Goal: Task Accomplishment & Management: Complete application form

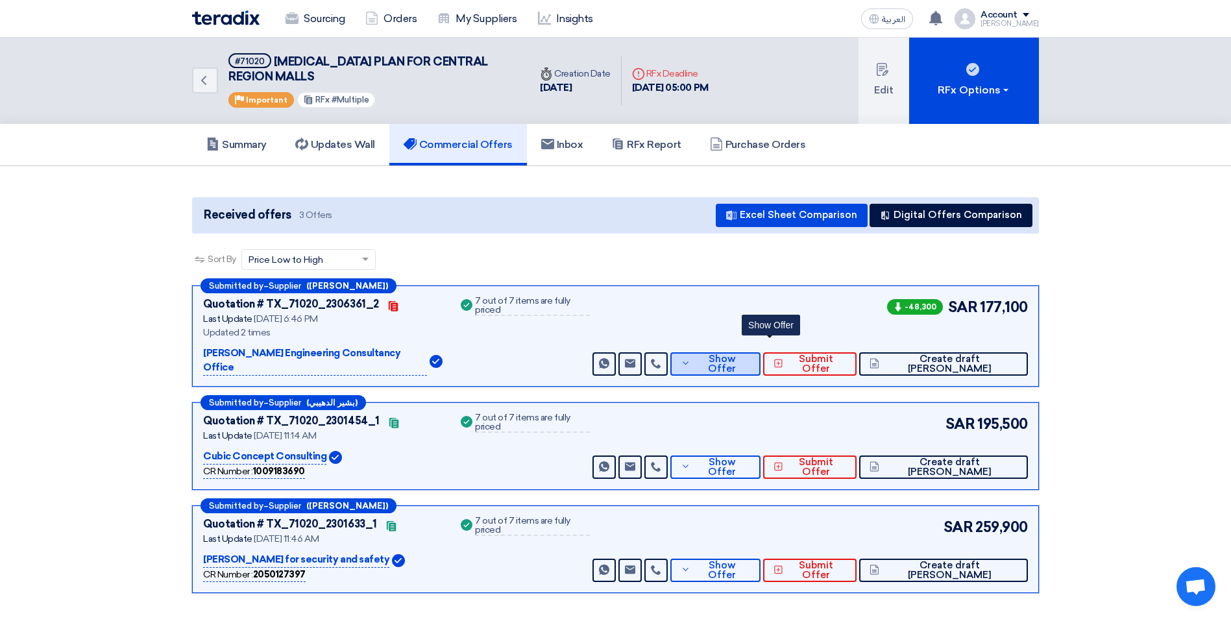
click at [750, 352] on button "Show Offer" at bounding box center [715, 363] width 90 height 23
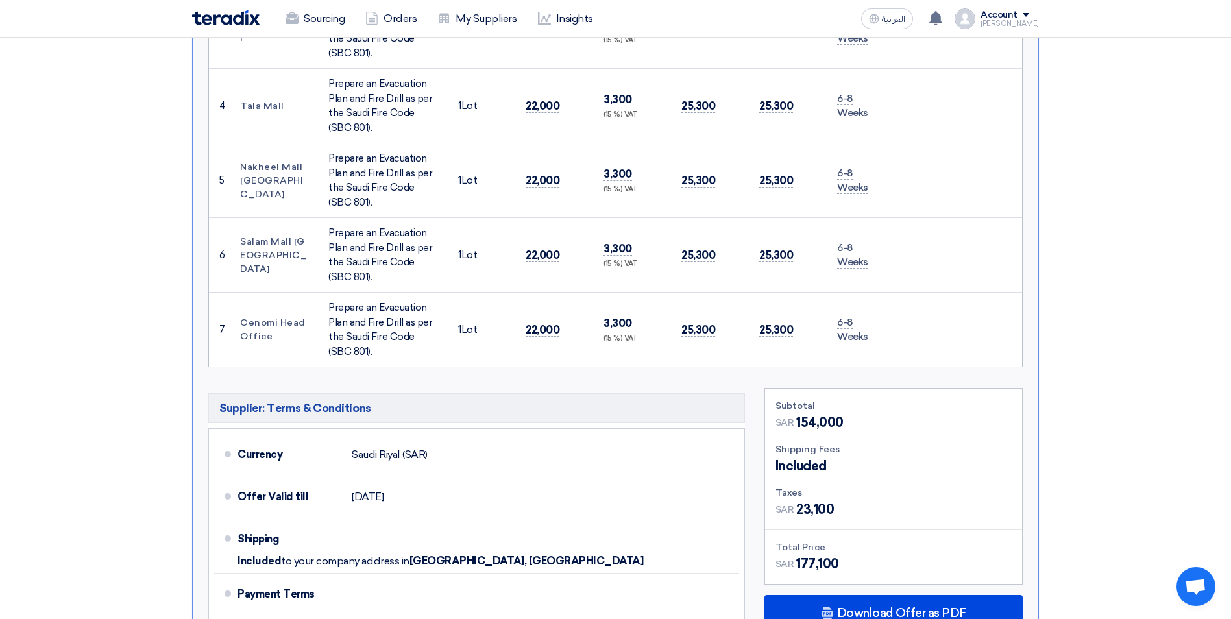
scroll to position [973, 0]
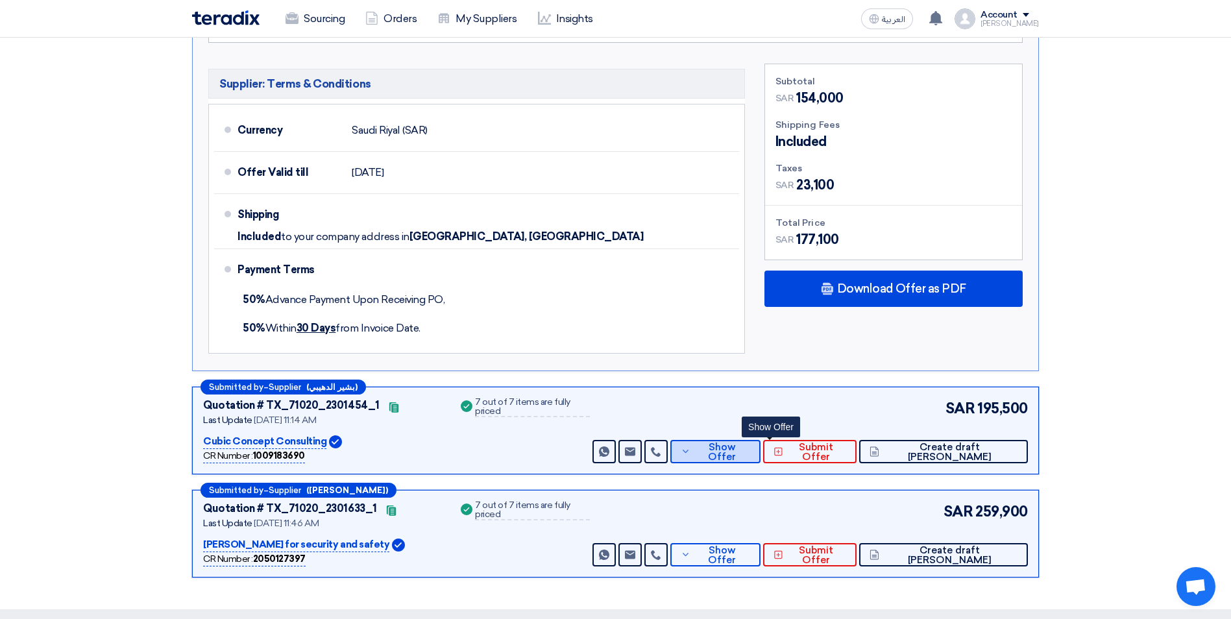
click at [749, 443] on span "Show Offer" at bounding box center [722, 452] width 56 height 19
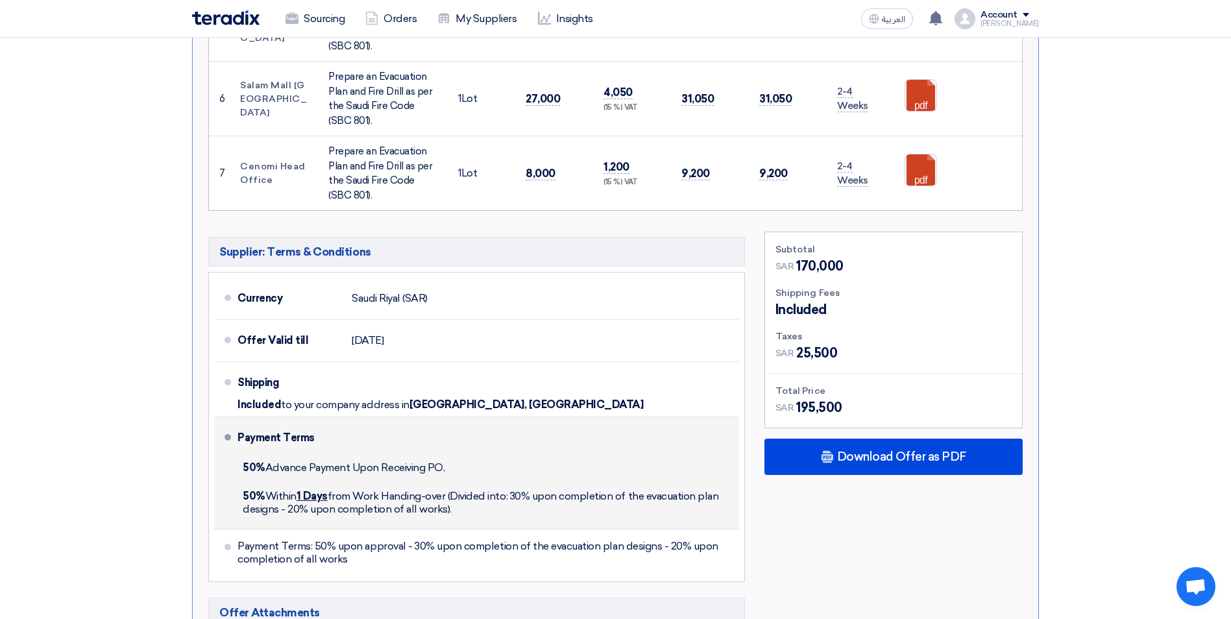
scroll to position [1168, 0]
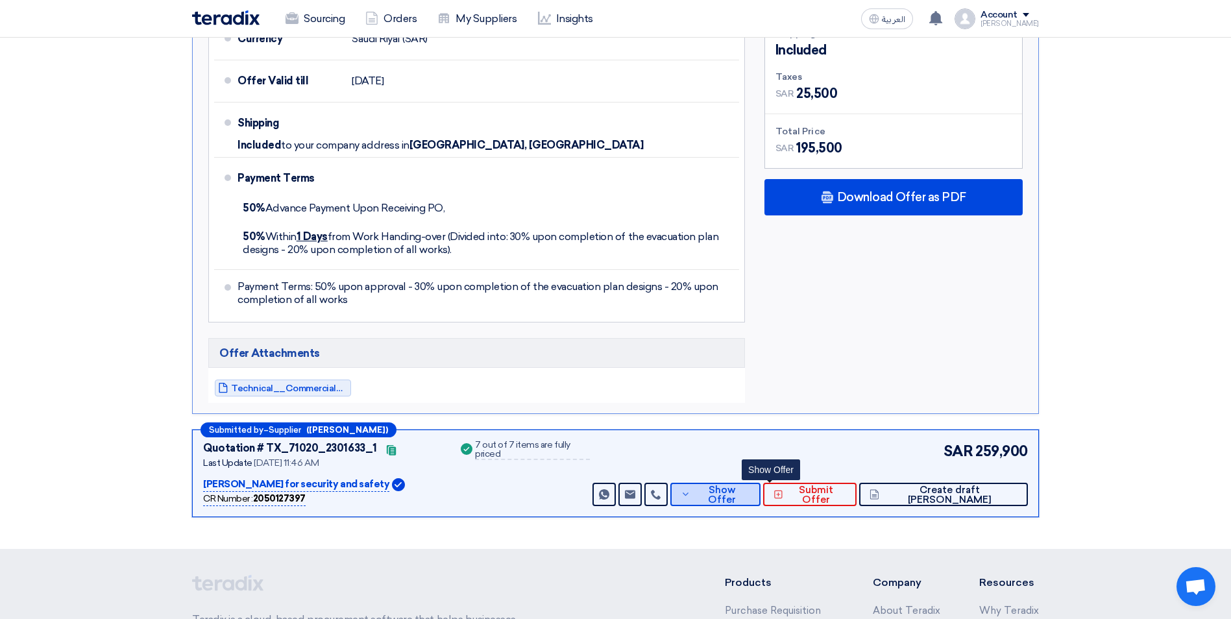
click at [691, 489] on icon at bounding box center [686, 494] width 10 height 10
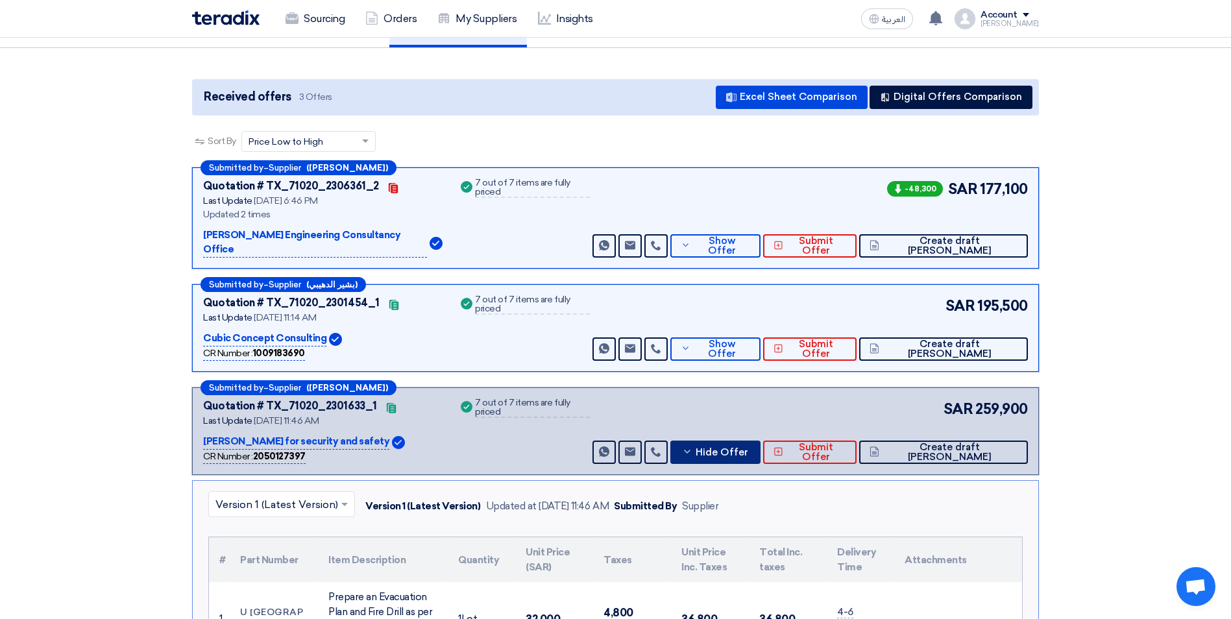
scroll to position [0, 0]
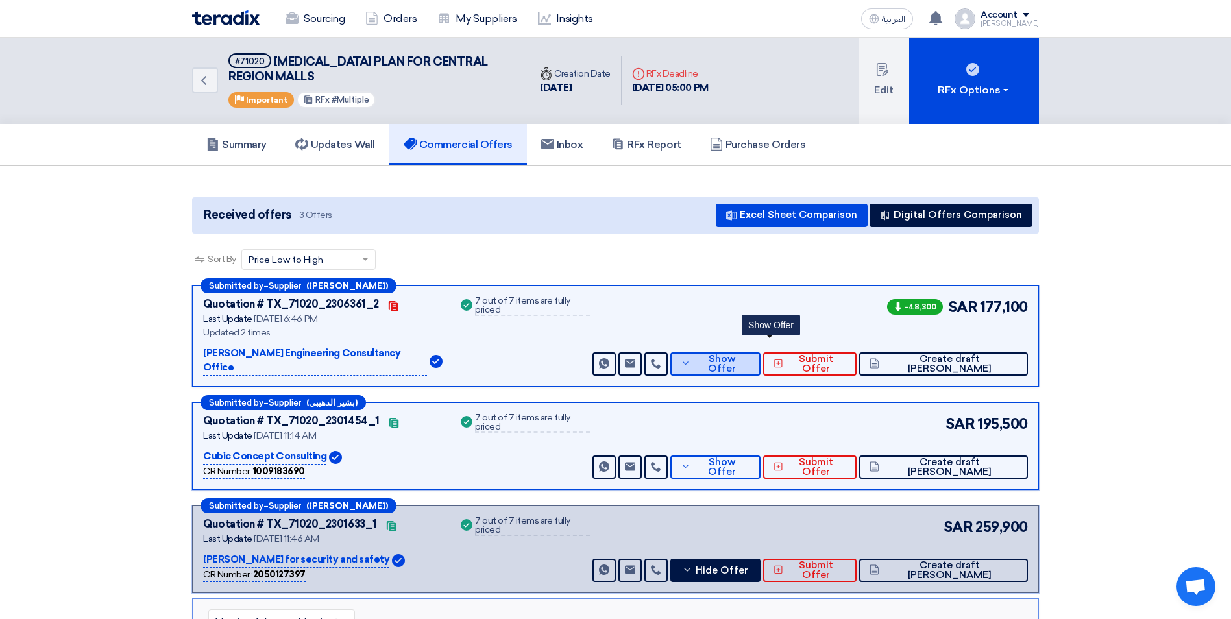
click at [691, 358] on icon at bounding box center [686, 363] width 10 height 10
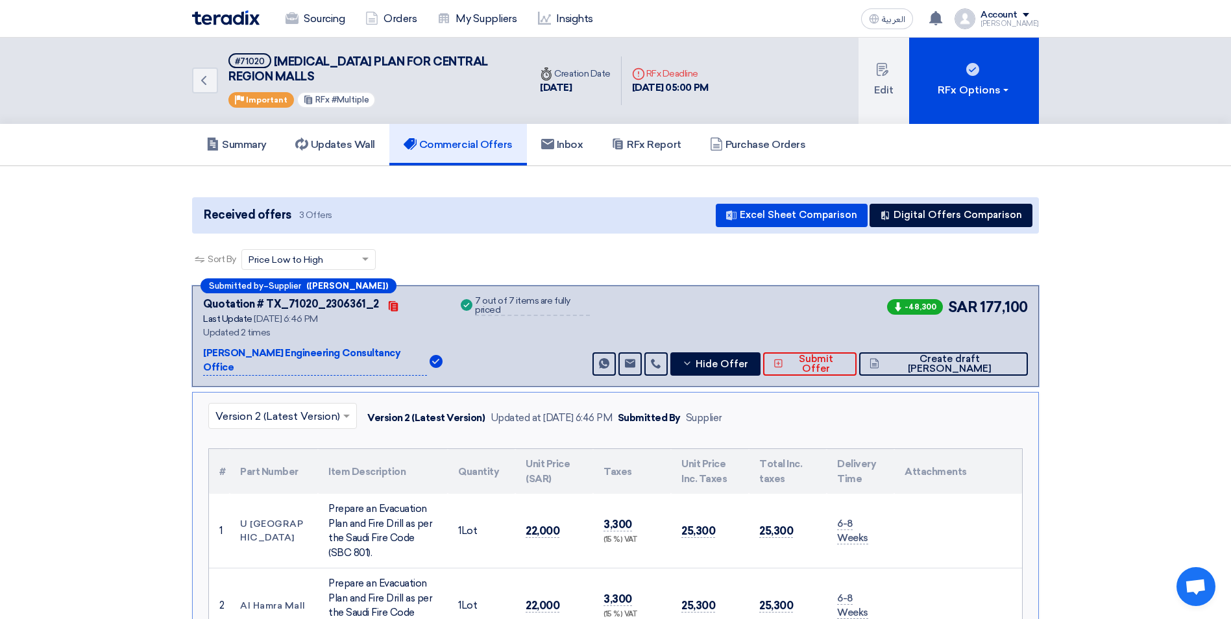
click at [315, 406] on input "text" at bounding box center [275, 416] width 121 height 21
click at [280, 459] on div "Version 1" at bounding box center [282, 472] width 147 height 26
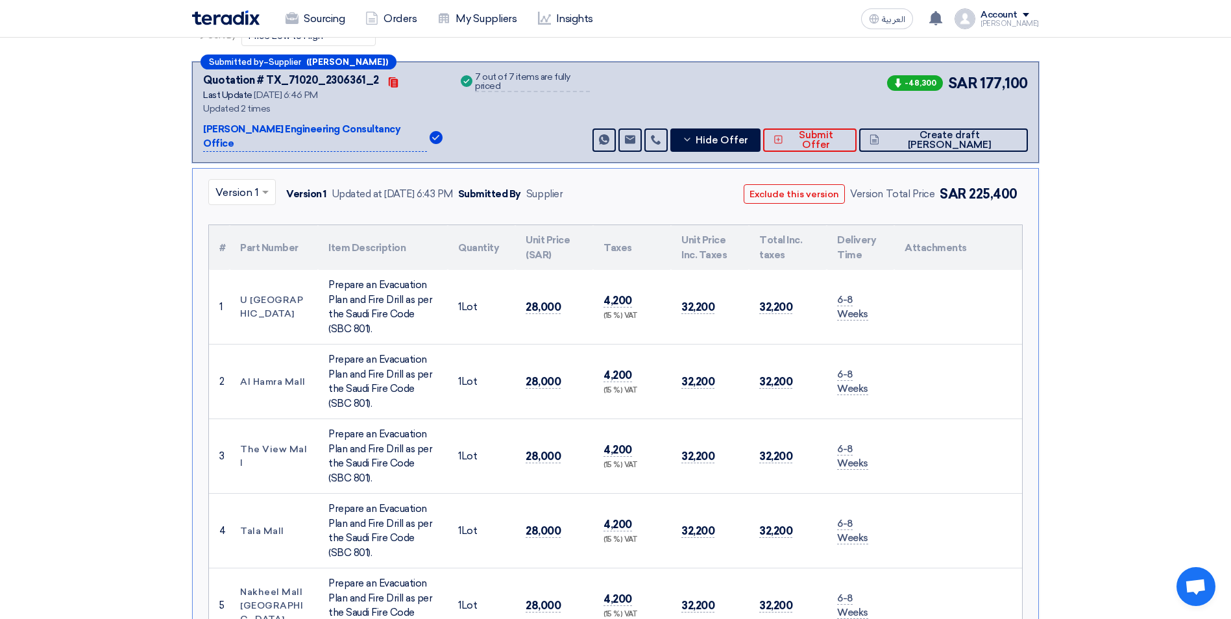
scroll to position [130, 0]
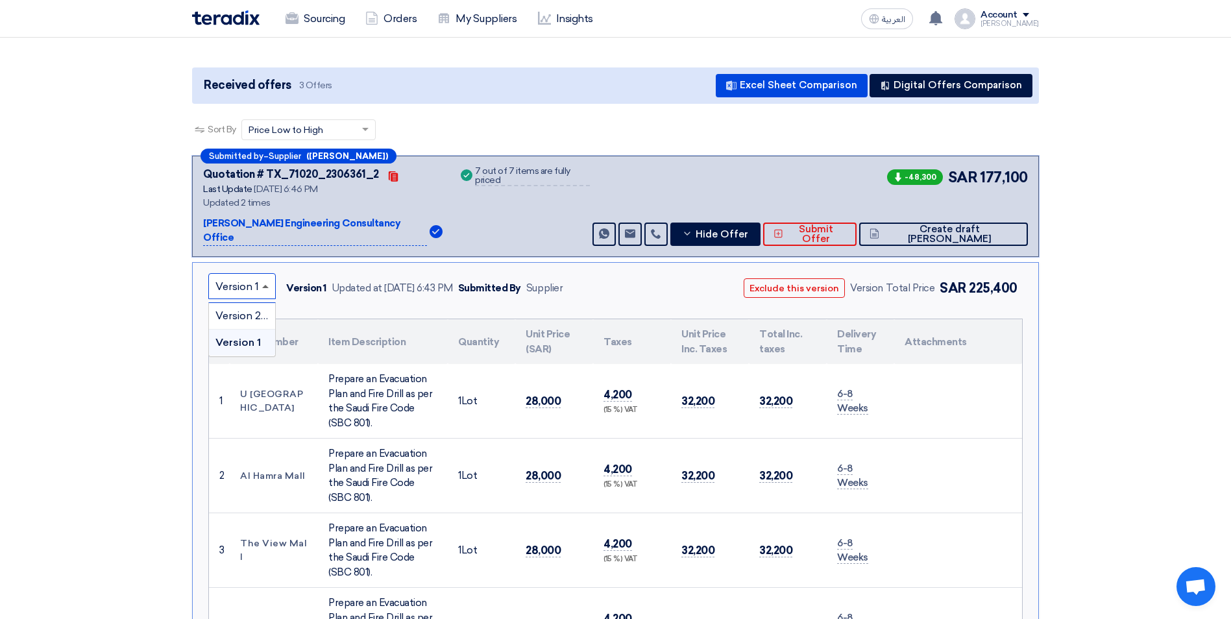
click at [262, 285] on span at bounding box center [265, 286] width 6 height 3
click at [258, 310] on span "Version 2 (Latest Version)" at bounding box center [277, 316] width 125 height 12
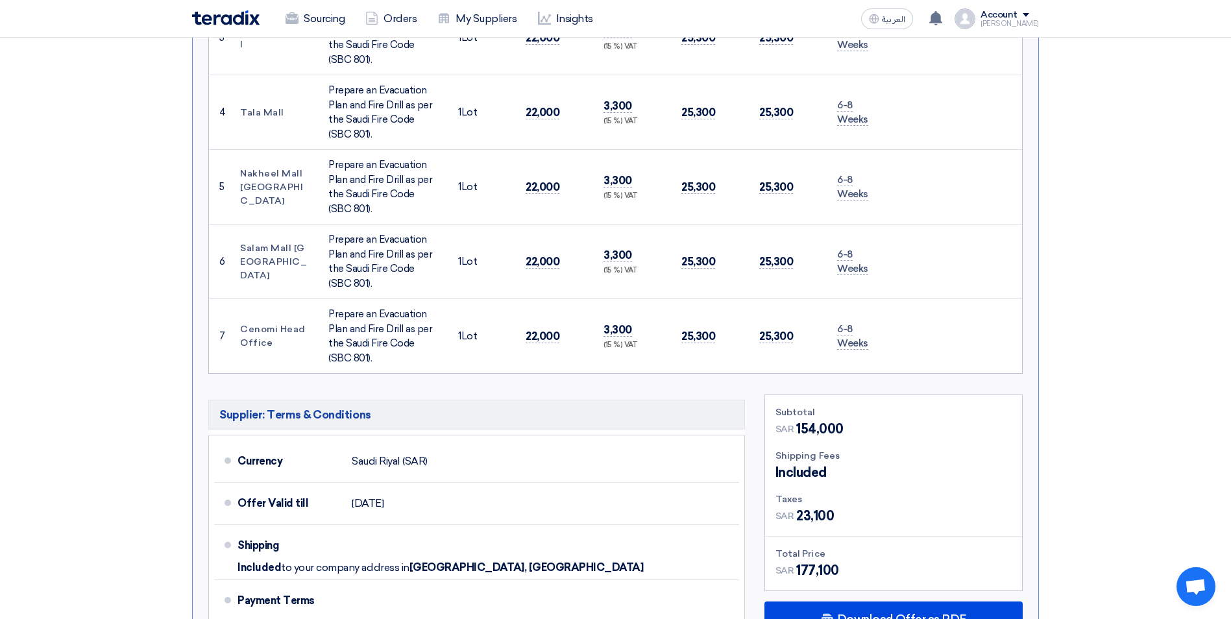
scroll to position [649, 0]
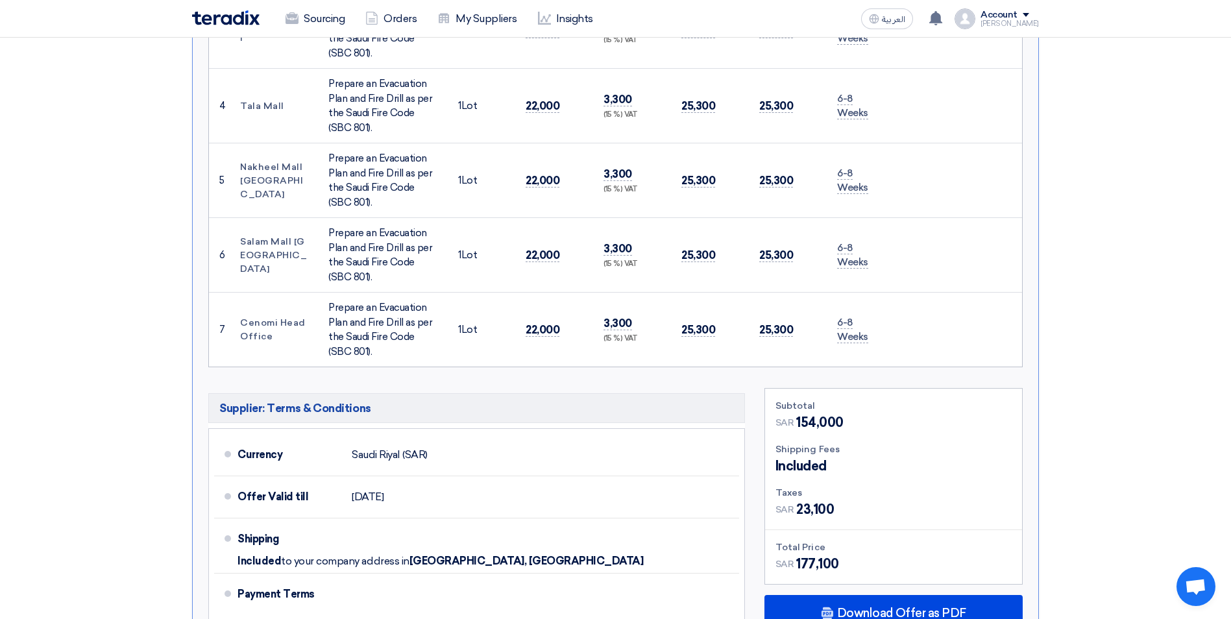
drag, startPoint x: 241, startPoint y: 306, endPoint x: 882, endPoint y: 321, distance: 641.3
click at [882, 321] on tr "7 Cenomi Head Office Prepare an Evacuation Plan and Fire Drill as per the Saudi…" at bounding box center [615, 330] width 813 height 75
click at [1055, 335] on section "Received offers 3 Offers Excel Sheet Comparison Digital Offers Comparison Sort …" at bounding box center [615, 225] width 1231 height 1417
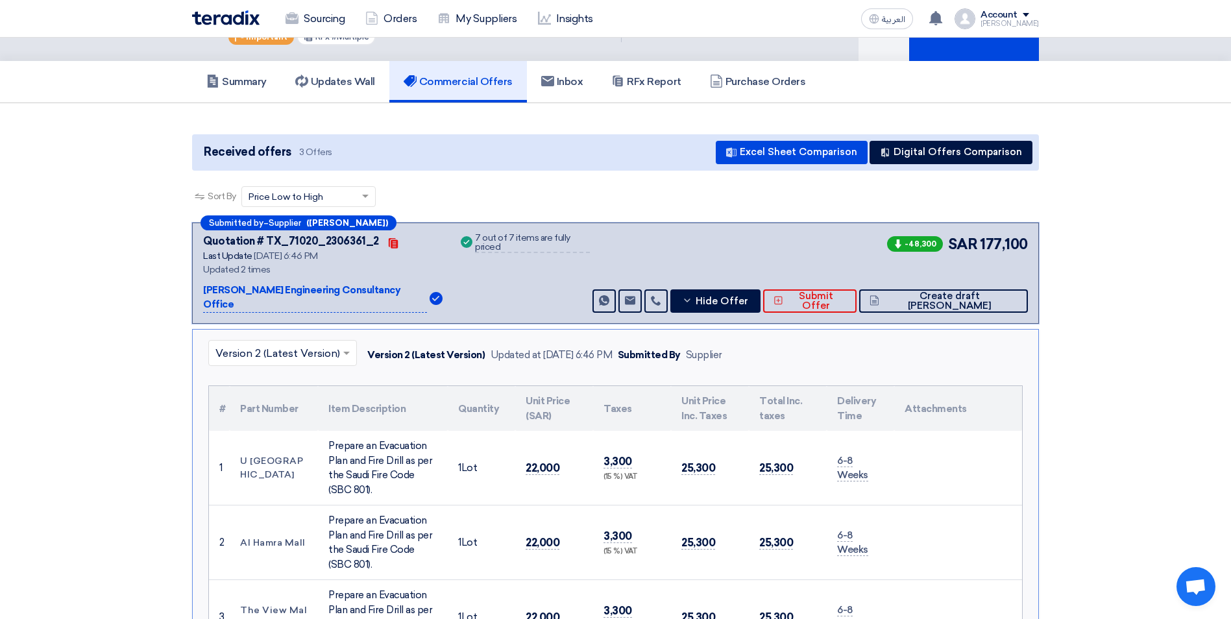
scroll to position [0, 0]
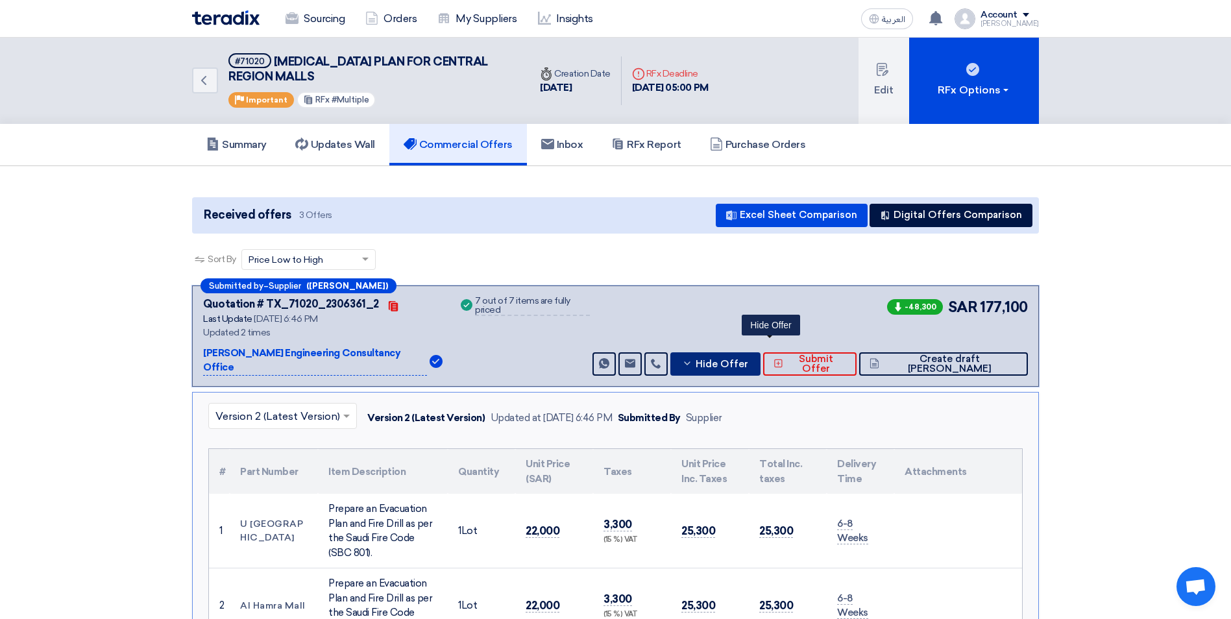
click at [748, 359] on span "Hide Offer" at bounding box center [722, 364] width 53 height 10
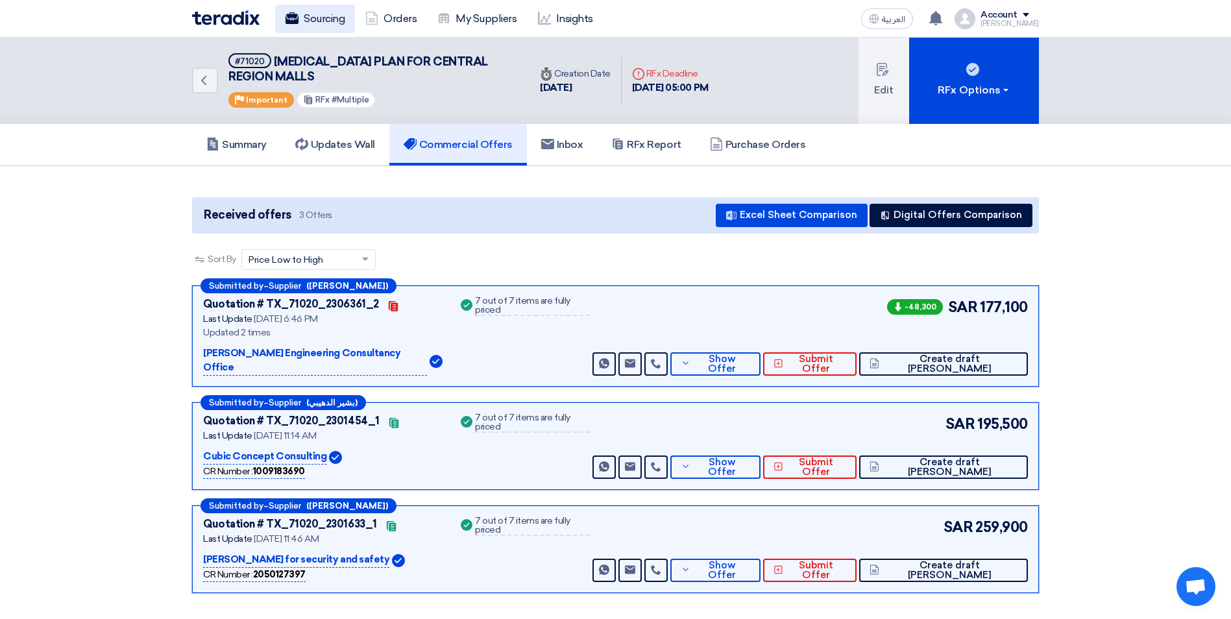
click at [304, 25] on link "Sourcing" at bounding box center [315, 19] width 80 height 29
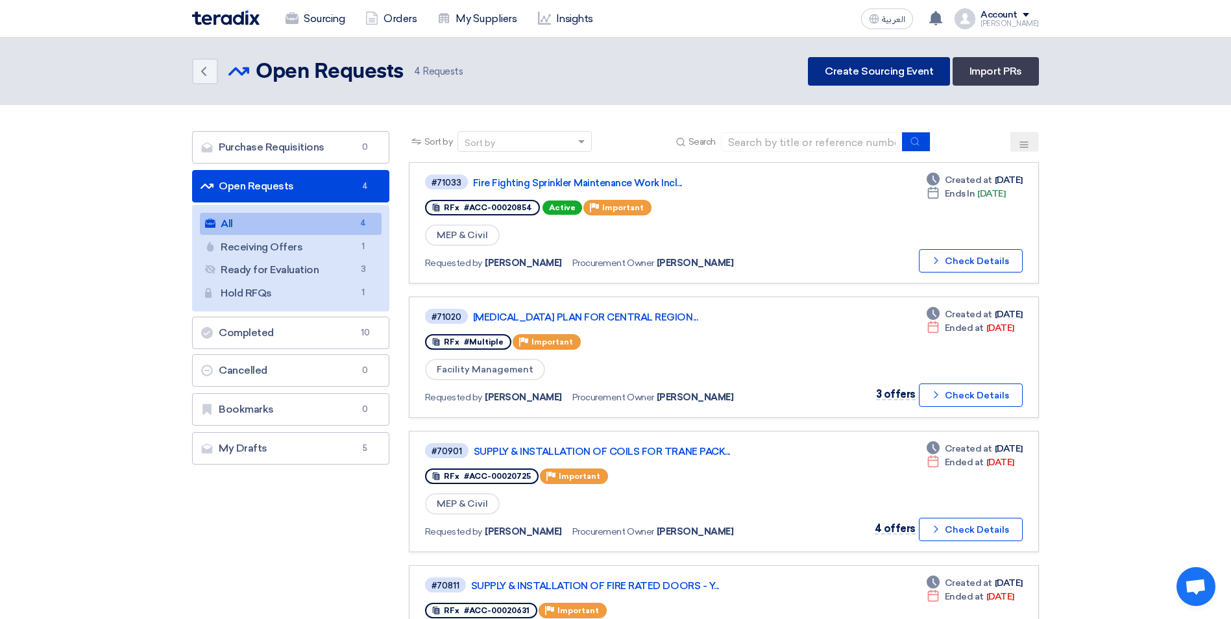
click at [869, 72] on link "Create Sourcing Event" at bounding box center [879, 71] width 142 height 29
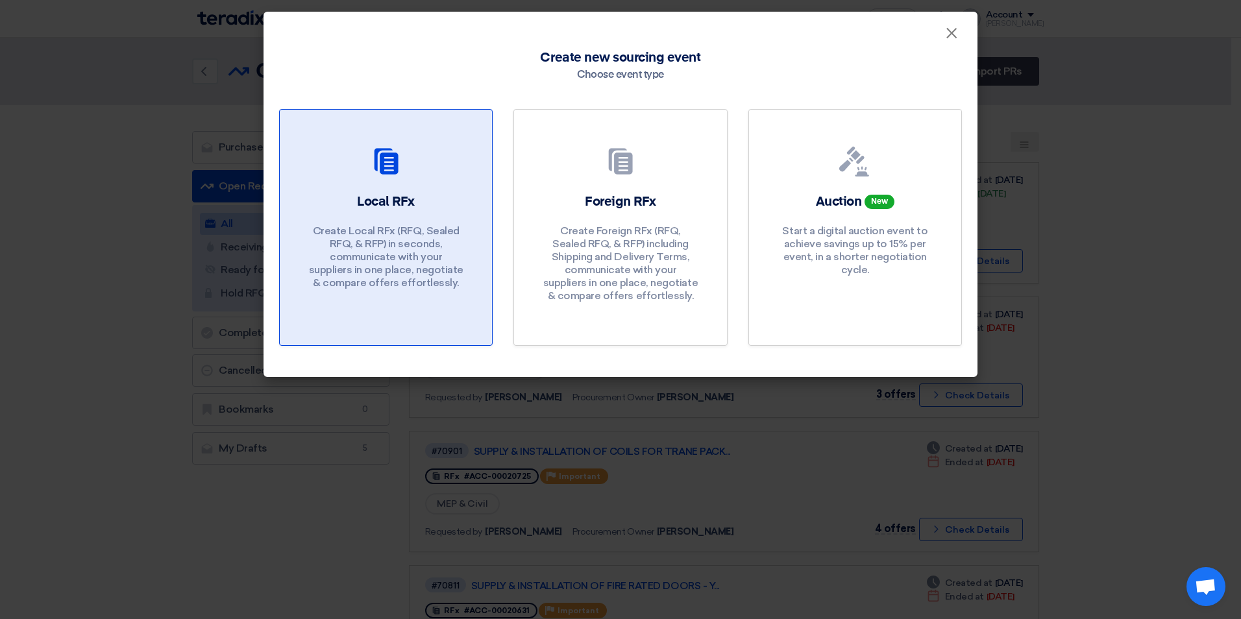
click at [378, 217] on div "Local RFx Create Local RFx (RFQ, Sealed RFQ, & RFP) in seconds, communicate wit…" at bounding box center [385, 244] width 181 height 103
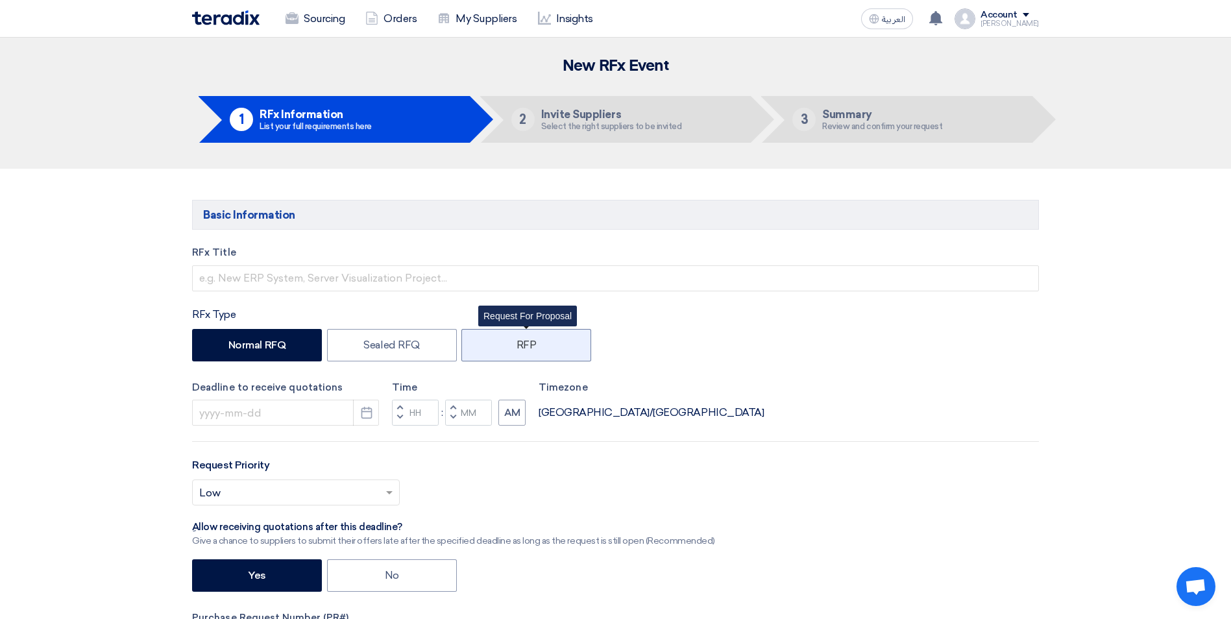
click at [516, 339] on label "RFP" at bounding box center [526, 345] width 130 height 32
click at [517, 340] on input "RFP" at bounding box center [521, 344] width 8 height 8
radio input "true"
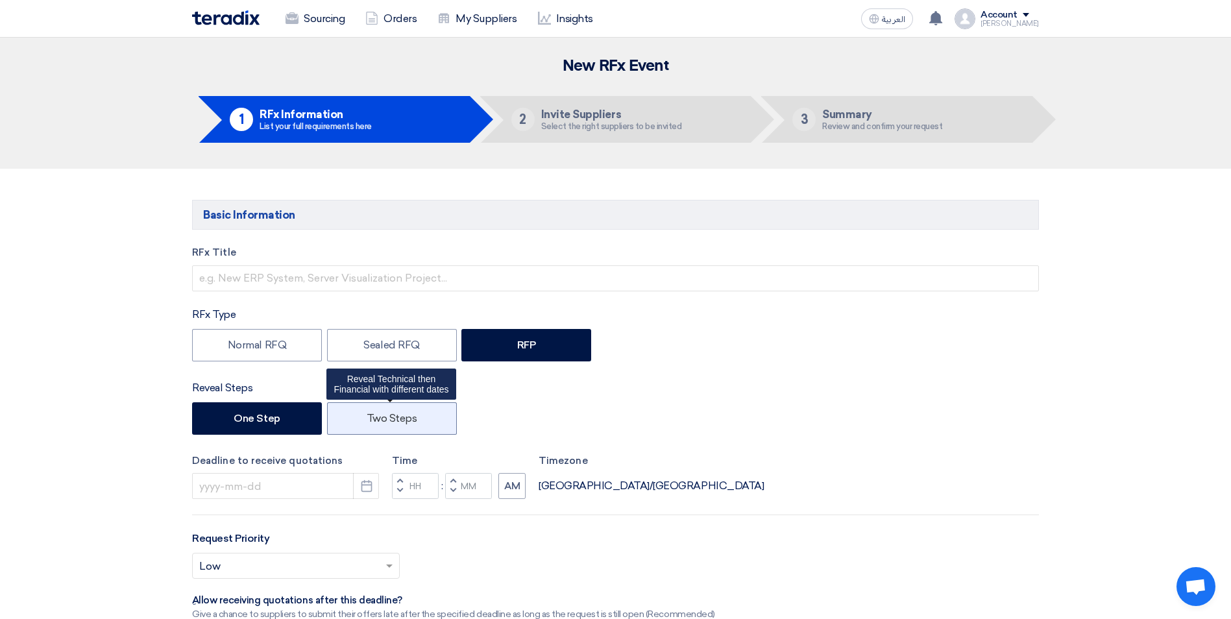
click at [406, 426] on label "Two Steps" at bounding box center [392, 418] width 130 height 32
click at [375, 422] on input "Two Steps" at bounding box center [371, 417] width 8 height 8
radio input "true"
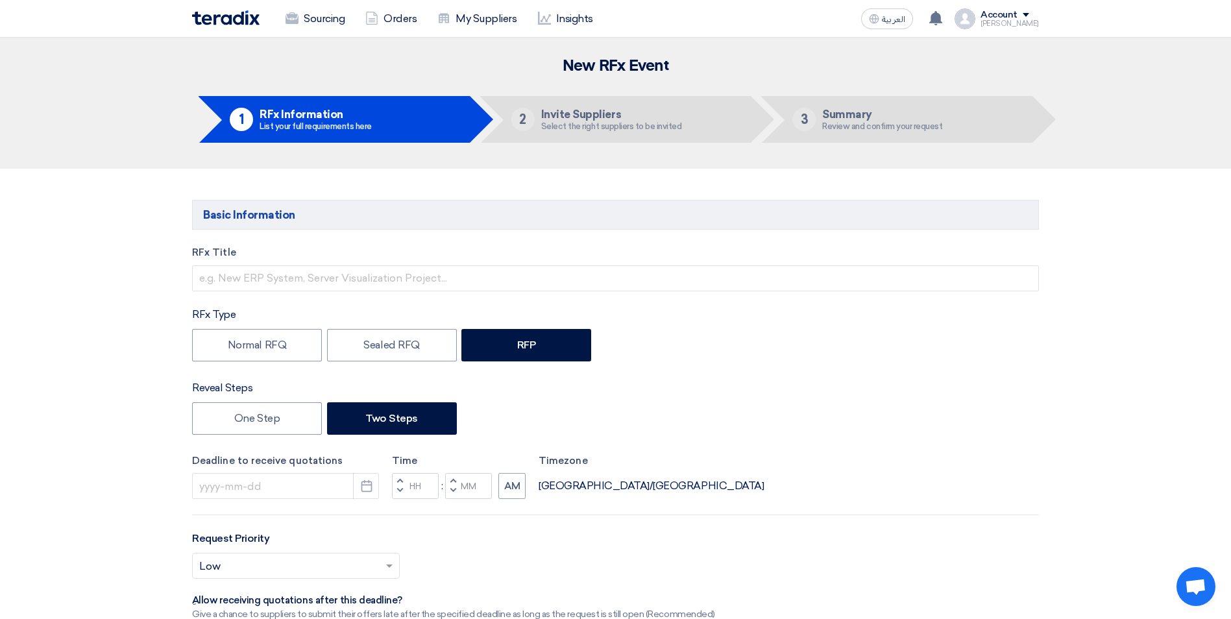
click at [244, 262] on div "RFx Title" at bounding box center [615, 268] width 847 height 46
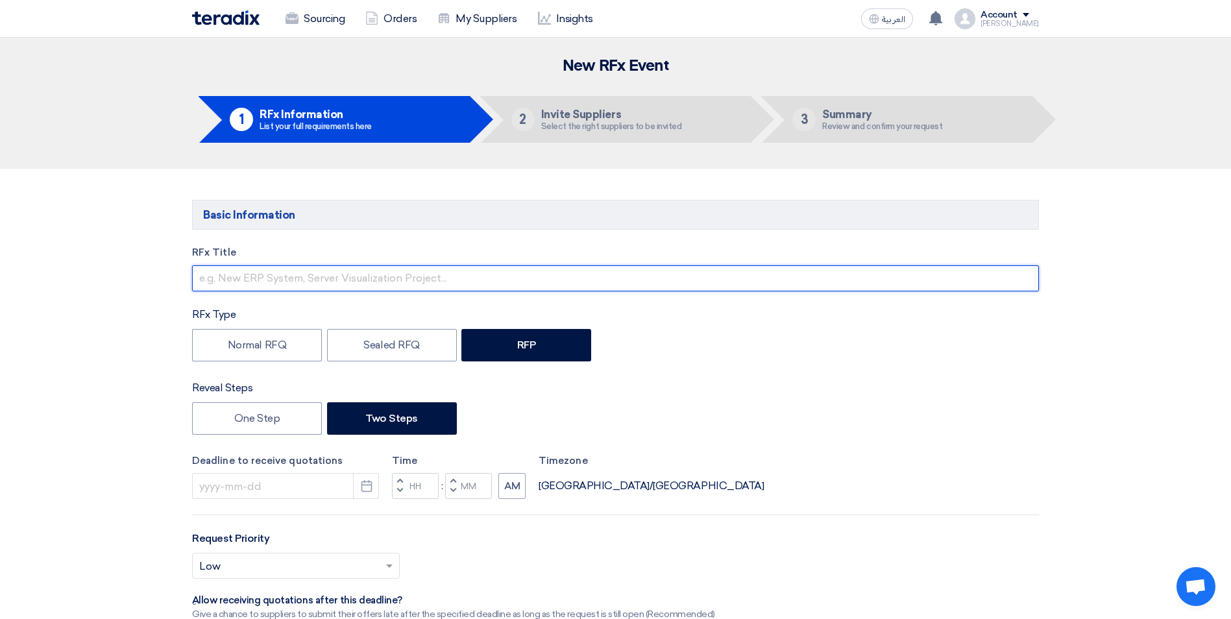
click at [250, 279] on input "text" at bounding box center [615, 278] width 847 height 26
drag, startPoint x: 601, startPoint y: 278, endPoint x: 513, endPoint y: 278, distance: 88.2
click at [513, 278] on input "SUPPLY, INSTALLATION & T&C OF THE CCTV SPARE PARTS - [GEOGRAPHIC_DATA], [GEOGRA…" at bounding box center [615, 278] width 847 height 26
drag, startPoint x: 500, startPoint y: 278, endPoint x: 376, endPoint y: 276, distance: 124.0
click at [376, 276] on input "SUPPLY, INSTALLATION & T&C OF THE CCTV SPARE PARTS - [GEOGRAPHIC_DATA], [GEOGRA…" at bounding box center [615, 278] width 847 height 26
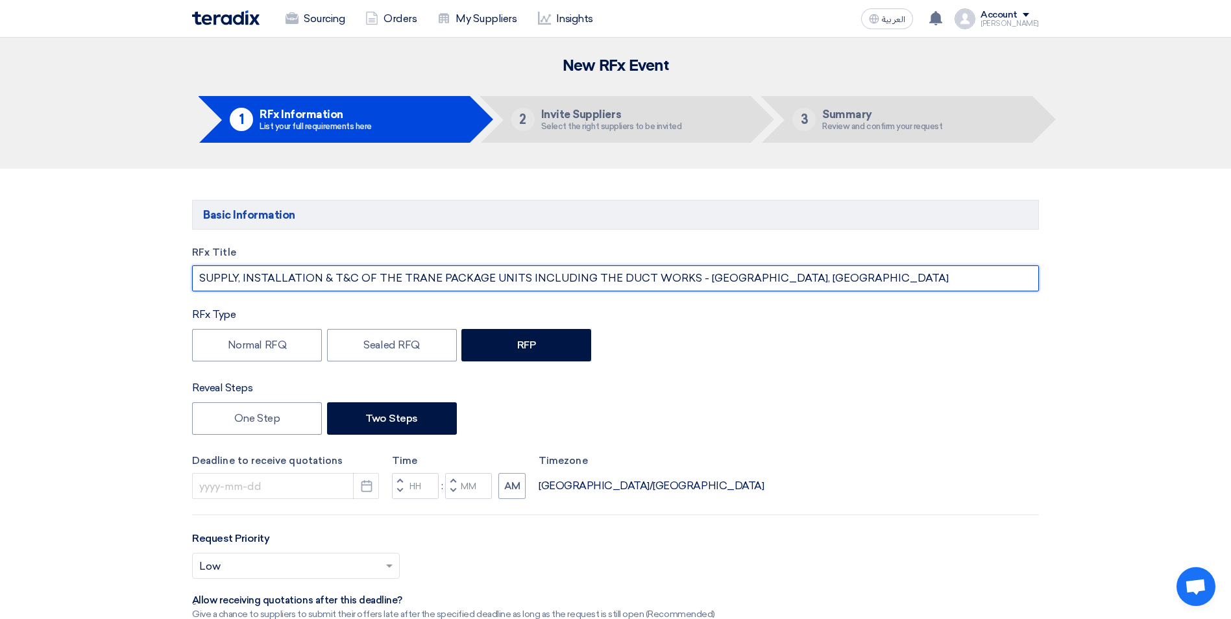
type input "SUPPLY, INSTALLATION & T&C OF THE TRANE PACKAGE UNITS INCLUDING THE DUCT WORKS …"
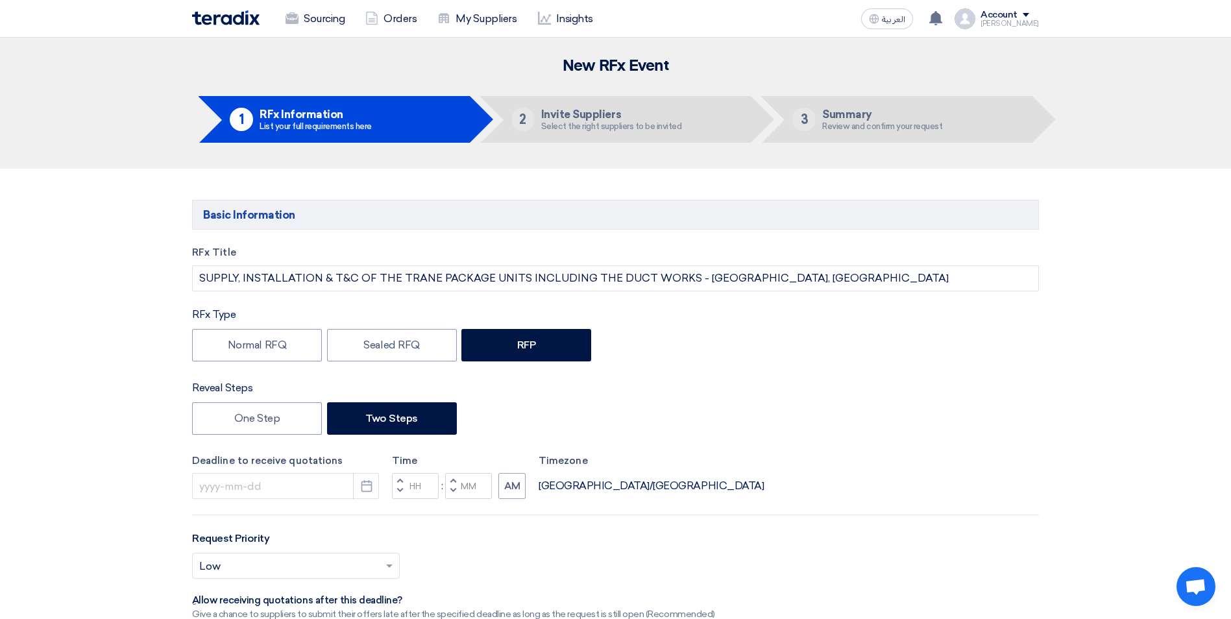
click at [794, 324] on div "RFx Type Normal RFQ Sealed RFQ RFP" at bounding box center [615, 336] width 847 height 58
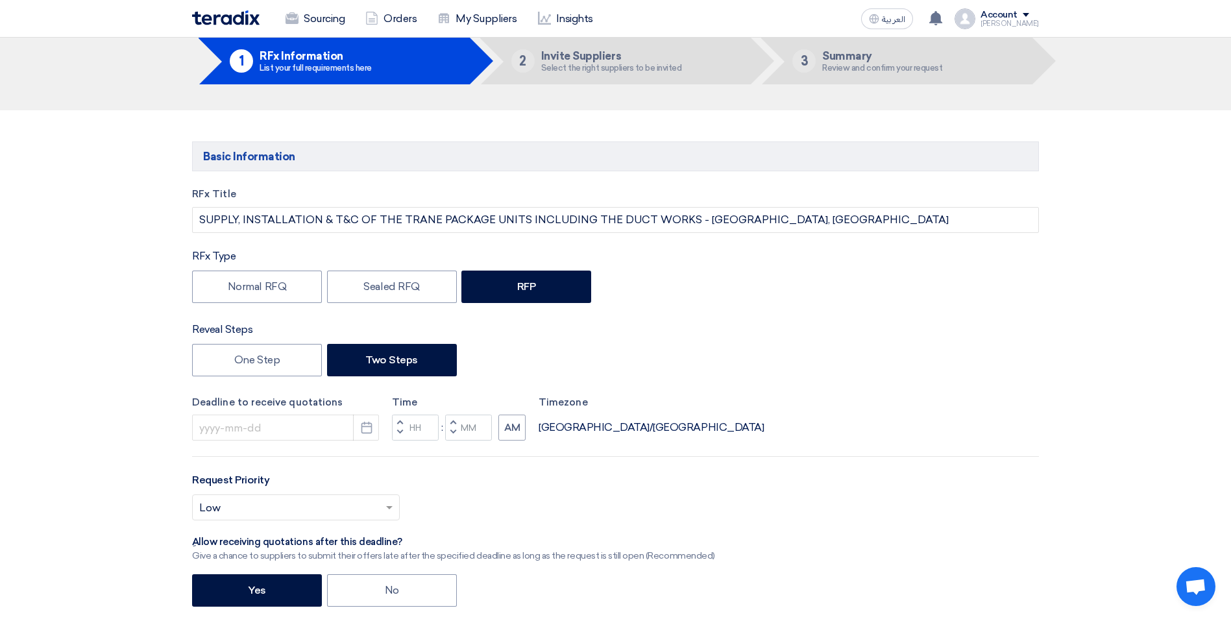
scroll to position [130, 0]
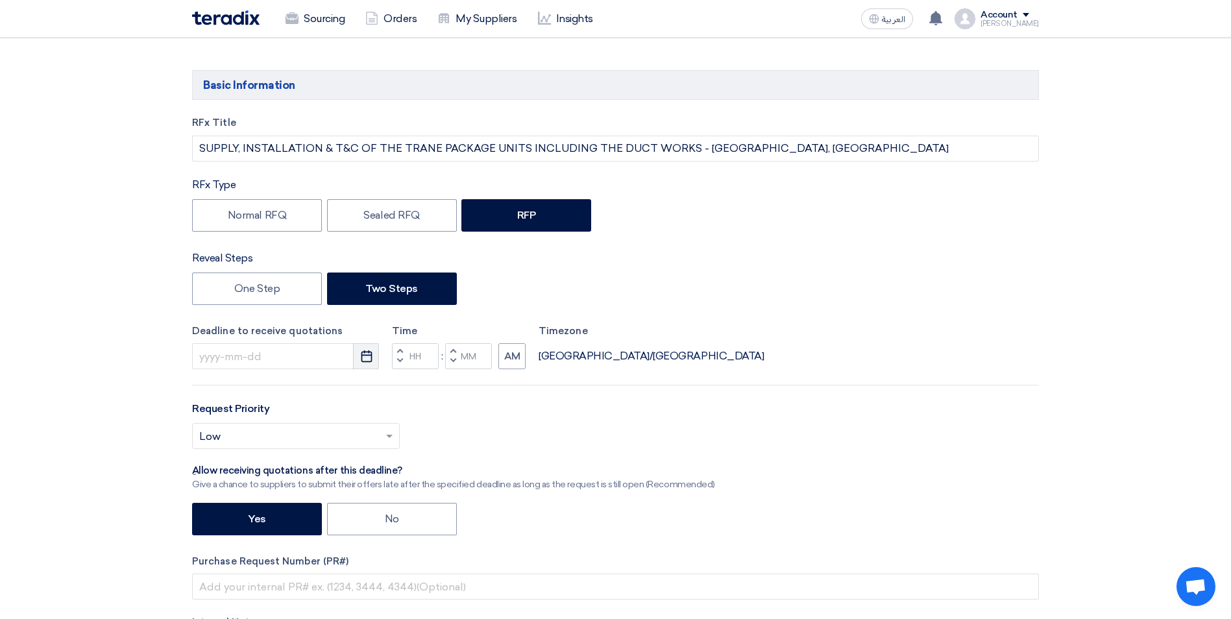
click at [369, 356] on icon "Pick a date" at bounding box center [366, 356] width 13 height 13
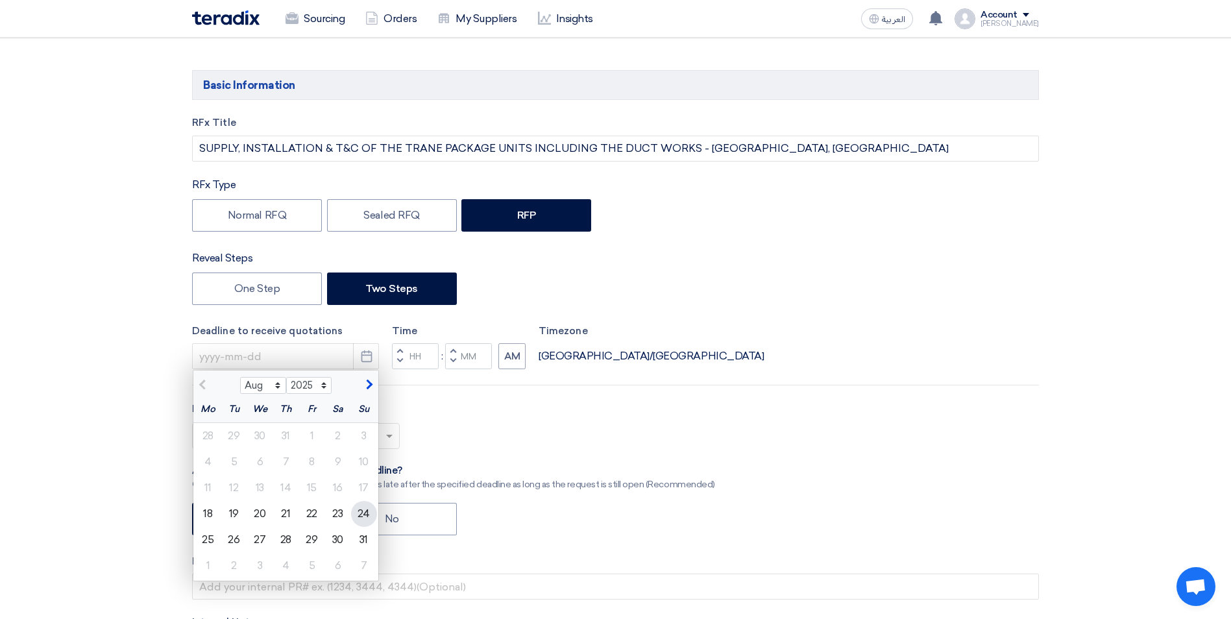
click at [360, 515] on div "24" at bounding box center [364, 514] width 26 height 26
type input "8/24/2025"
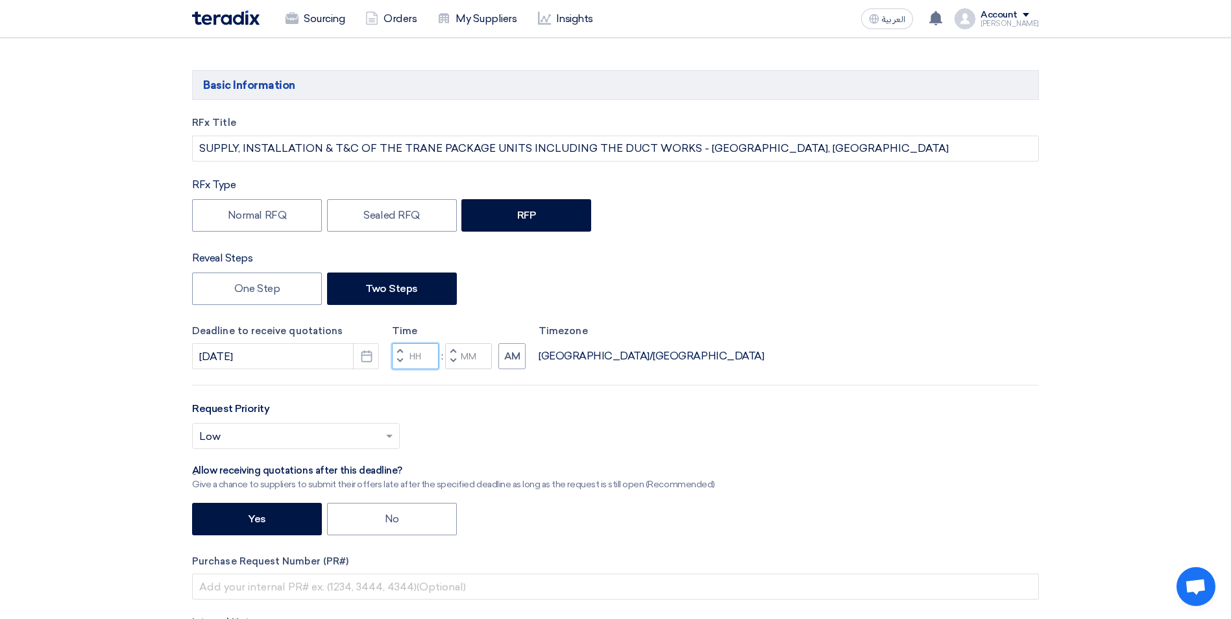
click at [423, 356] on input "Hours" at bounding box center [415, 356] width 47 height 26
type input "05"
click at [463, 356] on input "Minutes" at bounding box center [468, 356] width 47 height 26
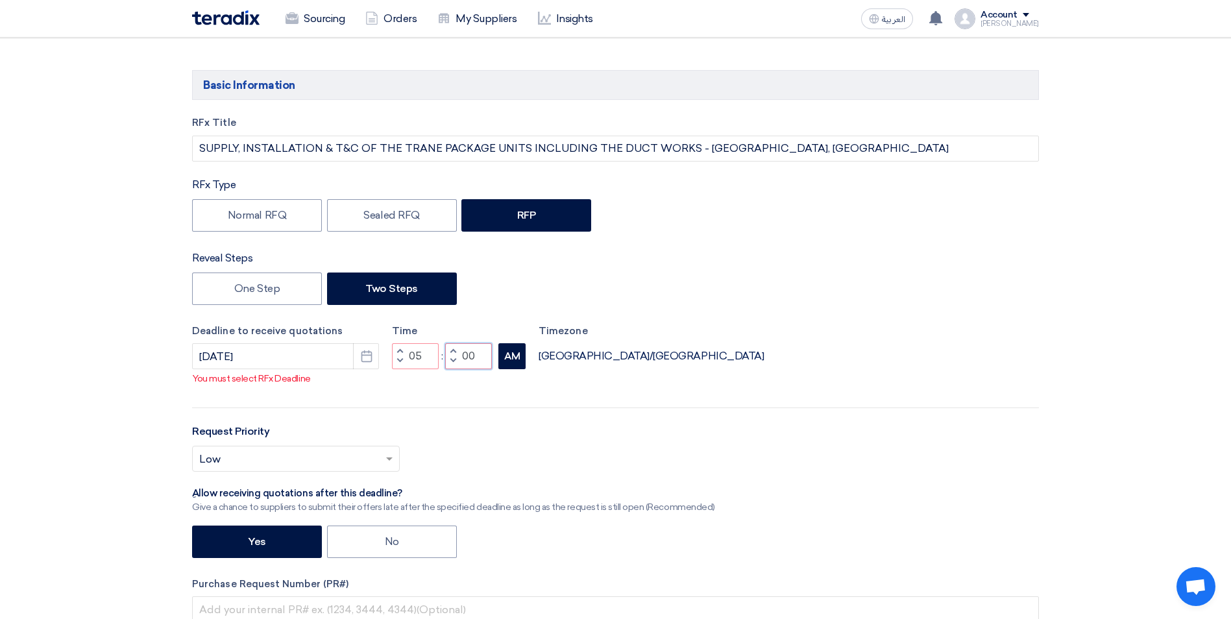
type input "00"
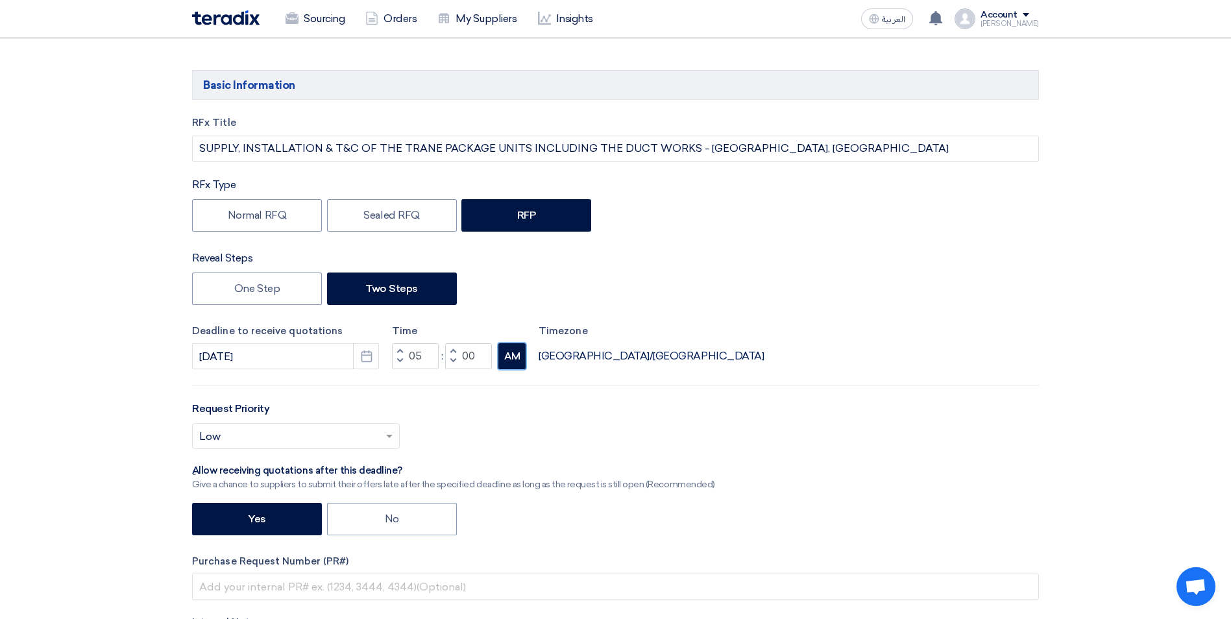
click at [503, 355] on button "AM" at bounding box center [511, 356] width 27 height 26
click at [536, 412] on div "Request Priority Select priority... × Low ×" at bounding box center [615, 430] width 847 height 58
click at [384, 437] on span at bounding box center [391, 436] width 16 height 16
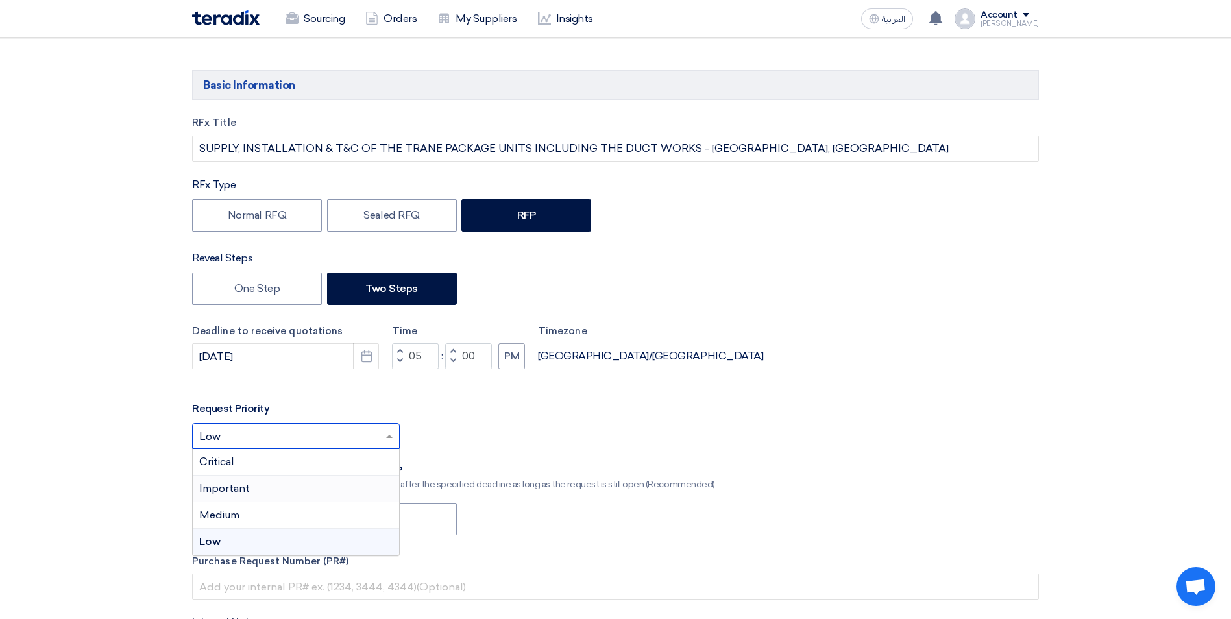
click at [228, 488] on span "Important" at bounding box center [224, 488] width 51 height 12
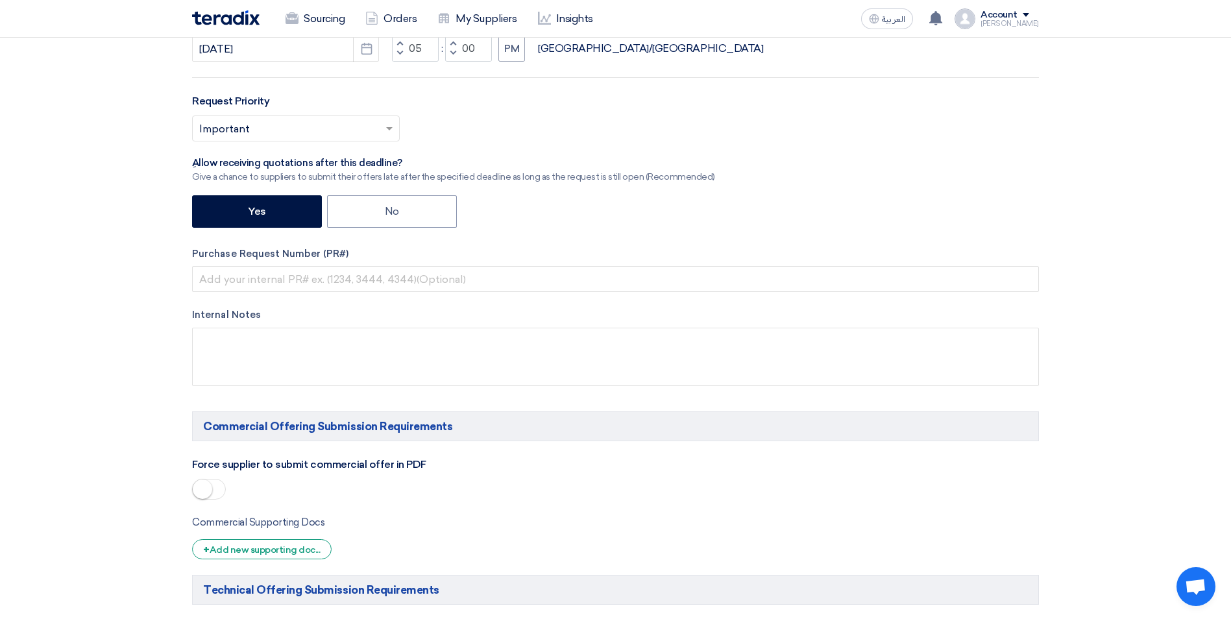
scroll to position [454, 0]
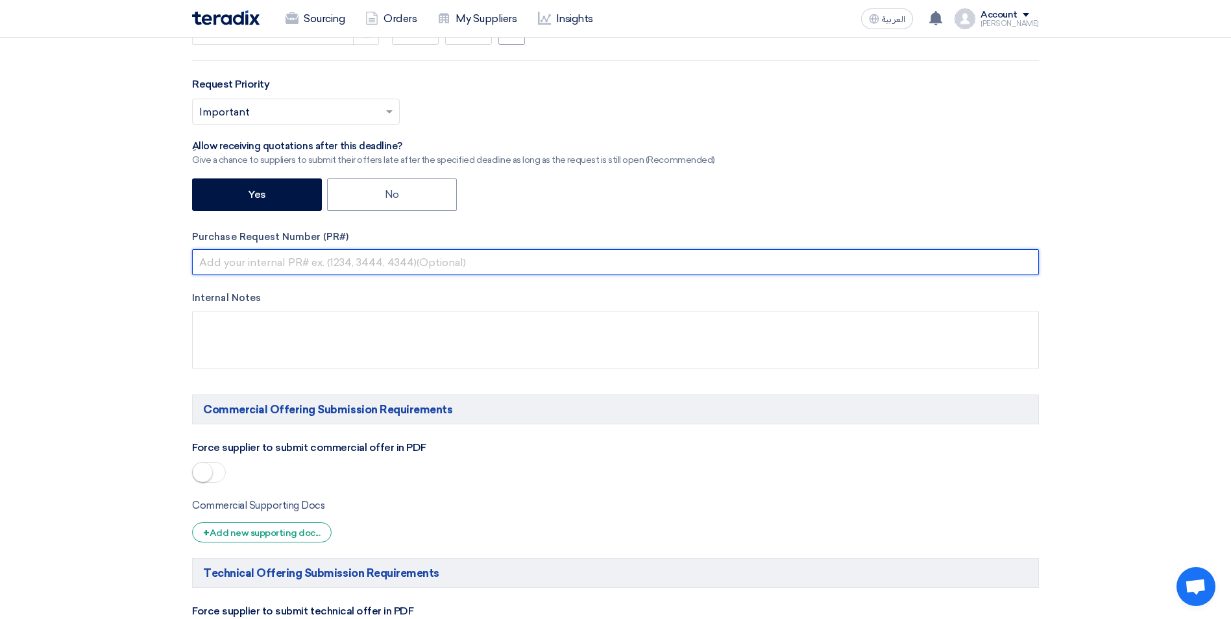
click at [395, 261] on input "text" at bounding box center [615, 262] width 847 height 26
click at [285, 260] on input "ACC-00020756" at bounding box center [615, 262] width 847 height 26
type input "ACC-00020904"
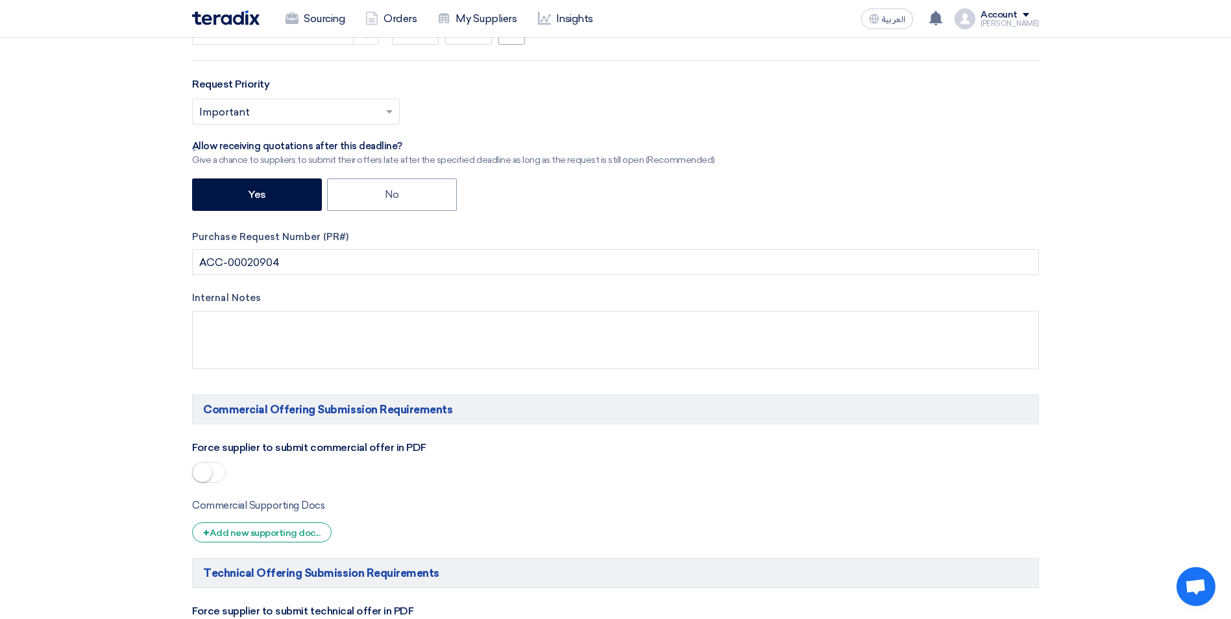
click at [315, 291] on label "Internal Notes" at bounding box center [615, 298] width 847 height 15
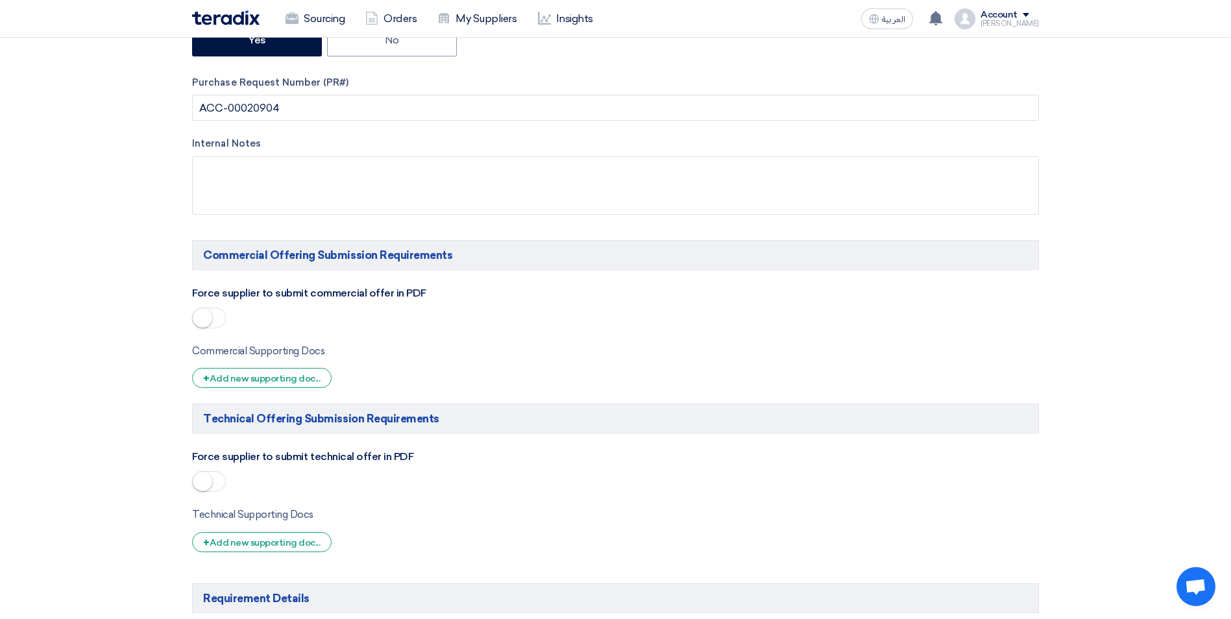
scroll to position [649, 0]
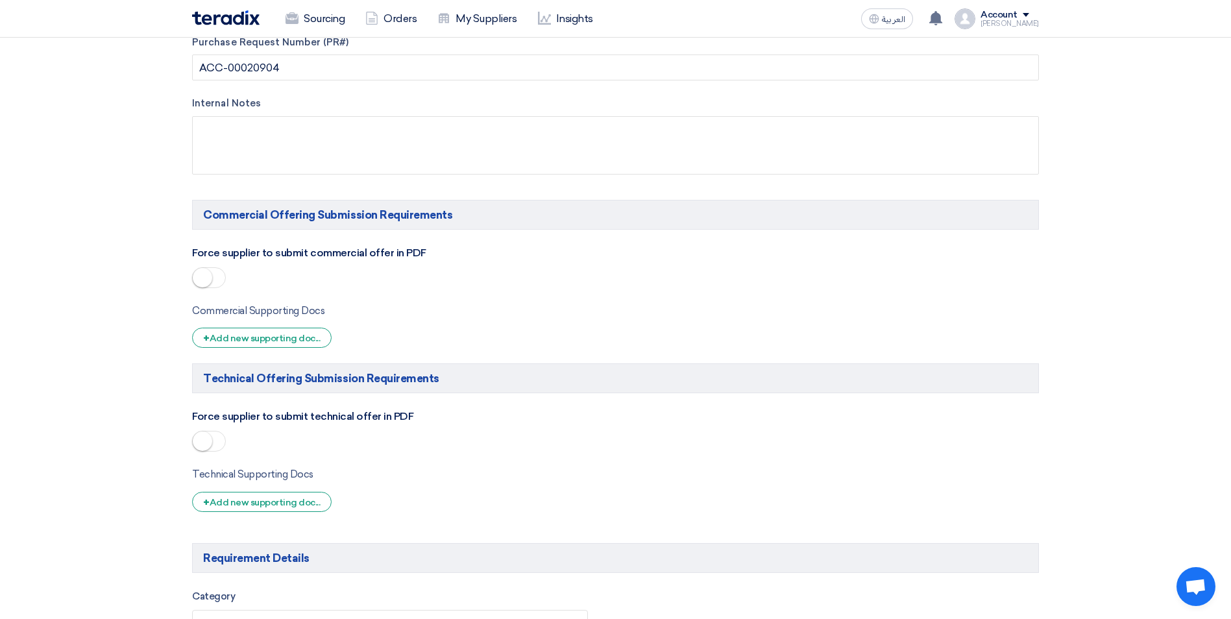
click at [222, 281] on span at bounding box center [209, 277] width 34 height 21
click at [217, 444] on span at bounding box center [209, 441] width 34 height 21
click at [361, 446] on div at bounding box center [296, 443] width 208 height 25
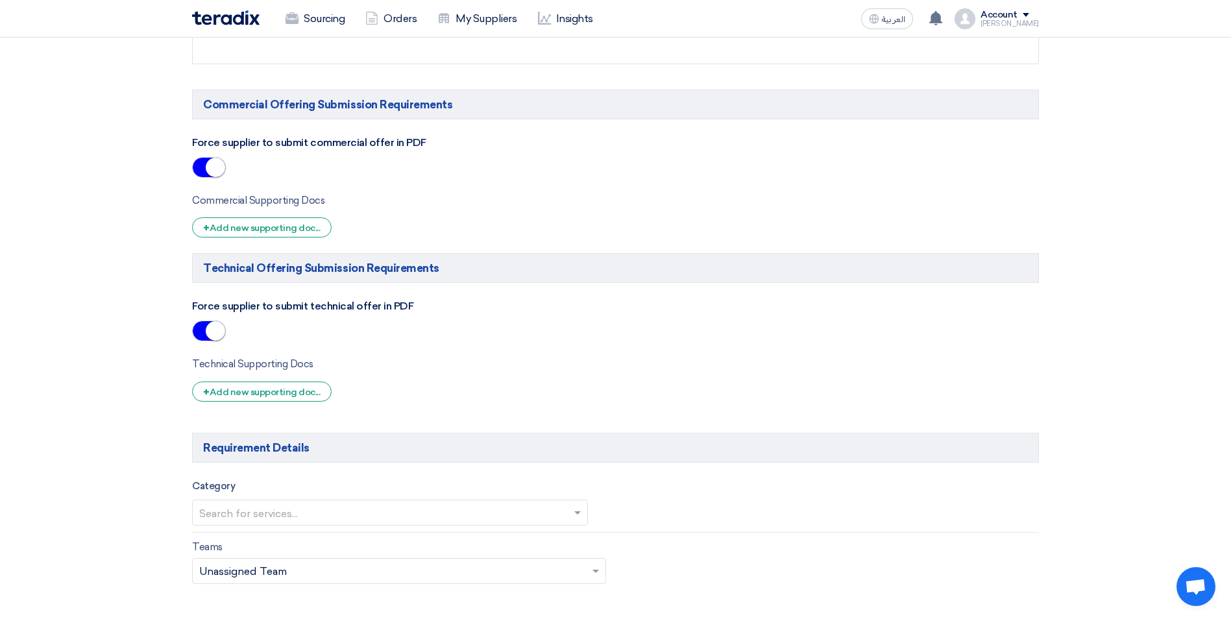
scroll to position [844, 0]
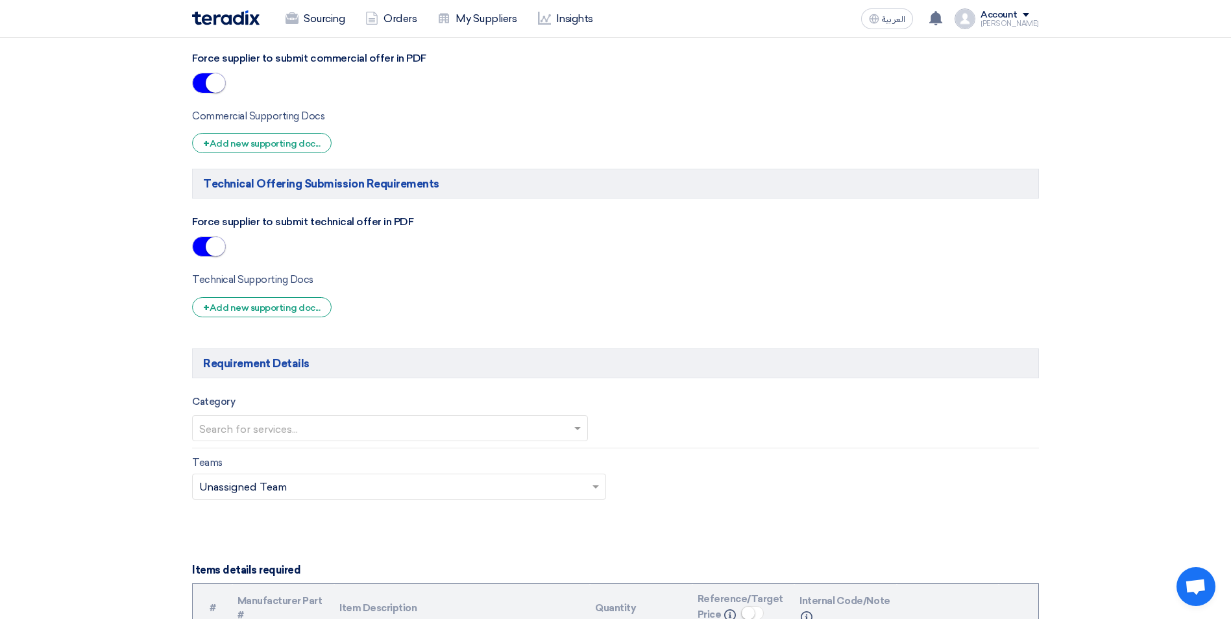
click at [526, 429] on input "text" at bounding box center [383, 429] width 369 height 21
click at [304, 478] on div "MEP & Civil" at bounding box center [390, 481] width 395 height 27
click at [764, 430] on input "text" at bounding box center [834, 430] width 403 height 21
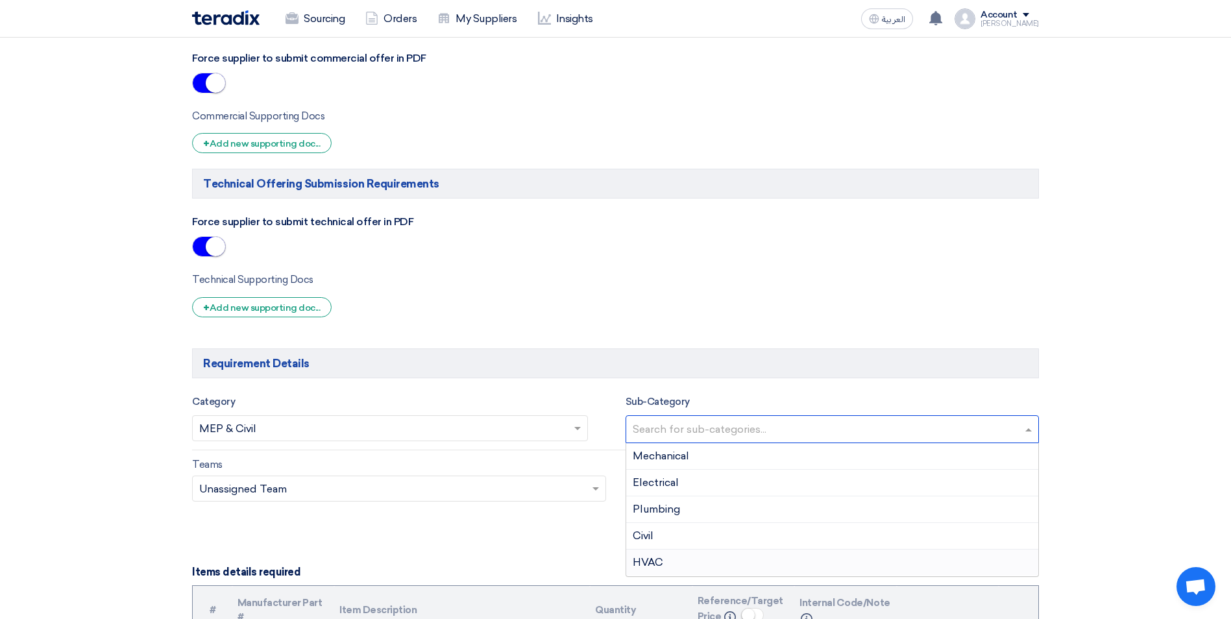
click at [642, 565] on span "HVAC" at bounding box center [648, 562] width 30 height 12
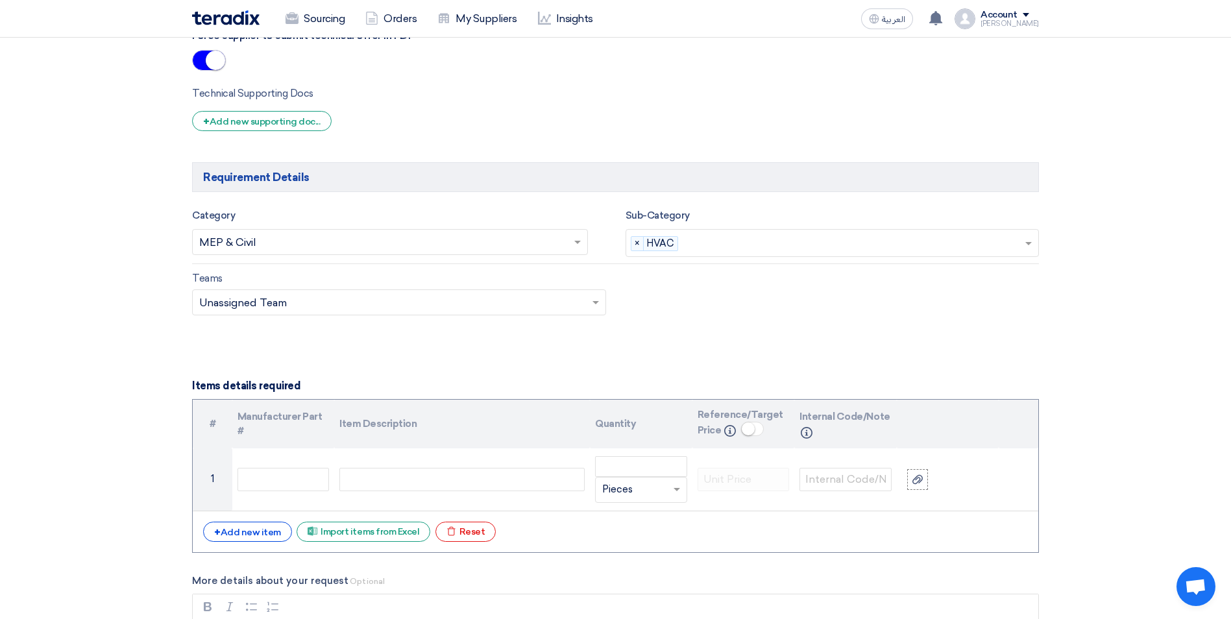
scroll to position [1038, 0]
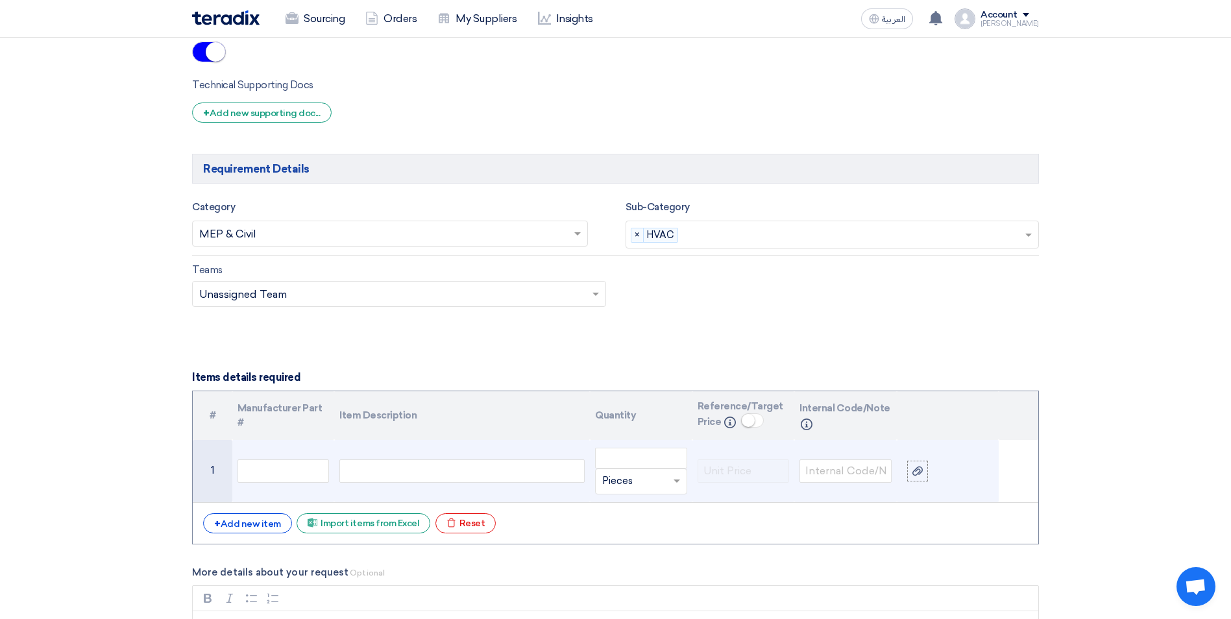
click at [373, 467] on div at bounding box center [461, 470] width 245 height 23
paste div
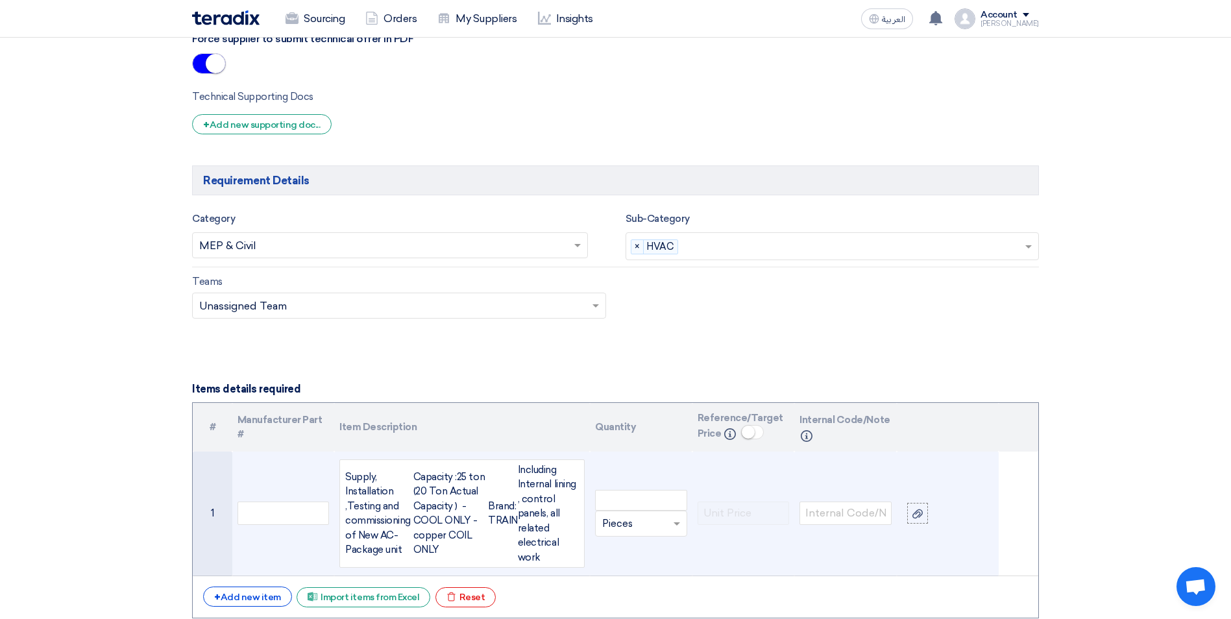
click at [343, 491] on div "Supply, Installation ,Testing and commissioning of New AC-Package unit Capacity…" at bounding box center [461, 513] width 245 height 109
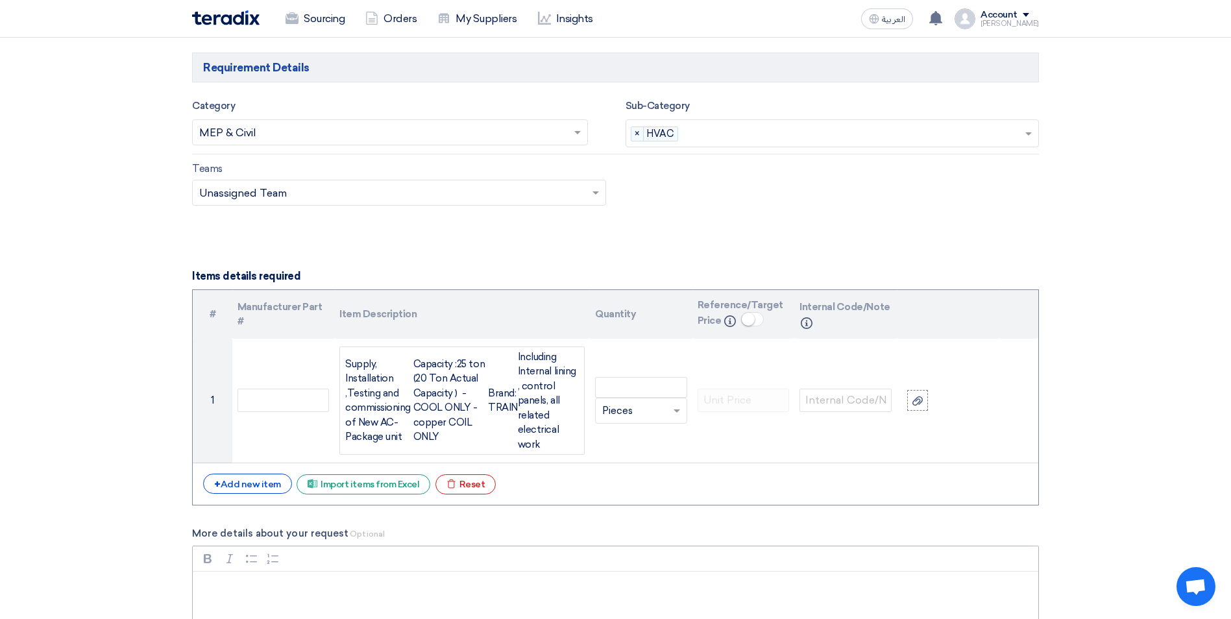
scroll to position [1156, 0]
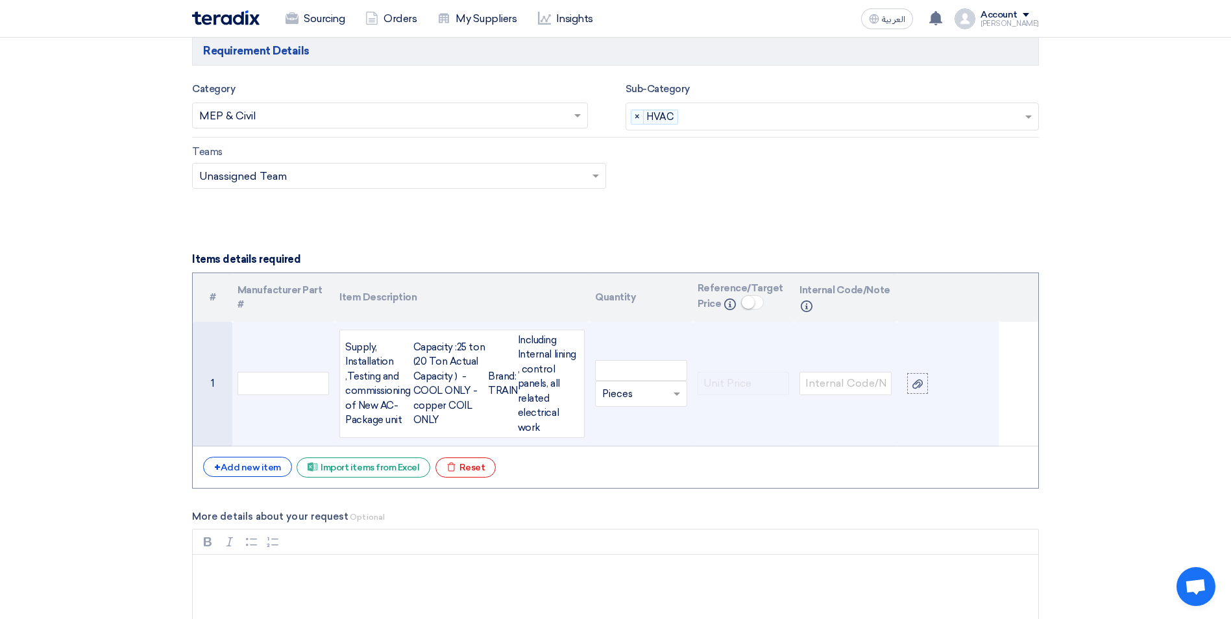
click at [513, 425] on div "Supply, Installation ,Testing and commissioning of New AC-Package unit Capacity…" at bounding box center [461, 384] width 245 height 109
click at [413, 346] on div "Supply, Installation ,Testing and commissioning of New AC-Package unit" at bounding box center [379, 384] width 68 height 88
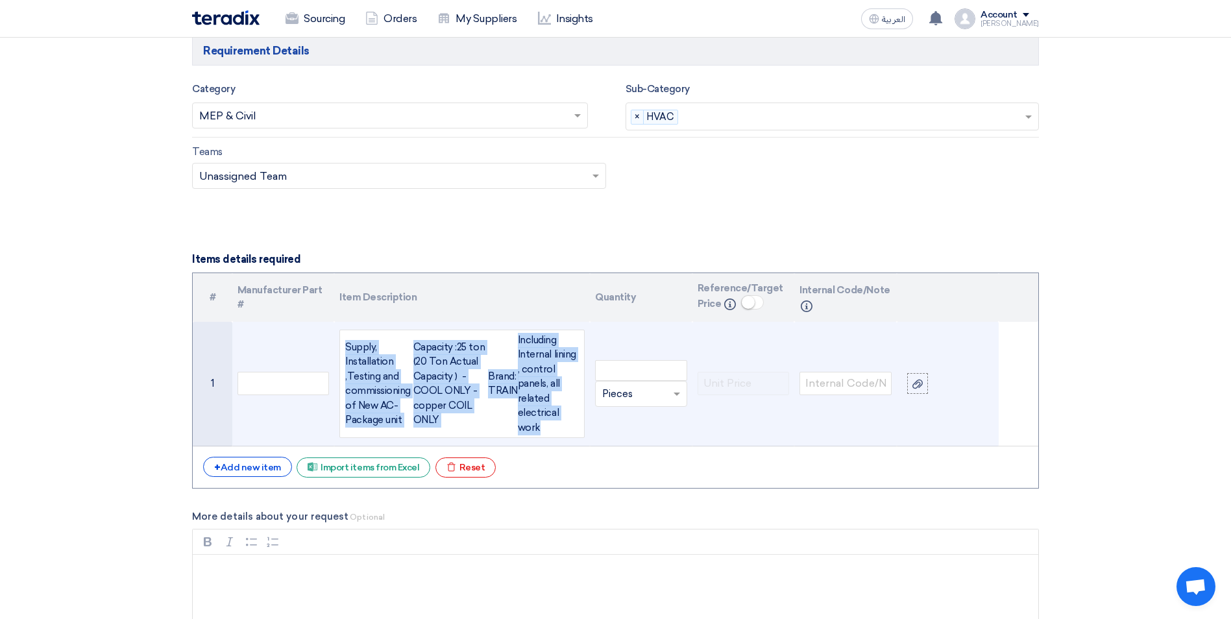
drag, startPoint x: 541, startPoint y: 427, endPoint x: 345, endPoint y: 348, distance: 211.3
click at [345, 348] on div "Supply, Installation ,Testing and commissioning of New AC-Package unit Capacity…" at bounding box center [461, 384] width 245 height 109
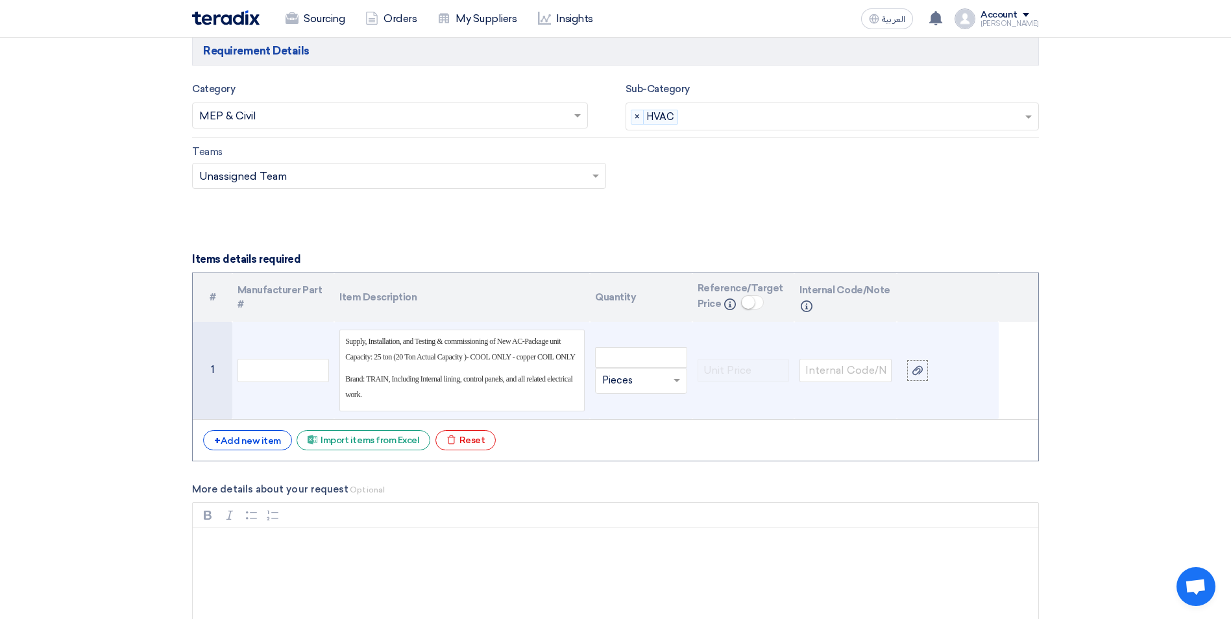
drag, startPoint x: 344, startPoint y: 382, endPoint x: 363, endPoint y: 384, distance: 19.6
click at [344, 382] on div "Supply, Installation, and Testing & commissioning of New AC-Package unit Capaci…" at bounding box center [461, 371] width 245 height 82
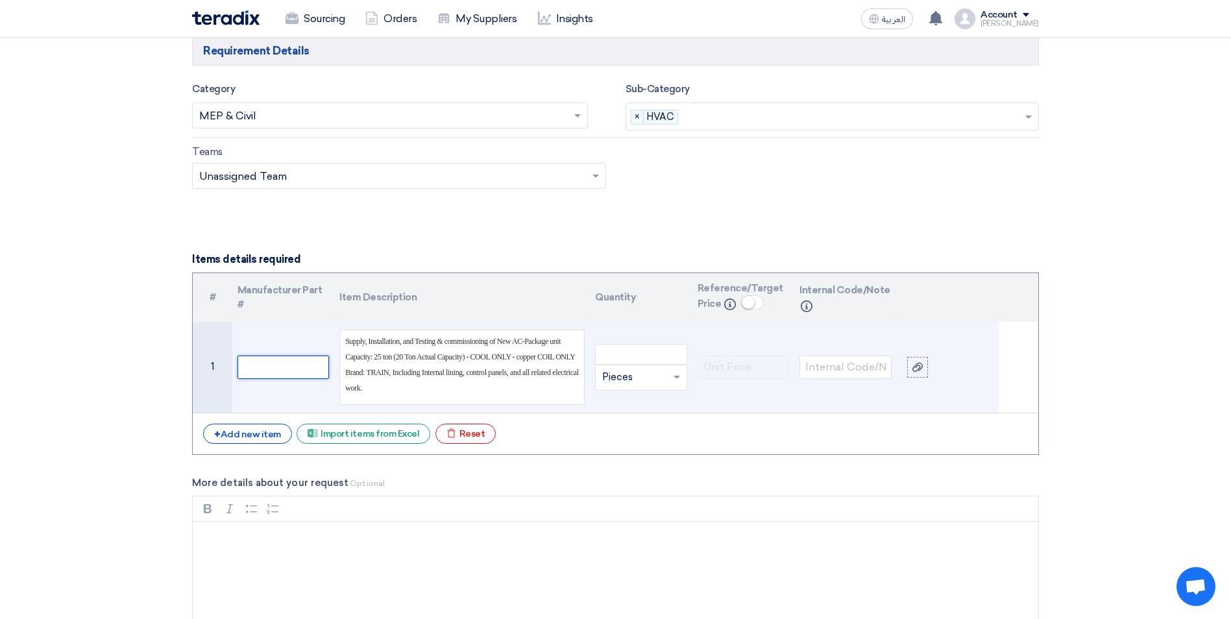
click at [293, 369] on input "text" at bounding box center [283, 367] width 92 height 23
type input "TRANE PACKAGE UNIT"
click at [646, 358] on input "number" at bounding box center [641, 354] width 92 height 21
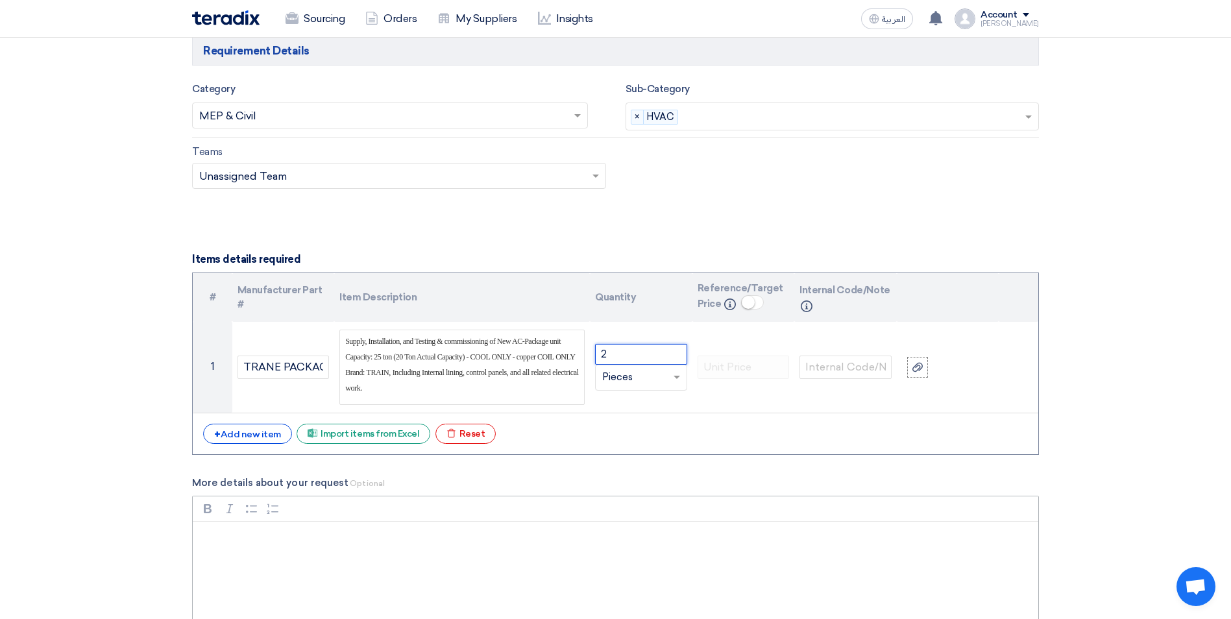
type input "2"
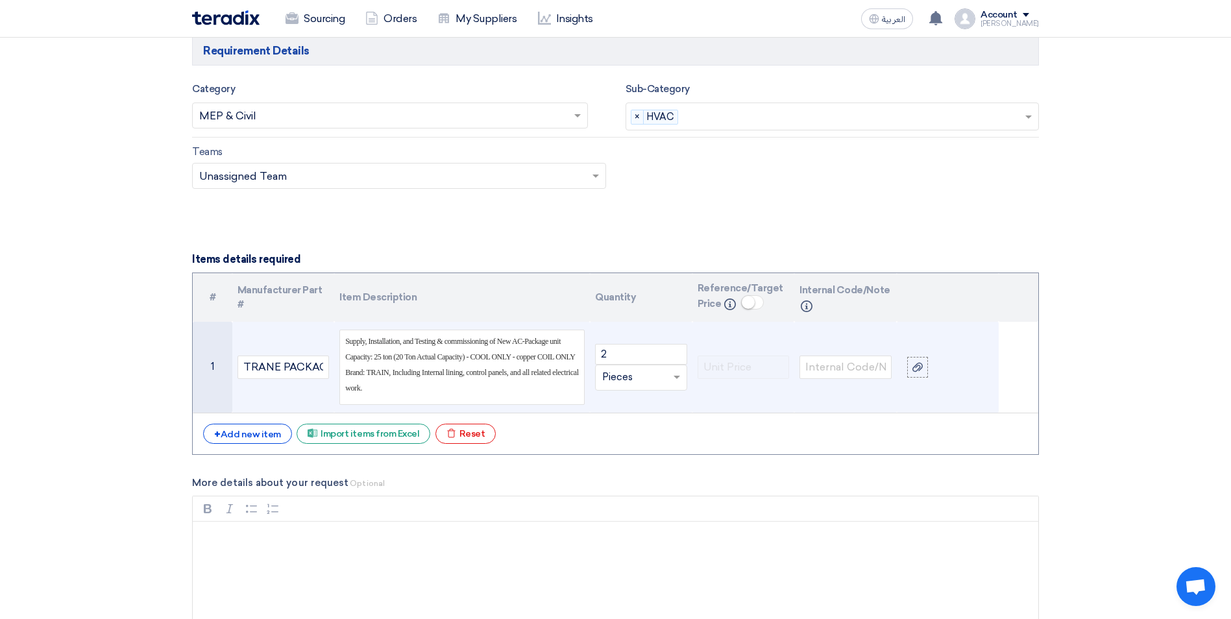
drag, startPoint x: 519, startPoint y: 359, endPoint x: 528, endPoint y: 360, distance: 8.5
click at [519, 359] on span "Supply, Installation, and Testing & commissioning of New AC-Package unit Capaci…" at bounding box center [460, 357] width 230 height 40
click at [535, 356] on span "Supply, Installation, and Testing & commissioning of New AC-Package unit Capaci…" at bounding box center [460, 357] width 231 height 40
drag, startPoint x: 498, startPoint y: 342, endPoint x: 513, endPoint y: 344, distance: 15.1
click at [498, 342] on span "Supply, Installation, and Testing & commissioning of New AC-Package unit Capaci…" at bounding box center [460, 357] width 231 height 40
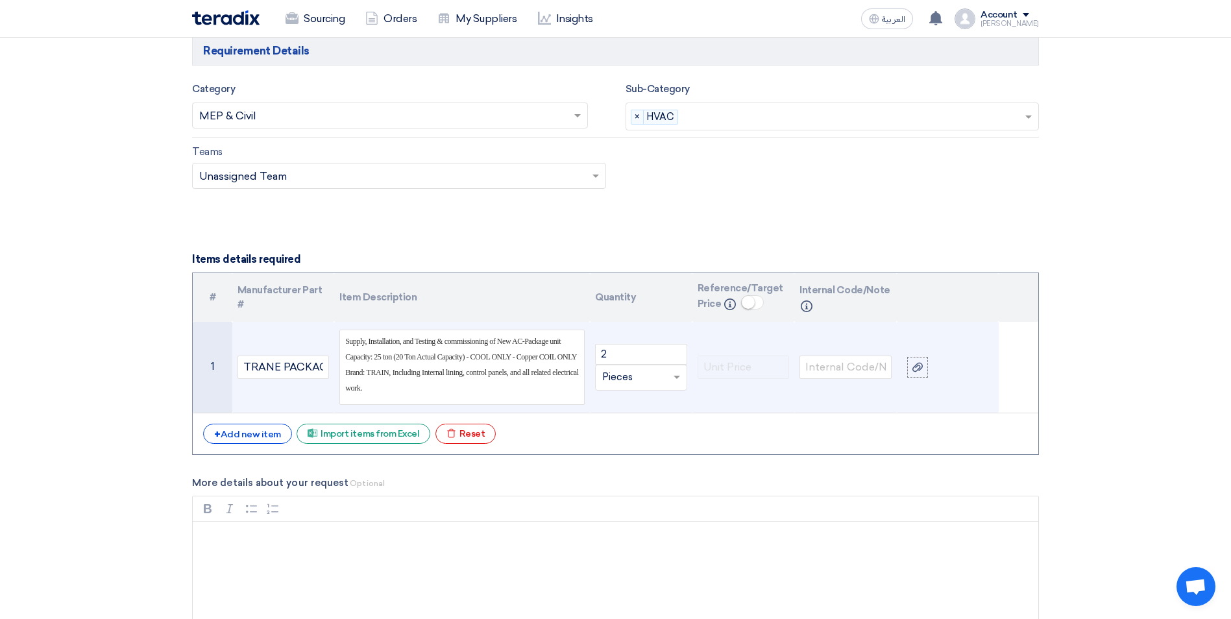
click at [368, 389] on p "Supply, Installation, and Testing & commissioning of New AC-Package unit Capaci…" at bounding box center [462, 364] width 234 height 62
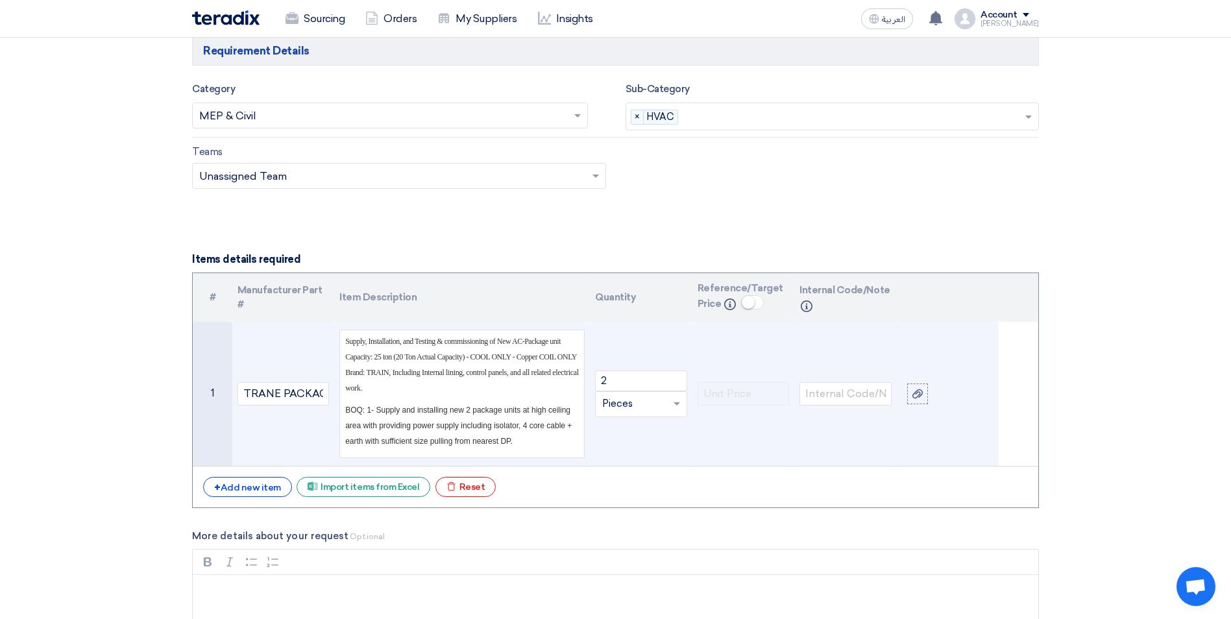
click at [549, 440] on p "BOQ: 1- Supply and installing new 2 package units at high ceiling area with pro…" at bounding box center [462, 425] width 234 height 47
drag, startPoint x: 504, startPoint y: 428, endPoint x: 444, endPoint y: 424, distance: 60.4
click at [444, 424] on span "BOQ: 1- Supply and installing new 2 package units at high ceiling area with pro…" at bounding box center [458, 426] width 226 height 40
click at [388, 383] on p "Supply, Installation, and Testing & commissioning of New AC-Package unit Capaci…" at bounding box center [462, 364] width 234 height 62
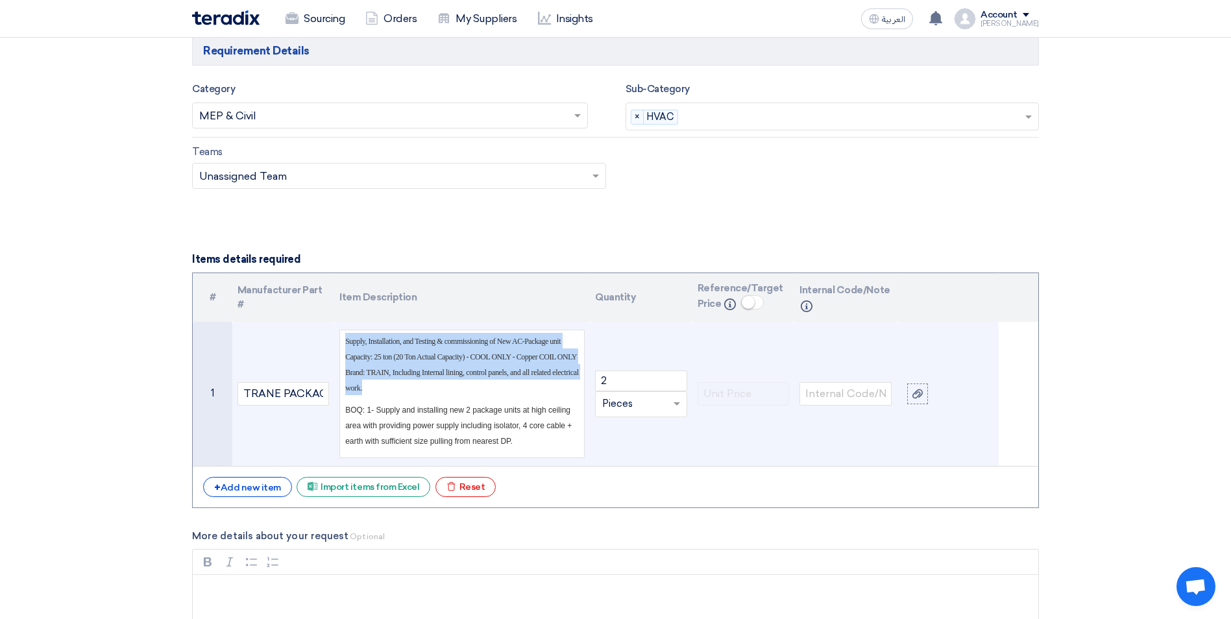
drag, startPoint x: 371, startPoint y: 387, endPoint x: 346, endPoint y: 343, distance: 50.2
click at [346, 343] on p "Supply, Installation, and Testing & commissioning of New AC-Package unit Capaci…" at bounding box center [462, 364] width 234 height 62
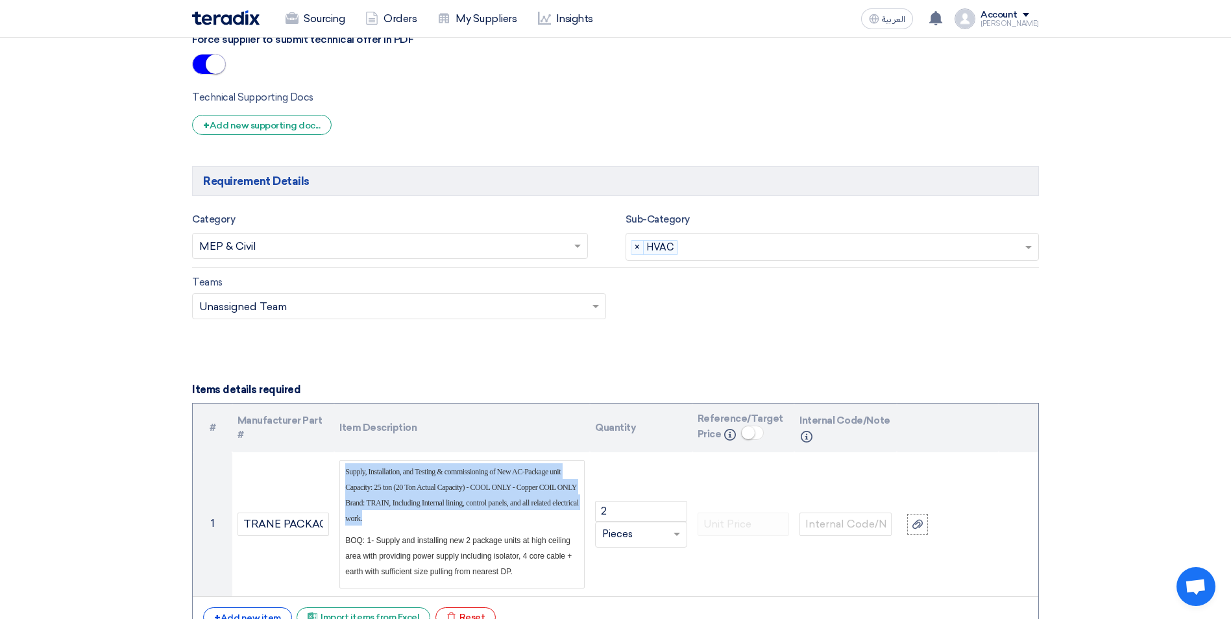
scroll to position [1156, 0]
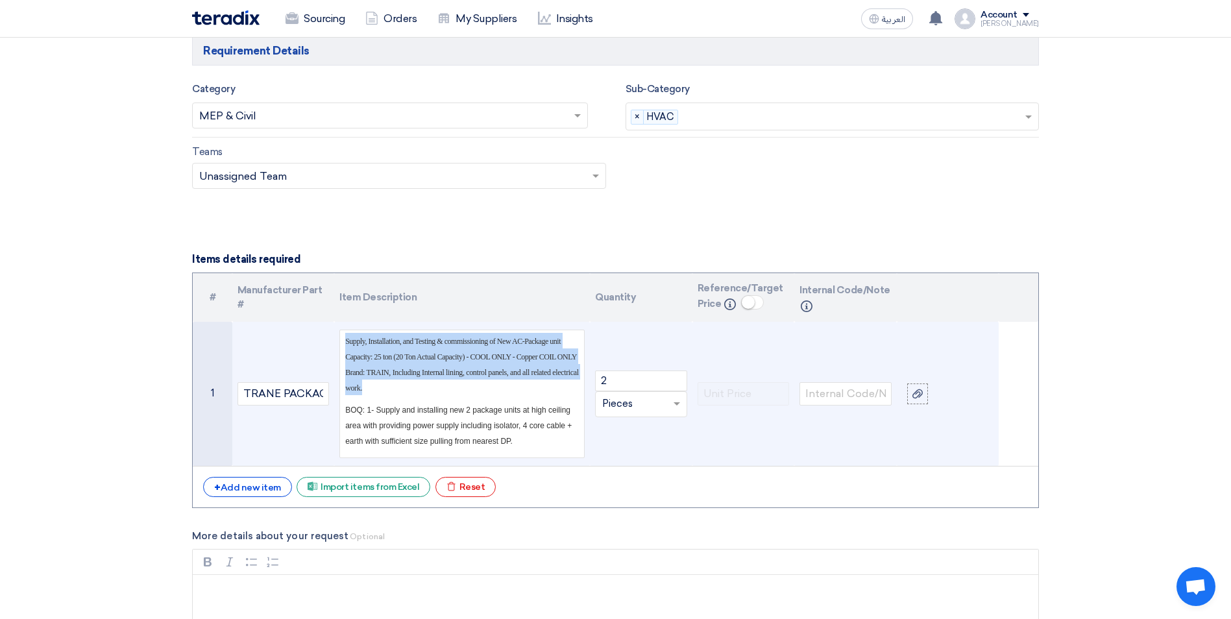
click at [481, 389] on p "Supply, Installation, and Testing & commissioning of New AC-Package unit Capaci…" at bounding box center [462, 364] width 234 height 62
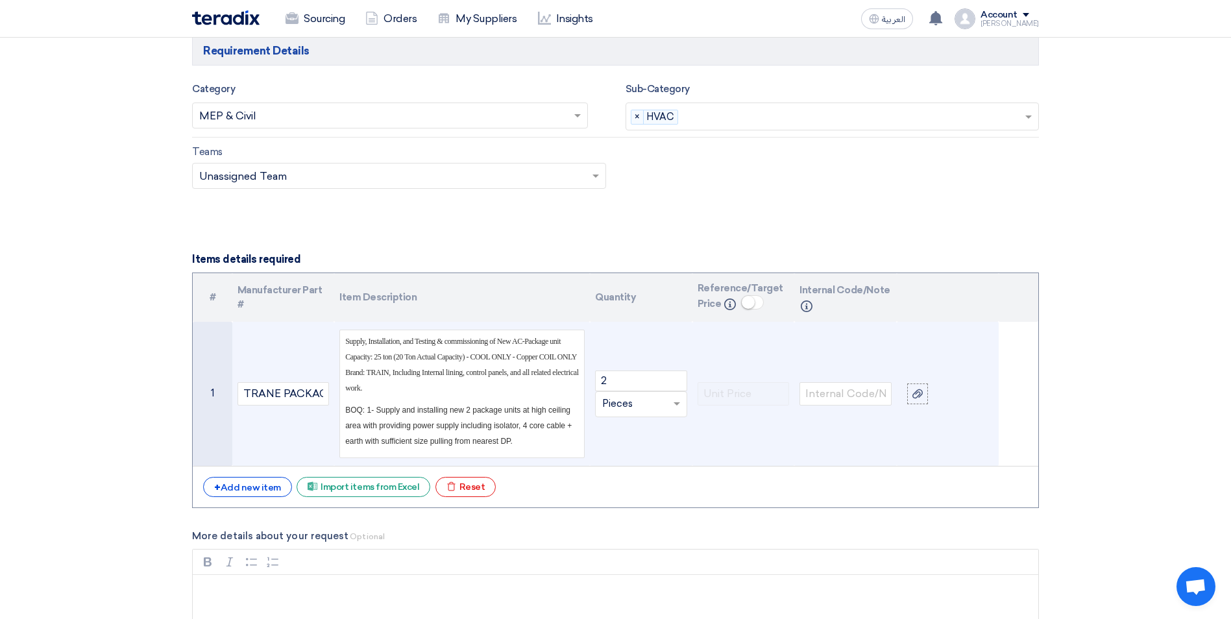
click at [377, 410] on span "BOQ: 1- Supply and installing new 2 package units at high ceiling area with pro…" at bounding box center [458, 426] width 226 height 40
click at [407, 406] on span "BOQ: Supply and installing new 2 package units at high ceiling area with provid…" at bounding box center [458, 426] width 226 height 40
click at [427, 408] on span "BOQ: Supply, installing new 2 package units at high ceiling area with providing…" at bounding box center [459, 426] width 229 height 40
click at [566, 433] on p "BOQ: Supply, installing and T&C of the new 2 package units at high ceiling area…" at bounding box center [462, 425] width 234 height 47
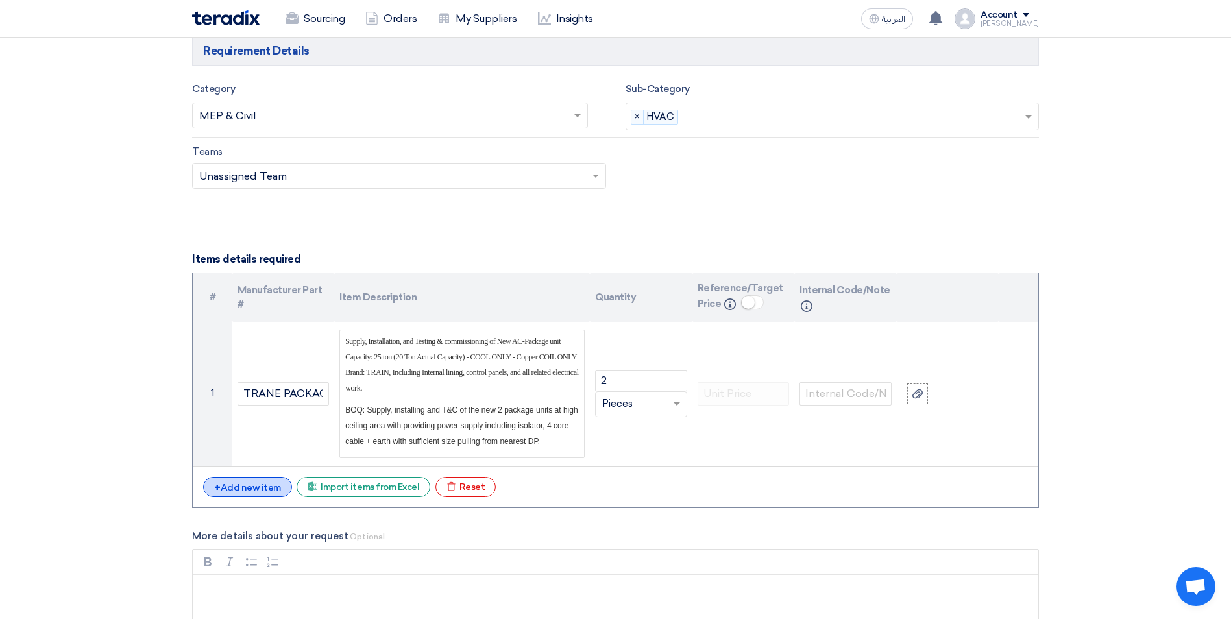
click at [252, 487] on div "+ Add new item" at bounding box center [247, 487] width 89 height 20
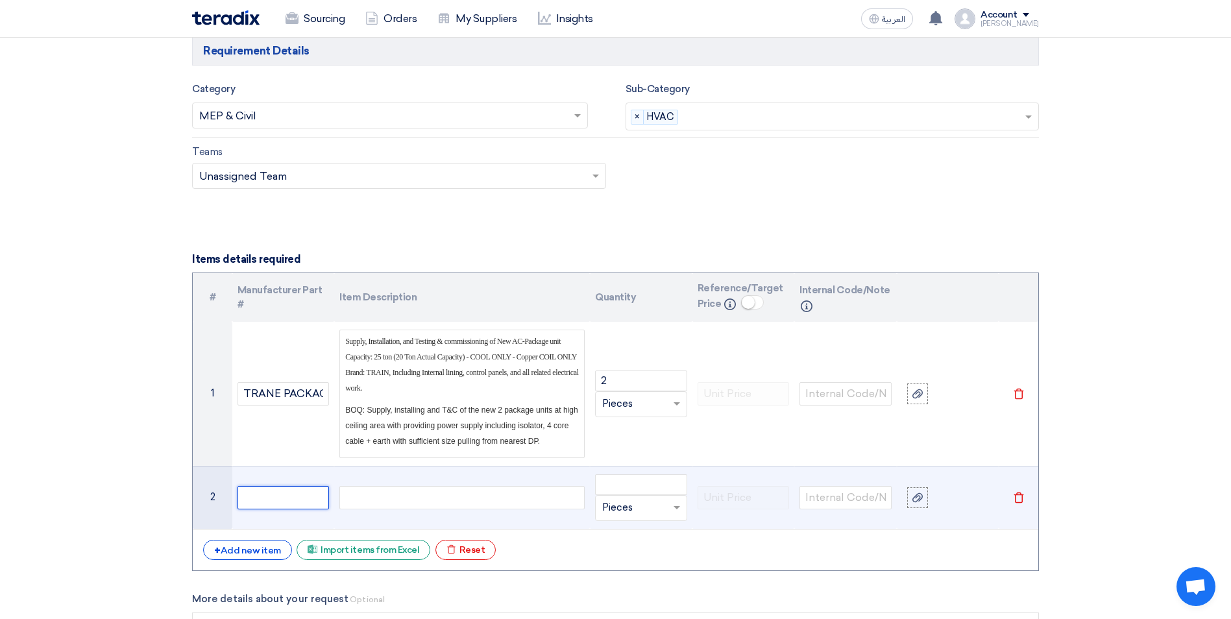
click at [258, 492] on input "text" at bounding box center [283, 497] width 92 height 23
paste input "DUCTING SYSTEM"
type input "DUCTING SYSTEM"
click at [370, 502] on div at bounding box center [461, 497] width 245 height 23
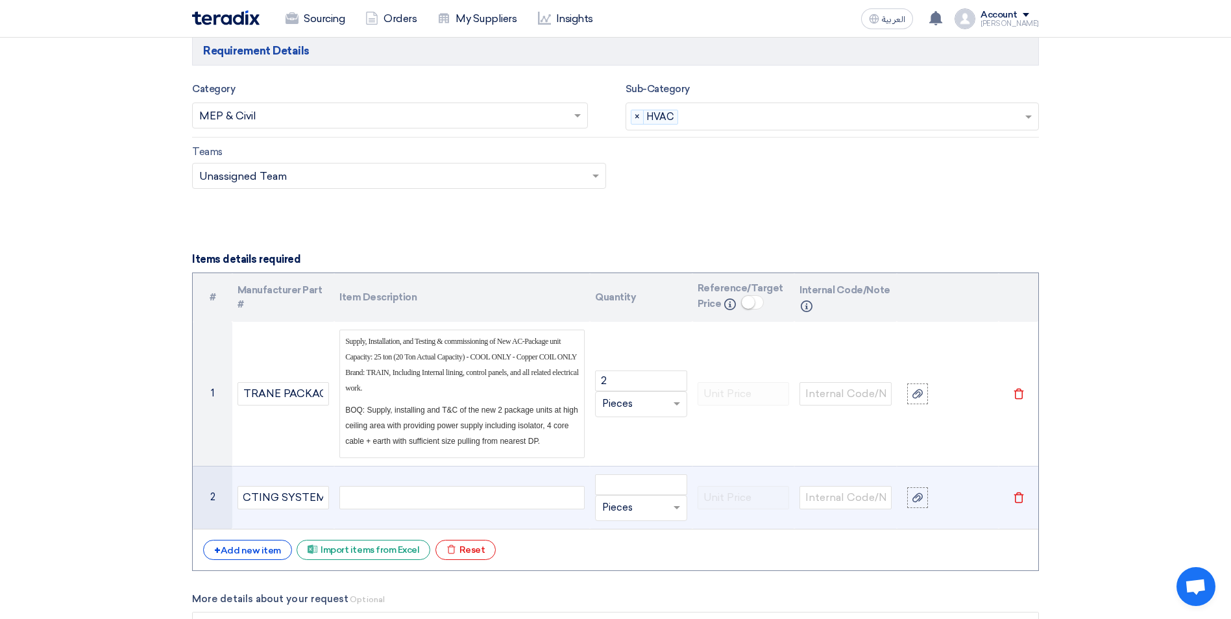
scroll to position [0, 0]
paste div
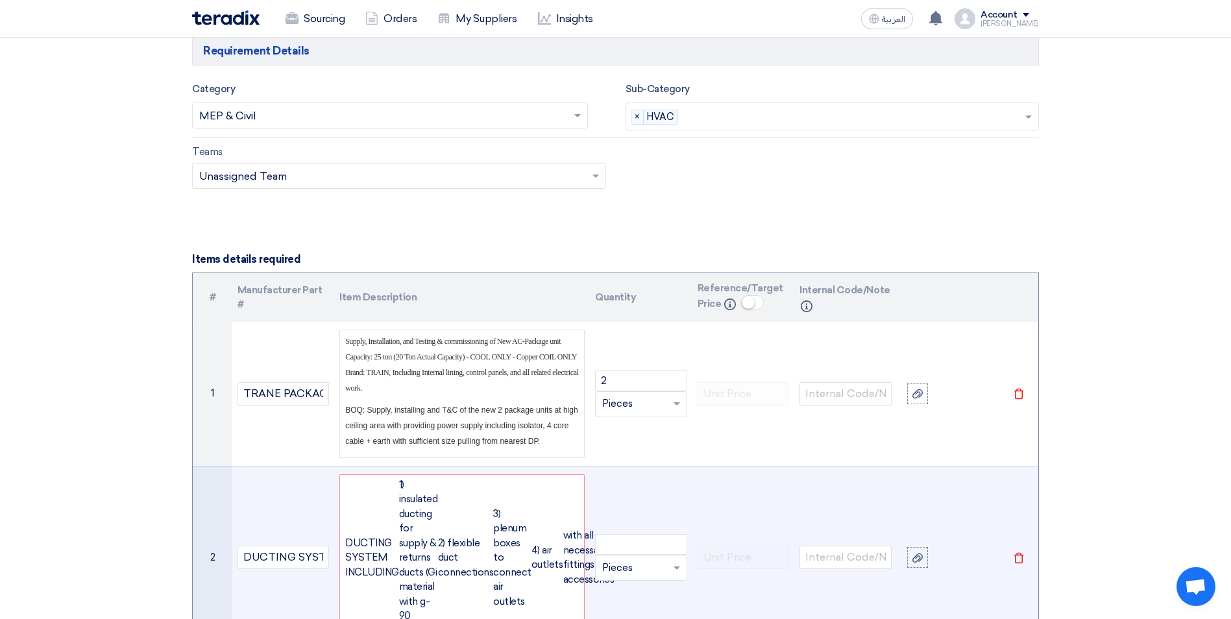
scroll to position [1145, 0]
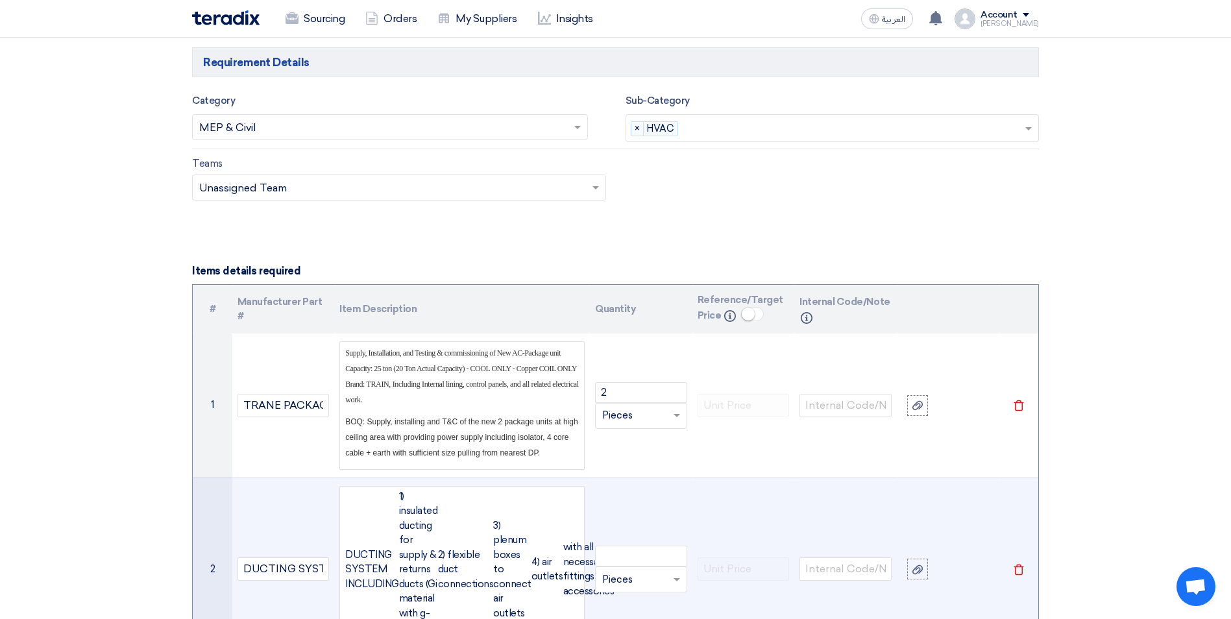
click at [343, 553] on div "DUCTING SYSTEM INCLUDING 1) insulated ducting for supply & returns ducts (Gi ma…" at bounding box center [461, 569] width 245 height 167
click at [397, 495] on div "DUCTING SYSTEM INCLUDING 1) insulated ducting for supply & returns ducts (Gi ma…" at bounding box center [461, 569] width 245 height 167
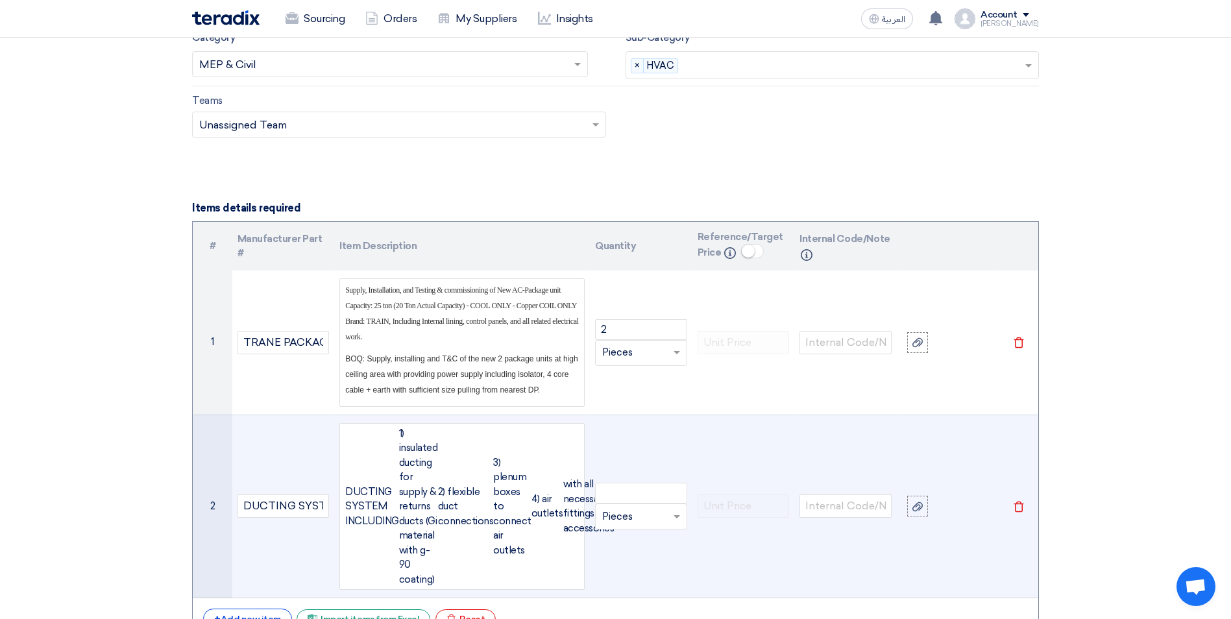
scroll to position [1210, 0]
drag, startPoint x: 396, startPoint y: 437, endPoint x: 444, endPoint y: 580, distance: 151.4
click at [444, 580] on div "DUCTING SYSTEM INCLUDING 1) insulated ducting for supply & returns ducts (Gi ma…" at bounding box center [461, 504] width 245 height 167
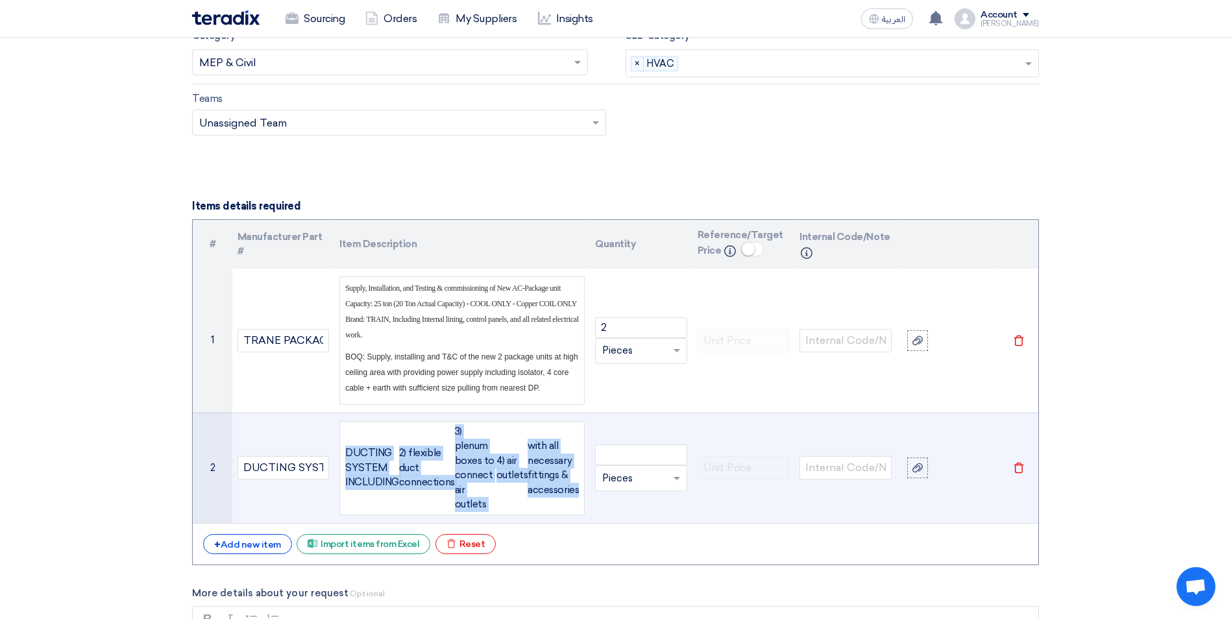
drag, startPoint x: 346, startPoint y: 436, endPoint x: 583, endPoint y: 474, distance: 240.6
click at [583, 474] on div "DUCTING SYSTEM INCLUDING 2) flexible duct connections 3) plenum boxes to connec…" at bounding box center [461, 468] width 245 height 94
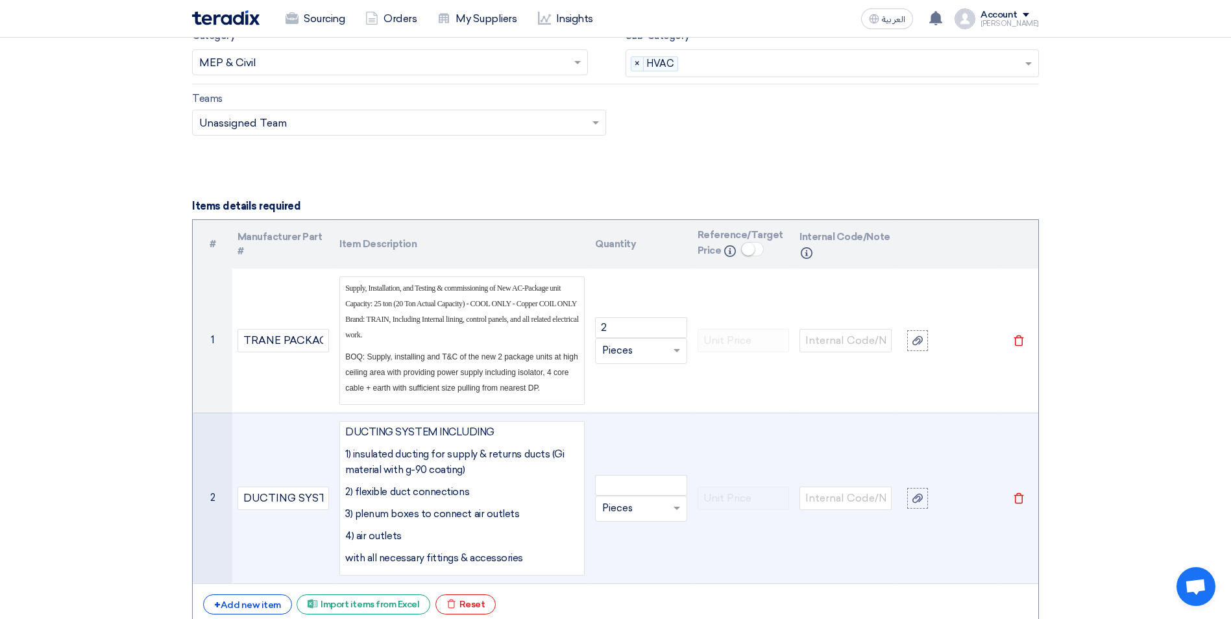
click at [347, 499] on p "2) flexible duct connections" at bounding box center [462, 492] width 234 height 16
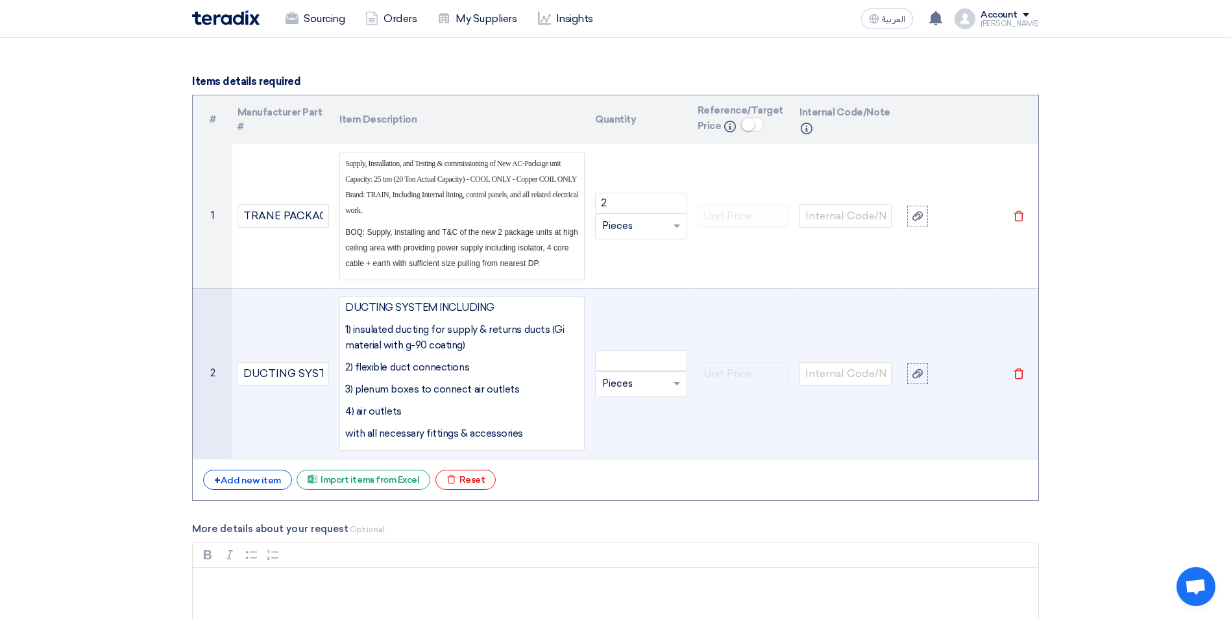
scroll to position [1339, 0]
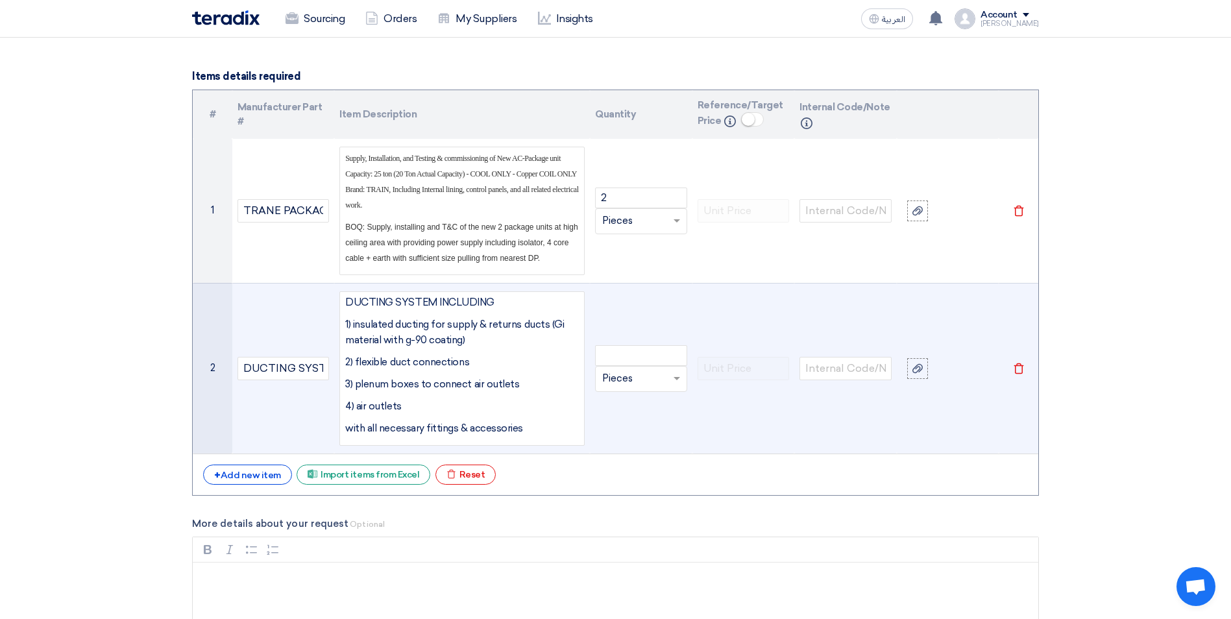
click at [545, 436] on div "DUCTING SYSTEM INCLUDING 1) insulated ducting for supply & returns ducts (Gi ma…" at bounding box center [462, 369] width 234 height 148
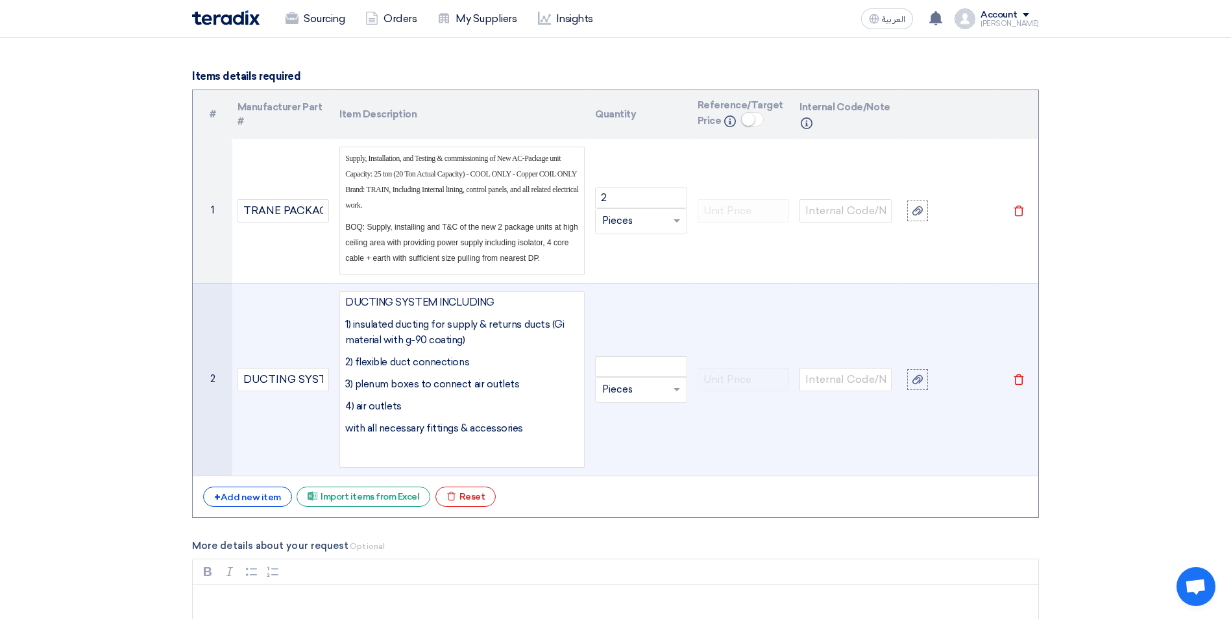
click at [365, 449] on p at bounding box center [462, 451] width 234 height 16
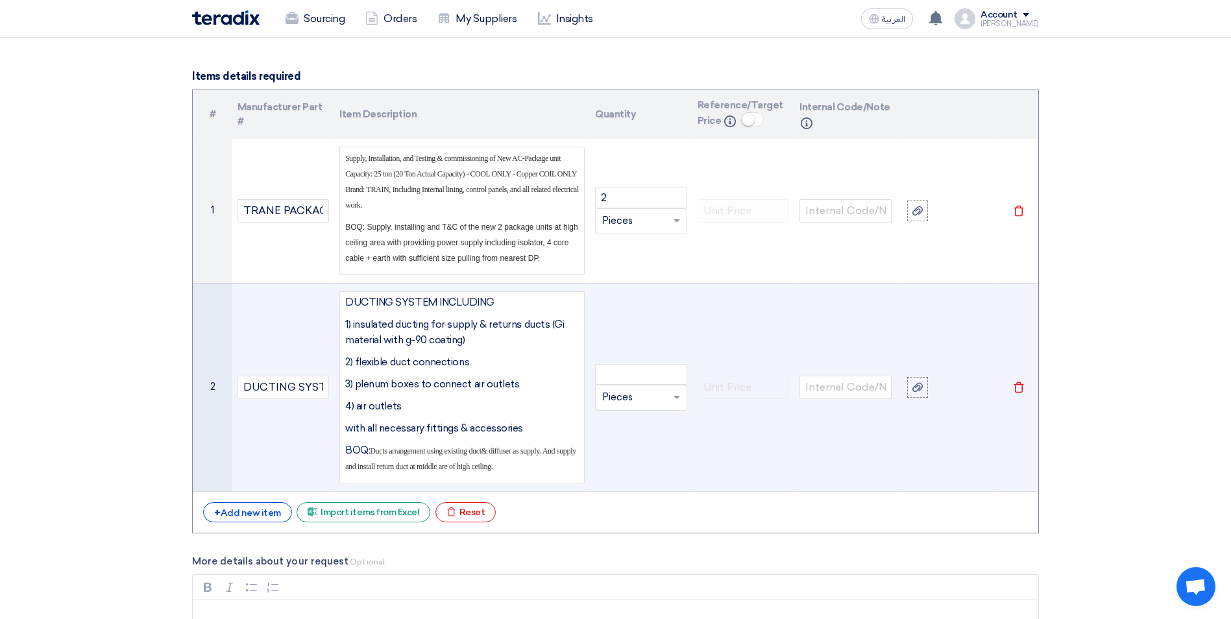
click at [490, 468] on span "Ducts arrangement using existing duct& diffuser as supply. And supply and insta…" at bounding box center [460, 458] width 231 height 25
click at [491, 466] on span "Ducts arrangement using existing duct& diffuser as supply. And supply and insta…" at bounding box center [460, 458] width 231 height 25
drag, startPoint x: 498, startPoint y: 468, endPoint x: 374, endPoint y: 450, distance: 125.2
click at [374, 450] on p "BOQ: Ducts arrangement using existing duct& diffuser as supply. And supply and …" at bounding box center [462, 458] width 234 height 31
click at [526, 475] on div "DUCTING SYSTEM INCLUDING 1) insulated ducting for supply & returns ducts (Gi ma…" at bounding box center [462, 388] width 234 height 186
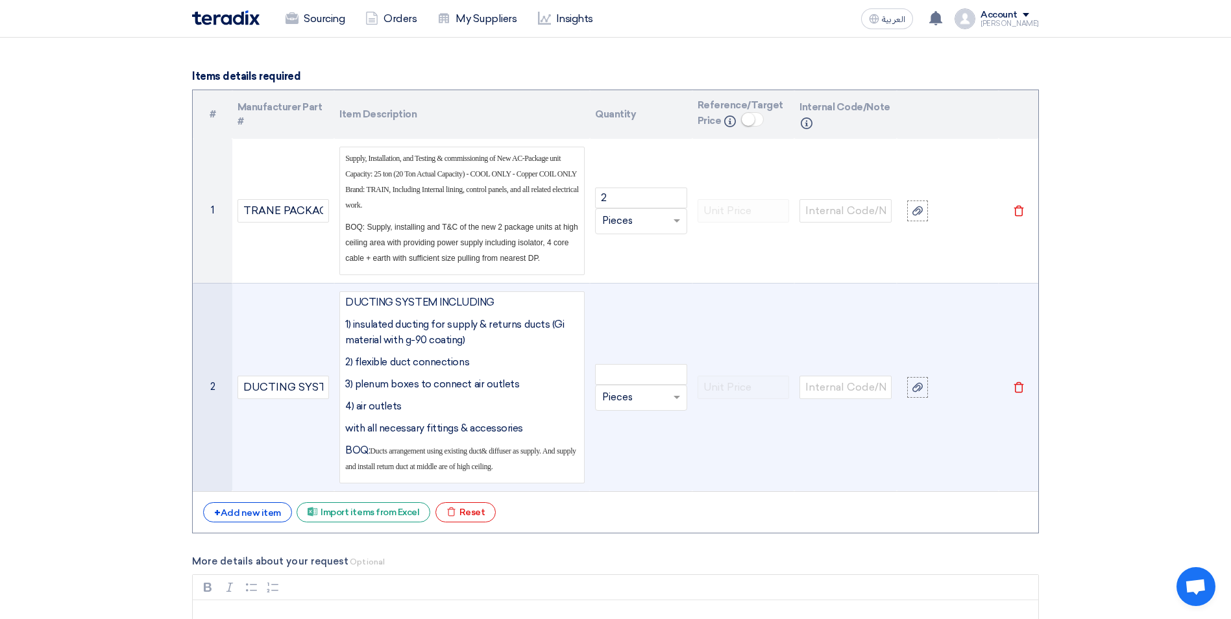
click at [486, 452] on span "Ducts arrangement using existing duct& diffuser as supply. And supply and insta…" at bounding box center [460, 458] width 231 height 25
drag, startPoint x: 550, startPoint y: 451, endPoint x: 557, endPoint y: 452, distance: 7.8
click at [550, 451] on span "Ducts arrangement using existing duct & diffuser as supply. And supply and inst…" at bounding box center [461, 458] width 232 height 25
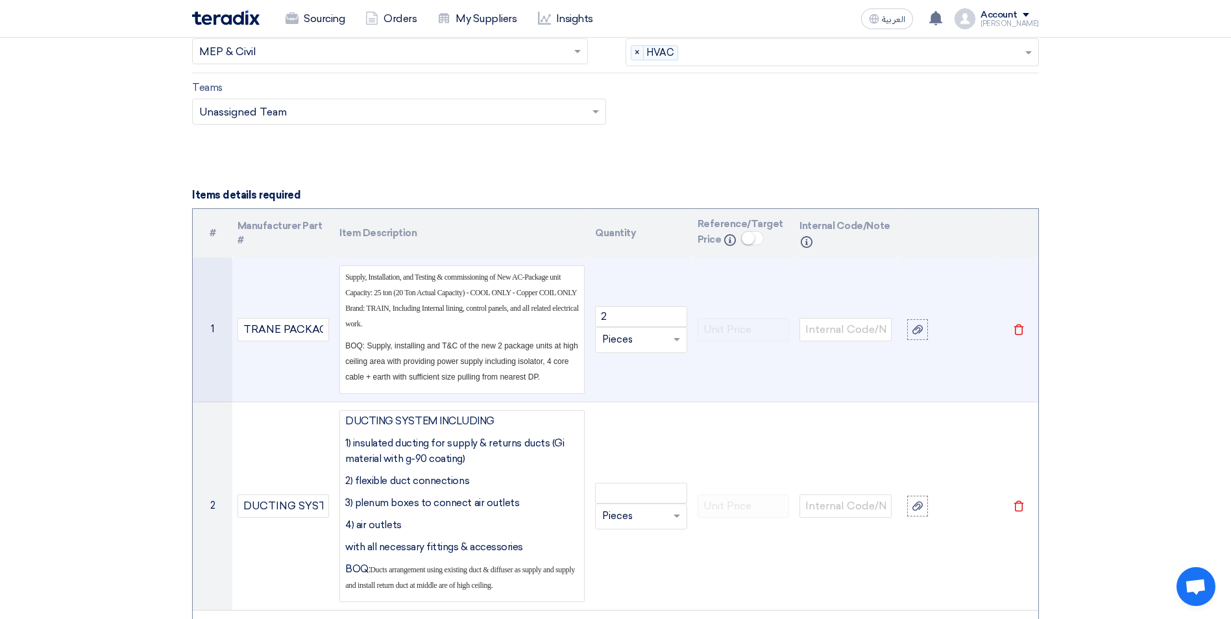
scroll to position [1210, 0]
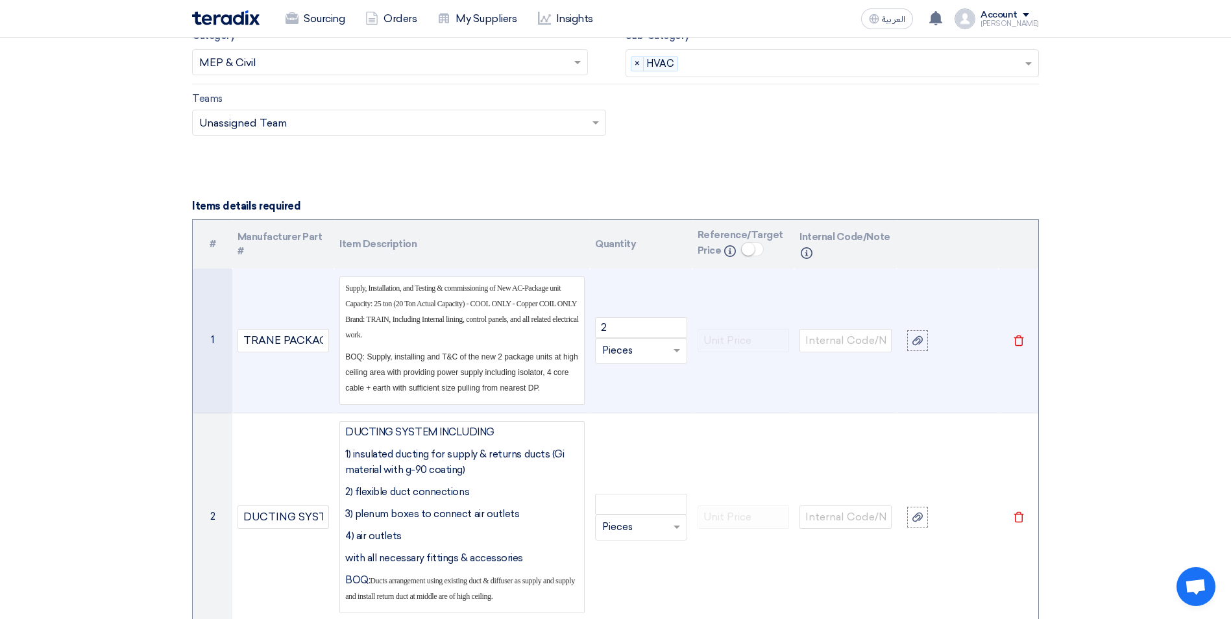
drag, startPoint x: 342, startPoint y: 302, endPoint x: 345, endPoint y: 296, distance: 6.7
click at [342, 302] on div "Supply, Installation, and Testing & commissioning of New AC-Package unit Capaci…" at bounding box center [461, 340] width 245 height 128
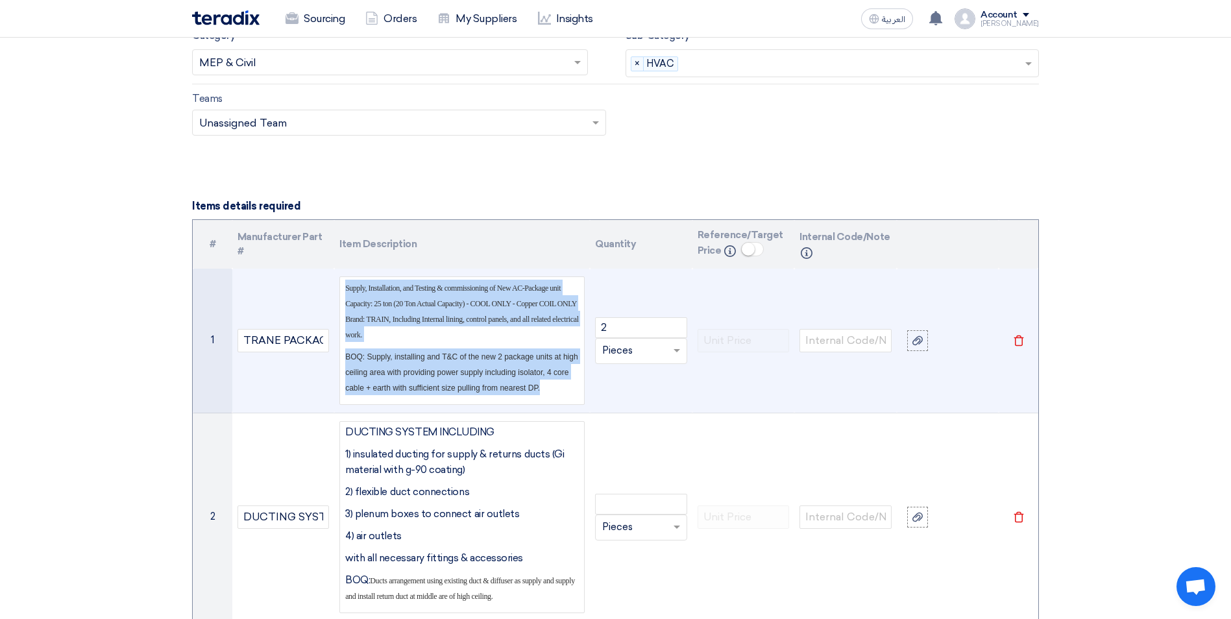
drag, startPoint x: 345, startPoint y: 288, endPoint x: 548, endPoint y: 387, distance: 225.8
click at [548, 387] on div "Supply, Installation, and Testing & commissioning of New AC-Package unit Capaci…" at bounding box center [461, 340] width 245 height 128
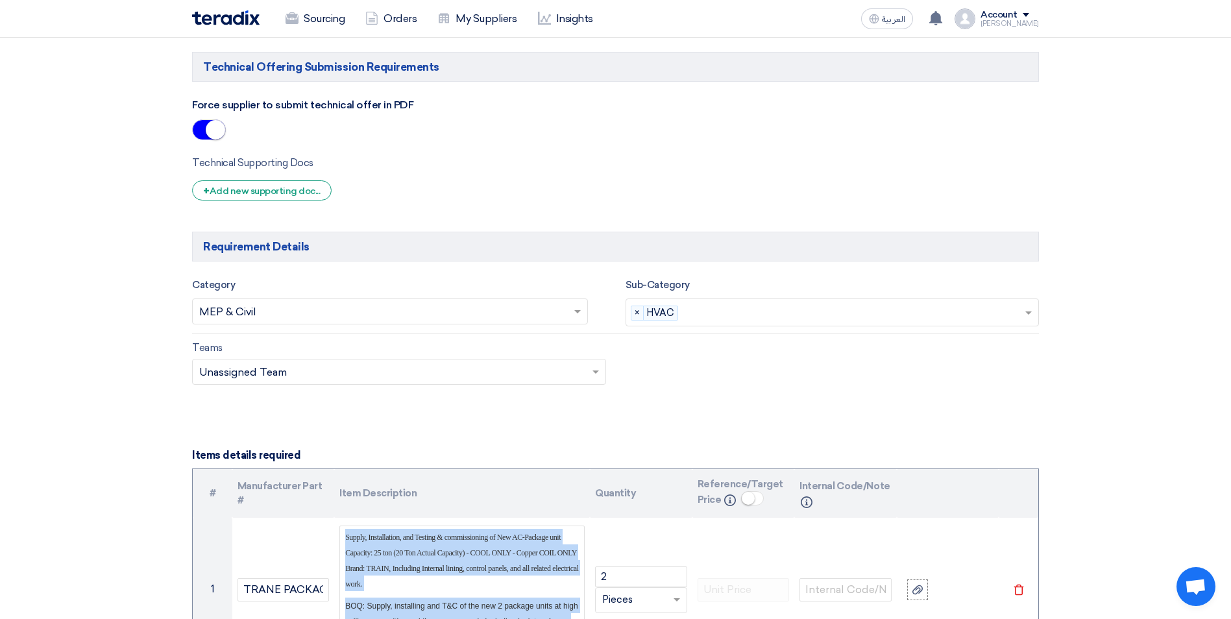
scroll to position [1080, 0]
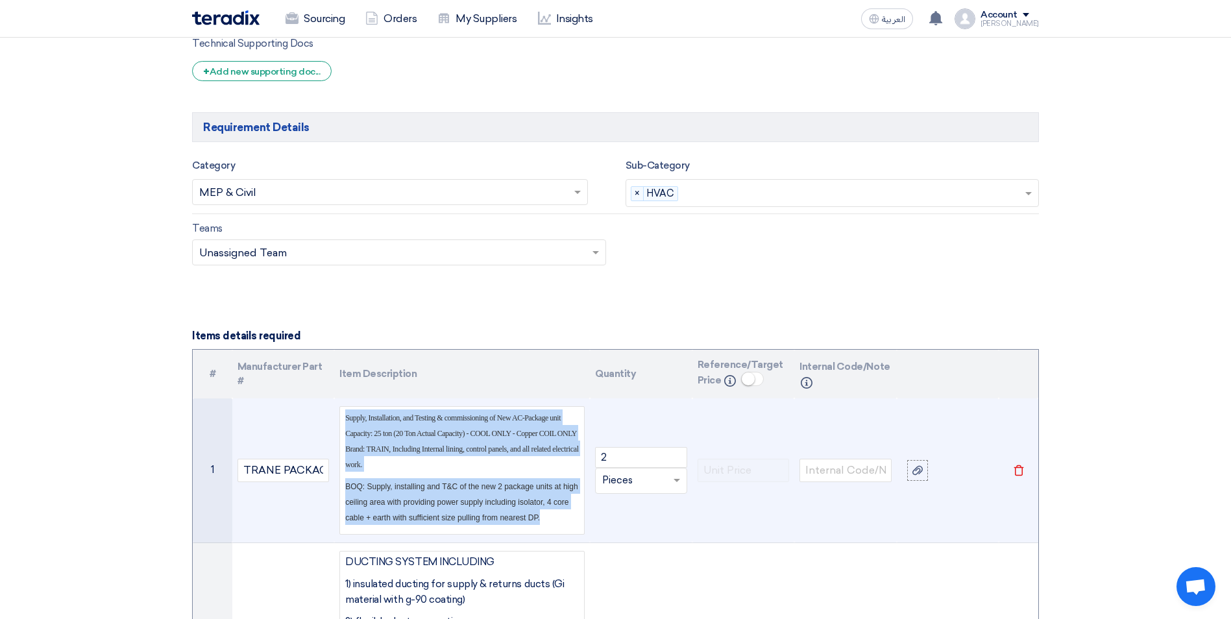
copy div "Supply, Installation, and Testing & commissioning of New AC-Package unit Capaci…"
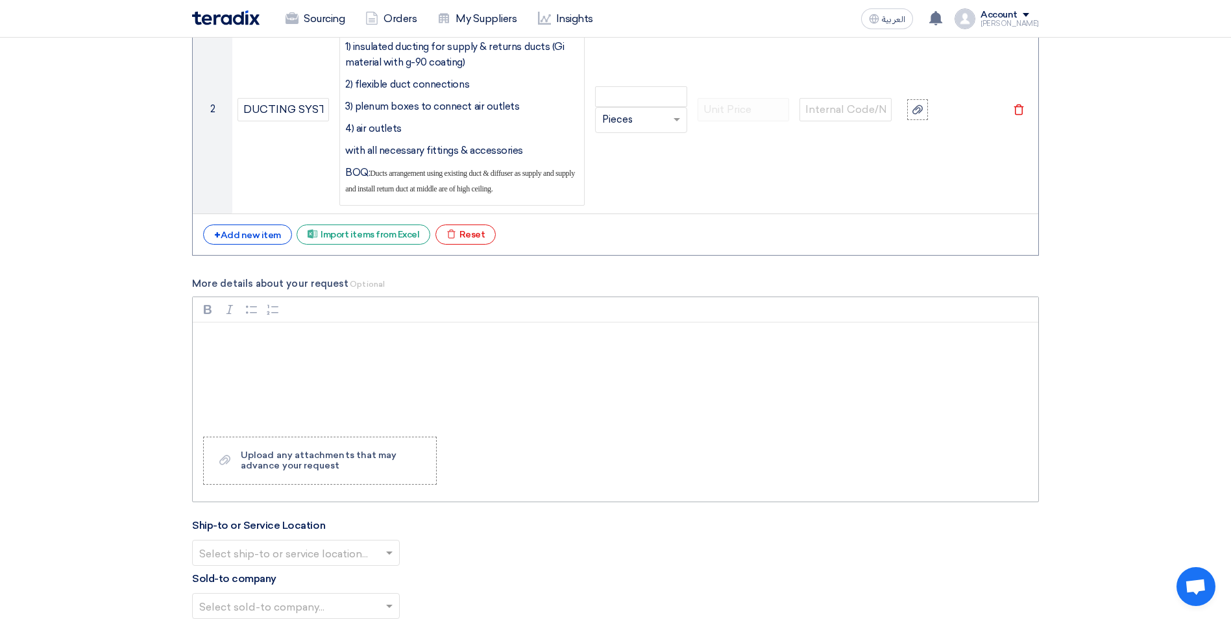
scroll to position [1729, 0]
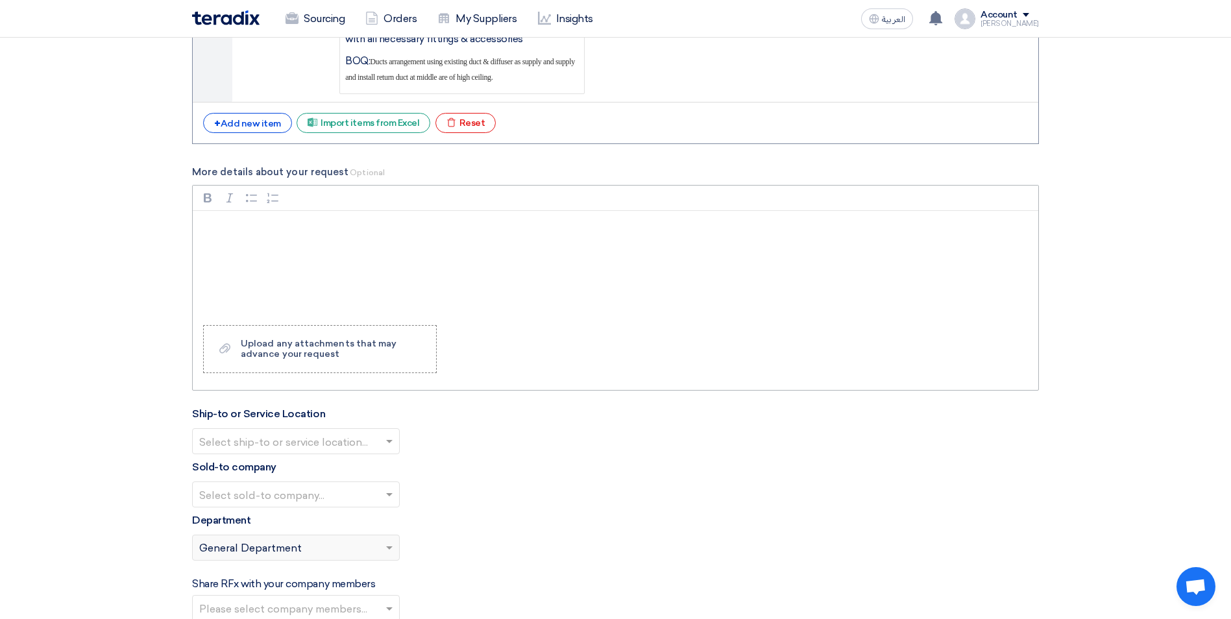
click at [317, 252] on div "Rich Text Editor, main" at bounding box center [615, 263] width 845 height 104
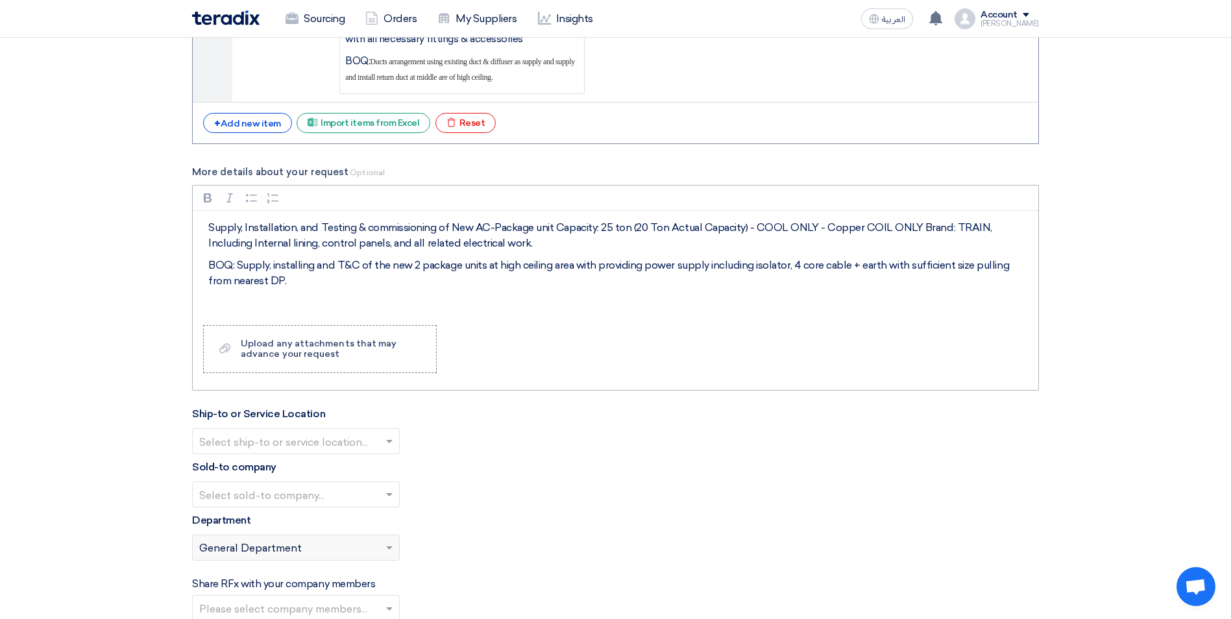
click at [291, 280] on p "BOQ: Supply, installing and T&C of the new 2 package units at high ceiling area…" at bounding box center [619, 273] width 823 height 31
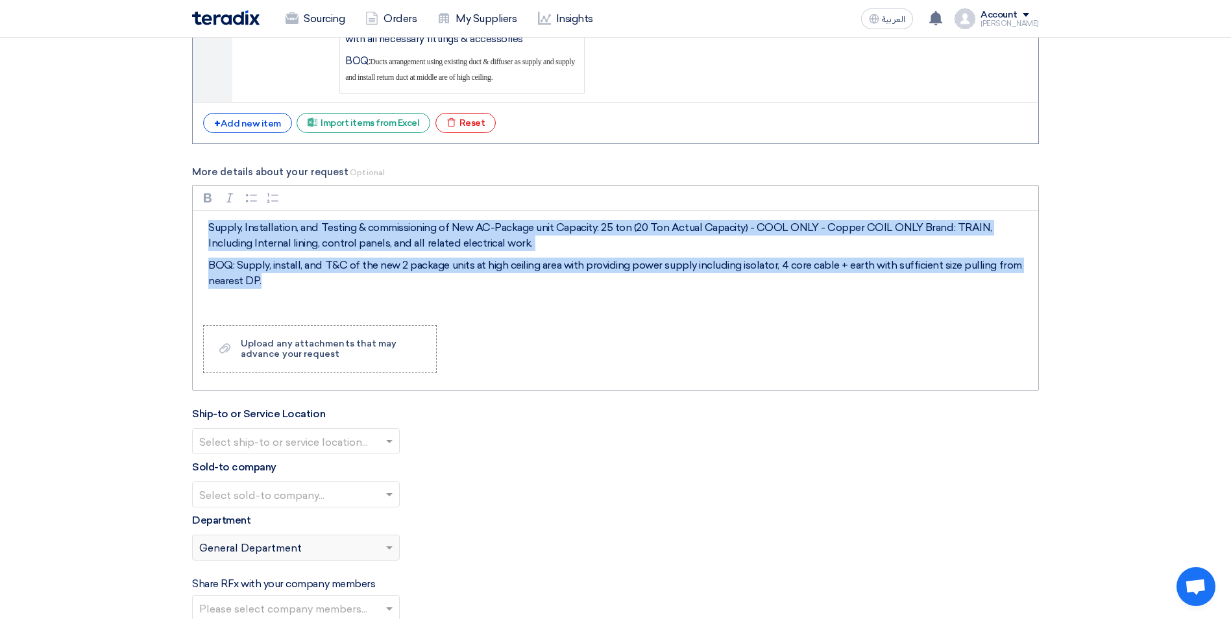
drag, startPoint x: 263, startPoint y: 283, endPoint x: 210, endPoint y: 235, distance: 71.7
click at [210, 235] on div "Supply, Installation, and Testing & commissioning of New AC-Package unit Capaci…" at bounding box center [615, 263] width 845 height 104
copy div "Supply, Installation, and Testing & commissioning of New AC-Package unit Capaci…"
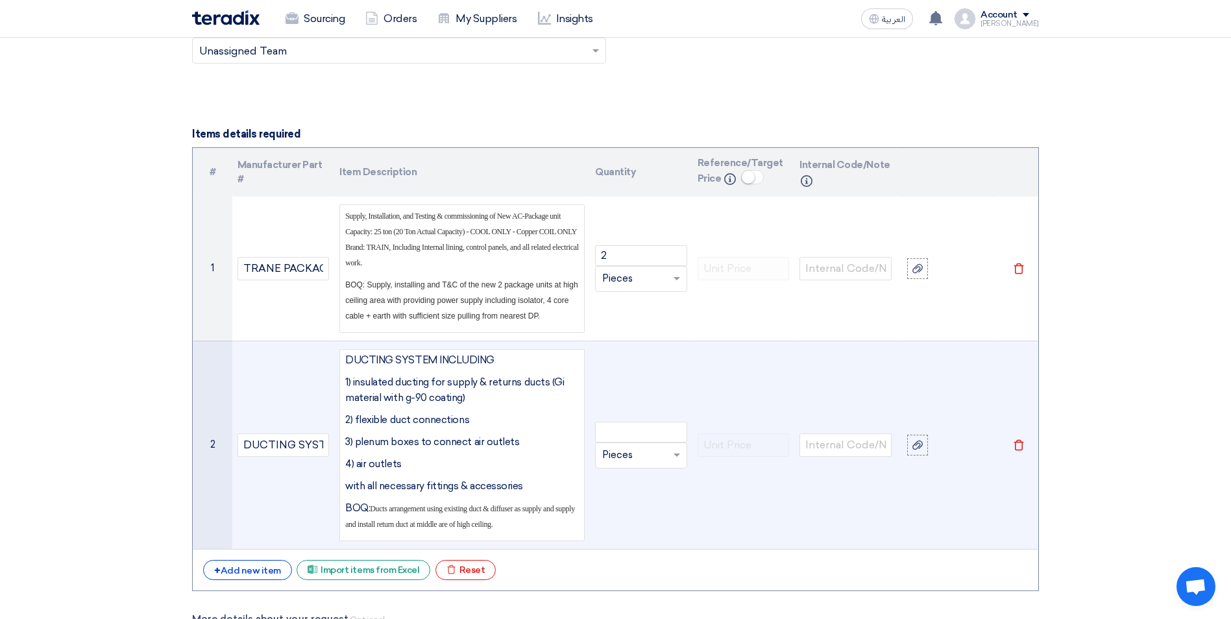
scroll to position [1080, 0]
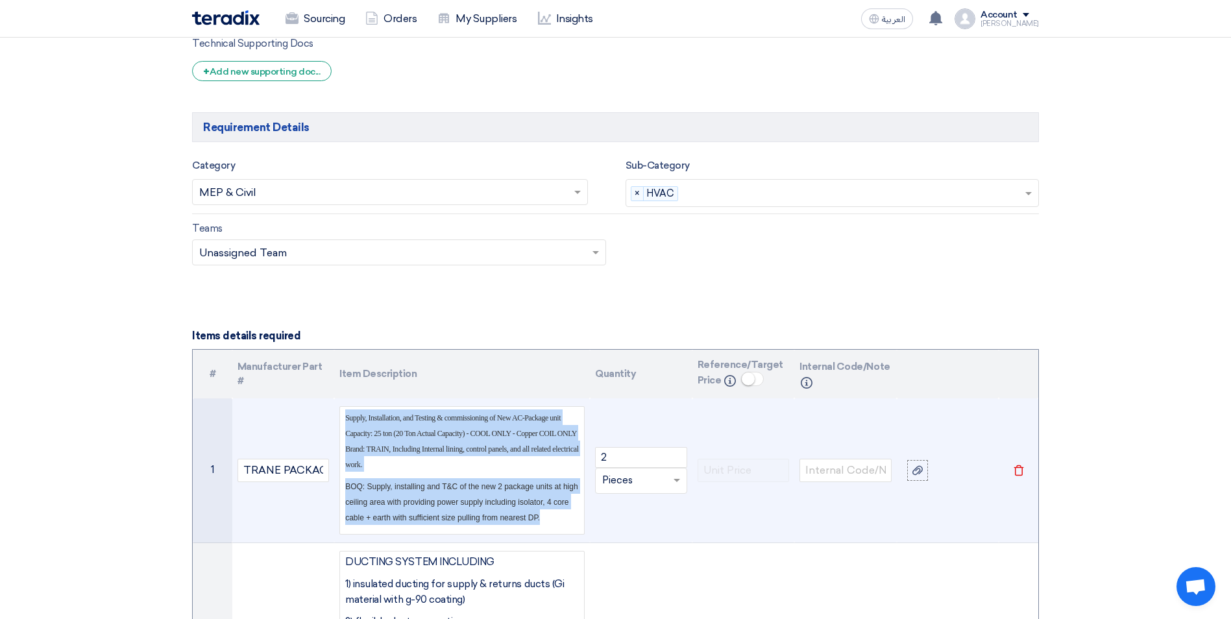
drag, startPoint x: 544, startPoint y: 517, endPoint x: 343, endPoint y: 422, distance: 222.9
click at [343, 422] on div "Supply, Installation, and Testing & commissioning of New AC-Package unit Capaci…" at bounding box center [461, 470] width 245 height 128
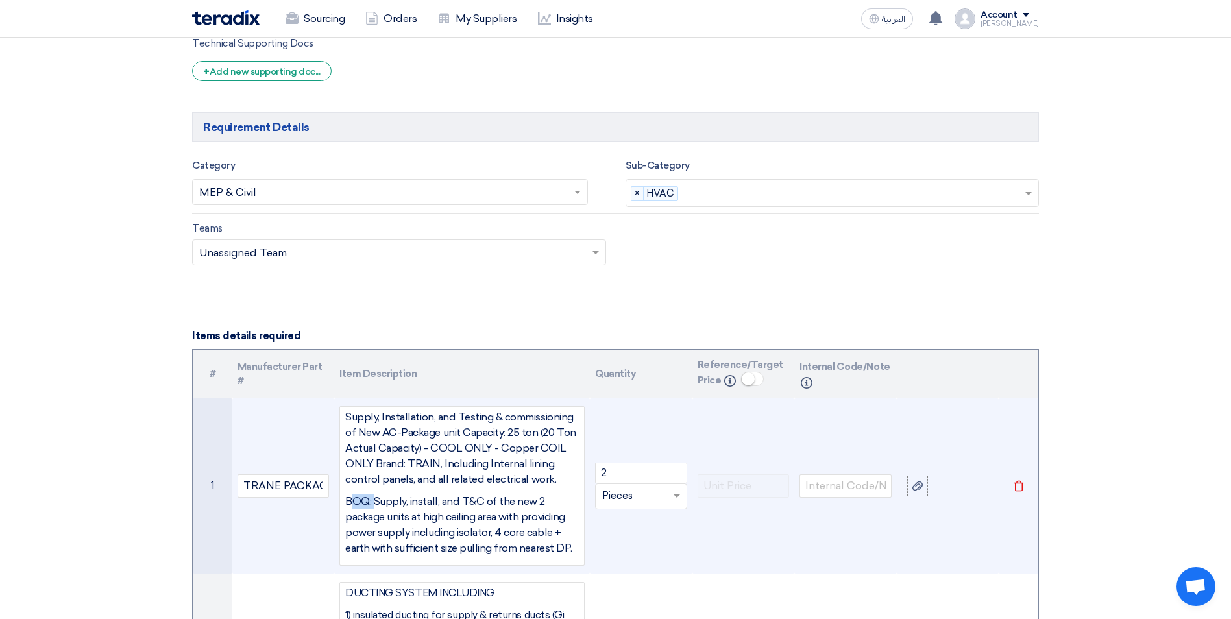
drag, startPoint x: 374, startPoint y: 504, endPoint x: 349, endPoint y: 504, distance: 24.7
click at [349, 504] on p "BOQ: Supply, install, and T&C of the new 2 package units at high ceiling area w…" at bounding box center [462, 525] width 234 height 62
click at [456, 507] on p "BOQ: Supply, install, and T&C of the new 2 package units at high ceiling area w…" at bounding box center [462, 525] width 234 height 62
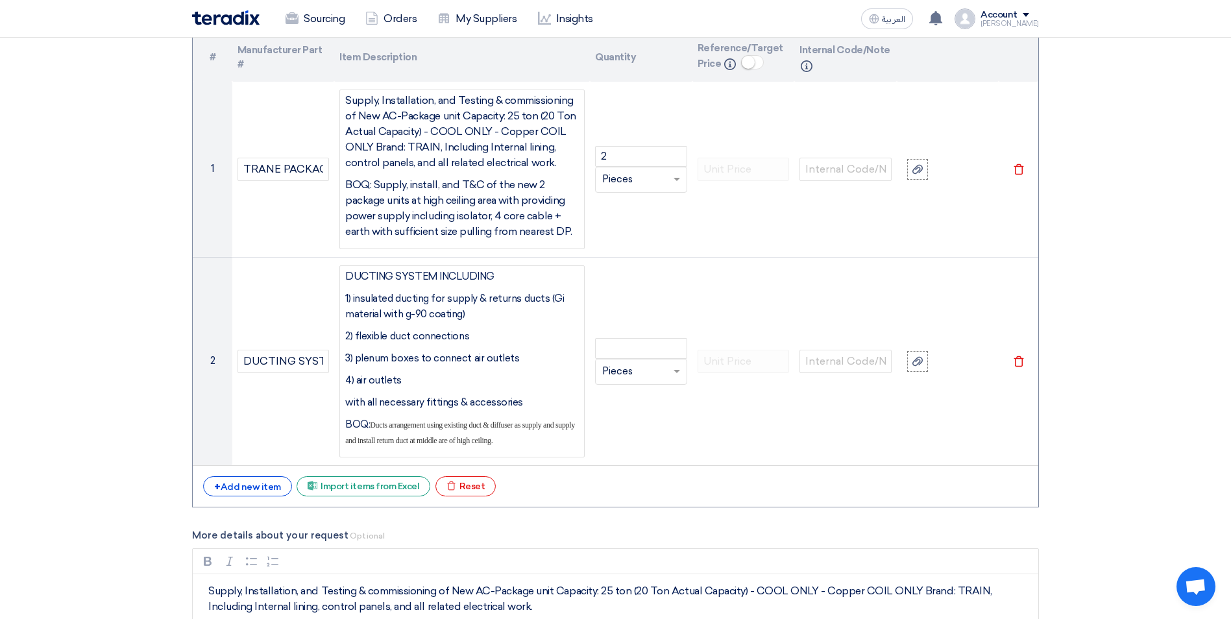
scroll to position [1404, 0]
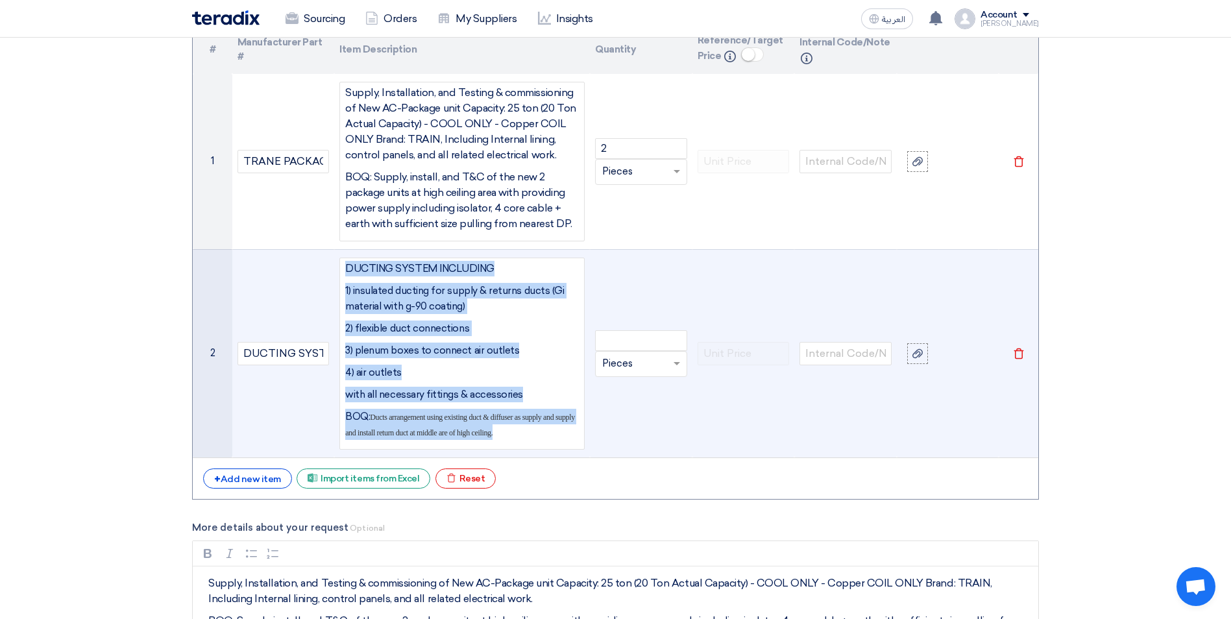
drag, startPoint x: 504, startPoint y: 433, endPoint x: 345, endPoint y: 269, distance: 228.1
click at [345, 269] on div "DUCTING SYSTEM INCLUDING 1) insulated ducting for supply & returns ducts (Gi ma…" at bounding box center [462, 354] width 234 height 186
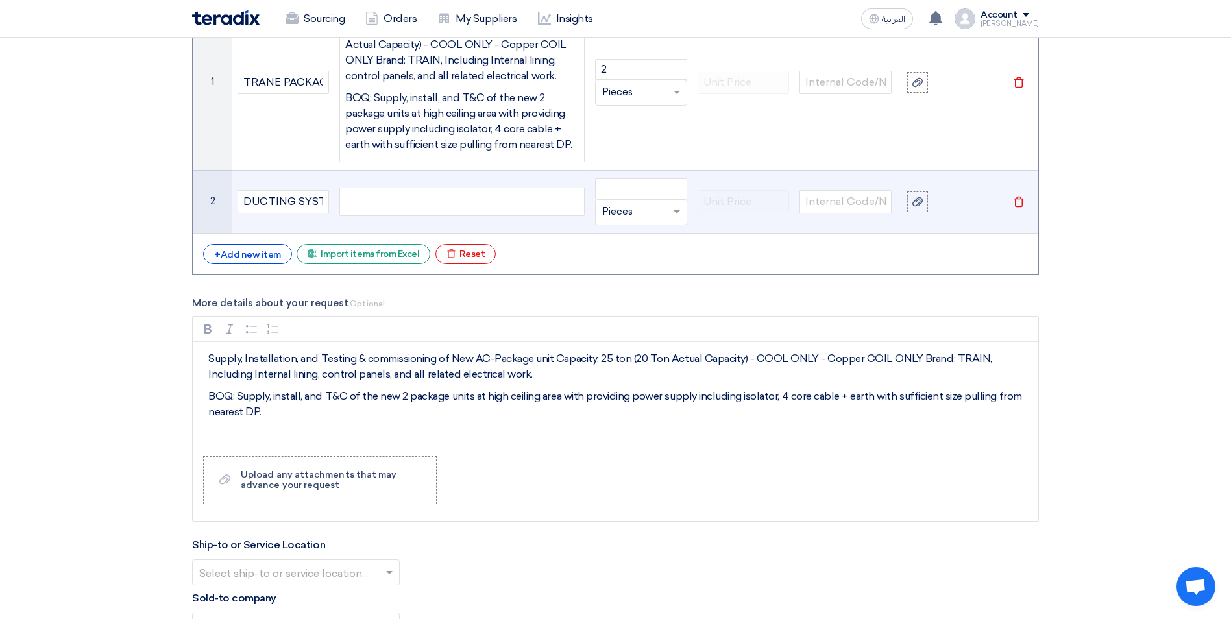
scroll to position [1608, 0]
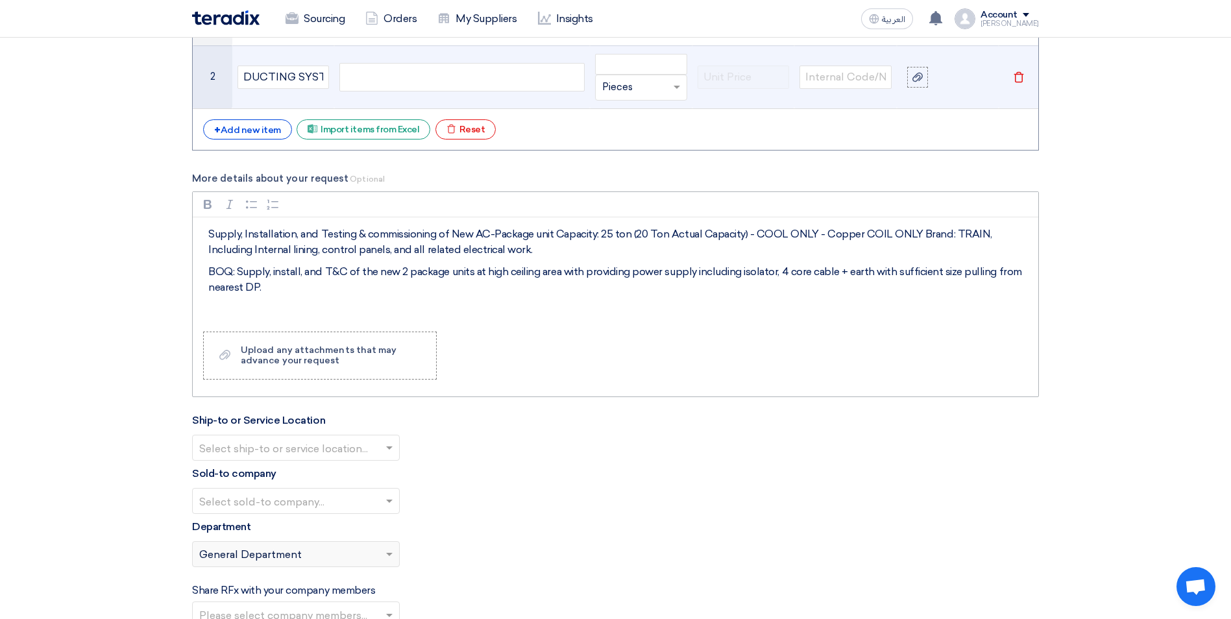
click at [290, 291] on p "BOQ: Supply, install, and T&C of the new 2 package units at high ceiling area w…" at bounding box center [619, 279] width 823 height 31
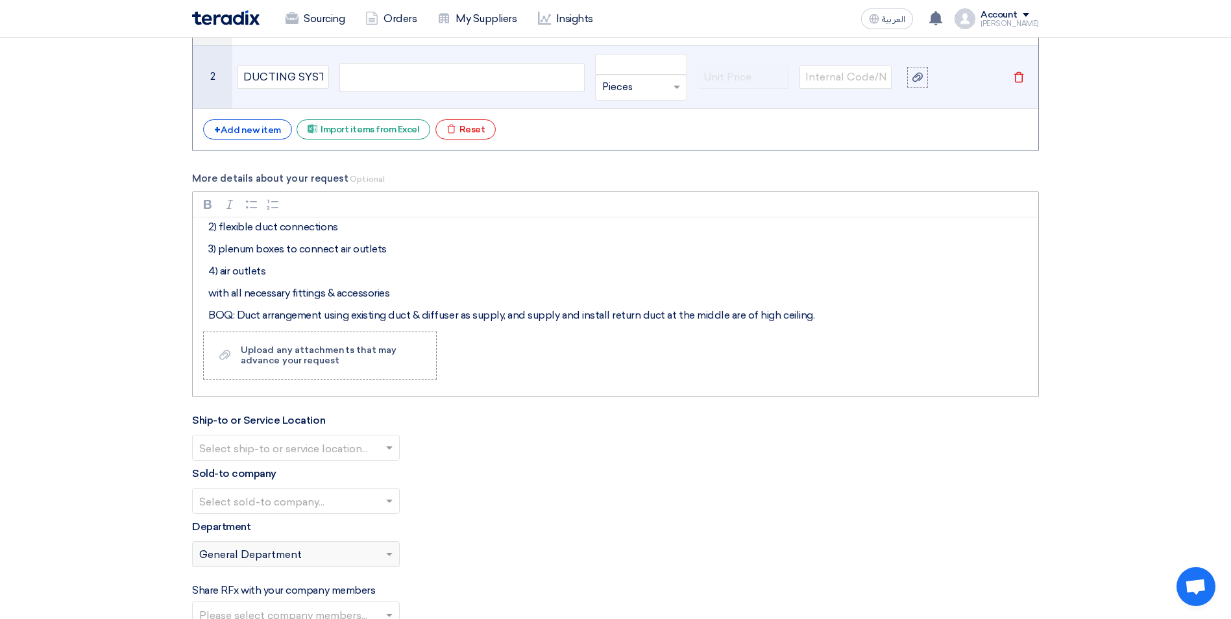
click at [829, 314] on p "BOQ: Duct arrangement using existing duct & diffuser as supply, and supply and …" at bounding box center [619, 316] width 823 height 16
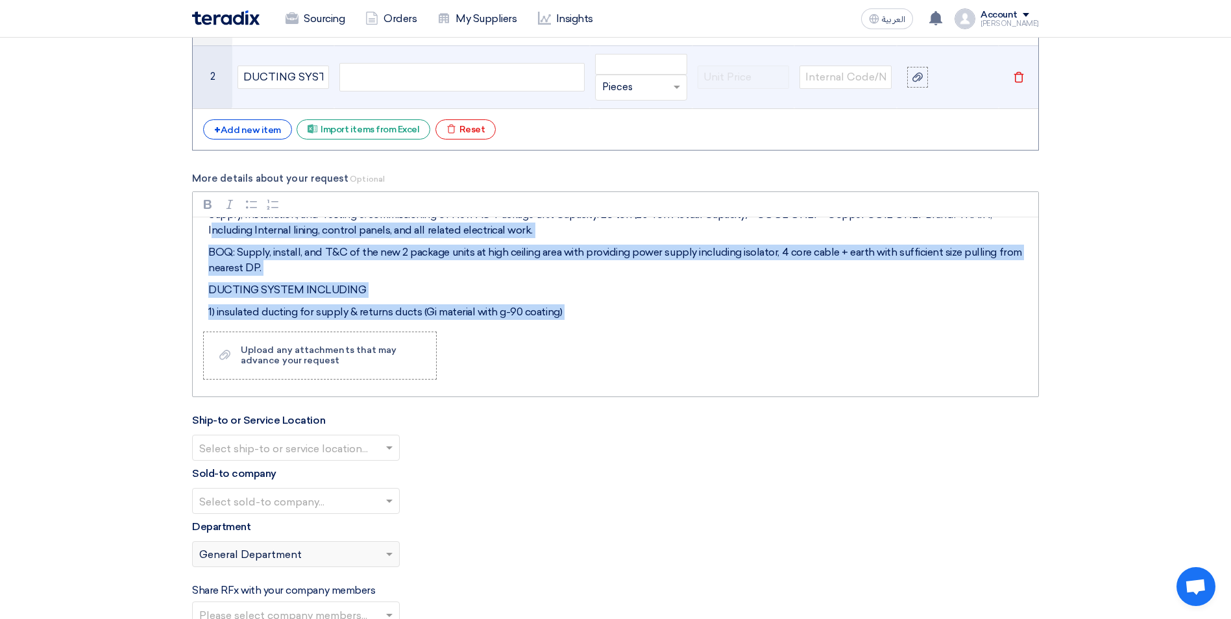
scroll to position [9, 0]
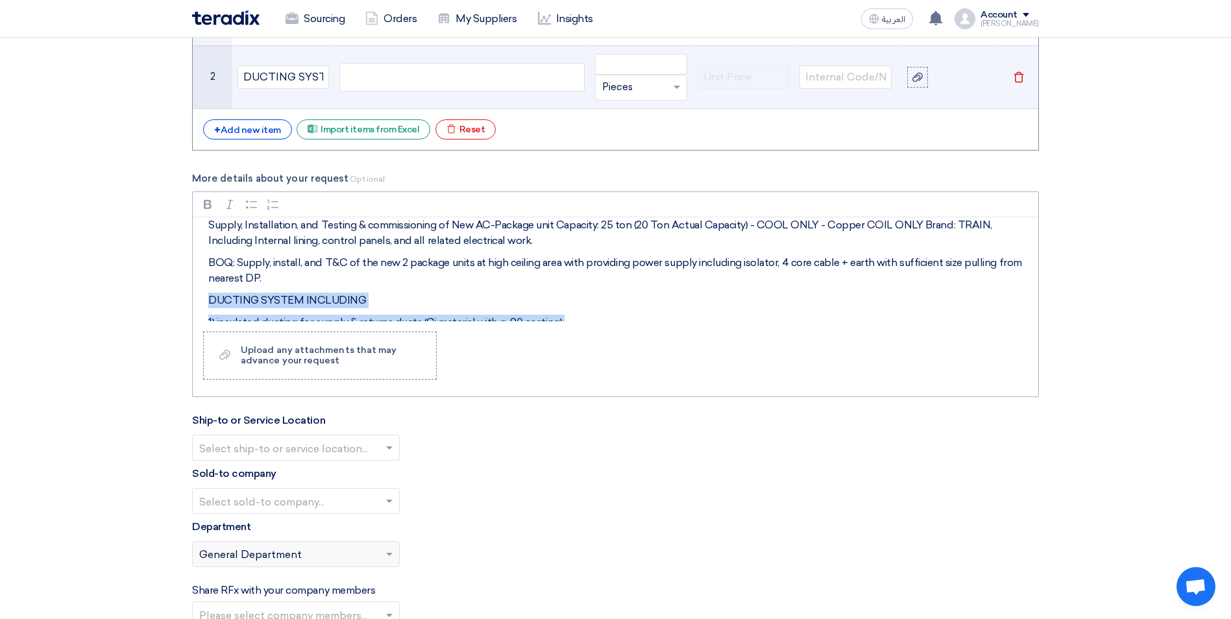
drag, startPoint x: 848, startPoint y: 320, endPoint x: 204, endPoint y: 291, distance: 644.3
click at [204, 291] on div "Supply, Installation, and Testing & commissioning of New AC-Package unit Capaci…" at bounding box center [615, 269] width 845 height 104
copy div "DUCTING SYSTEM INCLUDING 1) insulated ducting for supply & returns ducts (Gi ma…"
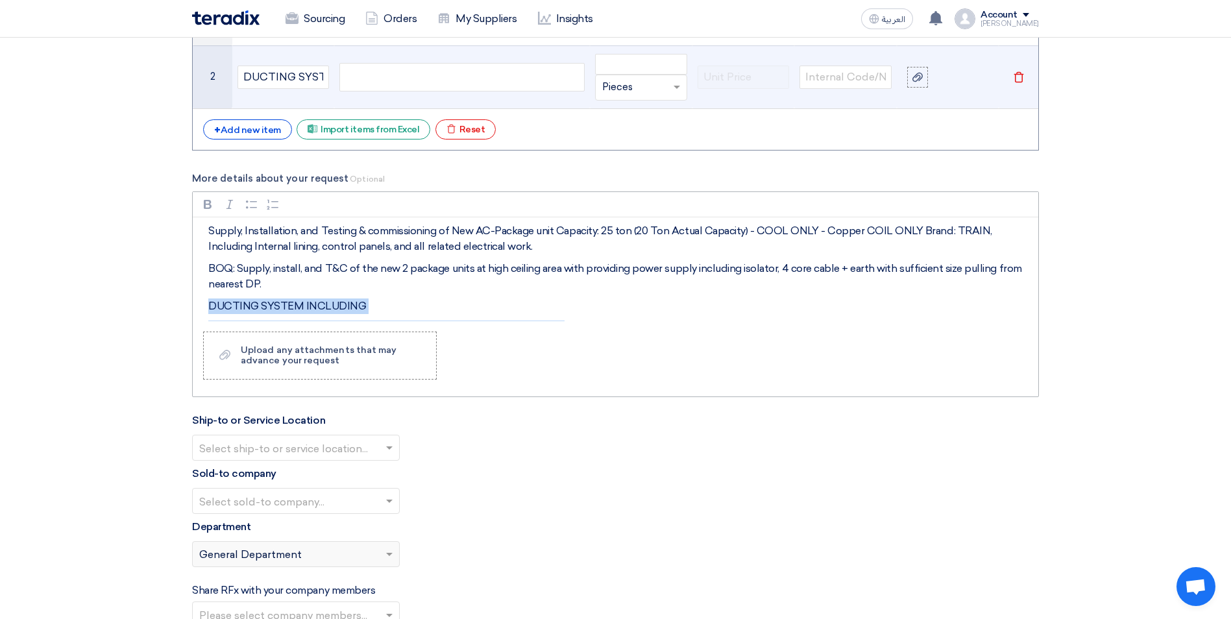
scroll to position [0, 0]
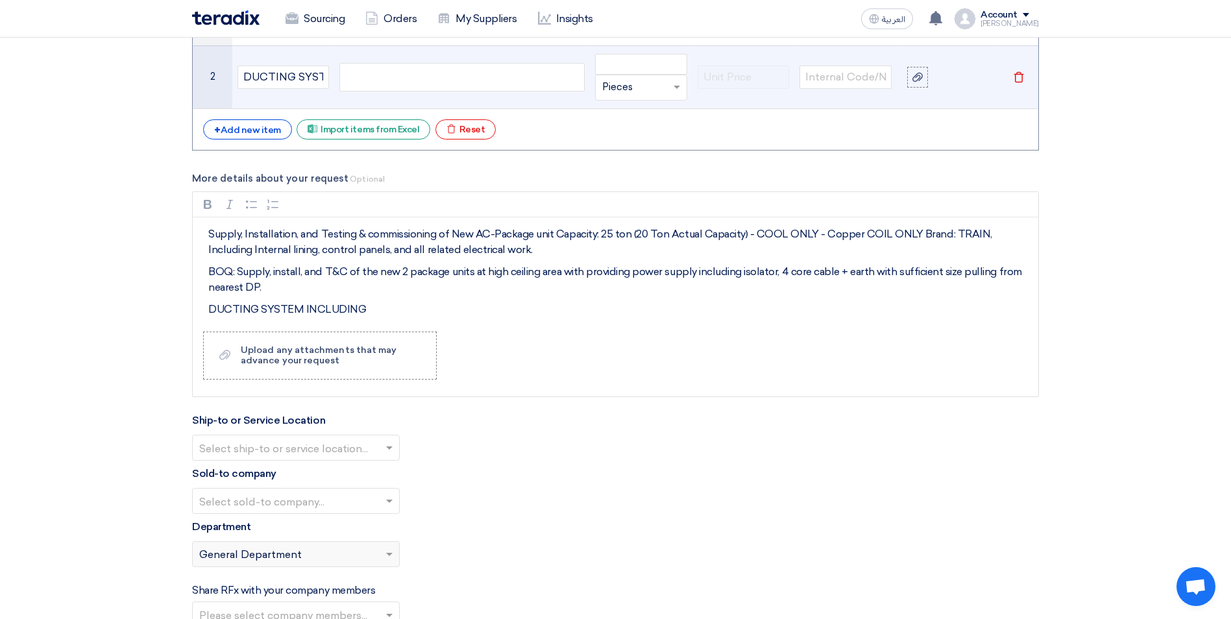
click at [366, 78] on div at bounding box center [461, 77] width 245 height 29
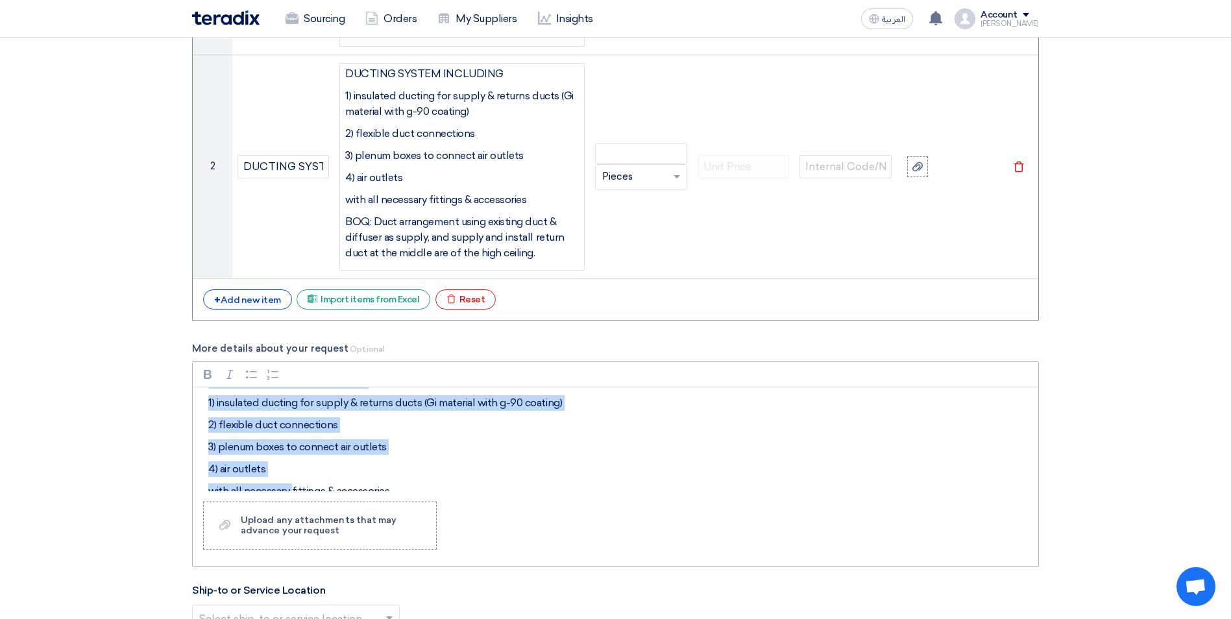
scroll to position [138, 0]
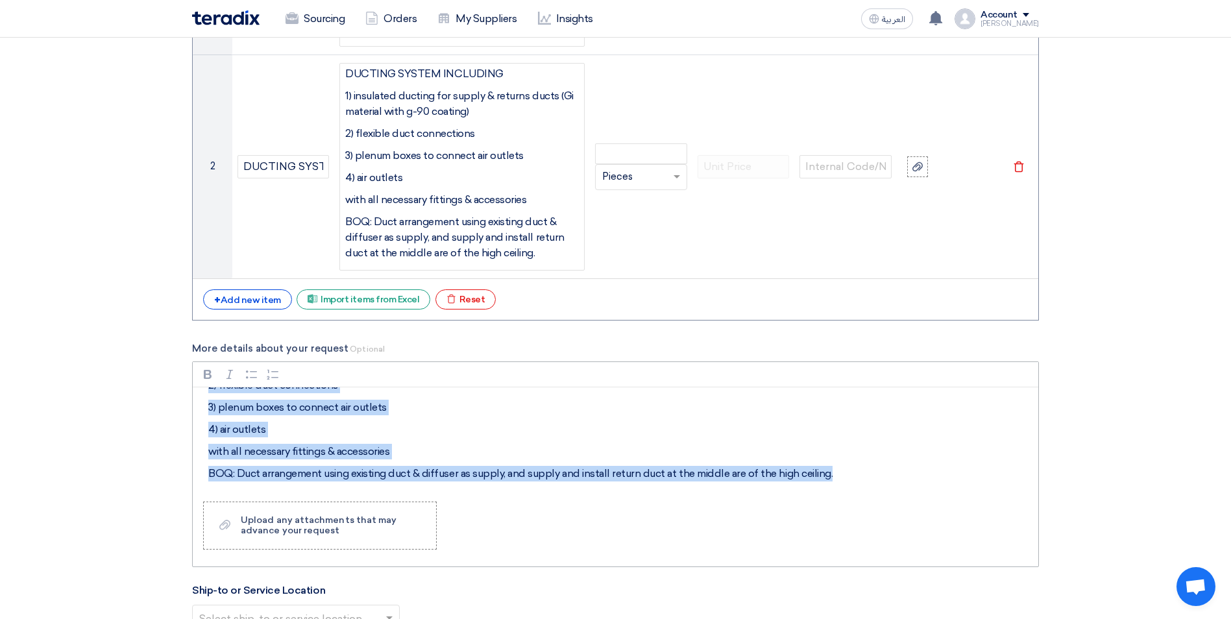
drag, startPoint x: 212, startPoint y: 401, endPoint x: 852, endPoint y: 476, distance: 644.1
click at [852, 476] on div "Supply, Installation, and Testing & commissioning of New AC-Package unit Capaci…" at bounding box center [615, 439] width 845 height 104
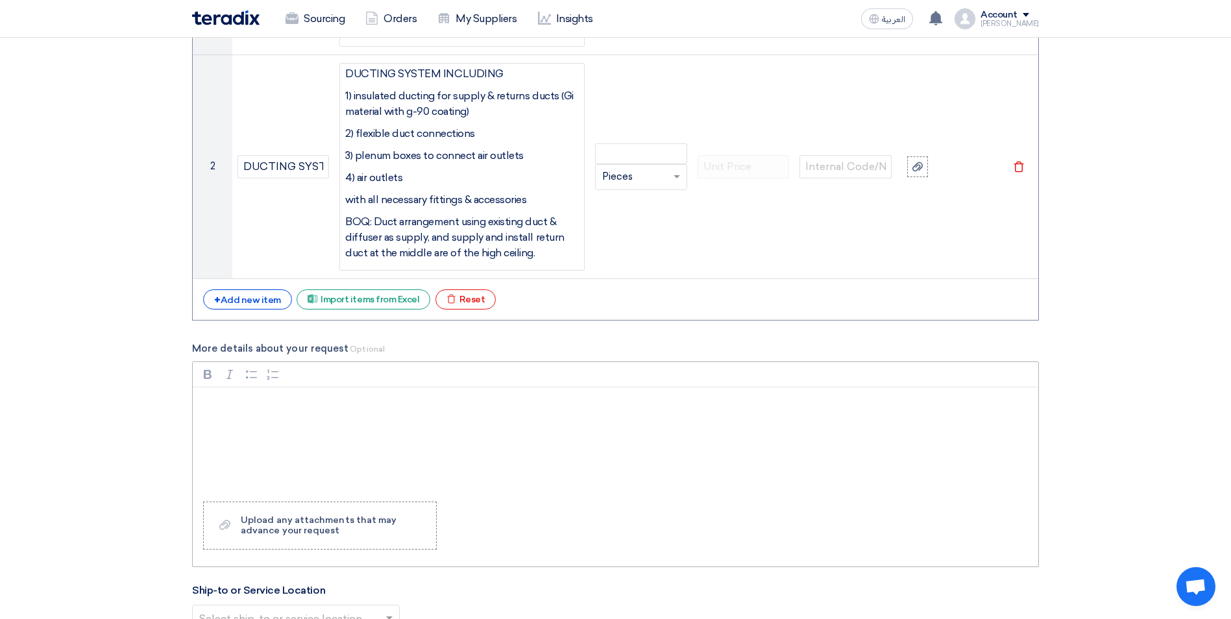
scroll to position [1274, 0]
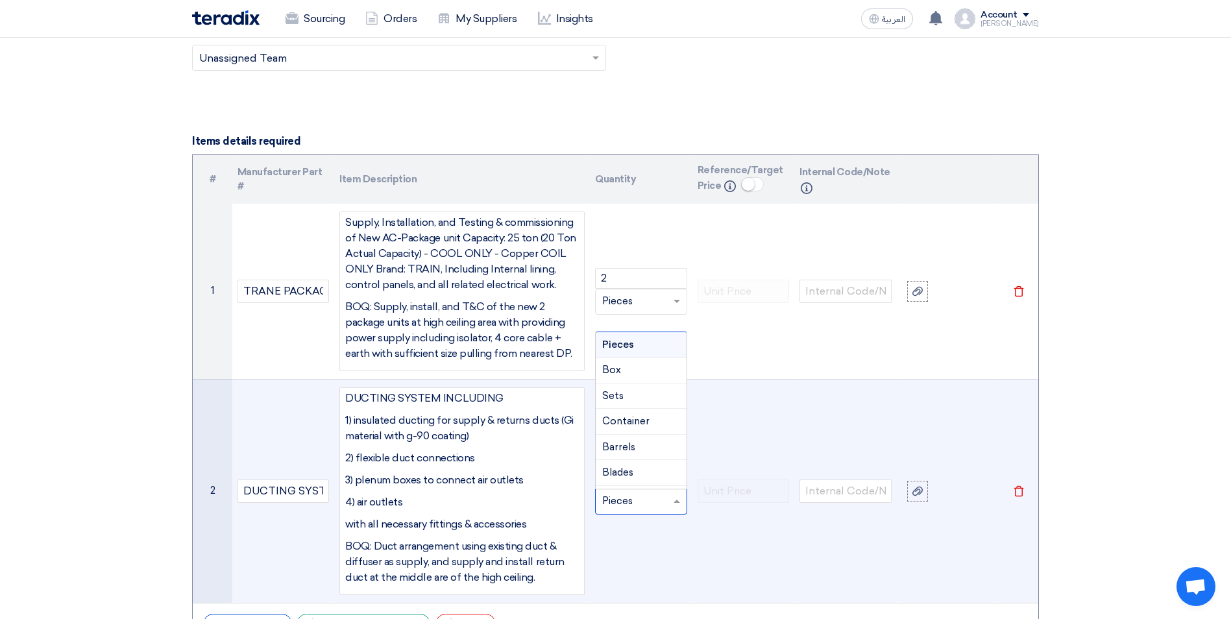
drag, startPoint x: 640, startPoint y: 500, endPoint x: 591, endPoint y: 501, distance: 48.7
click at [591, 501] on td "Unit × Pieces Pieces Box Sets Container Barrels Blades Bags" at bounding box center [641, 491] width 103 height 224
type input "Lump Sum"
click at [630, 477] on span "Add type..." at bounding box center [623, 475] width 42 height 9
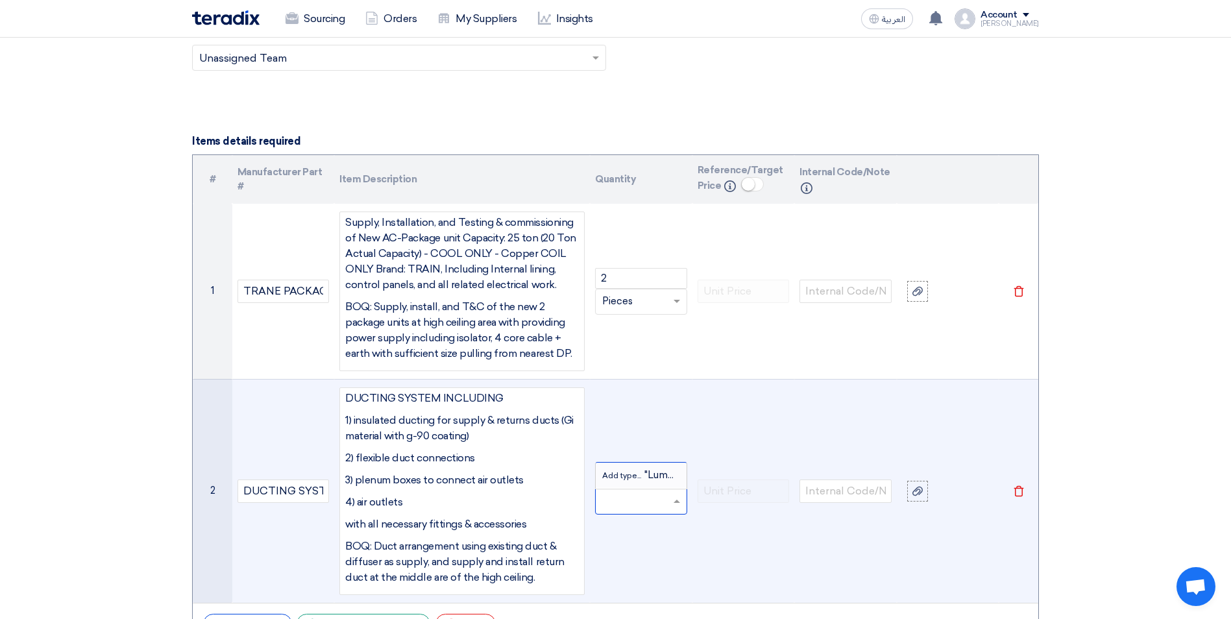
scroll to position [0, 0]
click at [627, 476] on input "number" at bounding box center [641, 478] width 92 height 21
type input "1"
click at [751, 435] on td at bounding box center [743, 491] width 103 height 224
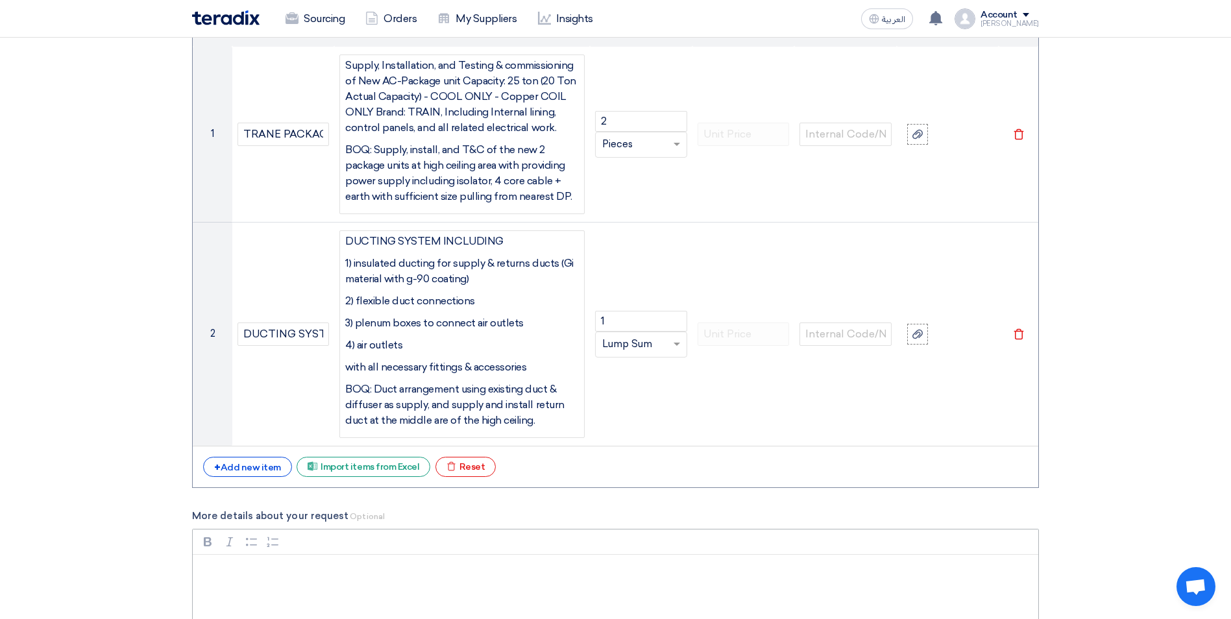
scroll to position [1534, 0]
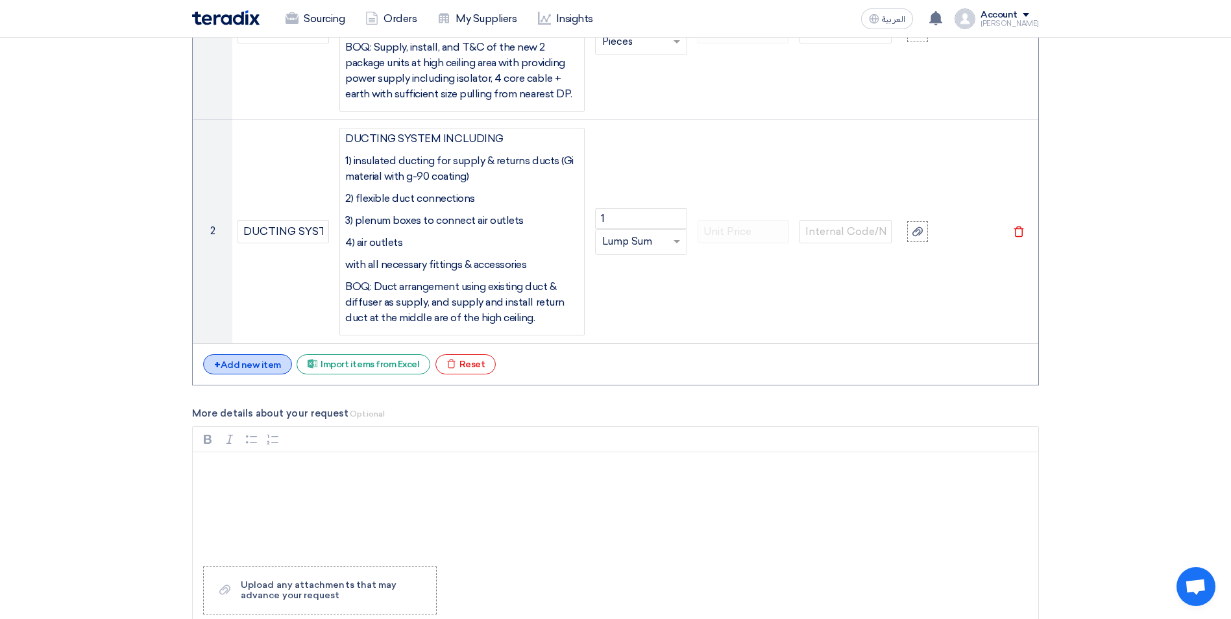
click at [252, 359] on div "+ Add new item" at bounding box center [247, 364] width 89 height 20
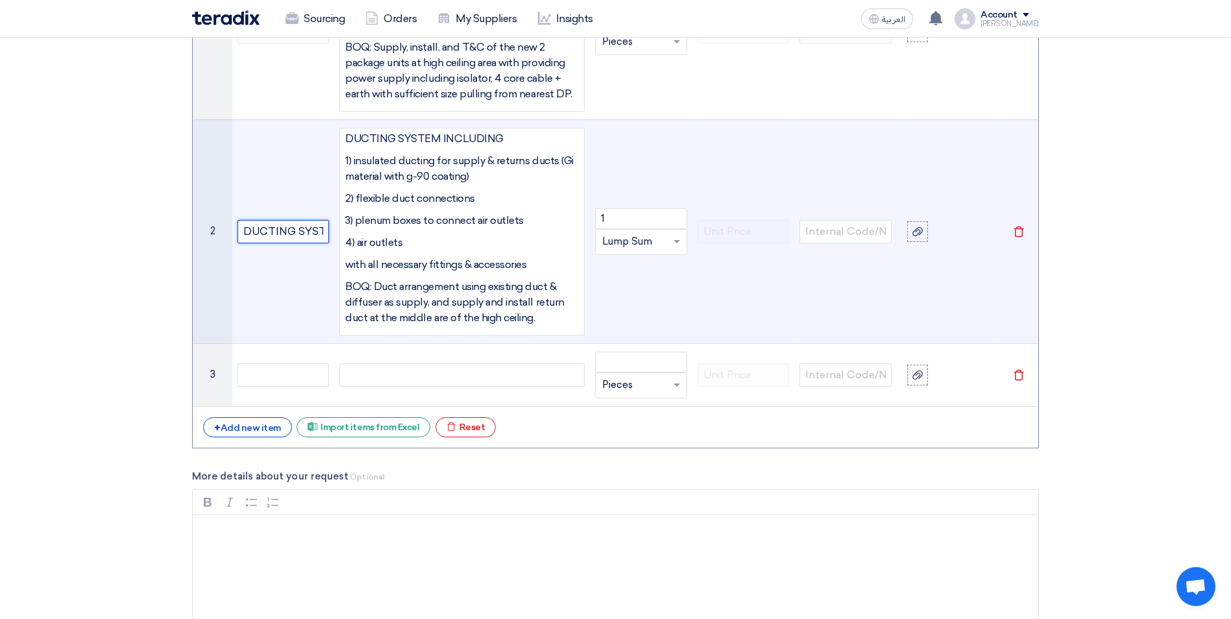
scroll to position [0, 17]
drag, startPoint x: 243, startPoint y: 229, endPoint x: 343, endPoint y: 234, distance: 100.0
click at [343, 234] on tr "2 DUCTING SYSTEM DUCTING SYSTEM INCLUDING 1) insulated ducting for supply & ret…" at bounding box center [615, 231] width 845 height 224
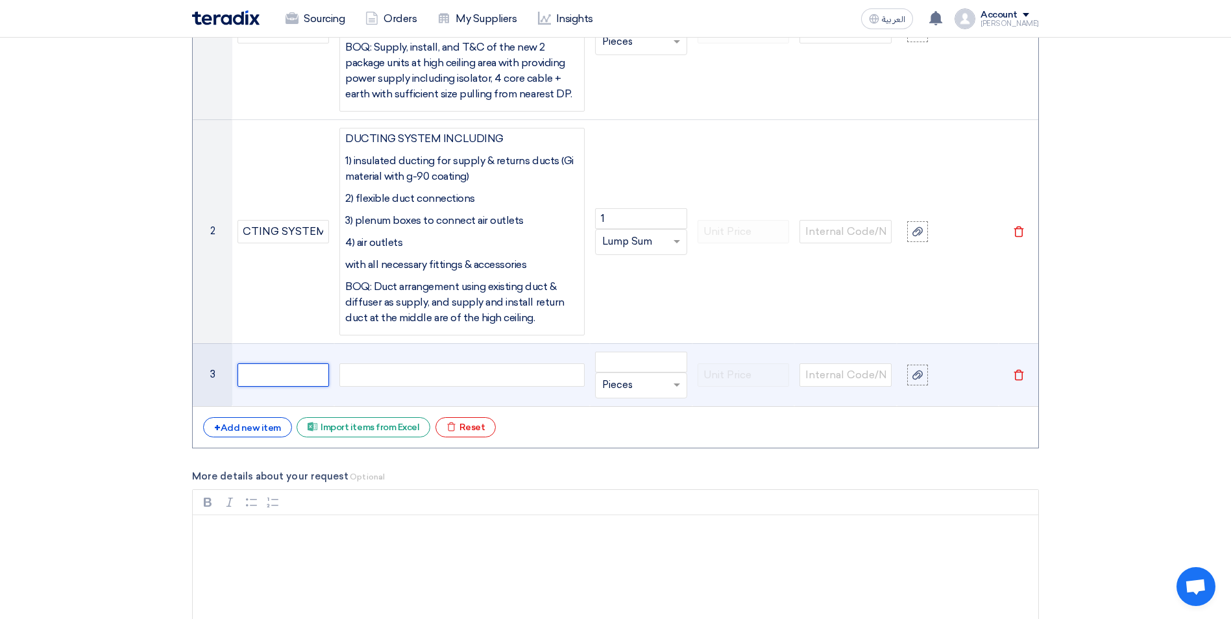
click at [254, 376] on input "text" at bounding box center [283, 374] width 92 height 23
paste input "DUCTING SYSTEM"
type input "DUCTING SYSTEM"
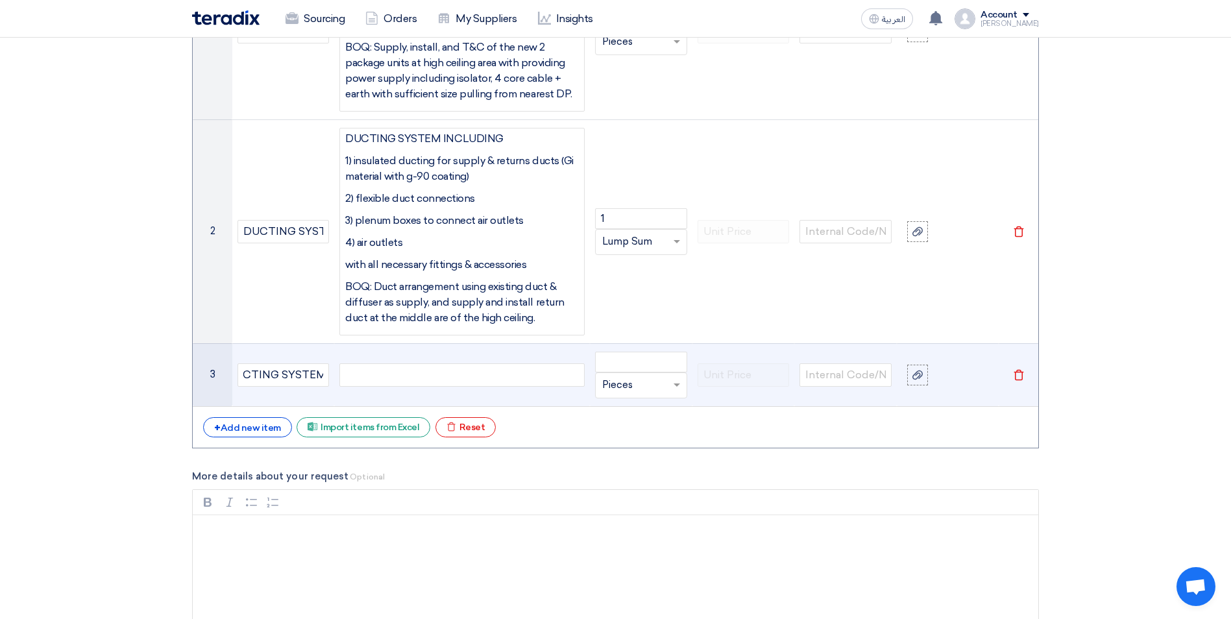
click at [384, 379] on div at bounding box center [461, 374] width 245 height 23
paste div
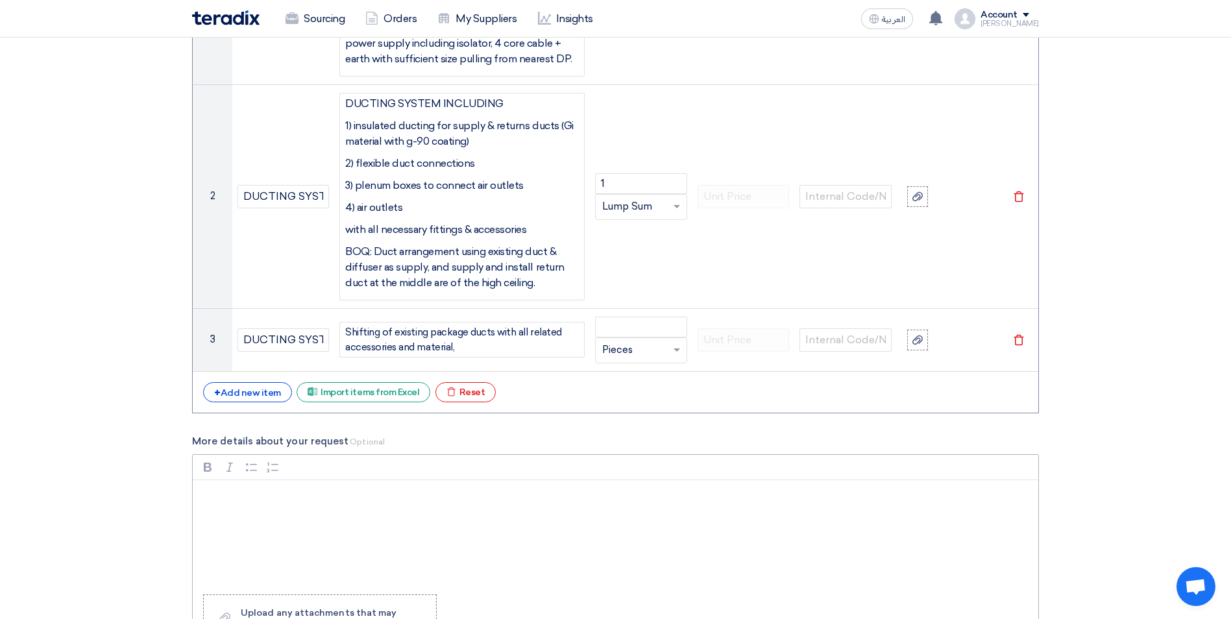
scroll to position [1787, 0]
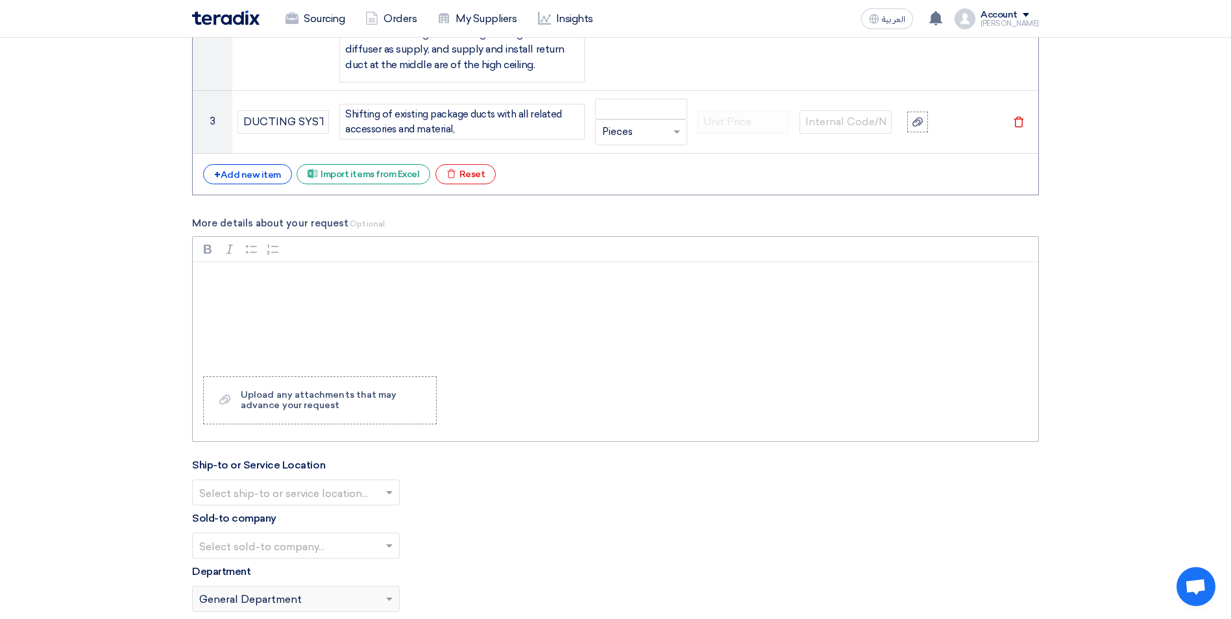
click at [332, 324] on div "Rich Text Editor, main" at bounding box center [615, 314] width 845 height 104
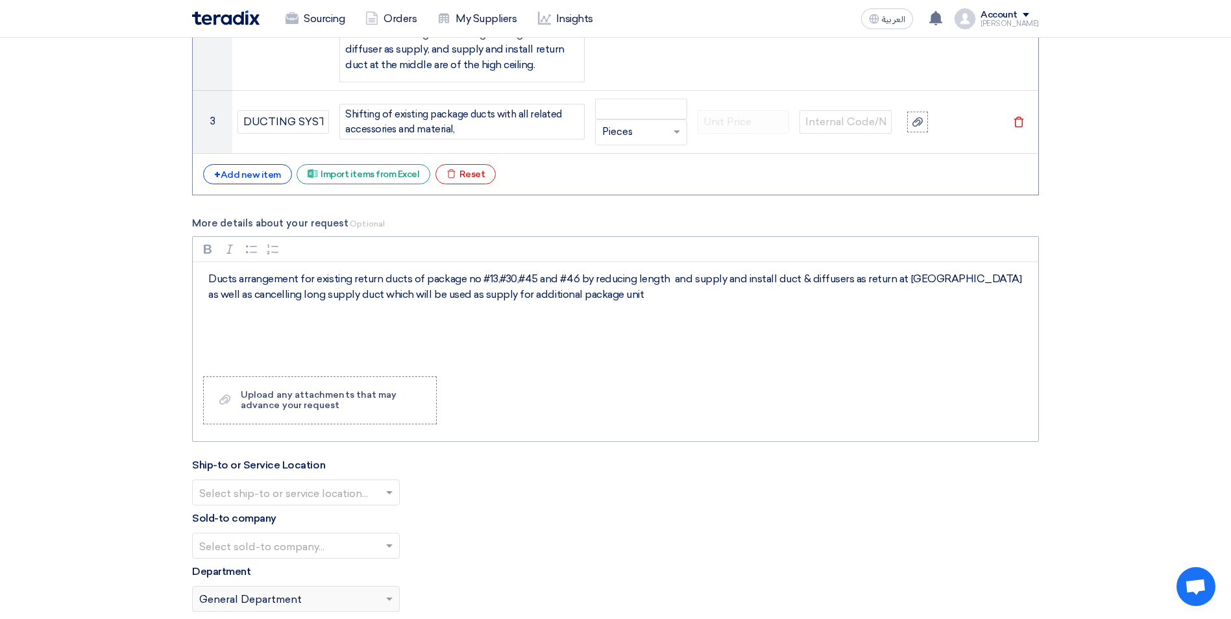
click at [208, 278] on p "Ducts arrangement for existing return ducts of package no #13,#30,#45 and #46 b…" at bounding box center [619, 286] width 823 height 31
click at [904, 370] on div "Rich Text Editor Bold (CTRL+B) Bold Italic (CTRL+I) Italic Bulleted List Bullet…" at bounding box center [615, 339] width 847 height 206
click at [614, 296] on p "BOQ; Ducts arrangement for existing return ducts of package no #13, #30, #45 an…" at bounding box center [619, 286] width 823 height 31
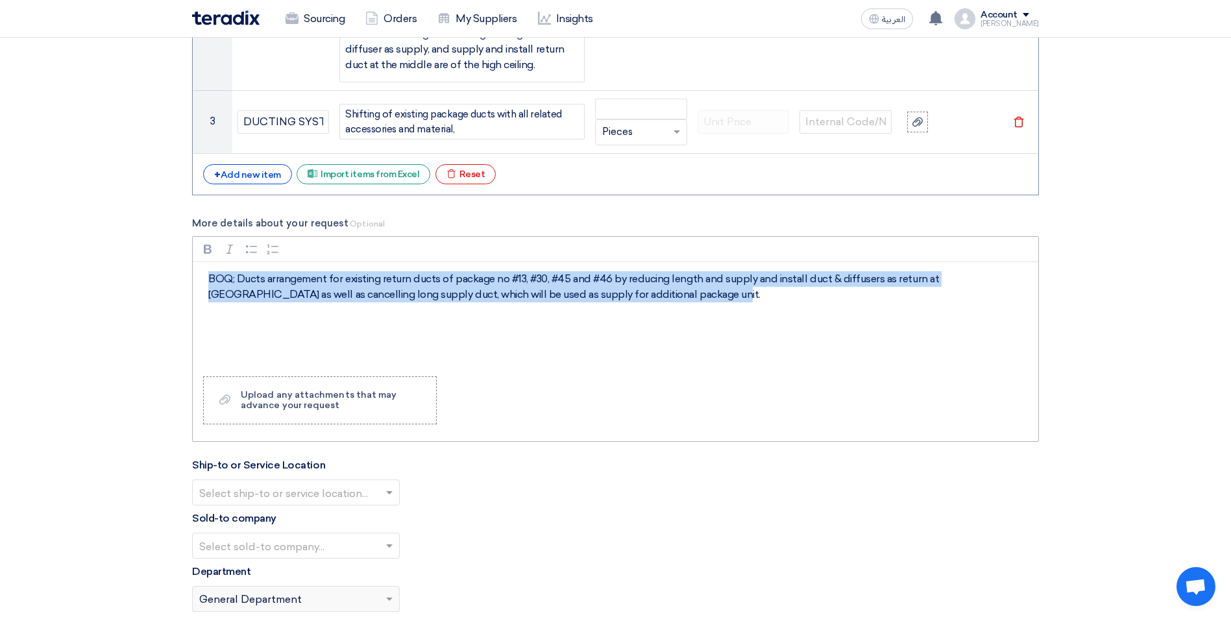
drag, startPoint x: 613, startPoint y: 297, endPoint x: 211, endPoint y: 264, distance: 403.6
click at [211, 264] on div "BOQ; Ducts arrangement for existing return ducts of package no #13, #30, #45 an…" at bounding box center [615, 314] width 845 height 104
copy p "BOQ; Ducts arrangement for existing return ducts of package no #13, #30, #45 an…"
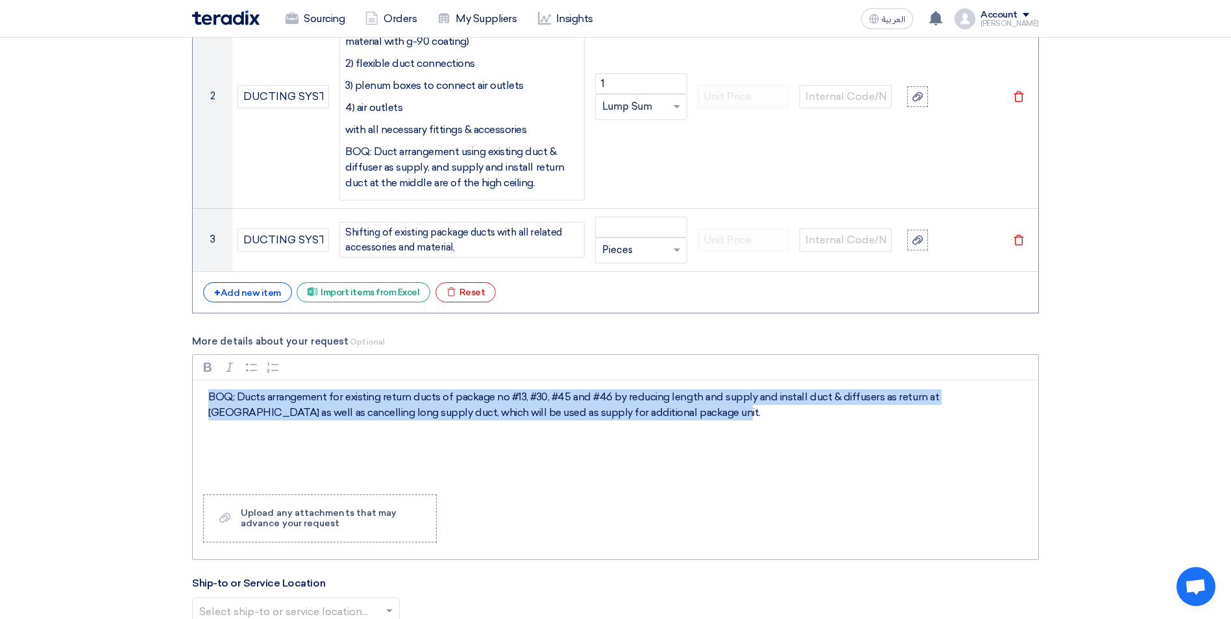
scroll to position [1463, 0]
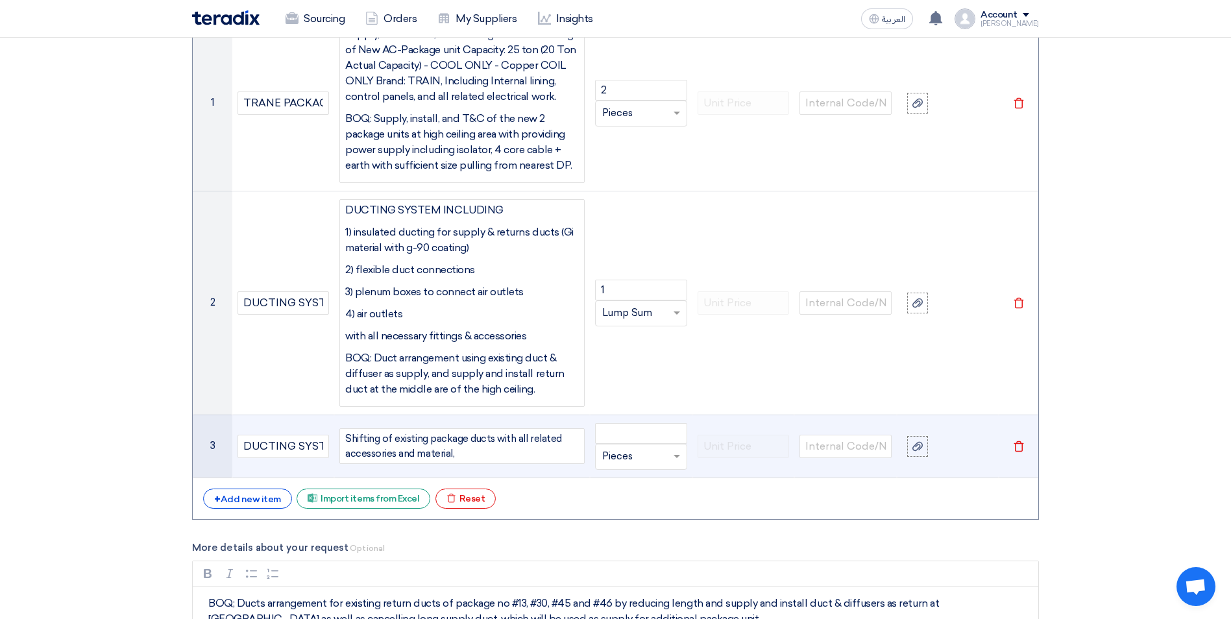
click at [463, 457] on div "Shifting of existing package ducts with all related accessories and material," at bounding box center [461, 446] width 245 height 36
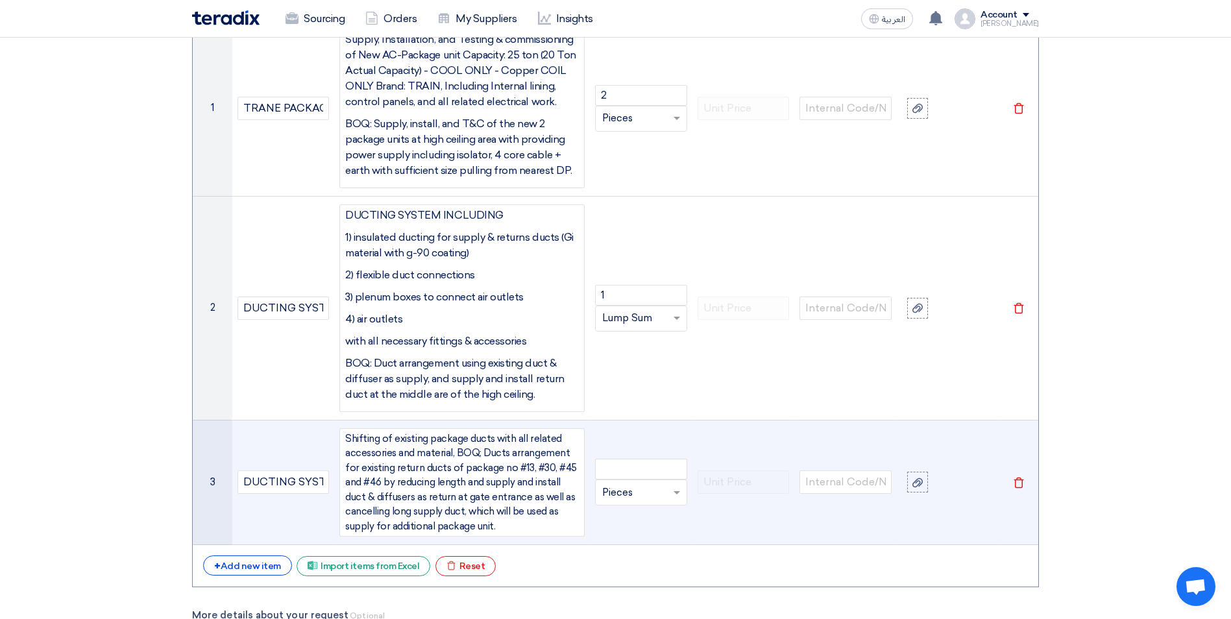
click at [454, 452] on div "Shifting of existing package ducts with all related accessories and material, B…" at bounding box center [461, 482] width 245 height 109
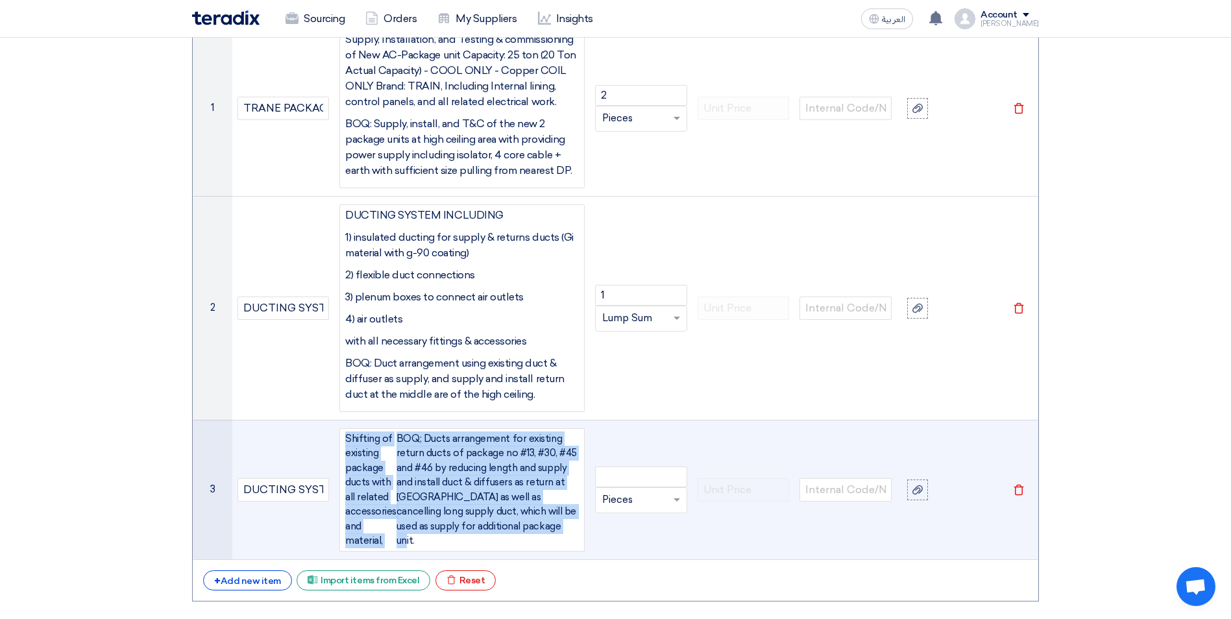
drag, startPoint x: 524, startPoint y: 537, endPoint x: 340, endPoint y: 443, distance: 206.6
click at [340, 443] on div "Shifting of existing package ducts with all related accessories and material, B…" at bounding box center [461, 489] width 245 height 123
copy div "Shifting of existing package ducts with all related accessories and material, B…"
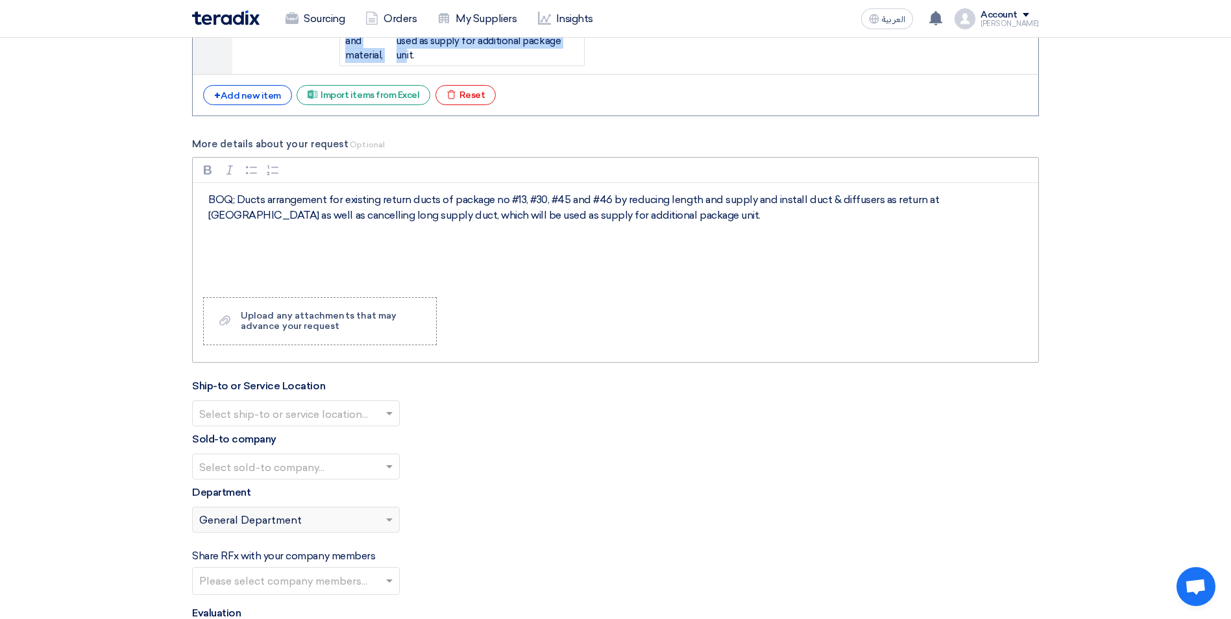
scroll to position [1847, 0]
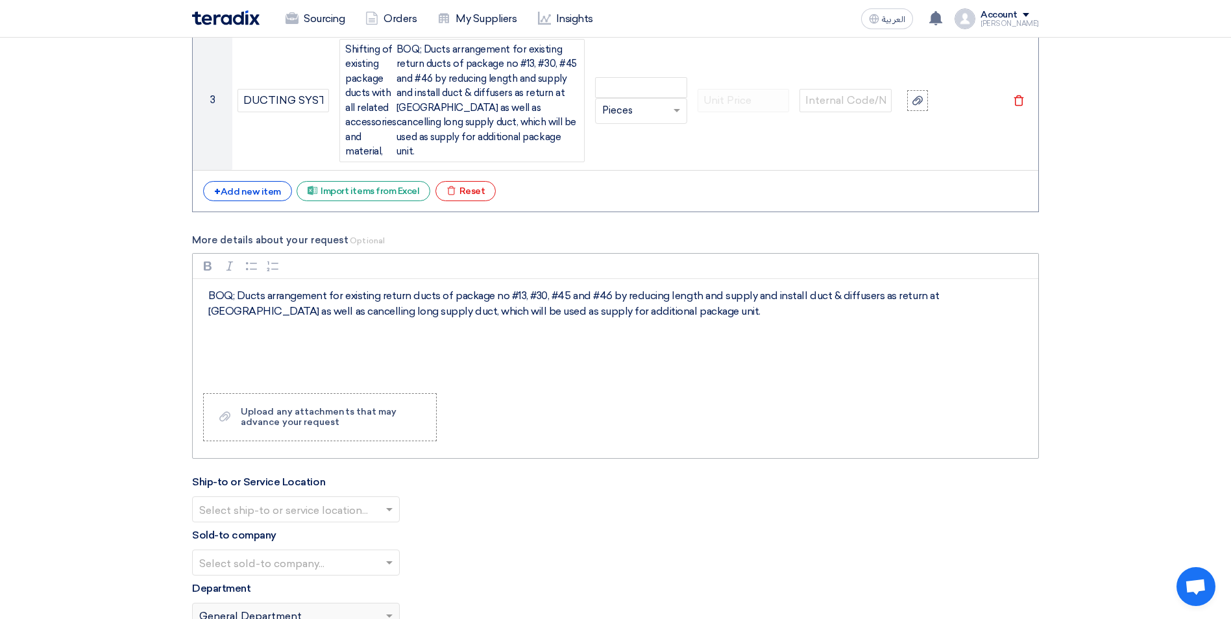
click at [369, 341] on div "BOQ; Ducts arrangement for existing return ducts of package no #13, #30, #45 an…" at bounding box center [615, 331] width 845 height 104
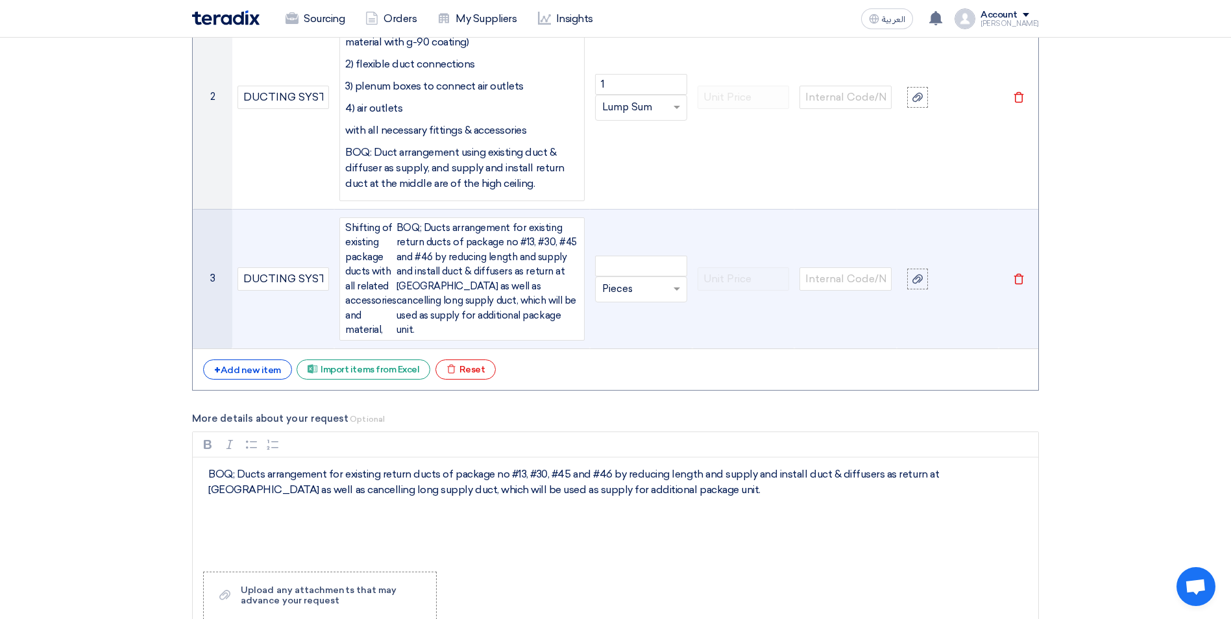
scroll to position [1652, 0]
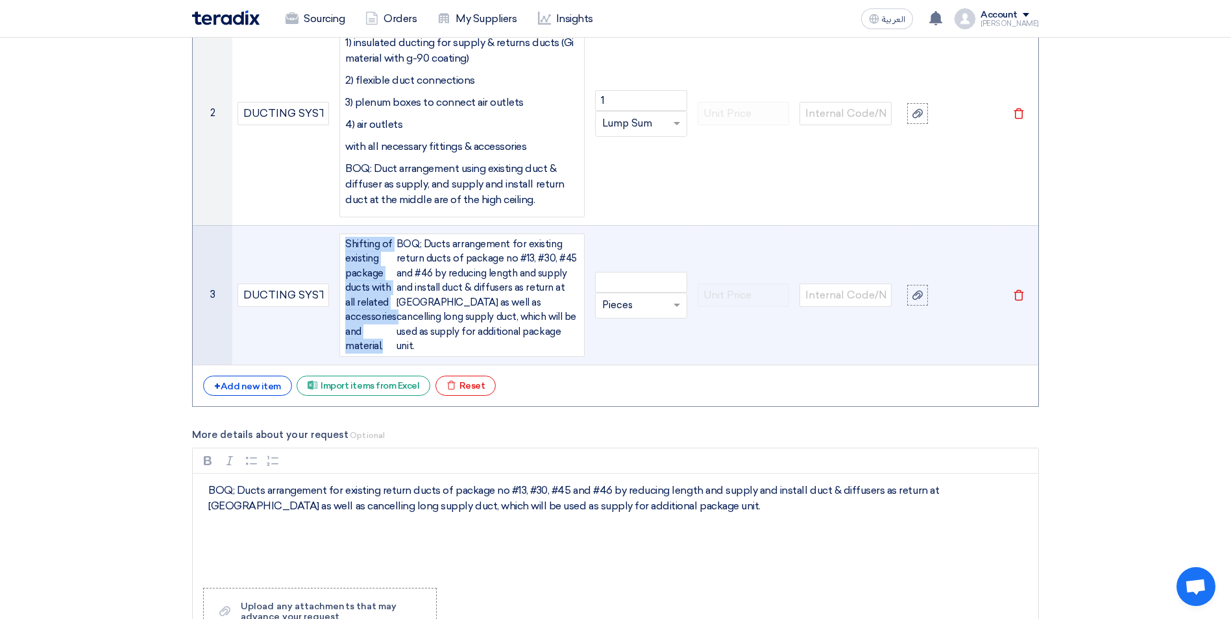
drag, startPoint x: 345, startPoint y: 243, endPoint x: 383, endPoint y: 345, distance: 109.4
click at [383, 345] on div "Shifting of existing package ducts with all related accessories and material, B…" at bounding box center [461, 295] width 245 height 123
copy div "Shifting of existing package ducts with all related accessories and material,"
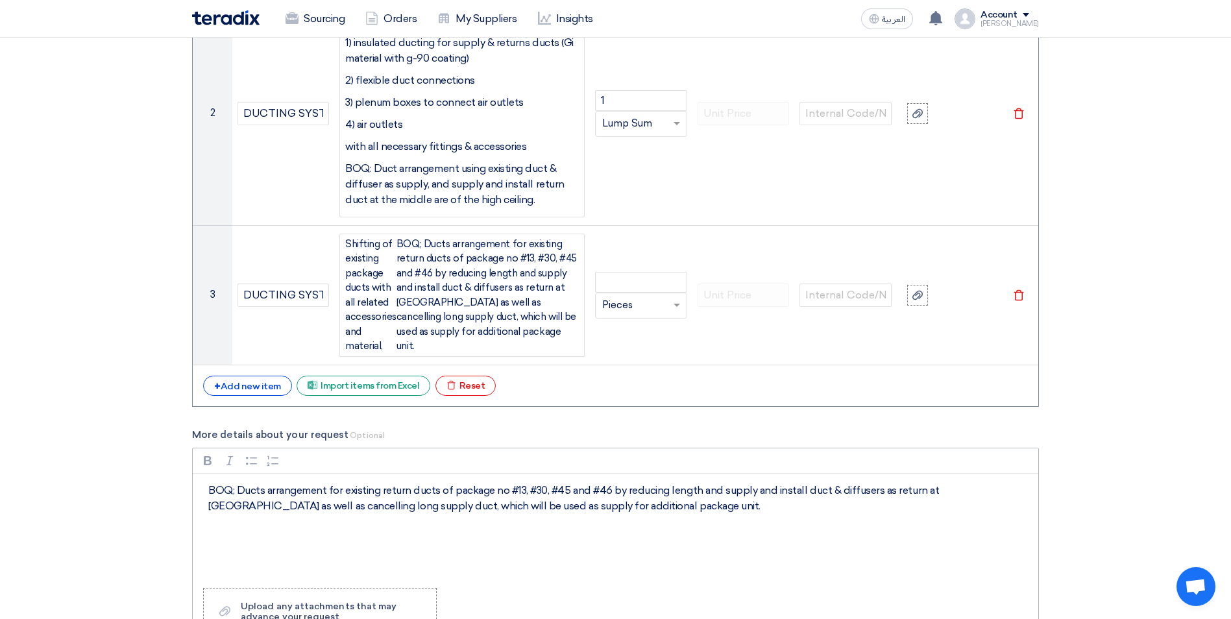
click at [206, 489] on div "BOQ; Ducts arrangement for existing return ducts of package no #13, #30, #45 an…" at bounding box center [615, 526] width 845 height 104
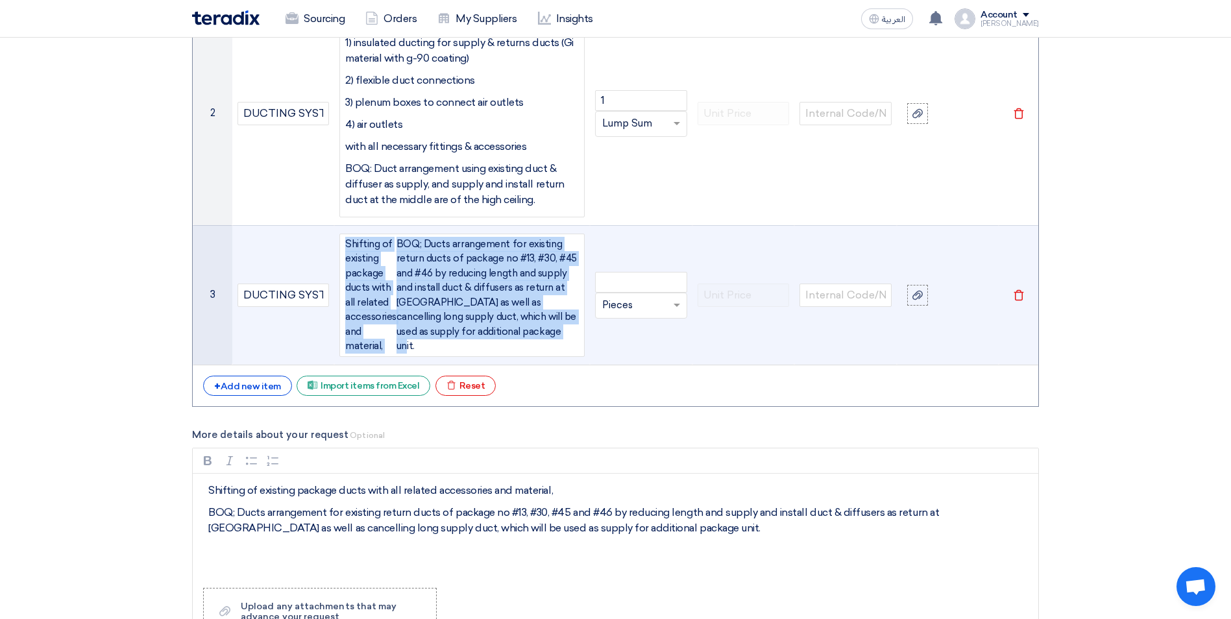
drag, startPoint x: 527, startPoint y: 346, endPoint x: 344, endPoint y: 245, distance: 209.1
click at [344, 245] on div "Shifting of existing package ducts with all related accessories and material, B…" at bounding box center [461, 295] width 245 height 123
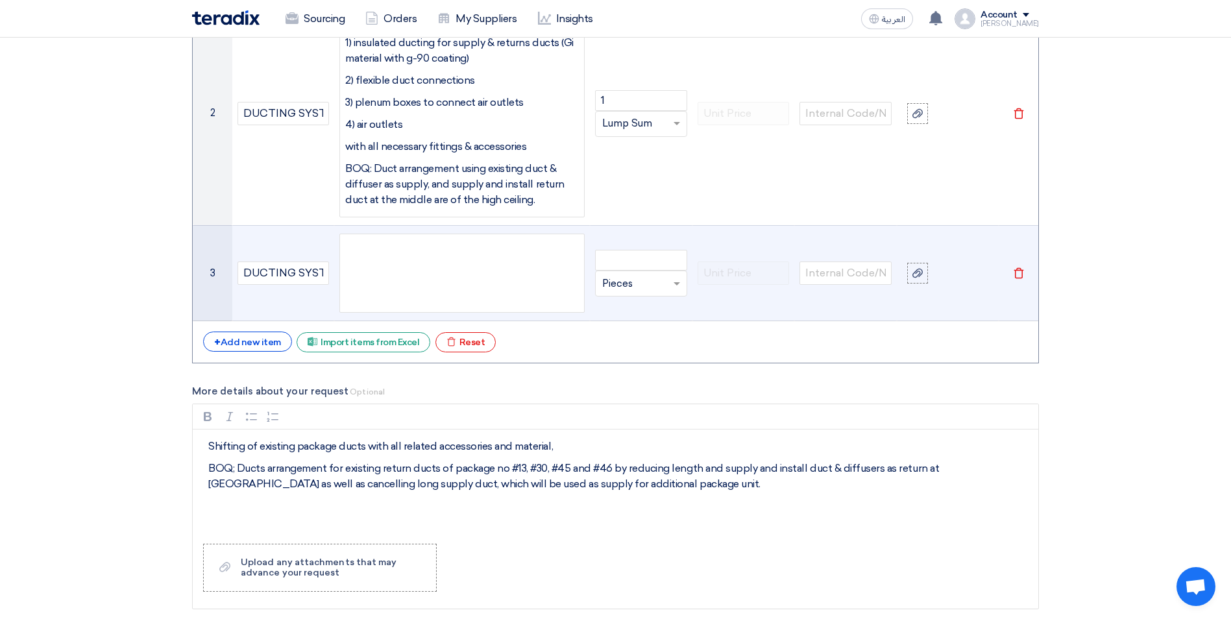
click at [363, 298] on div at bounding box center [461, 274] width 245 height 80
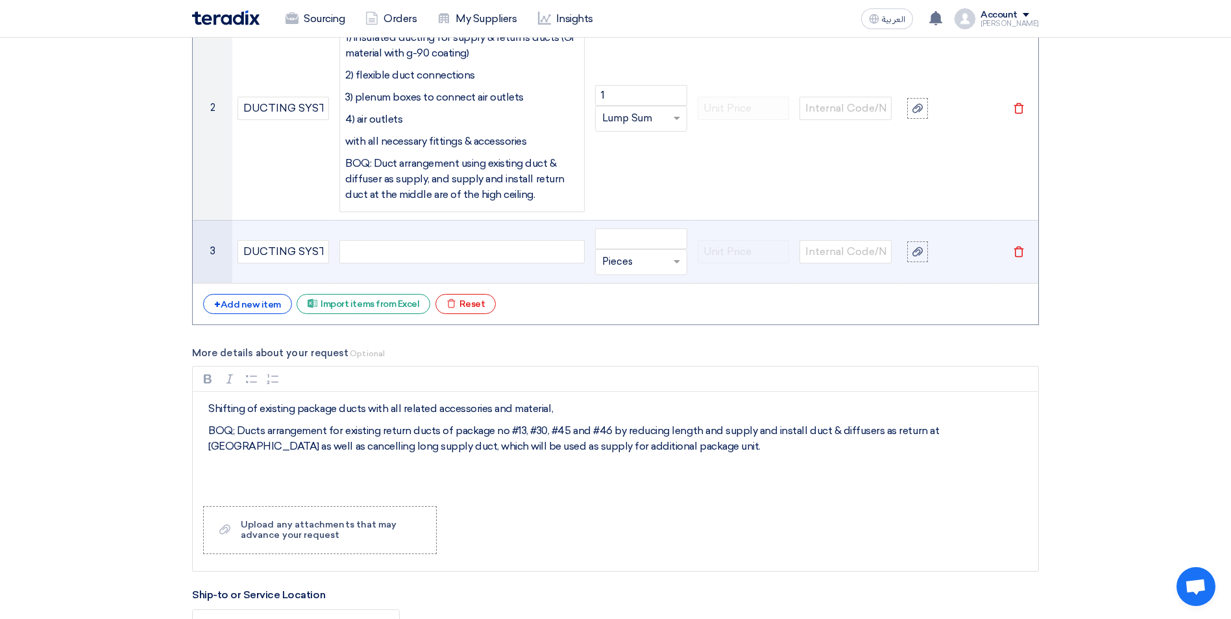
scroll to position [1664, 0]
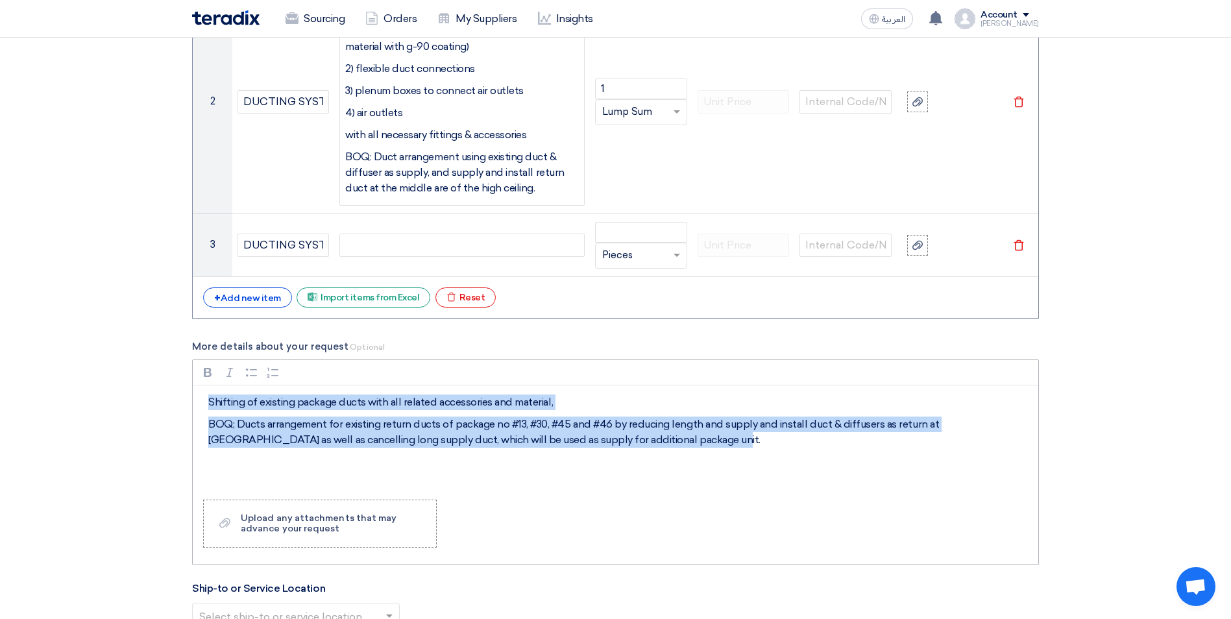
drag, startPoint x: 611, startPoint y: 443, endPoint x: 209, endPoint y: 398, distance: 404.1
click at [209, 398] on div "Shifting of existing package ducts with all related accessories and material, B…" at bounding box center [615, 437] width 845 height 104
copy div "Shifting of existing package ducts with all related accessories and material, B…"
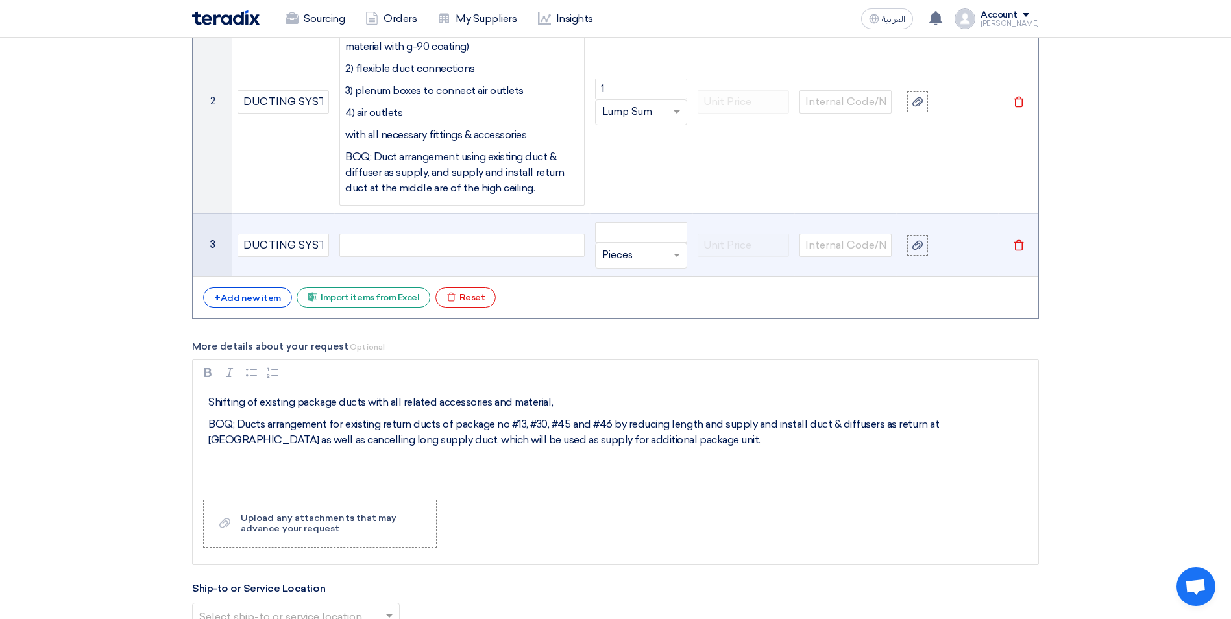
click at [351, 250] on div at bounding box center [461, 245] width 245 height 23
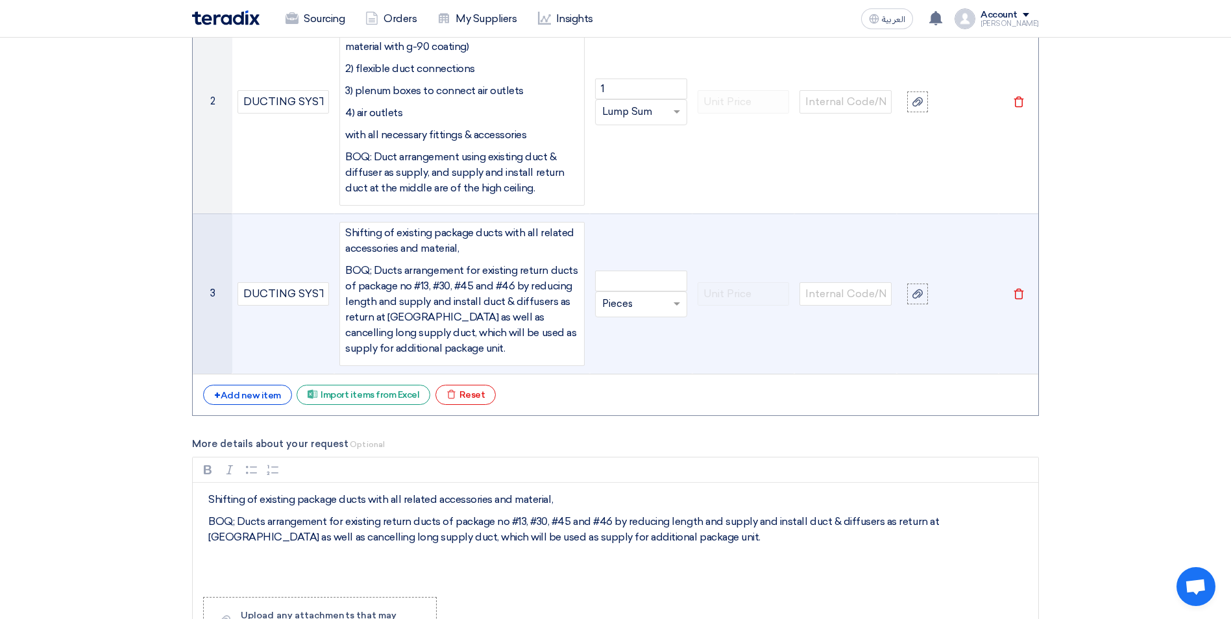
scroll to position [1652, 0]
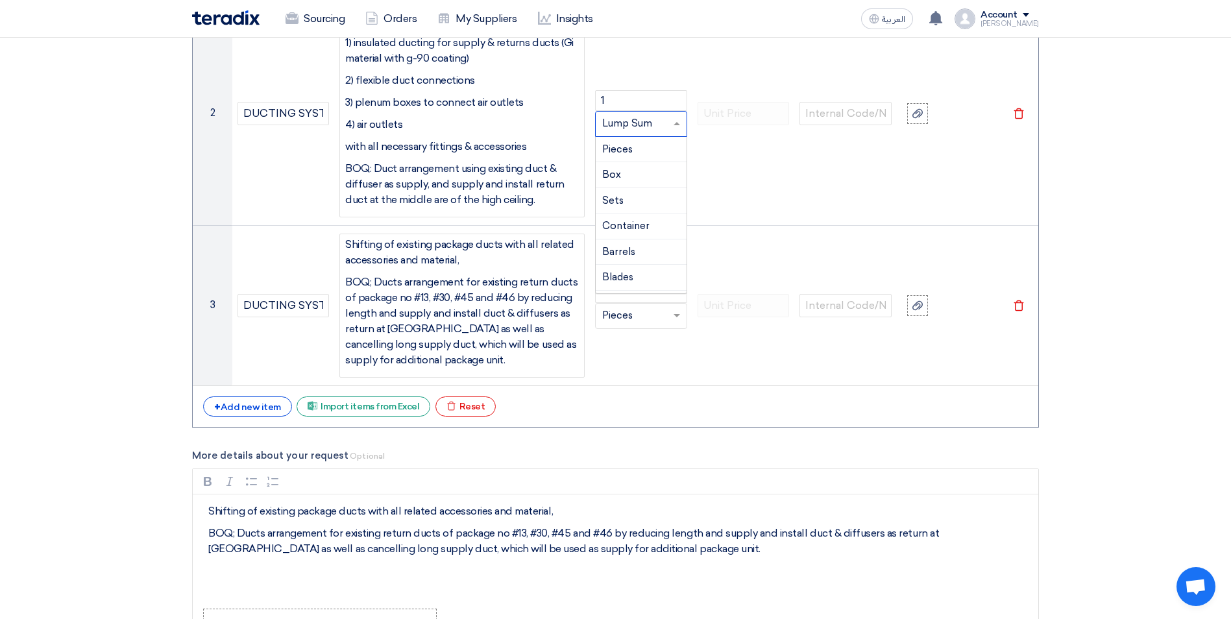
drag, startPoint x: 653, startPoint y: 123, endPoint x: 606, endPoint y: 125, distance: 46.7
click at [606, 125] on input "text" at bounding box center [633, 124] width 62 height 21
drag, startPoint x: 603, startPoint y: 125, endPoint x: 644, endPoint y: 125, distance: 40.9
click at [644, 125] on input "text" at bounding box center [633, 124] width 62 height 21
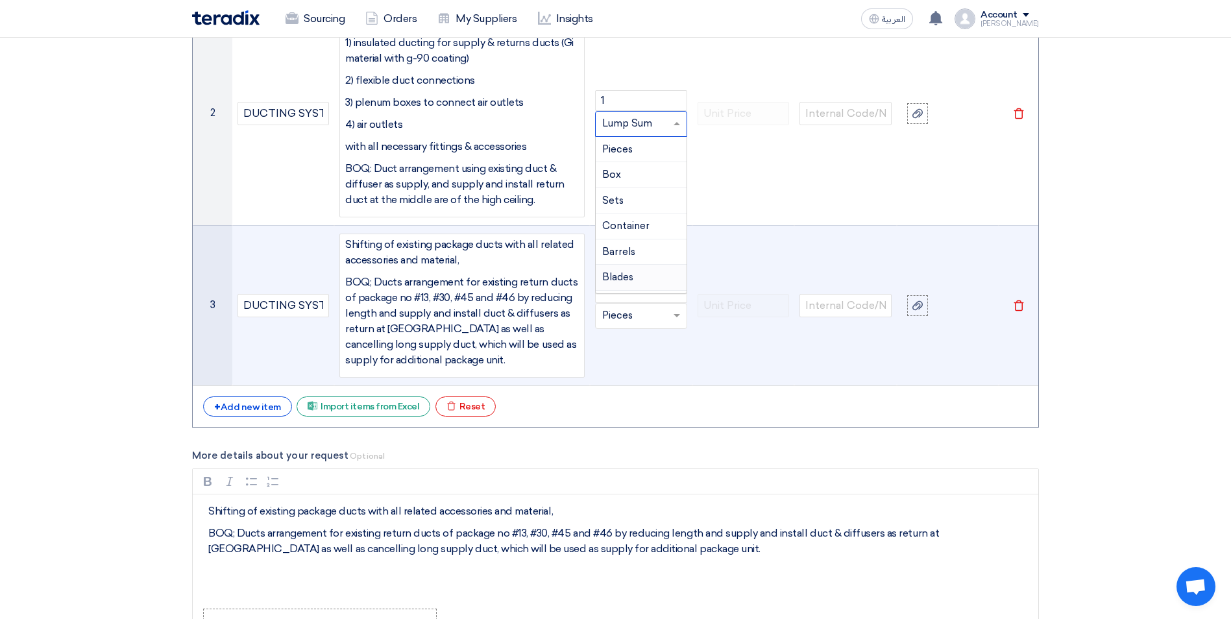
click at [672, 356] on td "Unit × Pieces" at bounding box center [641, 305] width 103 height 160
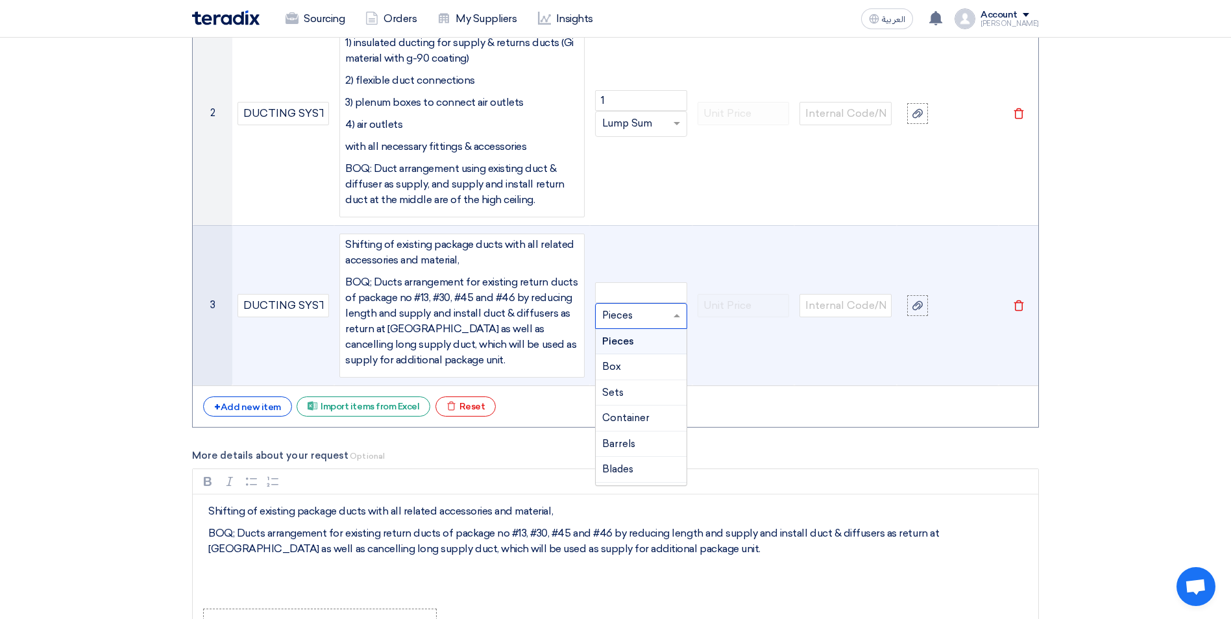
click at [634, 315] on input "text" at bounding box center [633, 316] width 62 height 21
type input "Lump Sum"
click at [625, 286] on input "number" at bounding box center [641, 292] width 92 height 21
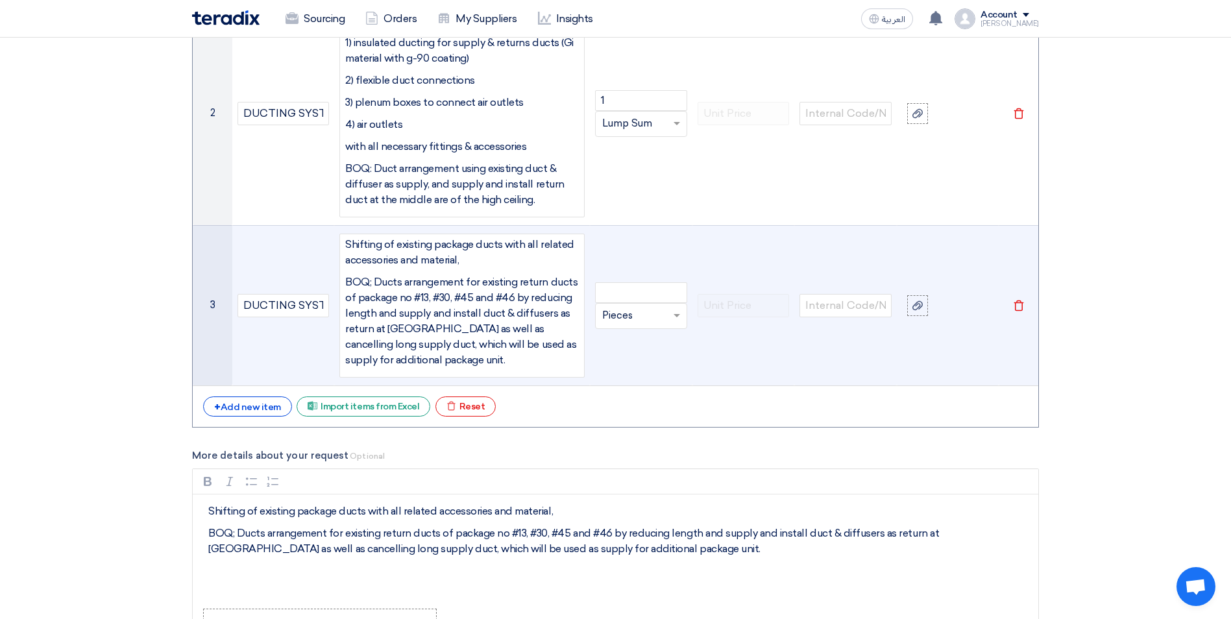
click at [624, 315] on input "text" at bounding box center [633, 316] width 62 height 21
type input "Lump Sum"
click at [622, 338] on span "Add type..." at bounding box center [623, 341] width 42 height 9
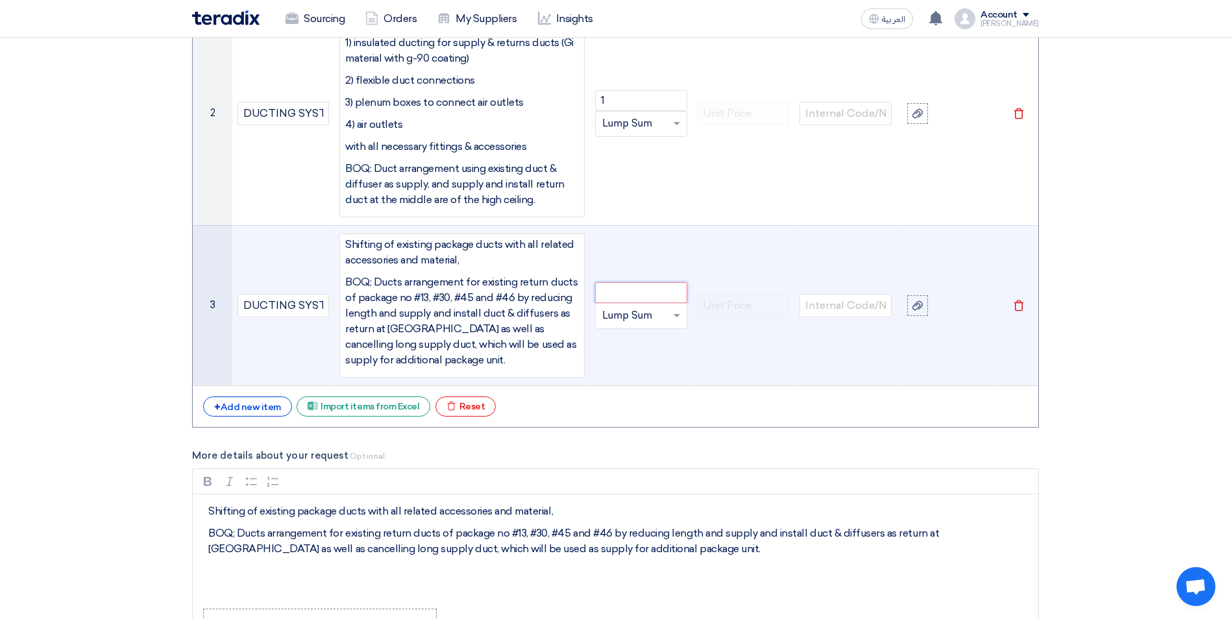
click at [618, 298] on input "number" at bounding box center [641, 292] width 92 height 21
type input "1"
click at [631, 353] on td "1 Unit × Lump Sum" at bounding box center [641, 305] width 103 height 160
click at [464, 262] on p "Shifting of existing package ducts with all related accessories and material," at bounding box center [462, 252] width 234 height 31
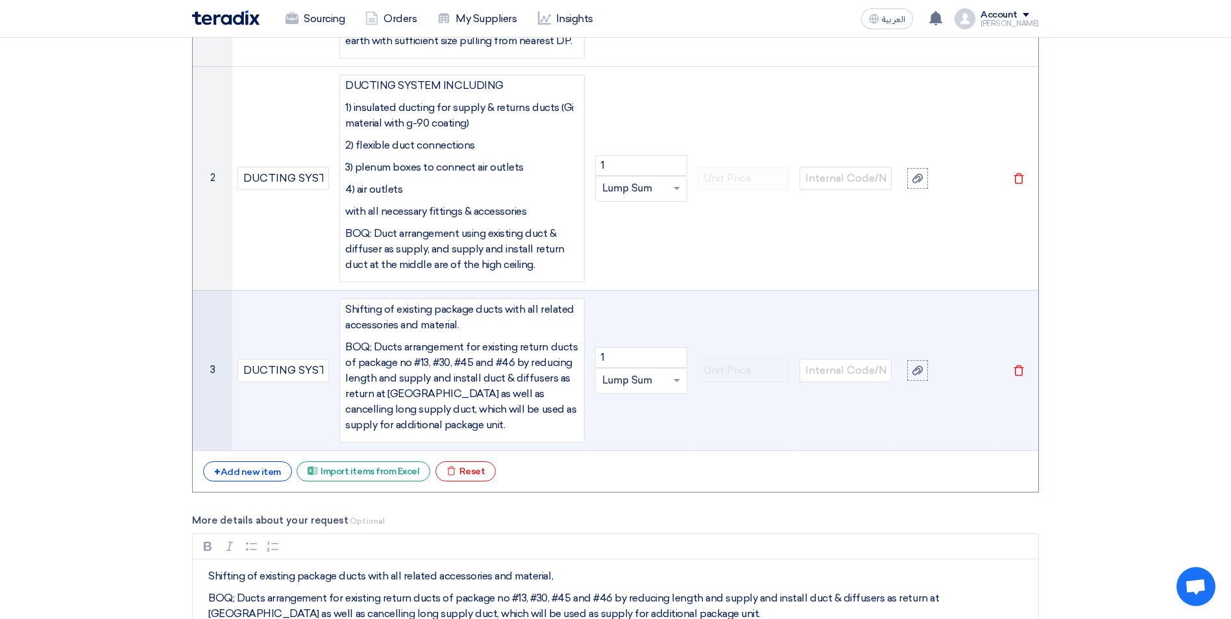
scroll to position [1652, 0]
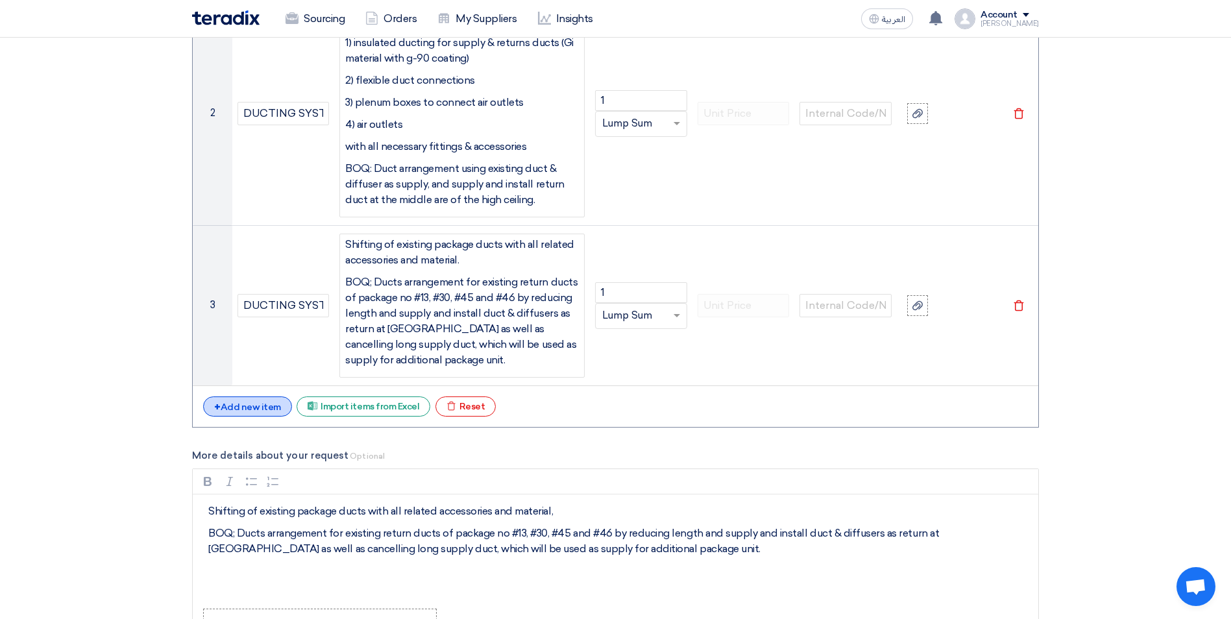
click at [256, 406] on div "+ Add new item" at bounding box center [247, 406] width 89 height 20
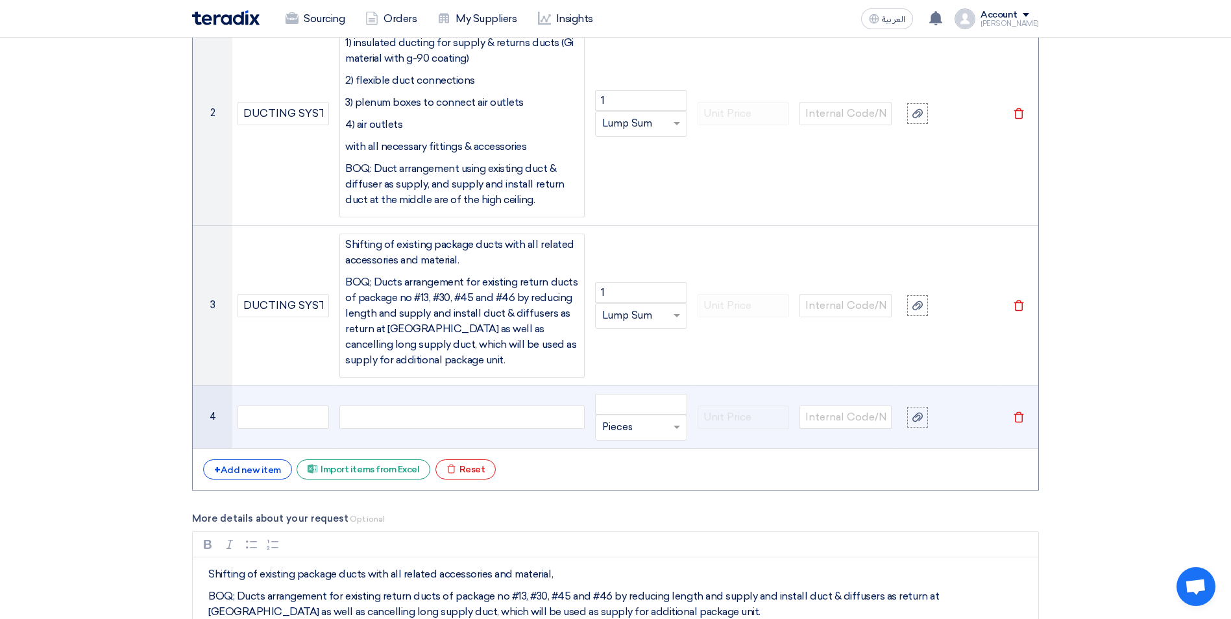
click at [354, 417] on div at bounding box center [461, 417] width 245 height 23
paste div
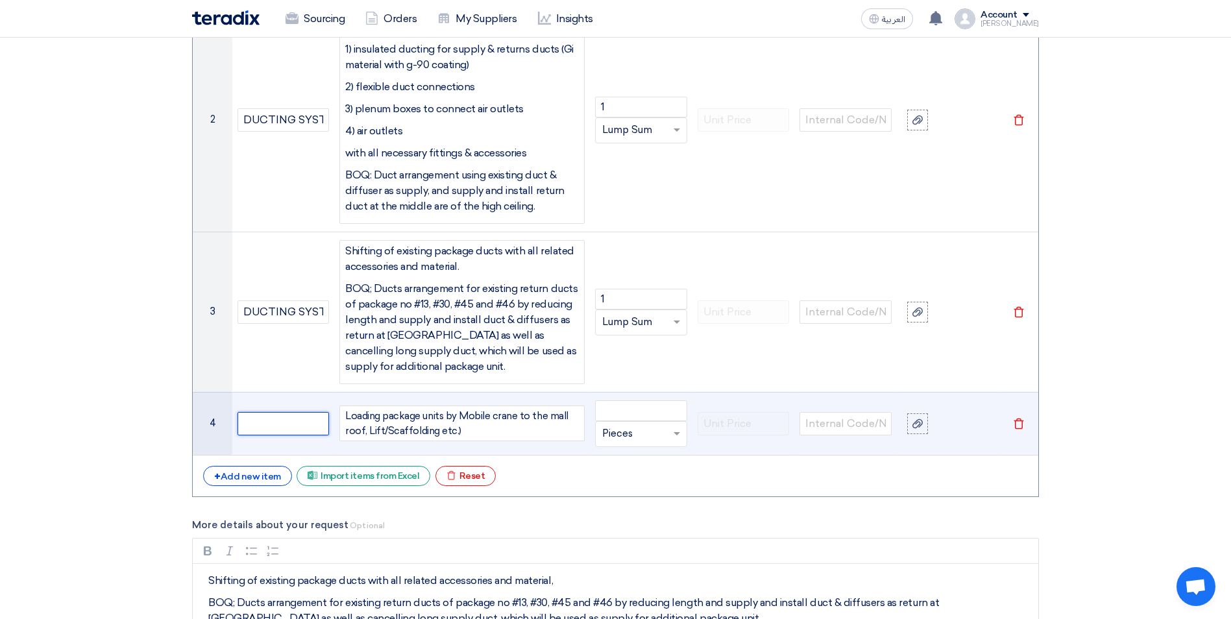
click at [294, 423] on input "text" at bounding box center [283, 423] width 92 height 23
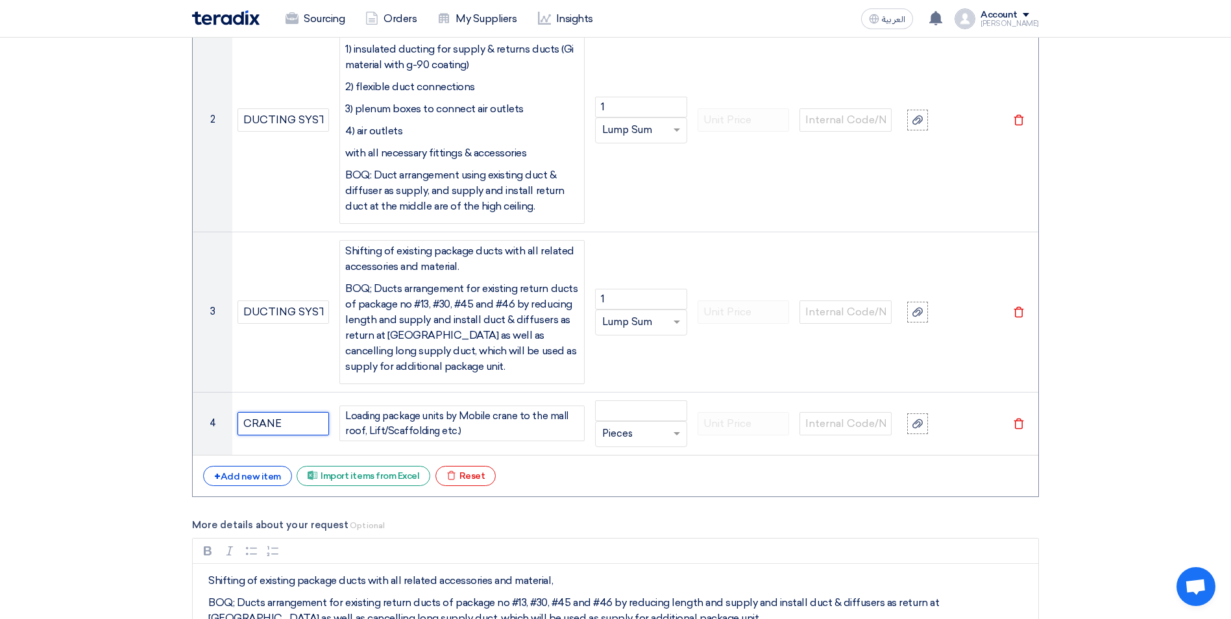
type input "CRANE"
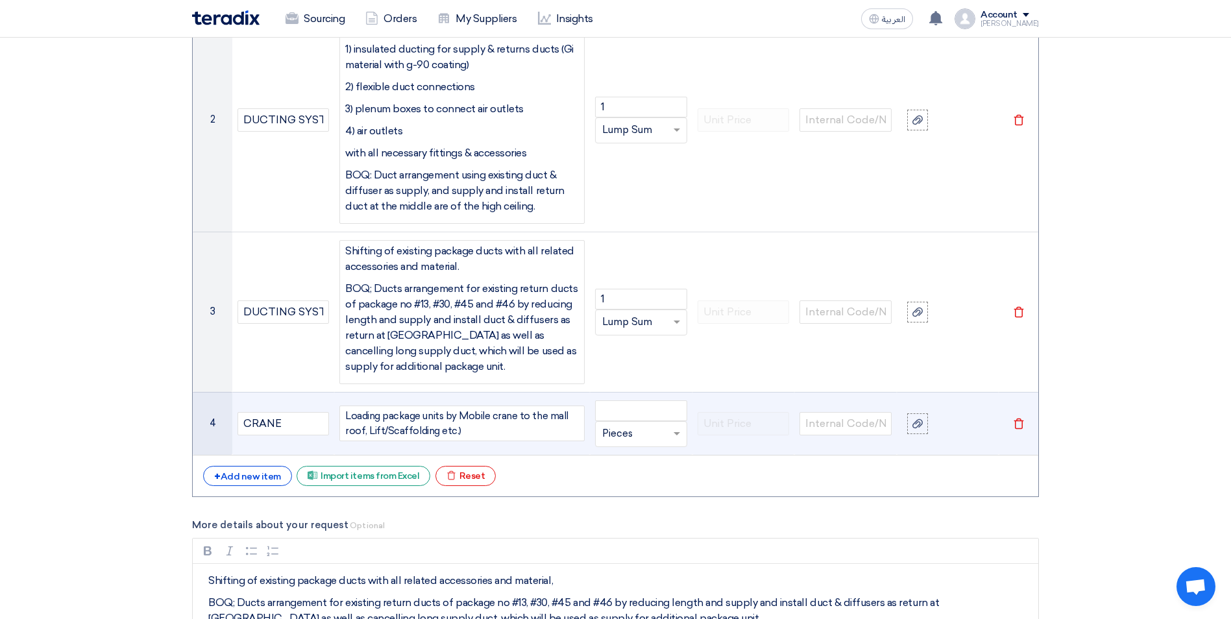
click at [633, 433] on input "text" at bounding box center [633, 434] width 62 height 21
type input "Lot"
click at [635, 461] on span "Add type..." at bounding box center [623, 460] width 42 height 9
click at [631, 411] on input "number" at bounding box center [641, 410] width 92 height 21
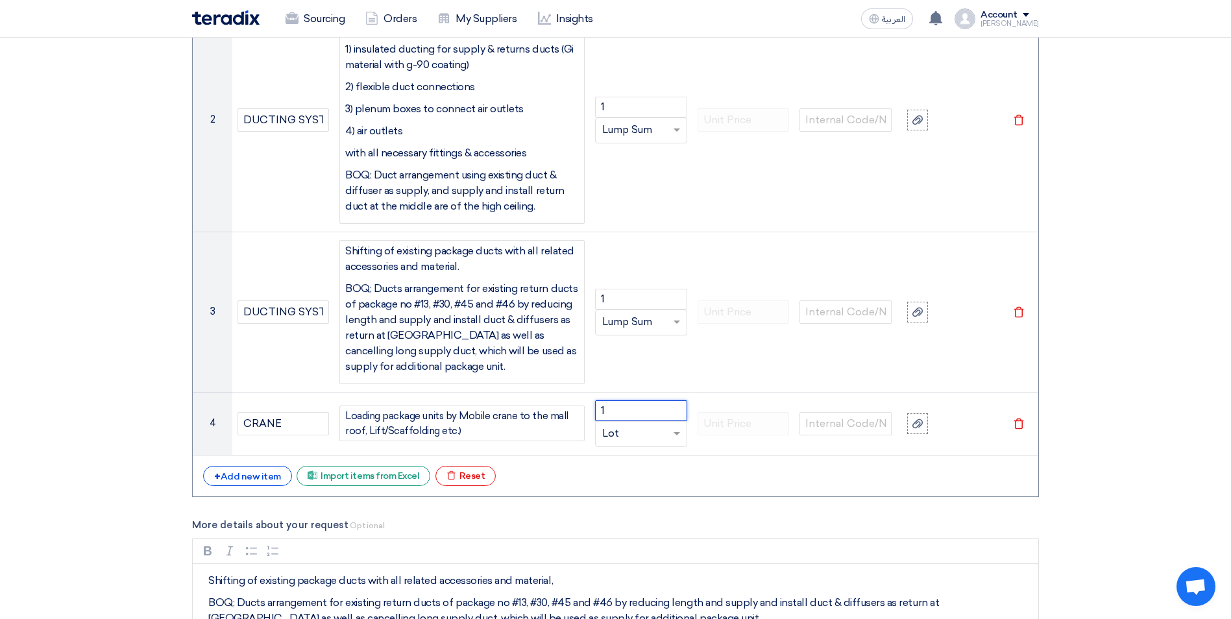
type input "1"
click at [694, 472] on div "+ Add new item Excel file Import items from Excel Excel file Reset" at bounding box center [615, 476] width 825 height 21
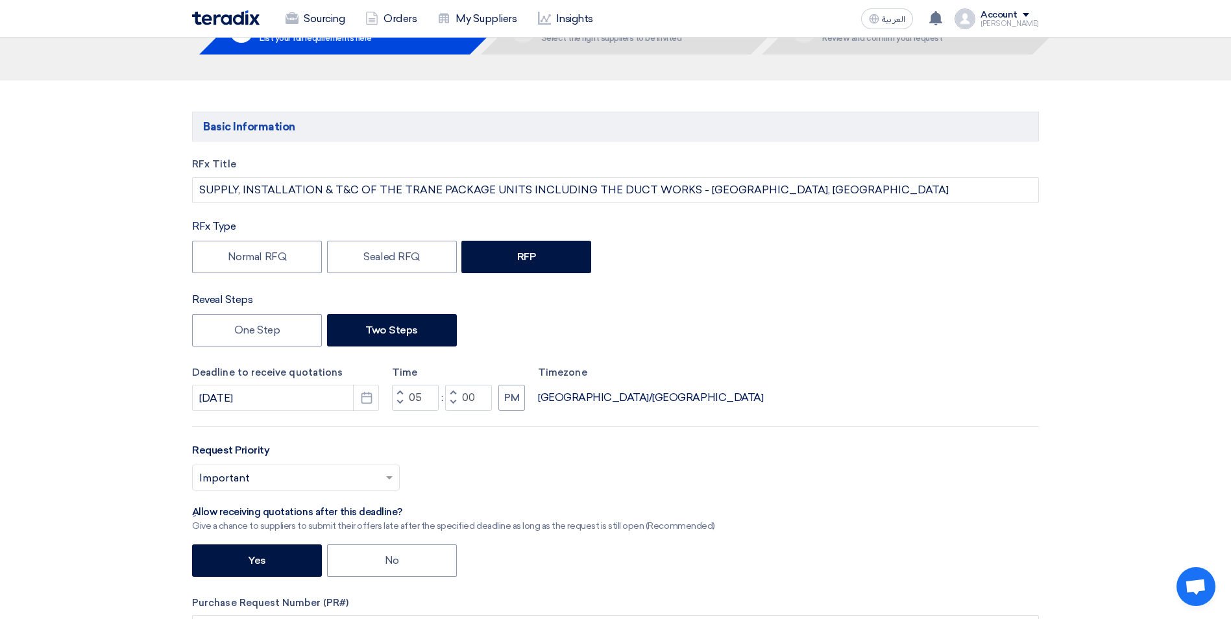
scroll to position [0, 0]
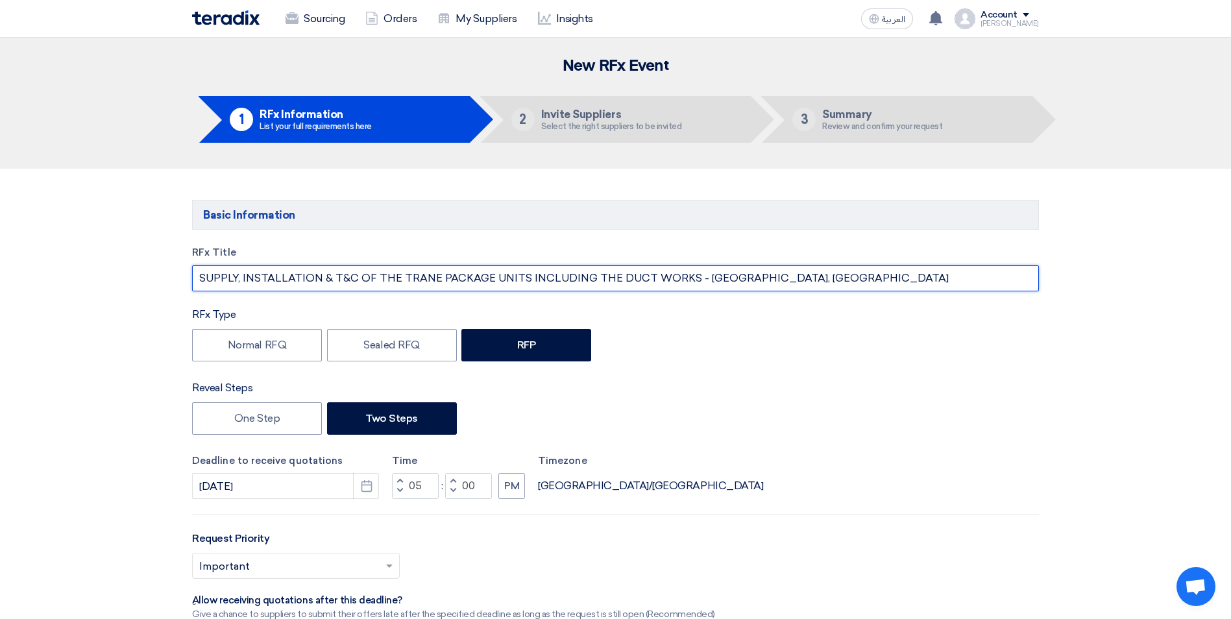
click at [724, 279] on input "SUPPLY, INSTALLATION & T&C OF THE TRANE PACKAGE UNITS INCLUDING THE DUCT WORKS …" at bounding box center [615, 278] width 847 height 26
type input "SUPPLY, INSTALLATION & T&C OF THE TRANE PACKAGE UNITS INCLUDING THE DUCT WORKS …"
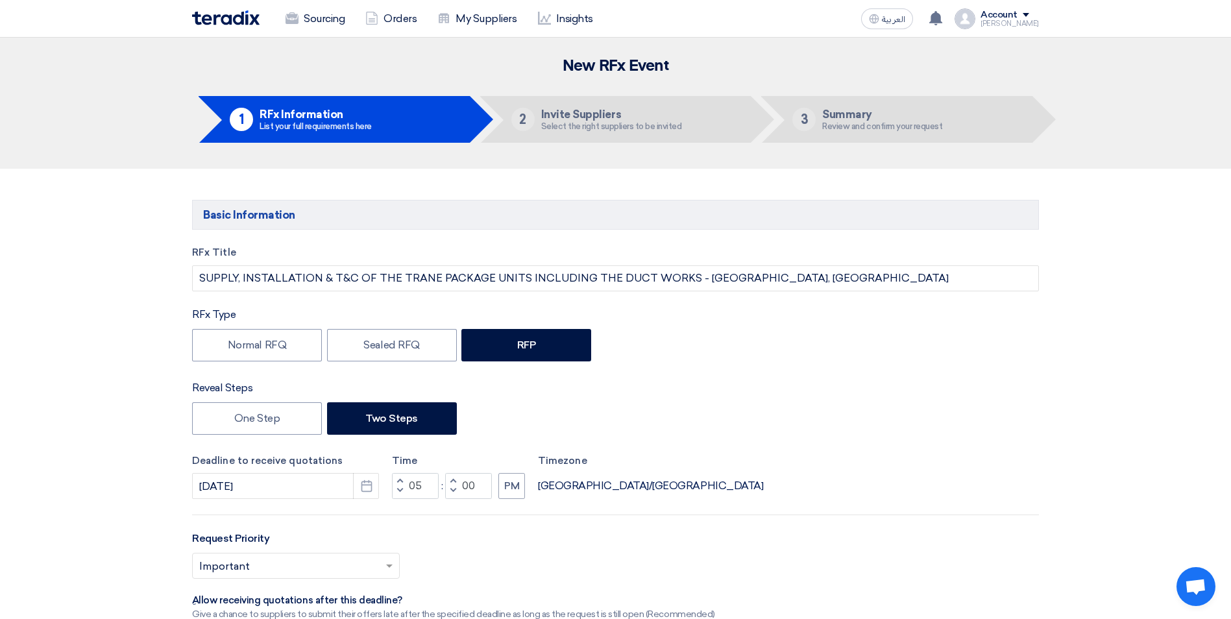
click at [767, 332] on div "Normal RFQ Sealed RFQ RFP" at bounding box center [615, 347] width 847 height 36
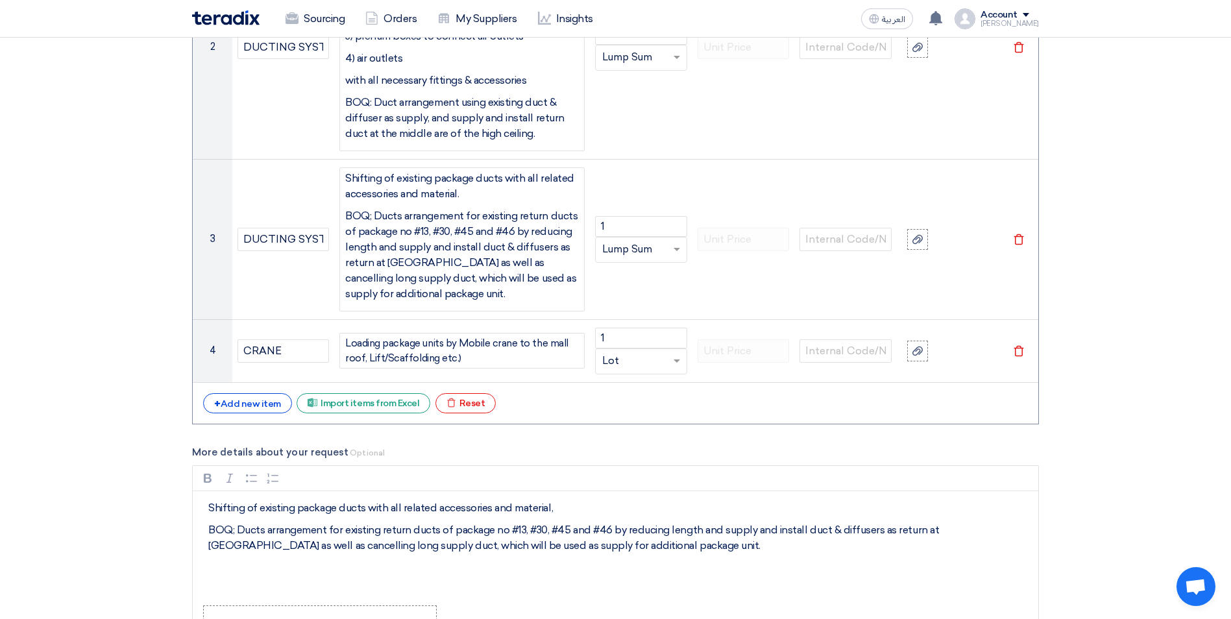
scroll to position [1752, 0]
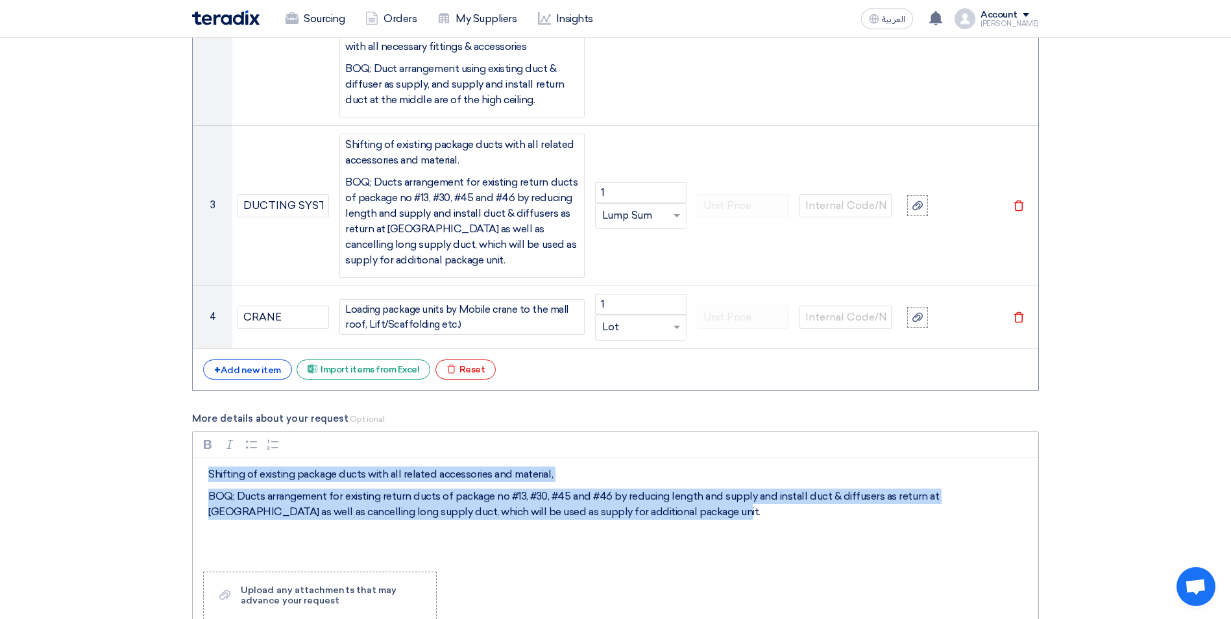
drag, startPoint x: 618, startPoint y: 513, endPoint x: 209, endPoint y: 472, distance: 410.8
click at [209, 472] on div "Shifting of existing package ducts with all related accessories and material, B…" at bounding box center [615, 509] width 845 height 104
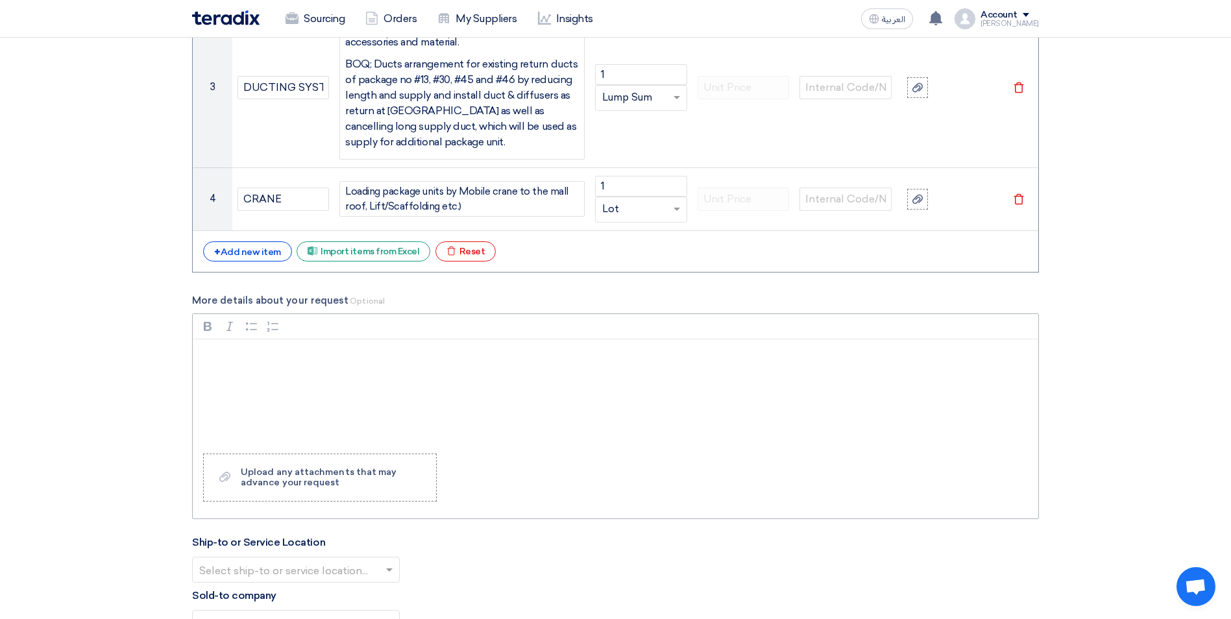
scroll to position [1882, 0]
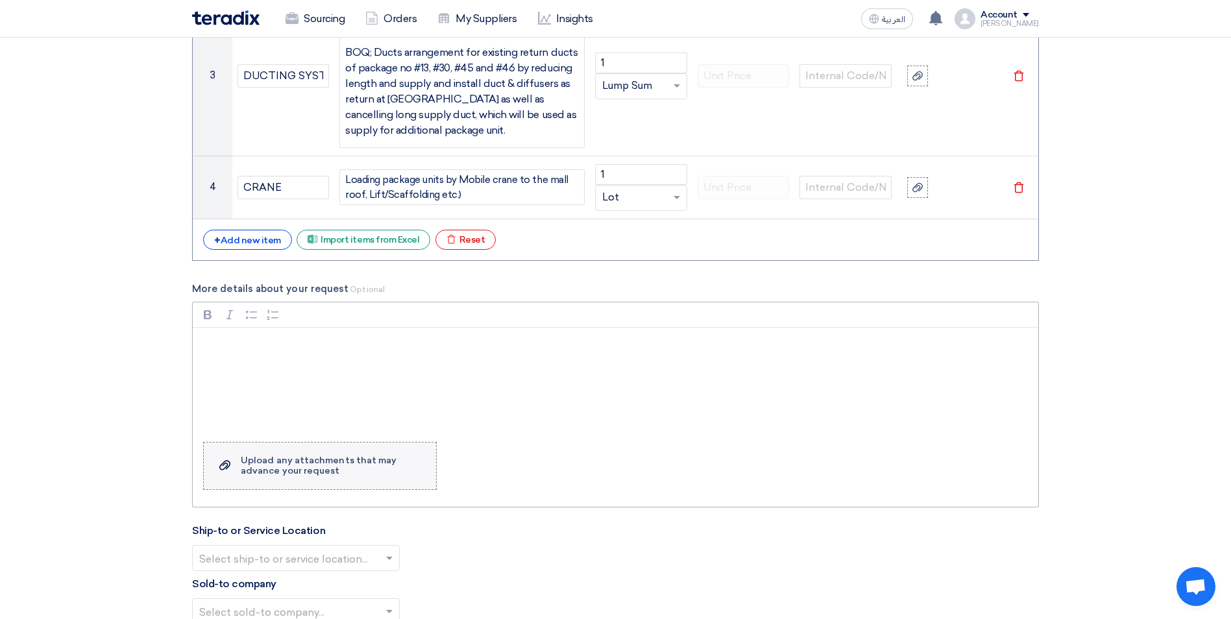
click at [218, 465] on label "Upload a file Upload any attachments that may advance your request" at bounding box center [320, 466] width 234 height 48
click at [0, 0] on input "Upload a file Upload any attachments that may advance your request" at bounding box center [0, 0] width 0 height 0
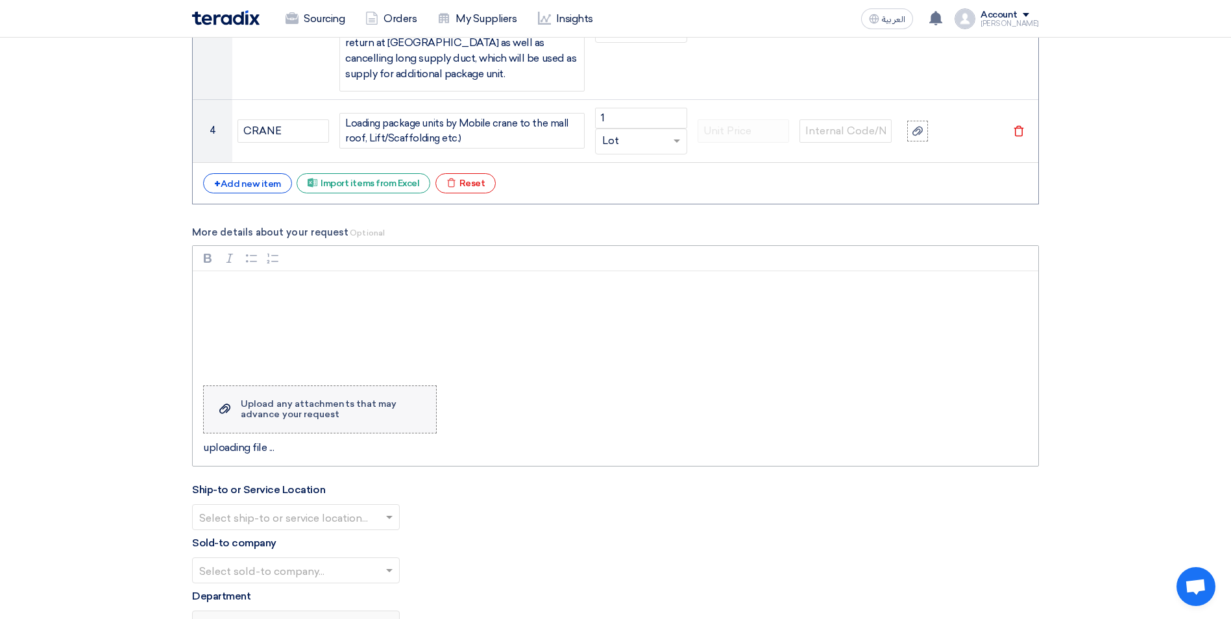
scroll to position [2141, 0]
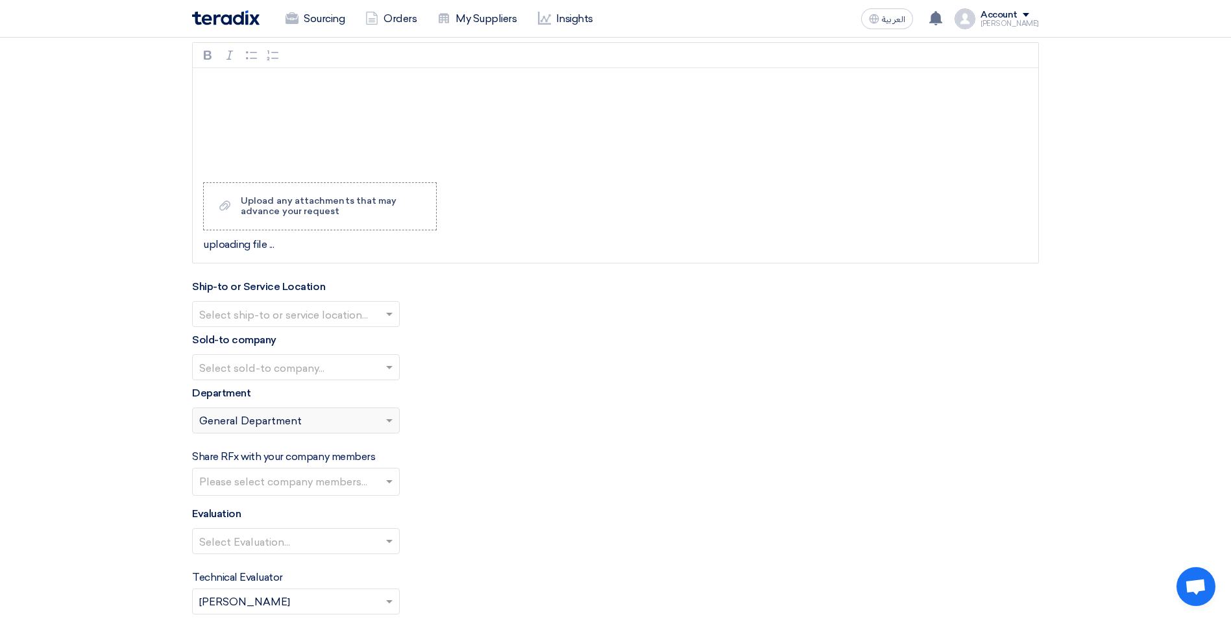
click at [373, 315] on input "text" at bounding box center [289, 314] width 180 height 21
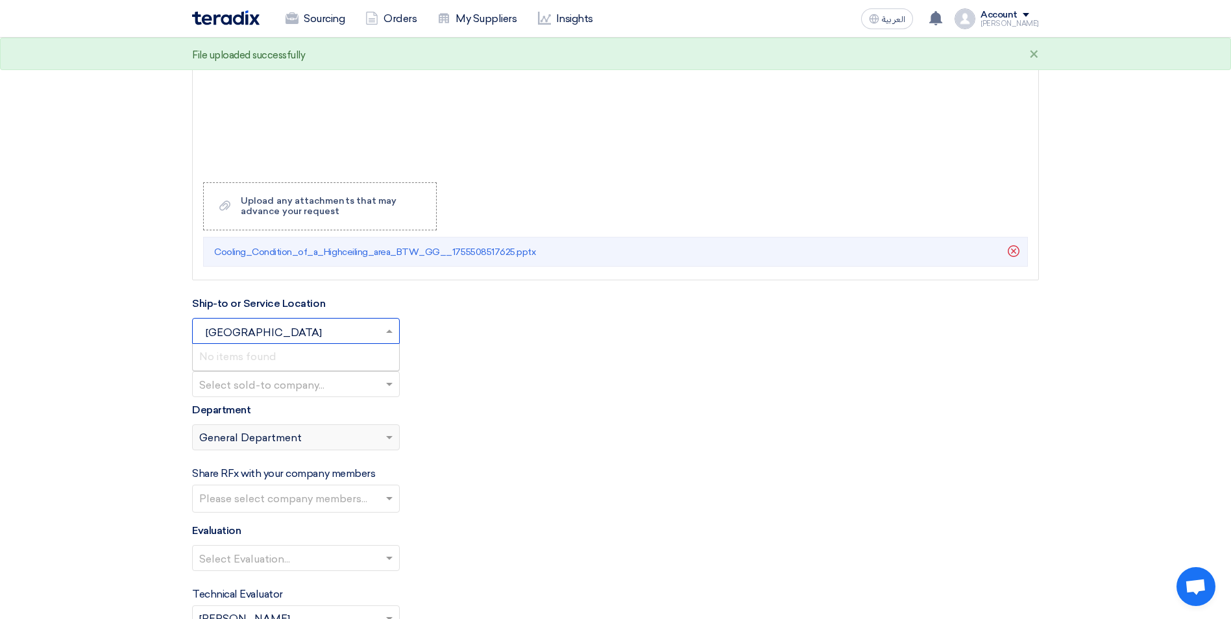
click at [250, 334] on input "Haifa" at bounding box center [289, 331] width 180 height 21
type input "H"
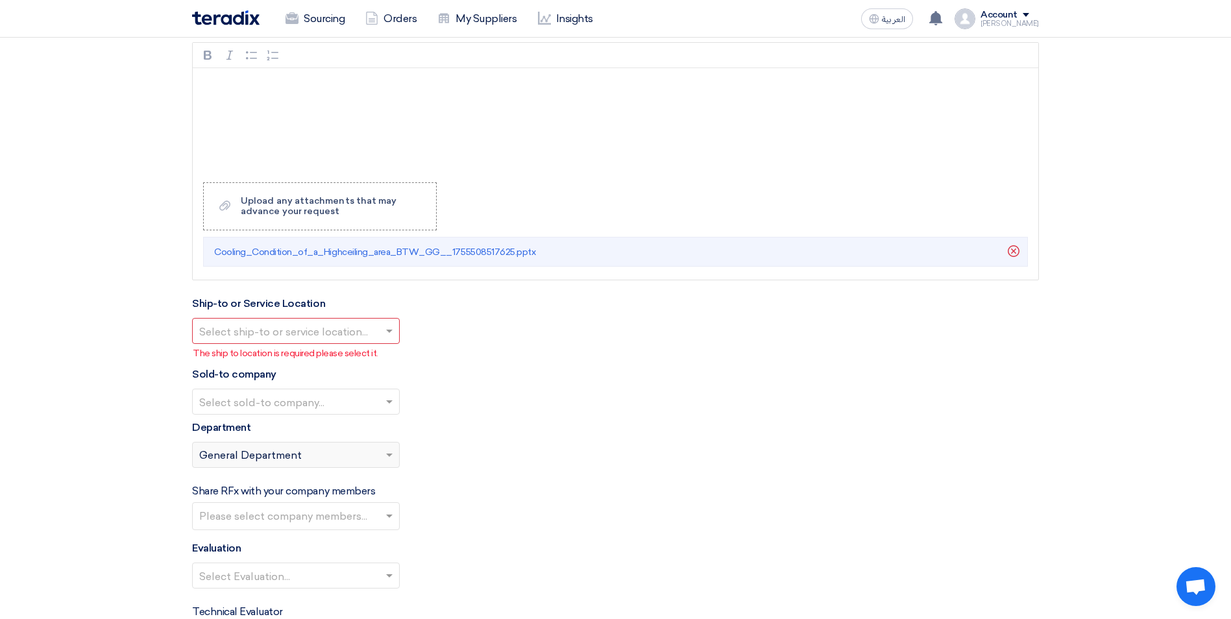
click at [364, 399] on input "text" at bounding box center [289, 402] width 180 height 21
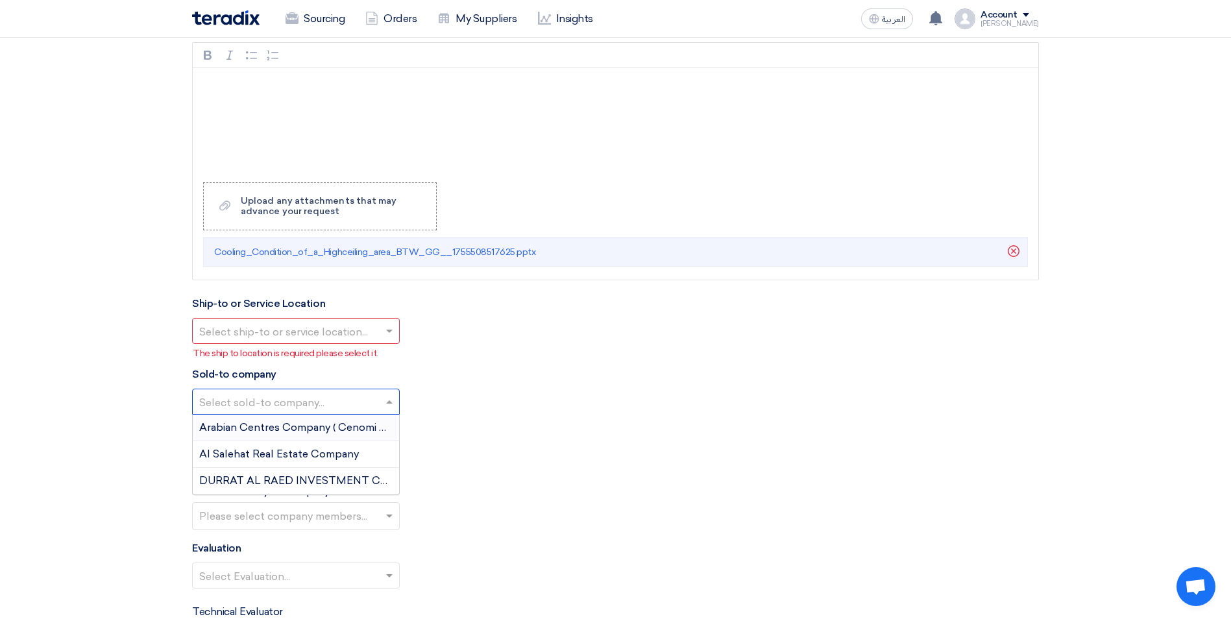
click at [330, 427] on span "Arabian Centres Company ( Cenomi Centres)" at bounding box center [310, 427] width 223 height 12
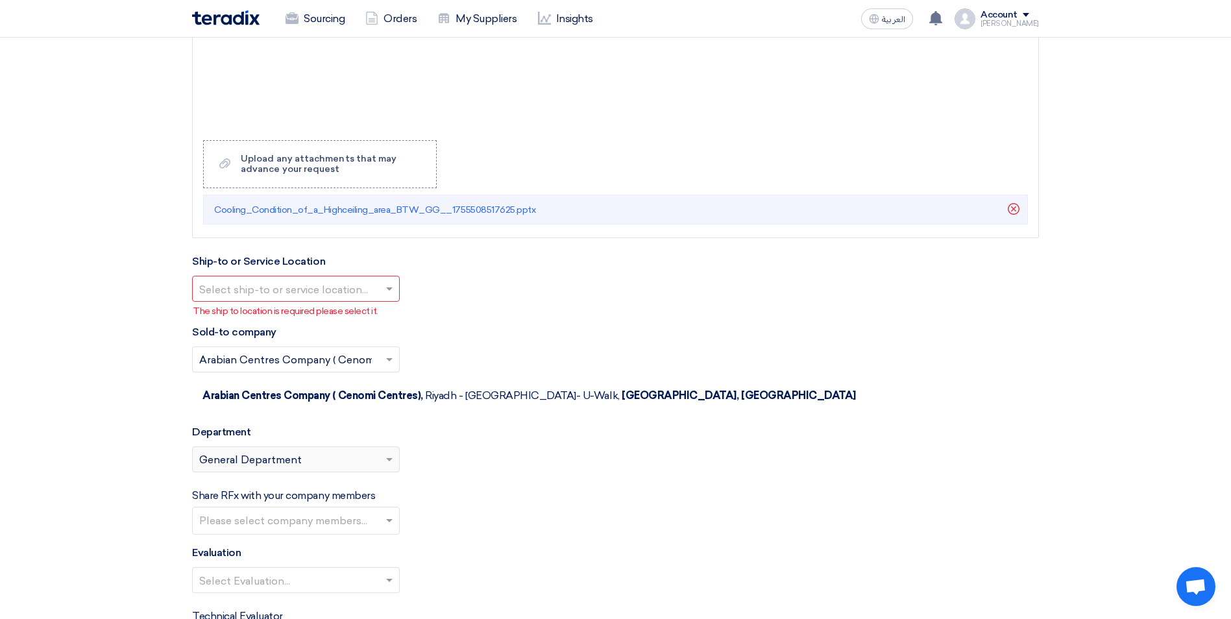
scroll to position [2206, 0]
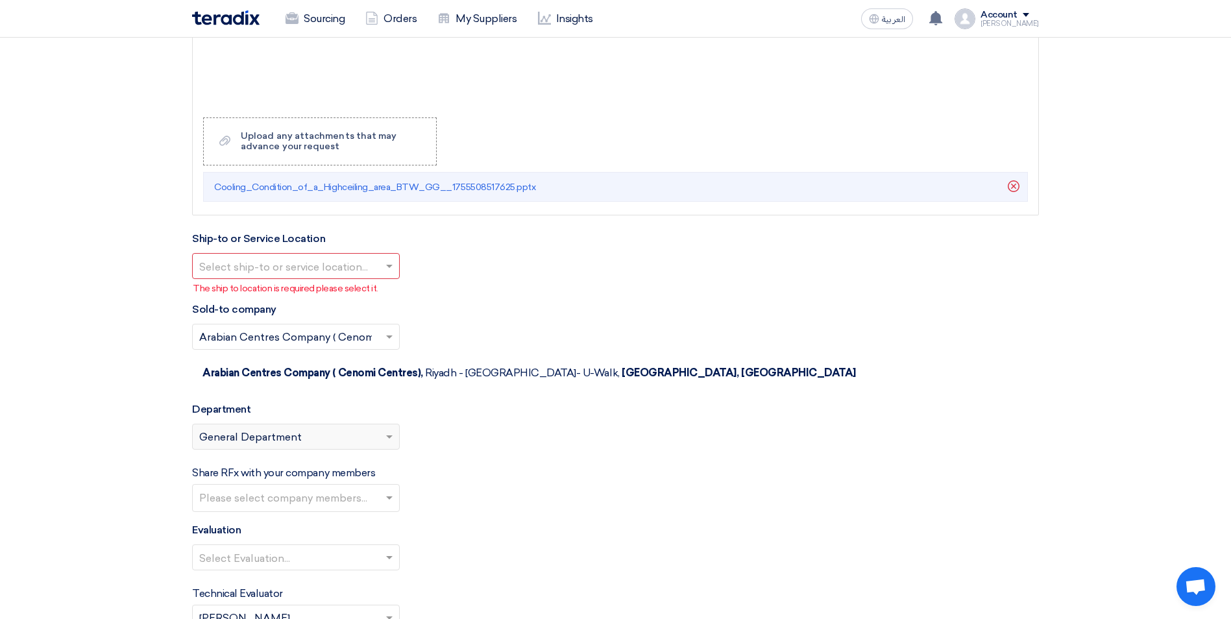
click at [362, 548] on input "text" at bounding box center [289, 558] width 180 height 21
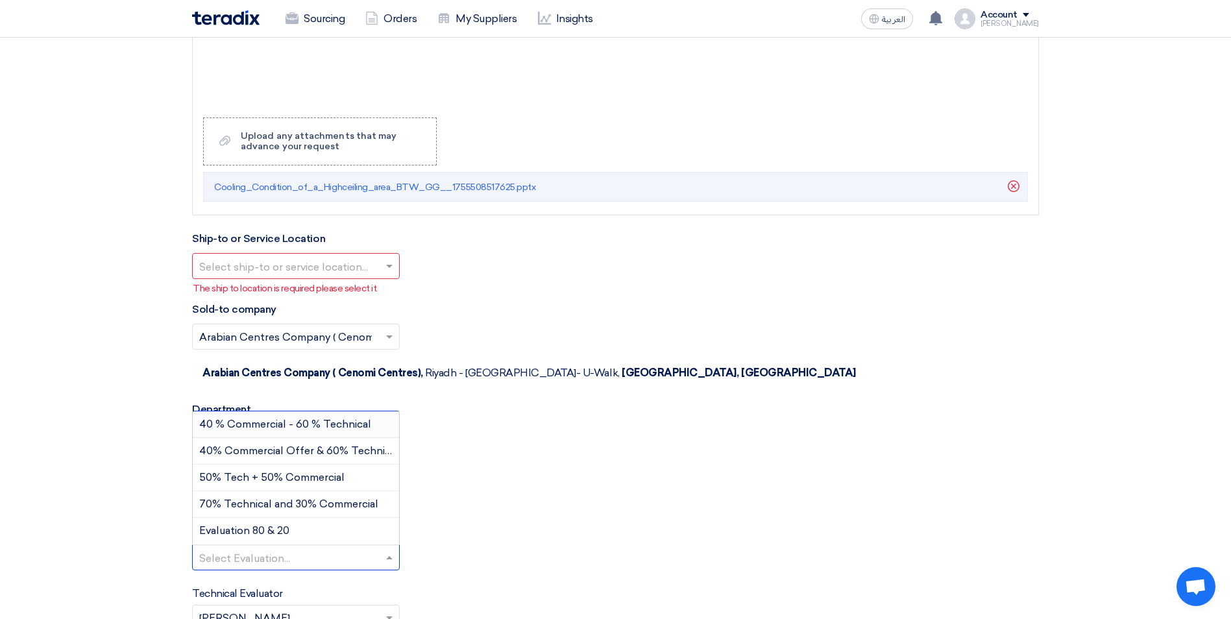
click at [361, 548] on input "text" at bounding box center [289, 558] width 180 height 21
click at [483, 522] on div "Evaluation Select Evaluation... 40 % Commercial - 60 % Technical 40% Commercial…" at bounding box center [615, 551] width 847 height 58
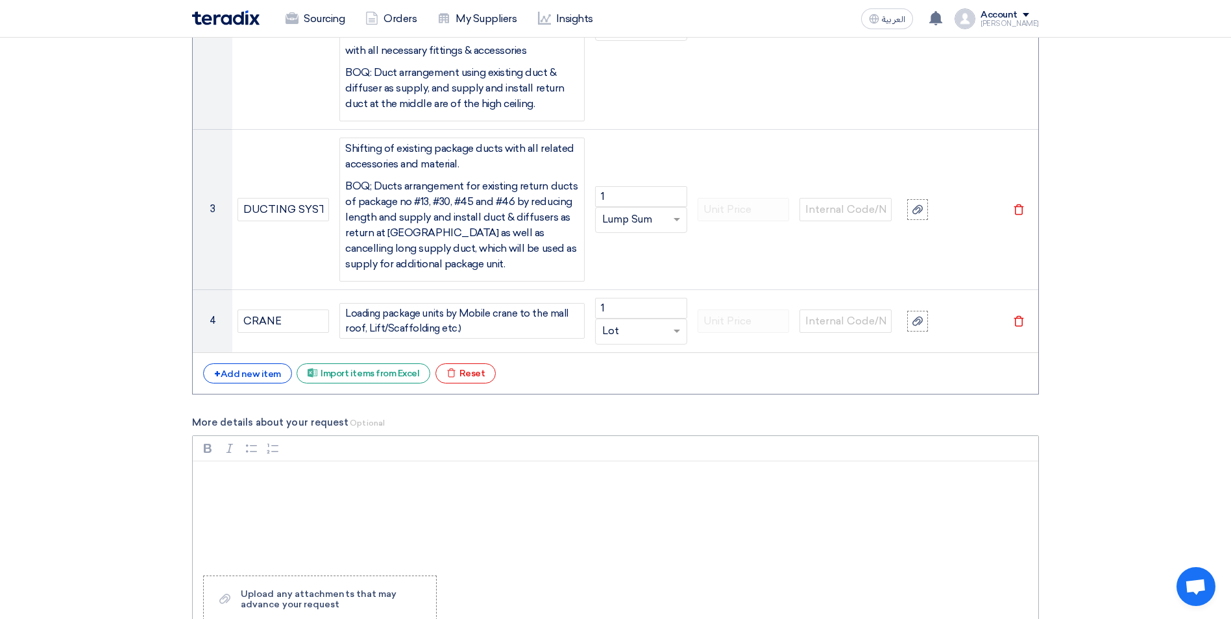
scroll to position [1882, 0]
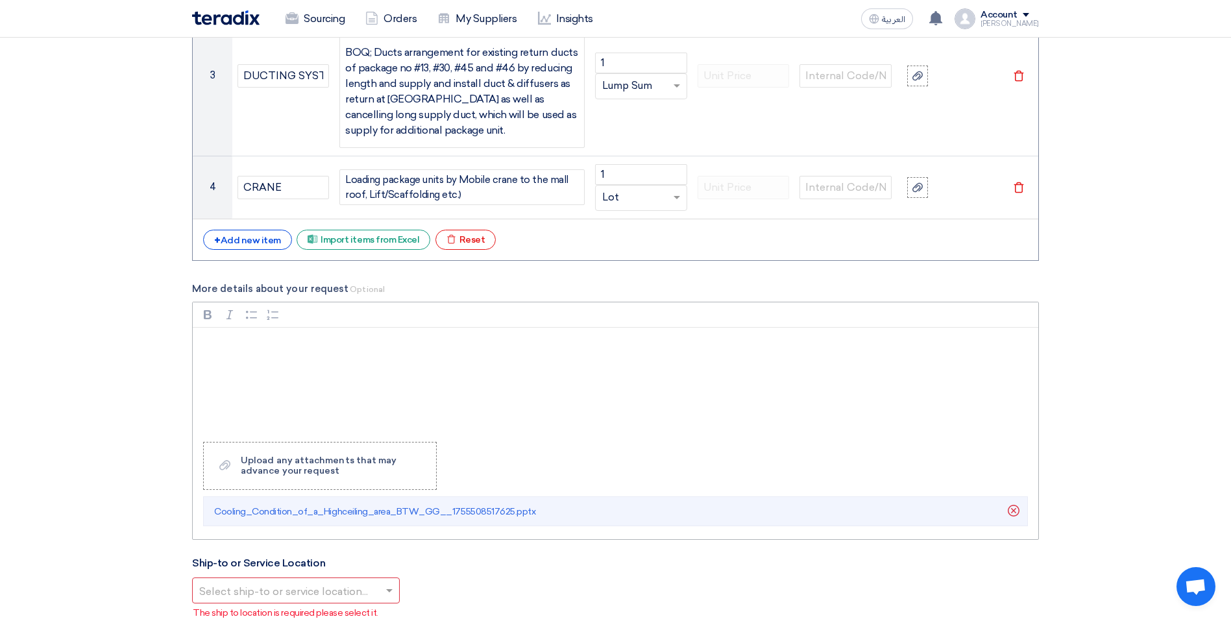
click at [269, 340] on p "Rich Text Editor, main" at bounding box center [619, 345] width 823 height 16
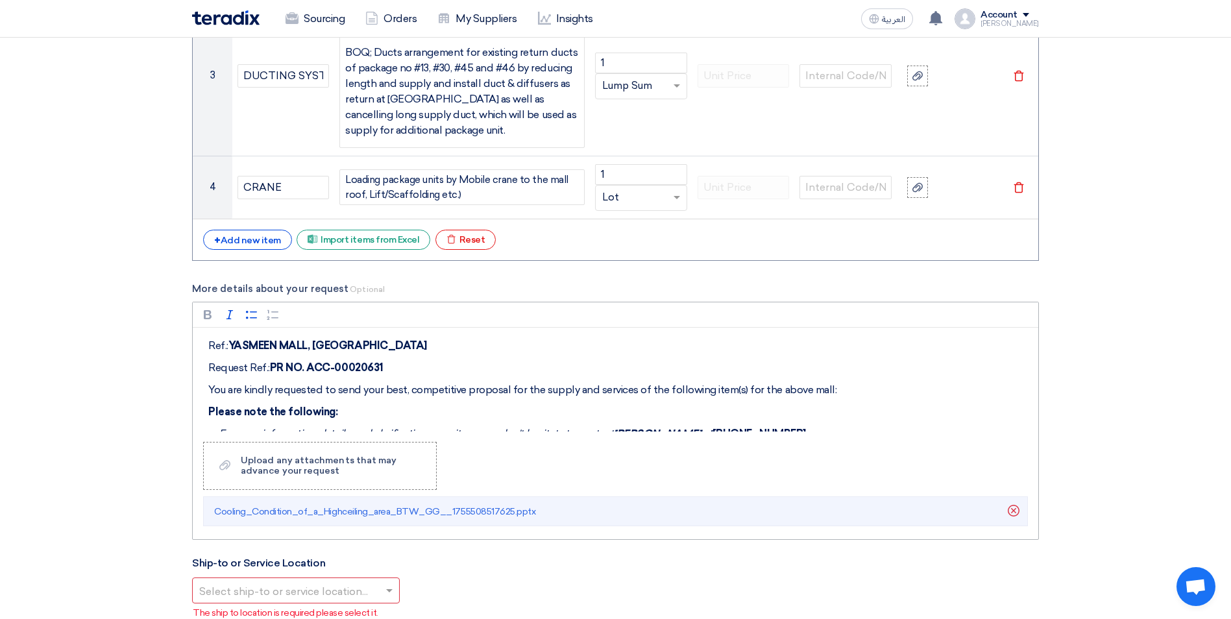
scroll to position [0, 0]
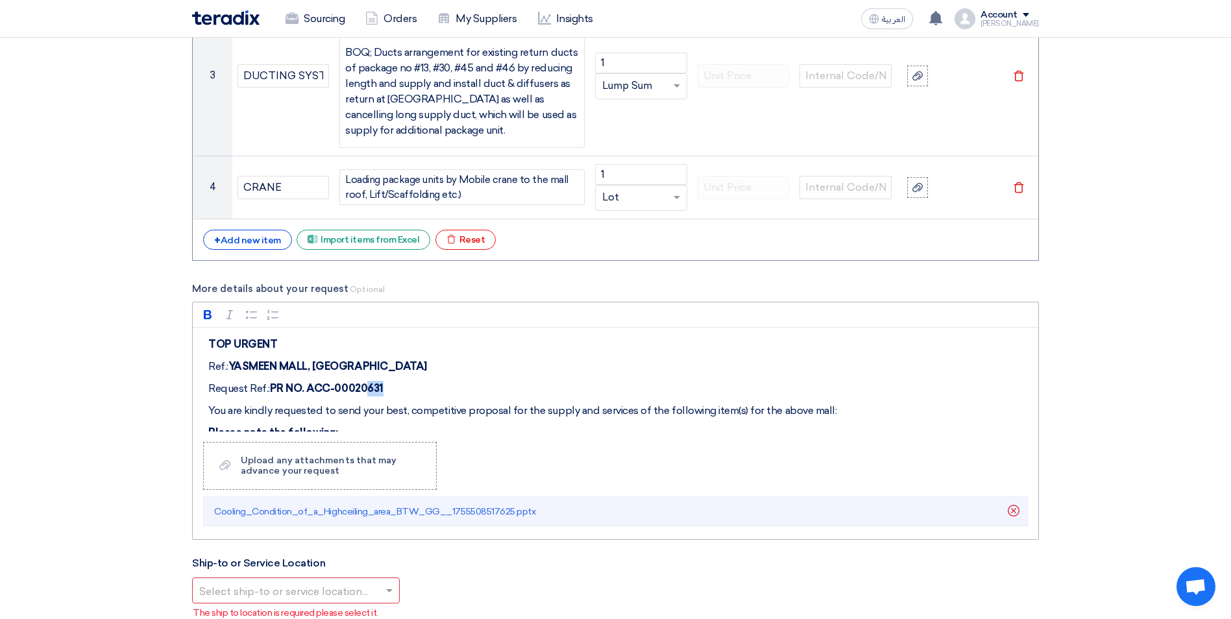
drag, startPoint x: 396, startPoint y: 389, endPoint x: 384, endPoint y: 384, distance: 12.8
click at [384, 384] on p "Request Ref.: PR NO. ACC-00020631" at bounding box center [619, 389] width 823 height 16
drag, startPoint x: 330, startPoint y: 366, endPoint x: 284, endPoint y: 368, distance: 46.8
click at [284, 368] on strong "YASMEEN MALL, JEDDAH" at bounding box center [327, 366] width 199 height 12
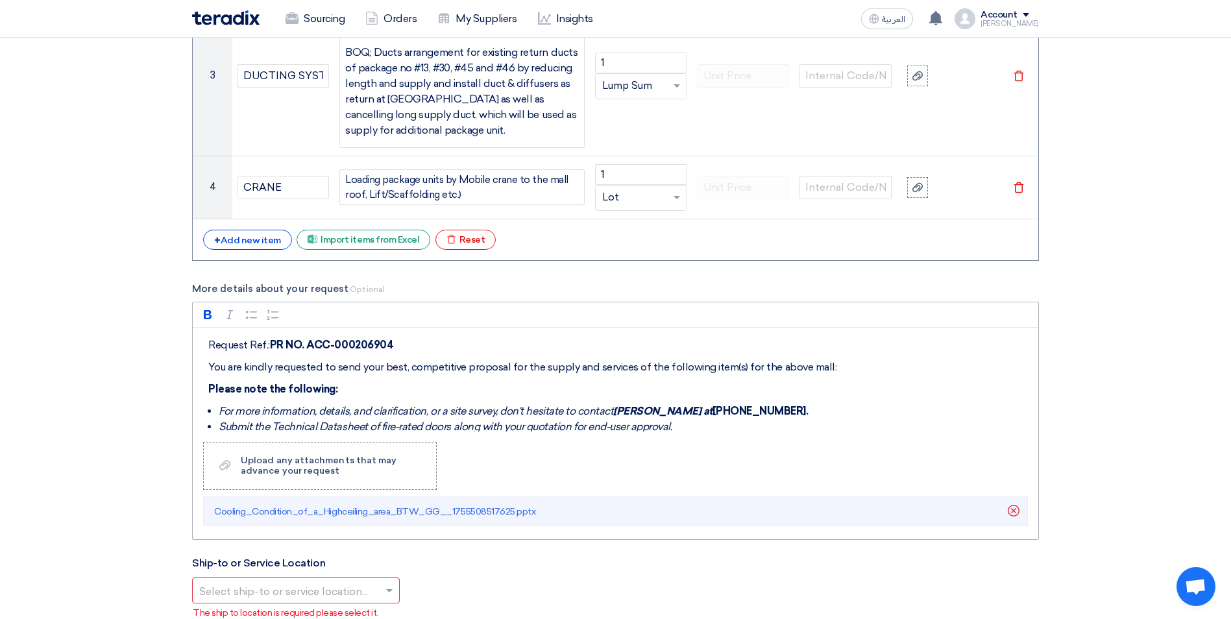
scroll to position [65, 0]
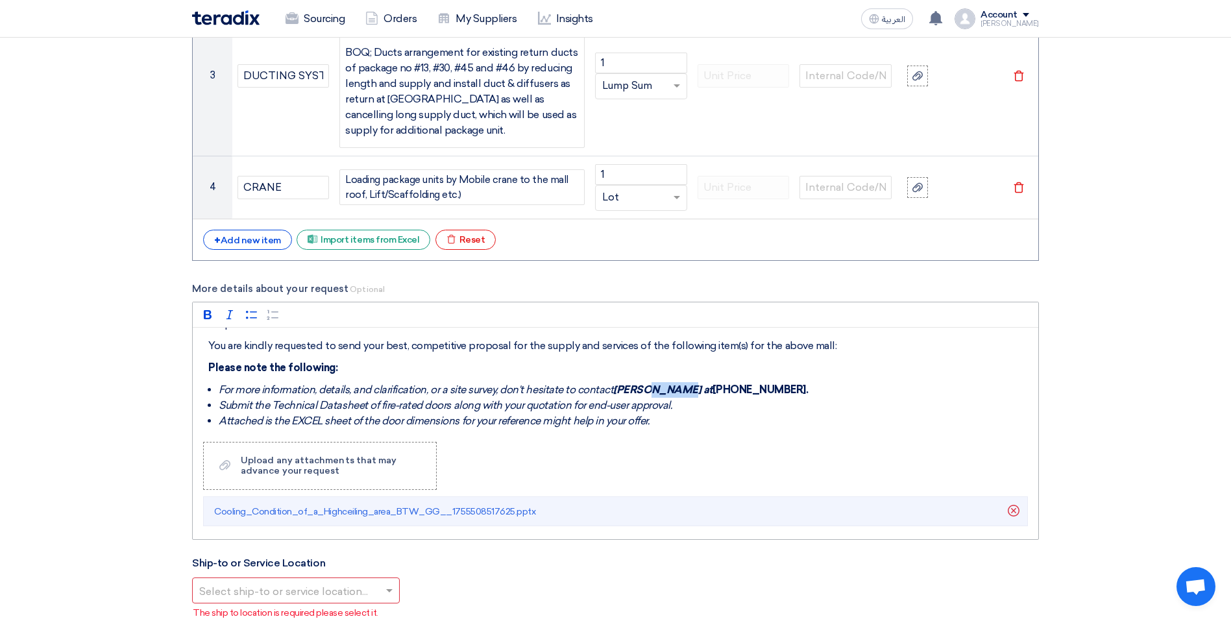
drag, startPoint x: 667, startPoint y: 389, endPoint x: 643, endPoint y: 387, distance: 24.0
click at [643, 387] on strong "Mr. Naji at" at bounding box center [662, 389] width 99 height 12
click at [657, 389] on strong "Mr. Naji at" at bounding box center [662, 389] width 99 height 12
drag, startPoint x: 761, startPoint y: 389, endPoint x: 680, endPoint y: 389, distance: 81.1
click at [712, 389] on strong "+966 56 267 8999." at bounding box center [760, 389] width 96 height 12
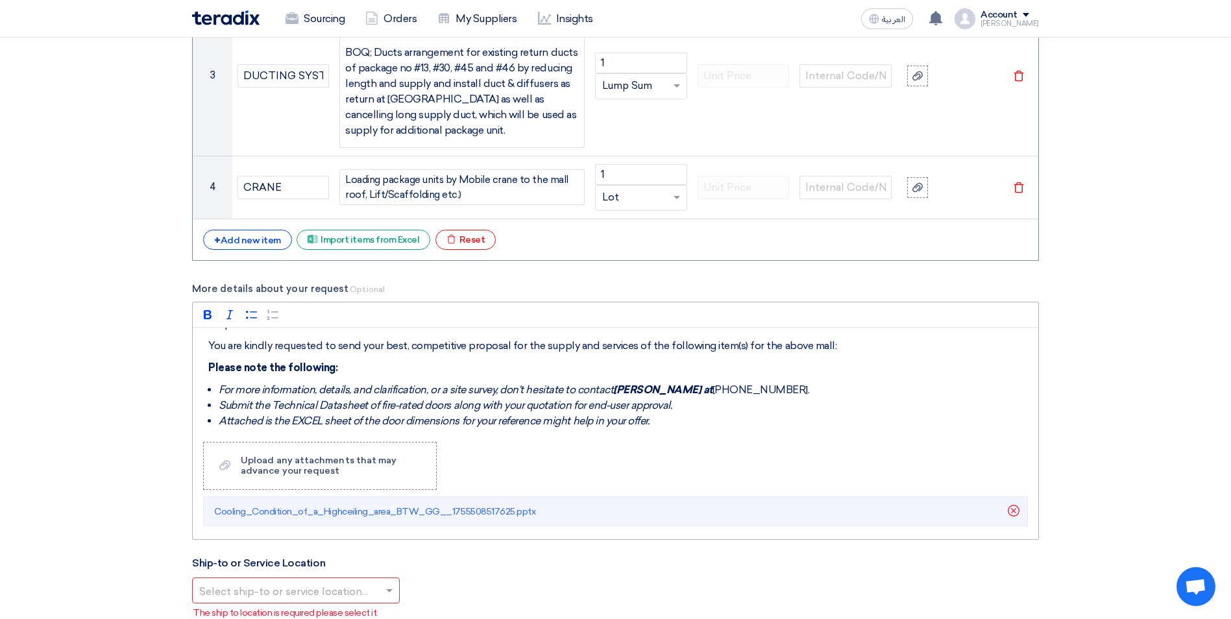
drag, startPoint x: 773, startPoint y: 392, endPoint x: 665, endPoint y: 387, distance: 107.8
click at [674, 389] on li "For more information, details, and clarification, or a site survey, don't hesit…" at bounding box center [625, 390] width 813 height 16
click at [236, 319] on button "Italic (CTRL+I) Italic" at bounding box center [229, 314] width 19 height 19
click at [204, 317] on icon "button" at bounding box center [208, 314] width 8 height 9
click at [848, 400] on li "Submit the Technical Datasheet of fire-rated doors along with your quotation fo…" at bounding box center [625, 406] width 813 height 16
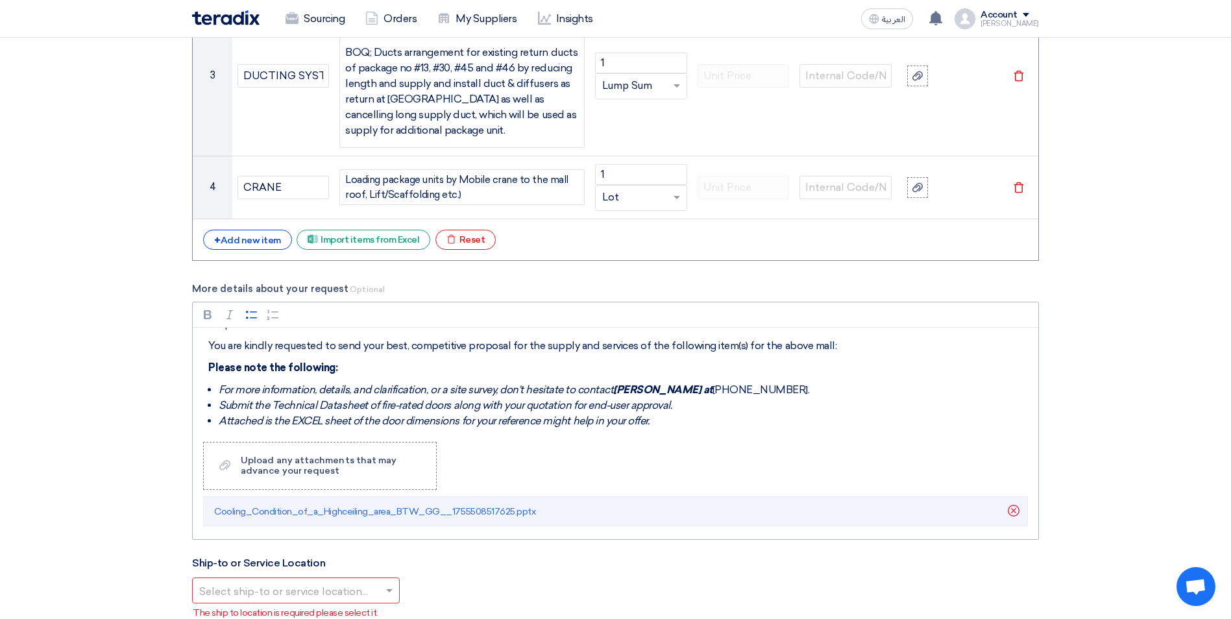
drag, startPoint x: 765, startPoint y: 393, endPoint x: 661, endPoint y: 386, distance: 104.1
click at [674, 389] on li "For more information, details, and clarification, or a site survey, don't hesit…" at bounding box center [625, 390] width 813 height 16
click at [210, 320] on icon "button" at bounding box center [207, 314] width 13 height 13
click at [230, 315] on icon "button" at bounding box center [229, 314] width 13 height 13
click at [824, 415] on li "Attached is the EXCEL sheet of the door dimensions for your reference might hel…" at bounding box center [625, 421] width 813 height 16
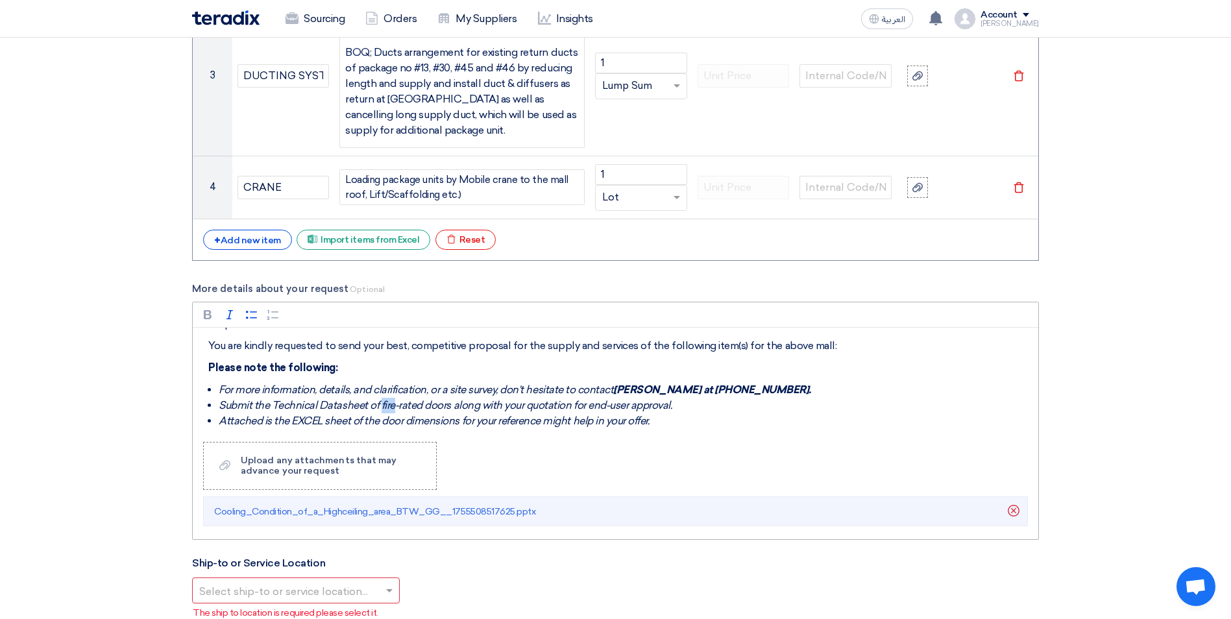
drag, startPoint x: 383, startPoint y: 404, endPoint x: 397, endPoint y: 406, distance: 14.3
click at [397, 406] on icon "Submit the Technical Datasheet of fire-rated doors along with your quotation fo…" at bounding box center [445, 405] width 453 height 12
drag, startPoint x: 482, startPoint y: 406, endPoint x: 382, endPoint y: 409, distance: 100.6
click at [382, 409] on icon "Submit the Technical Datasheet of fire-rated doors along with your quotation fo…" at bounding box center [445, 405] width 453 height 12
click at [538, 404] on icon "Submit the Technical Datasheet of the Package unit, cables, diffuser, with your…" at bounding box center [471, 405] width 504 height 12
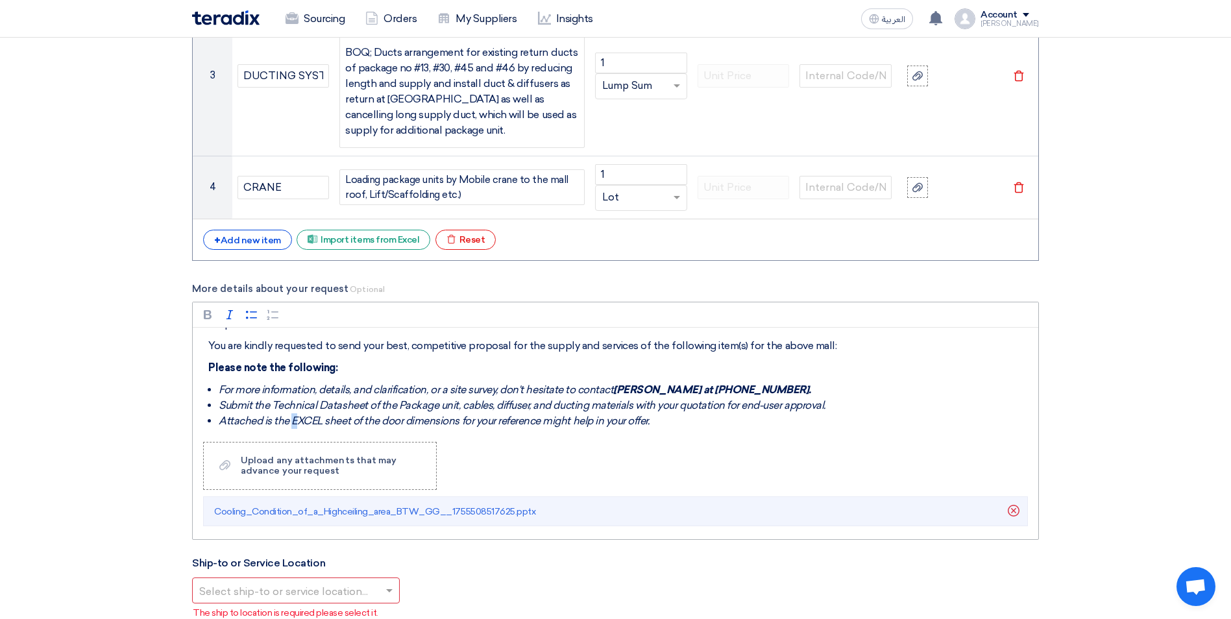
scroll to position [72, 0]
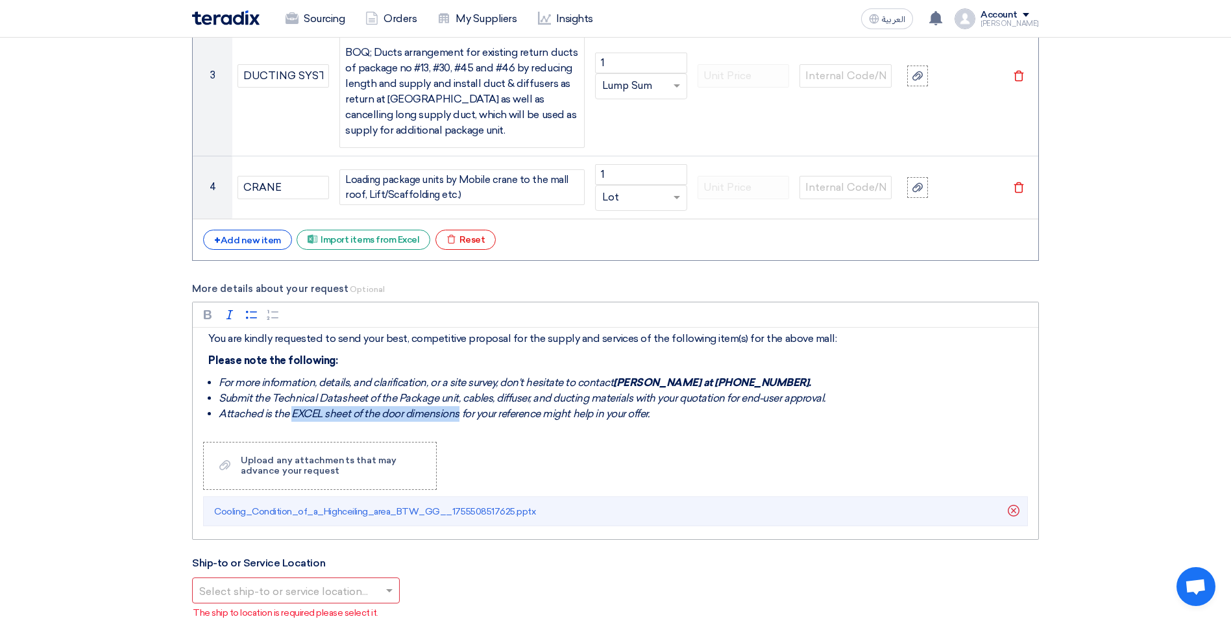
drag, startPoint x: 291, startPoint y: 419, endPoint x: 461, endPoint y: 415, distance: 169.4
click at [461, 415] on icon "Attached is the EXCEL sheet of the door dimensions for your reference might hel…" at bounding box center [434, 413] width 430 height 12
click at [627, 455] on div "Rich Text Editor Bold (CTRL+B) Bold Italic (CTRL+I) Italic Bulleted List Bullet…" at bounding box center [615, 421] width 847 height 238
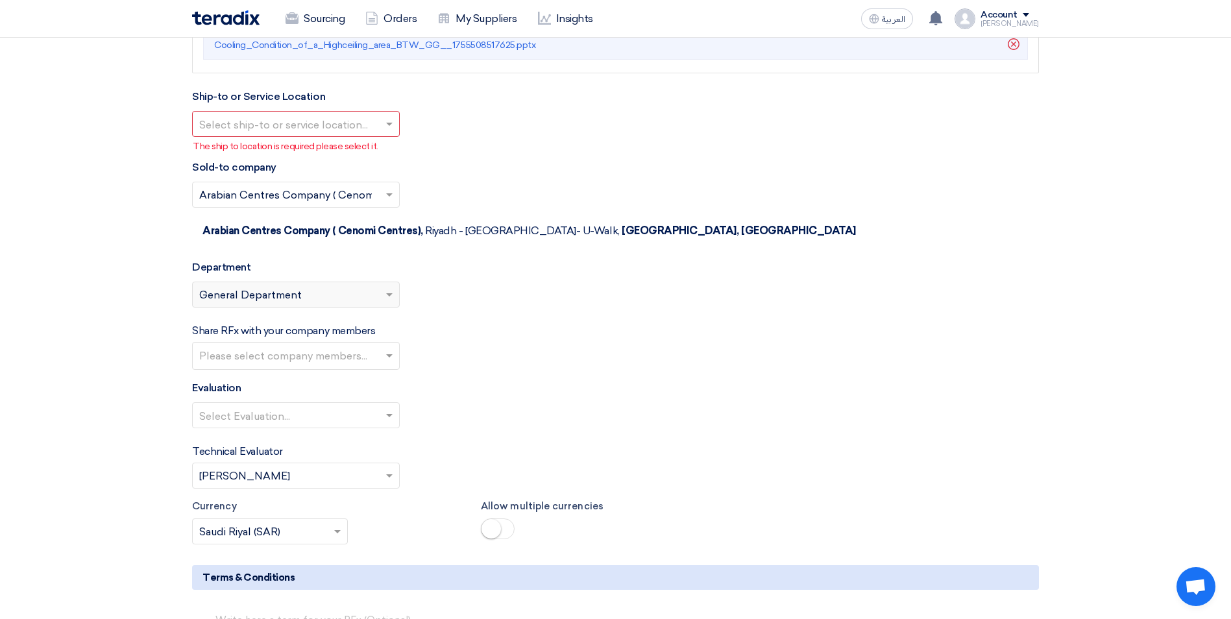
scroll to position [2466, 0]
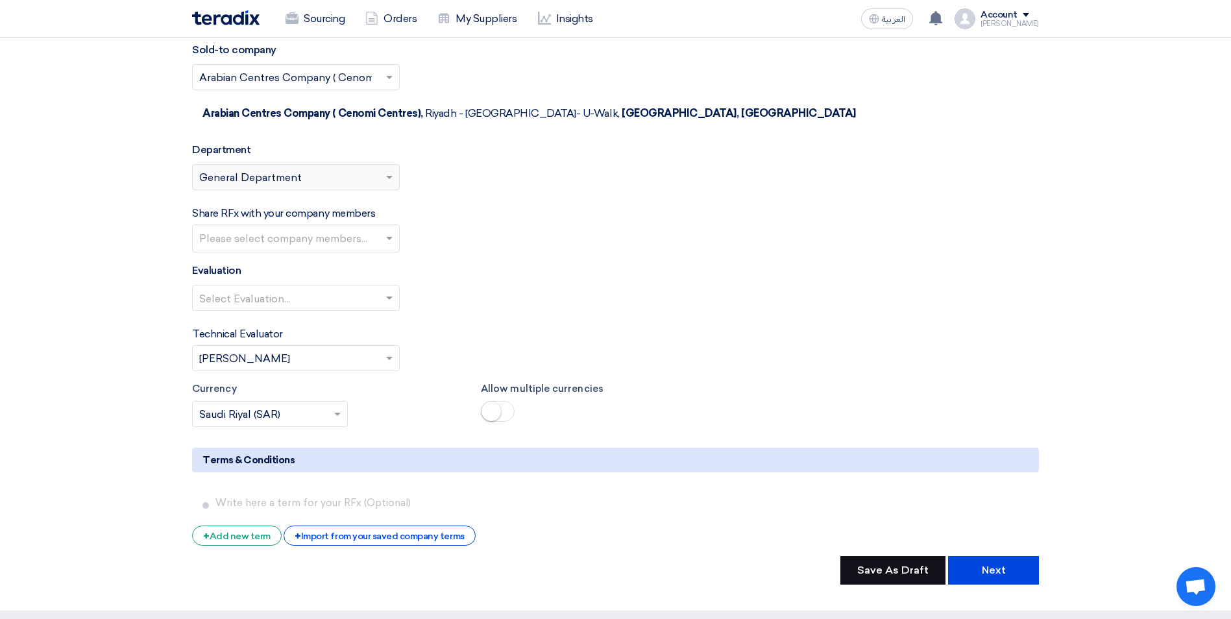
click at [892, 556] on button "Save As Draft" at bounding box center [892, 570] width 105 height 29
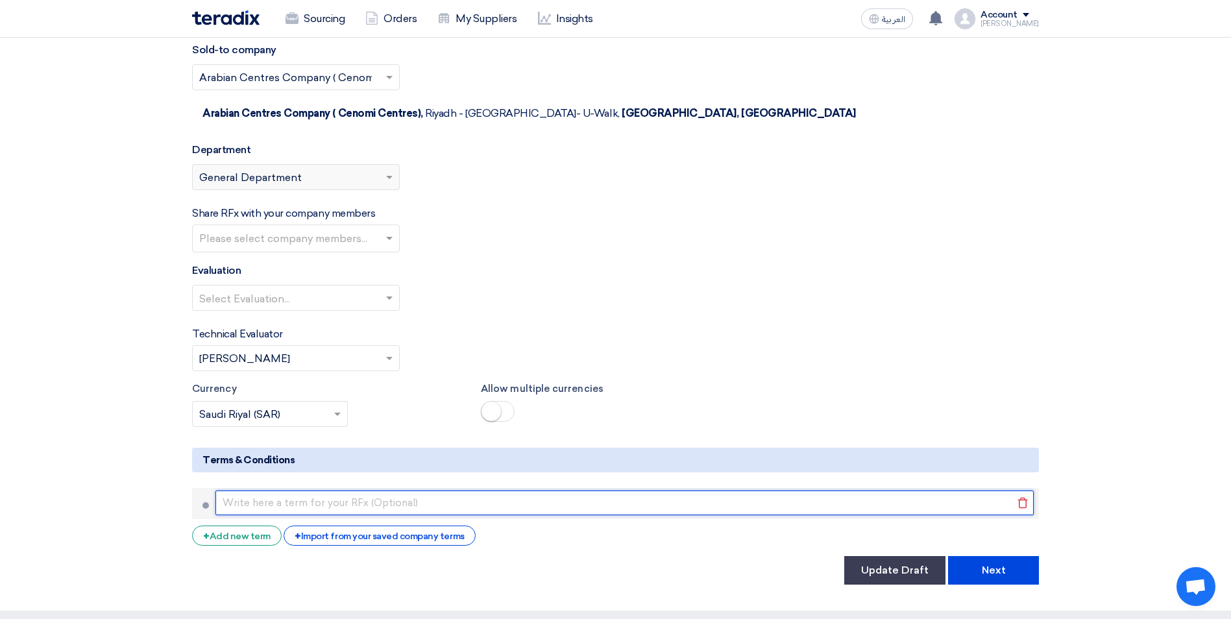
click at [258, 491] on input "text" at bounding box center [624, 503] width 818 height 25
click at [268, 491] on input "text" at bounding box center [624, 503] width 818 height 25
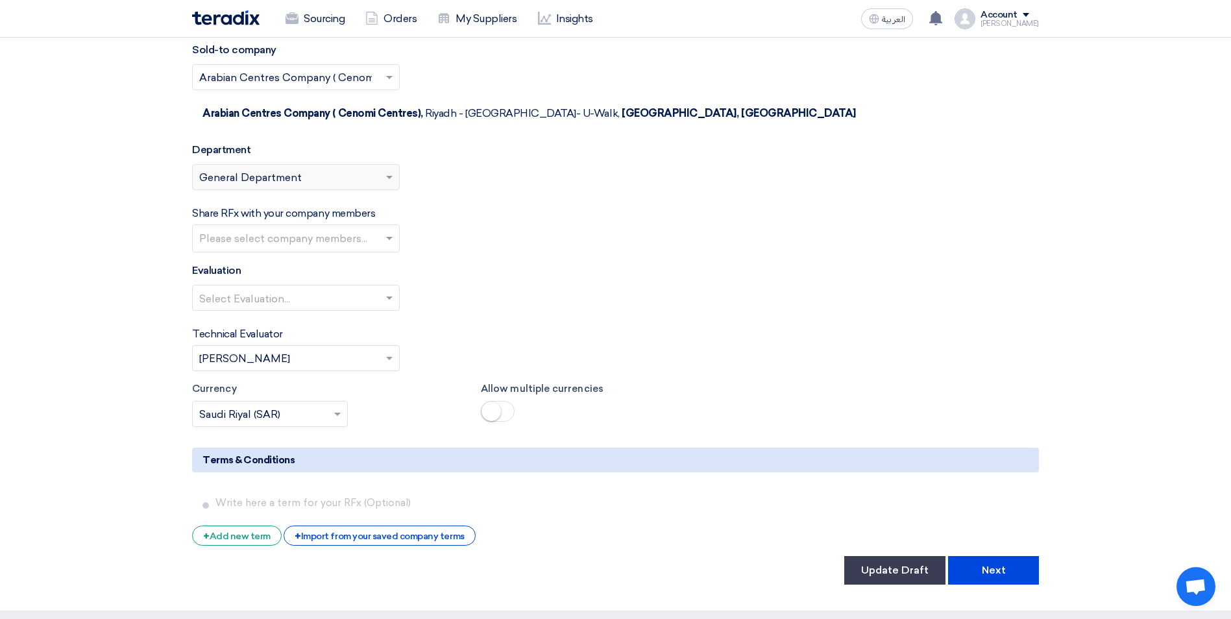
click at [826, 285] on div "Select Evaluation..." at bounding box center [615, 303] width 847 height 36
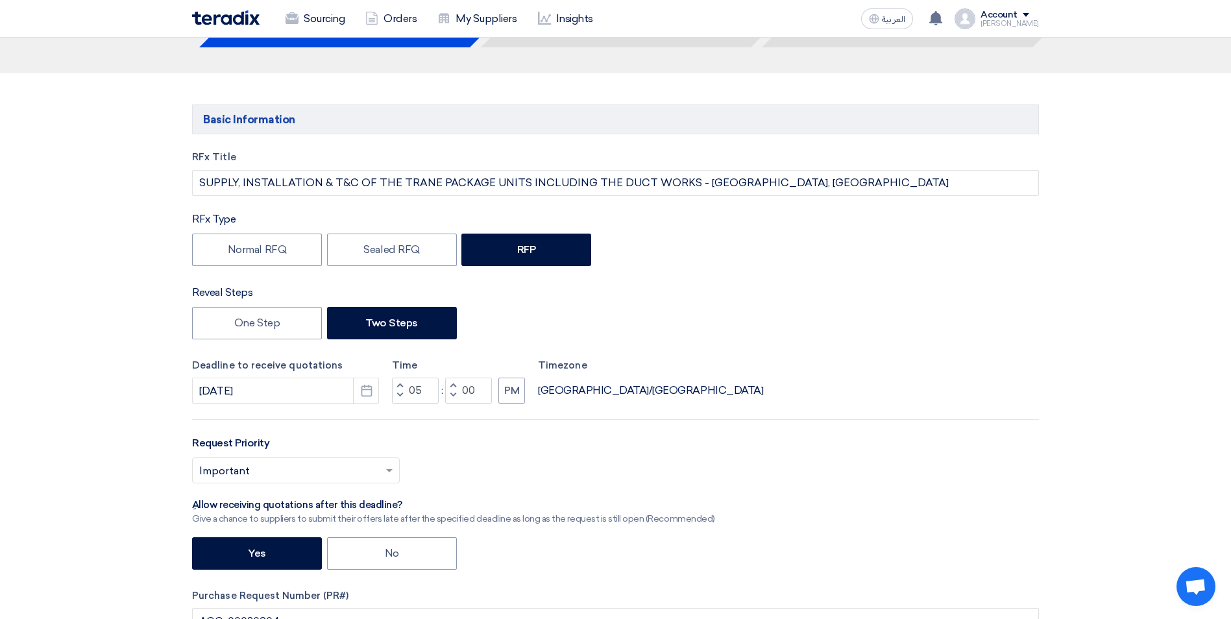
scroll to position [260, 0]
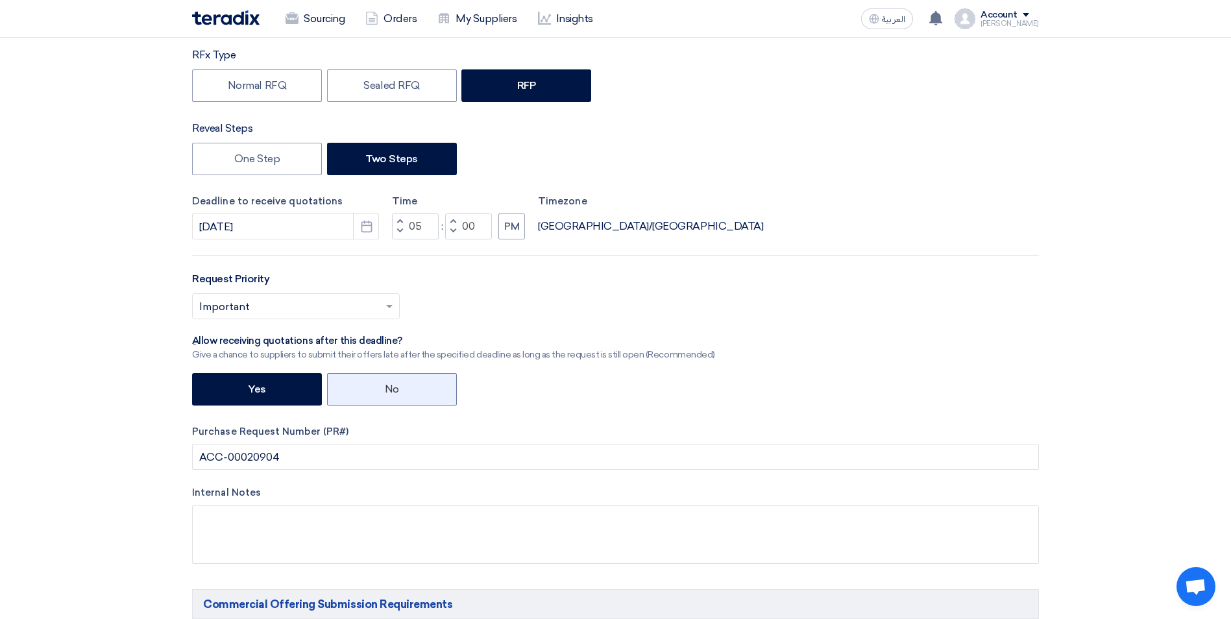
click at [341, 373] on label "No" at bounding box center [392, 389] width 130 height 32
click at [385, 384] on input "No" at bounding box center [389, 388] width 8 height 8
radio input "true"
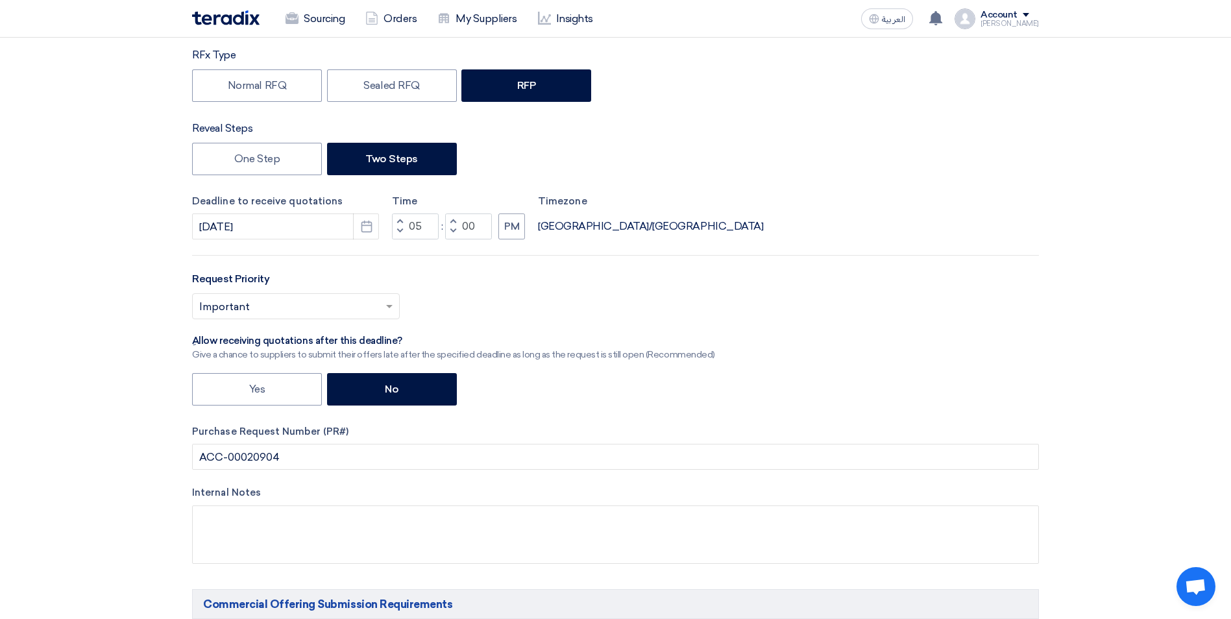
click at [603, 398] on div "Yes No" at bounding box center [615, 391] width 847 height 36
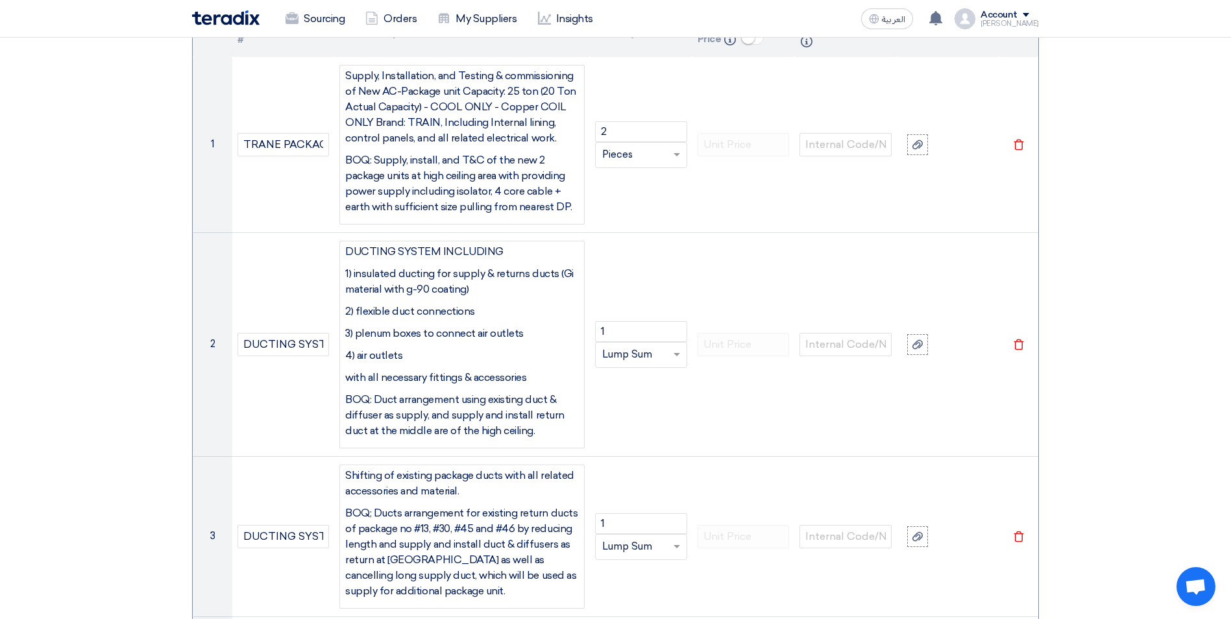
scroll to position [1428, 0]
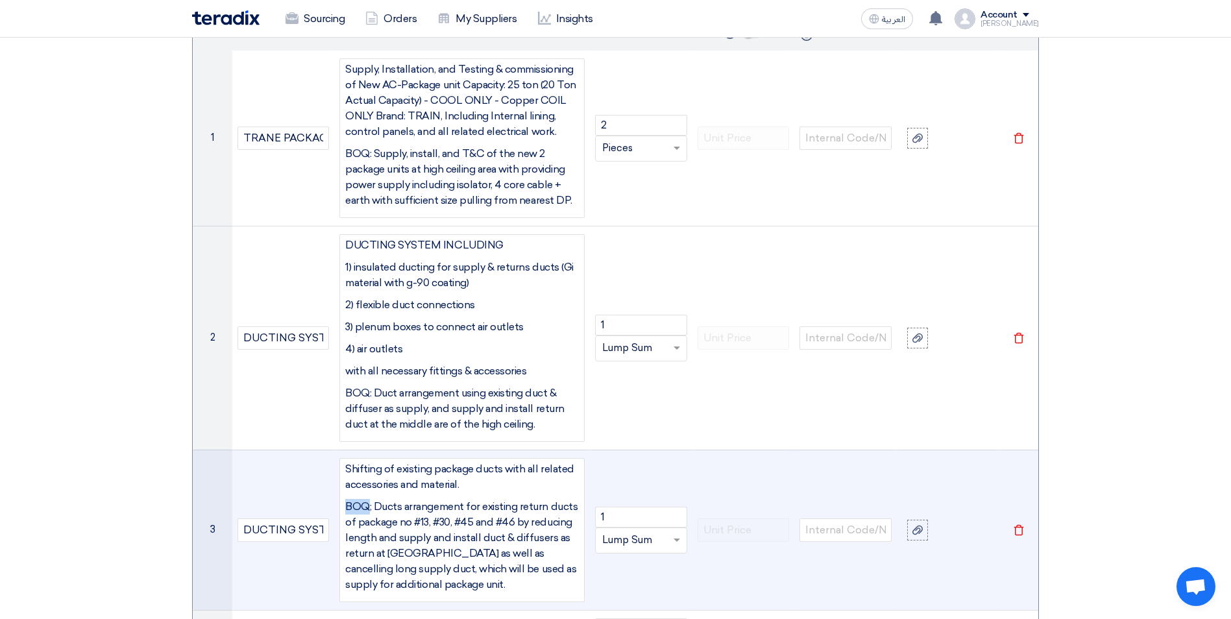
drag, startPoint x: 367, startPoint y: 505, endPoint x: 343, endPoint y: 505, distance: 24.7
click at [343, 505] on div "Shifting of existing package ducts with all related accessories and material. B…" at bounding box center [461, 530] width 245 height 144
drag, startPoint x: 415, startPoint y: 508, endPoint x: 345, endPoint y: 504, distance: 69.6
click at [345, 504] on p "Scope of Work; Ducts arrangement for existing return ducts of package no #13, #…" at bounding box center [462, 545] width 234 height 93
copy p "Scope of Work"
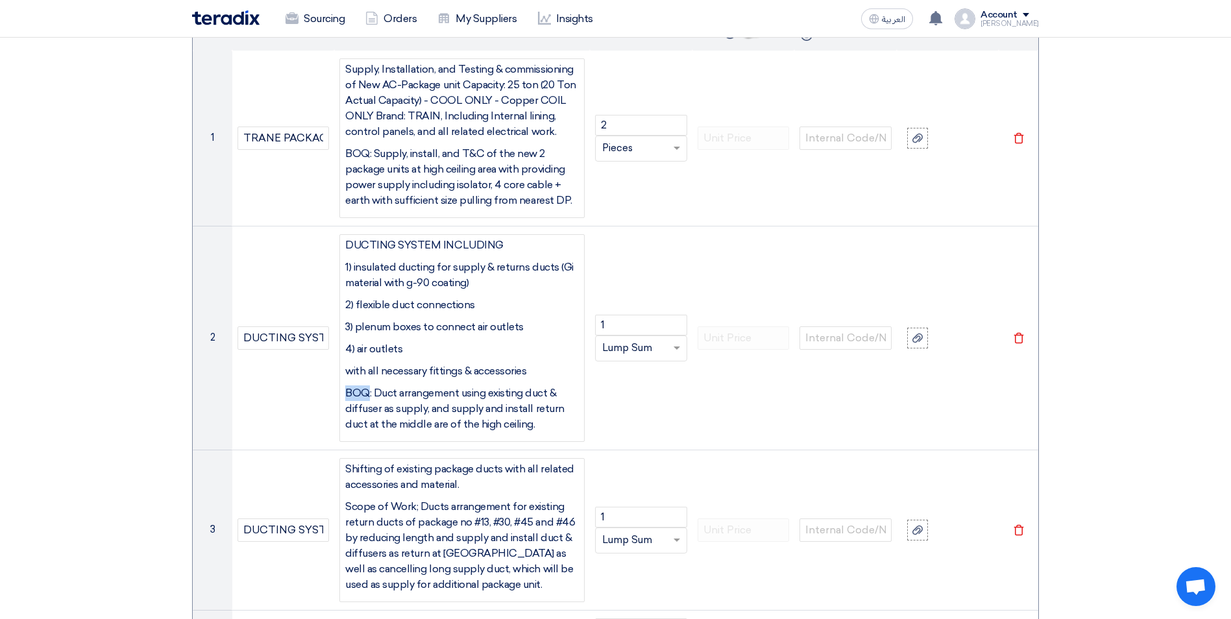
drag, startPoint x: 367, startPoint y: 393, endPoint x: 343, endPoint y: 393, distance: 24.7
click at [343, 393] on div "DUCTING SYSTEM INCLUDING 1) insulated ducting for supply & returns ducts (Gi ma…" at bounding box center [461, 338] width 245 height 208
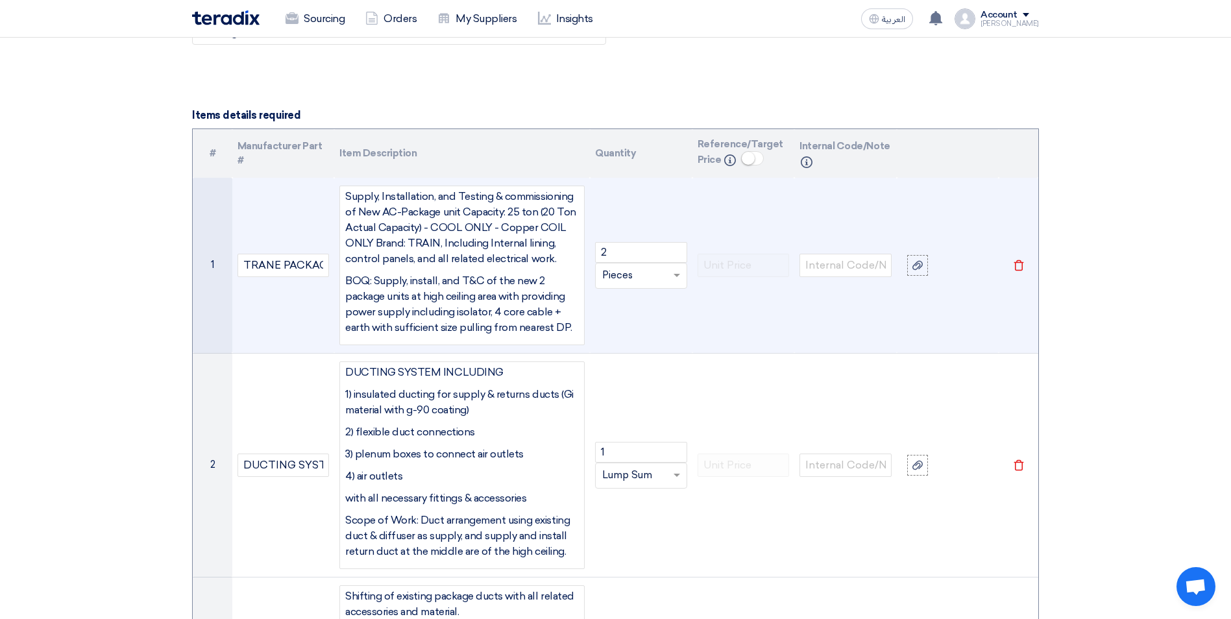
scroll to position [1298, 0]
drag, startPoint x: 367, startPoint y: 282, endPoint x: 346, endPoint y: 282, distance: 20.8
click at [346, 282] on p "BOQ: Supply, install, and T&C of the new 2 package units at high ceiling area w…" at bounding box center [462, 307] width 234 height 62
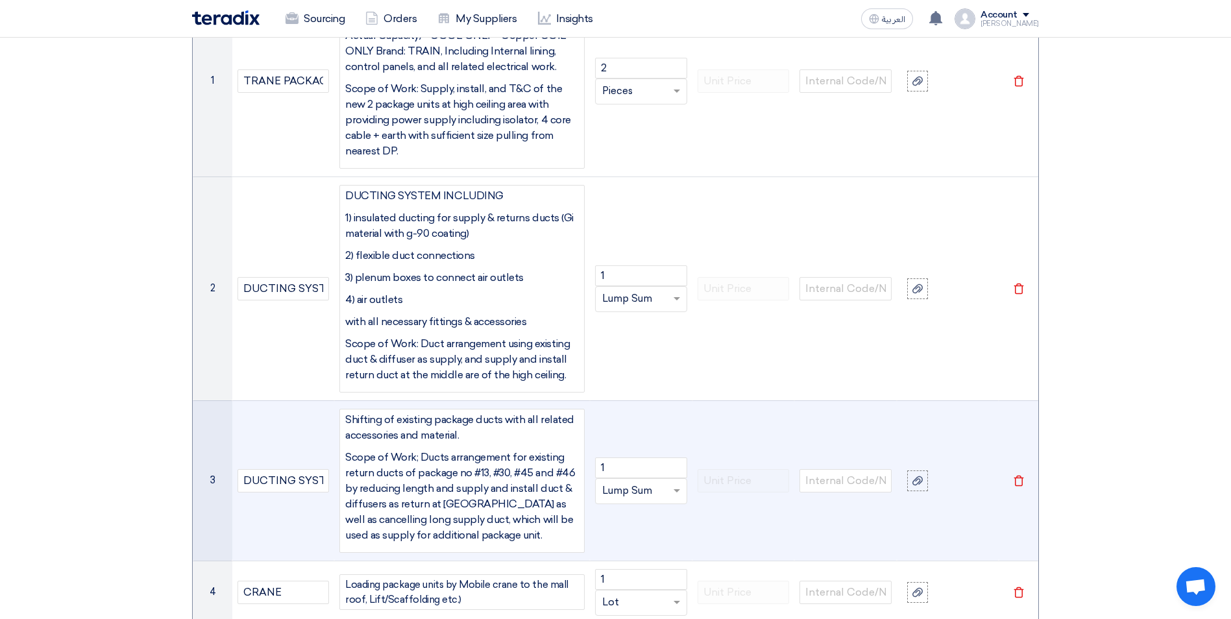
scroll to position [1557, 0]
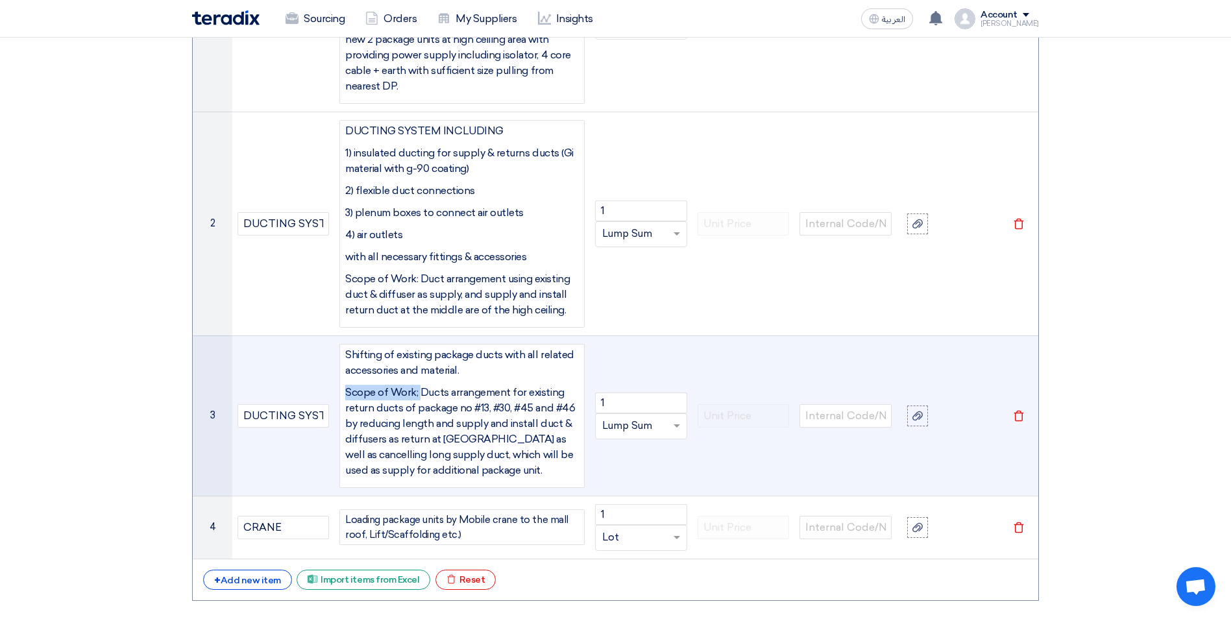
drag, startPoint x: 419, startPoint y: 375, endPoint x: 340, endPoint y: 373, distance: 79.2
click at [340, 373] on div "Shifting of existing package ducts with all related accessories and material. S…" at bounding box center [461, 416] width 245 height 144
click at [407, 385] on p "Scope of Work; Ducts arrangement for existing return ducts of package no #13, #…" at bounding box center [462, 431] width 234 height 93
click at [455, 410] on p "Scope of Work; Ducts arrangement for existing return ducts of package no #13, #…" at bounding box center [462, 431] width 234 height 93
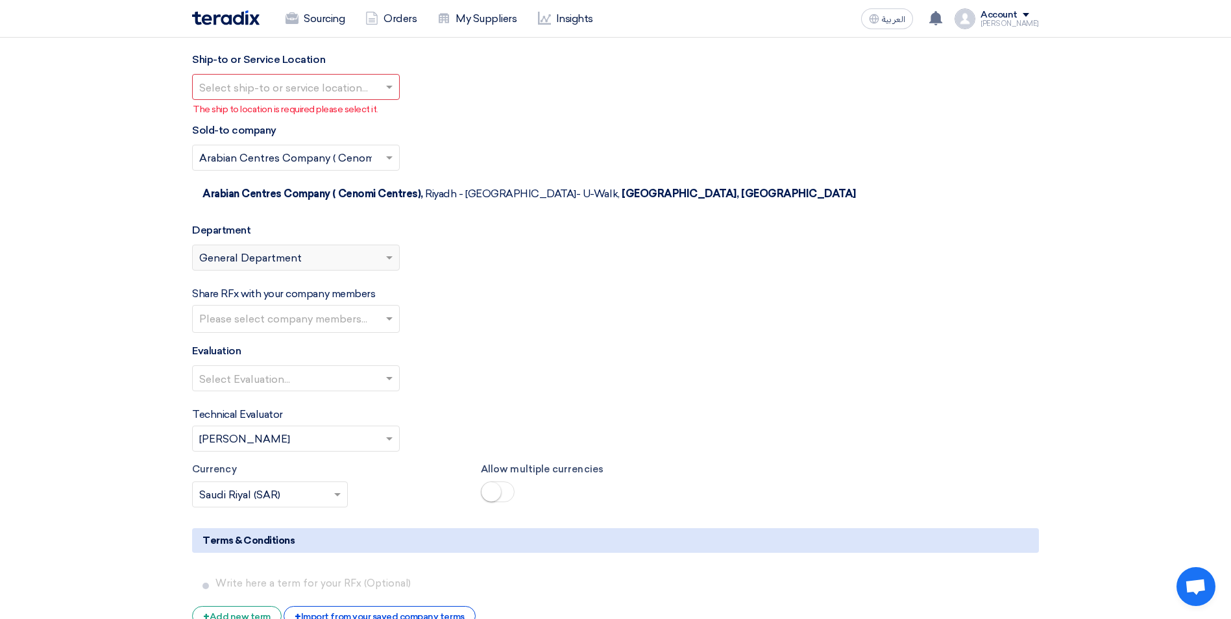
scroll to position [2720, 0]
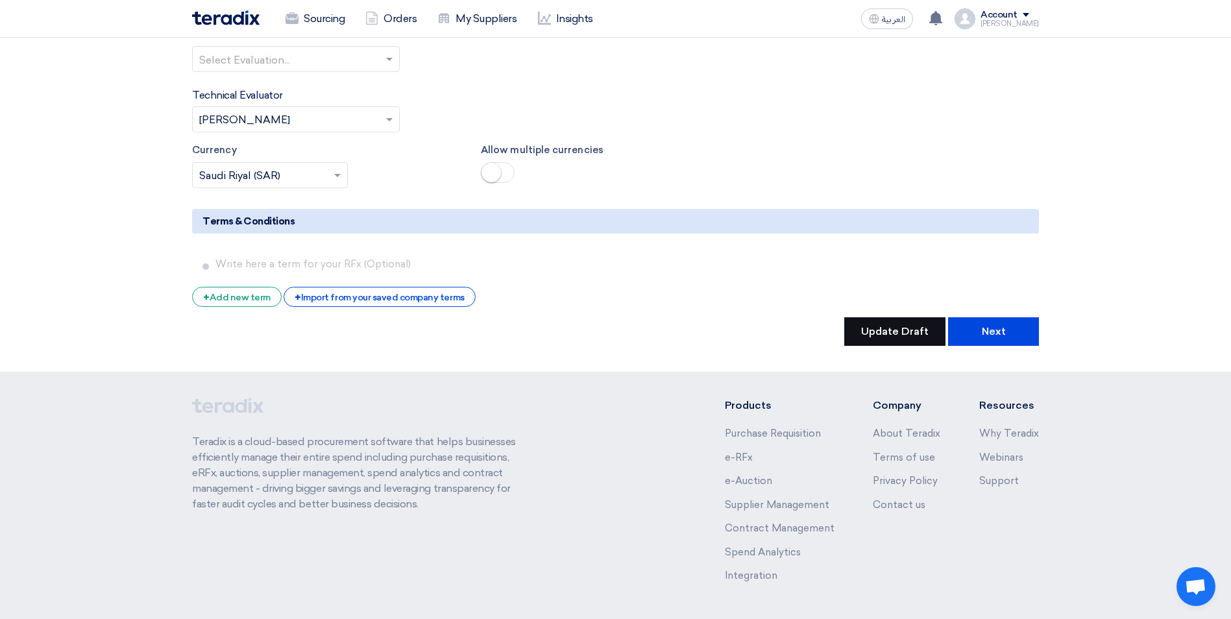
click at [893, 317] on button "Update Draft" at bounding box center [894, 331] width 101 height 29
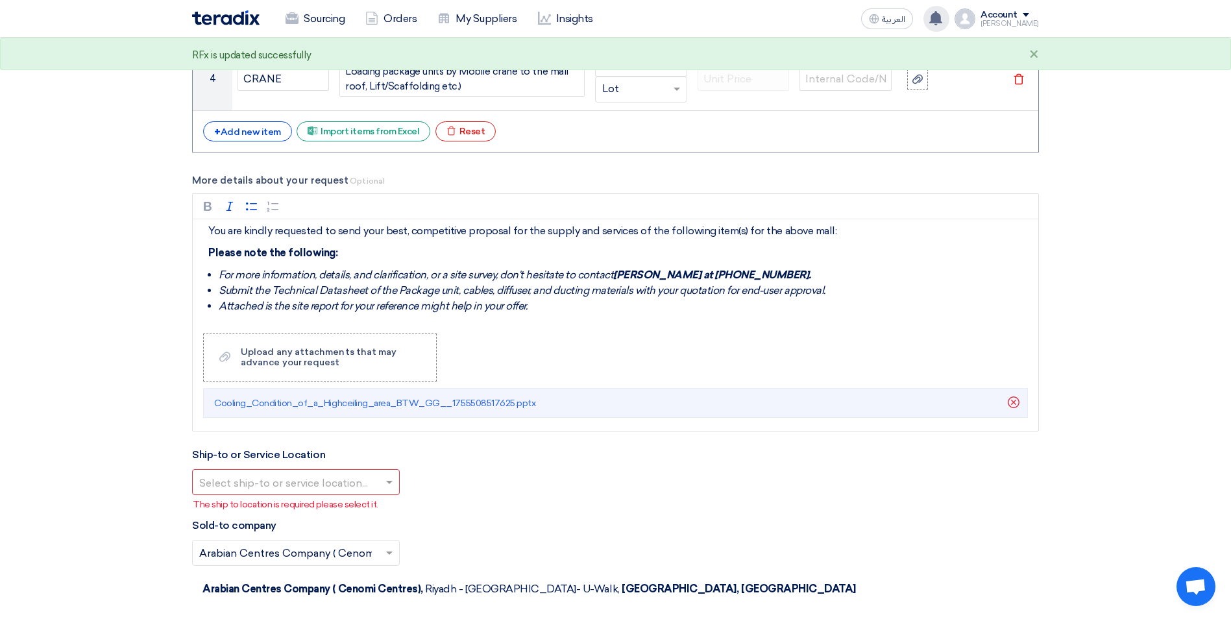
scroll to position [1941, 0]
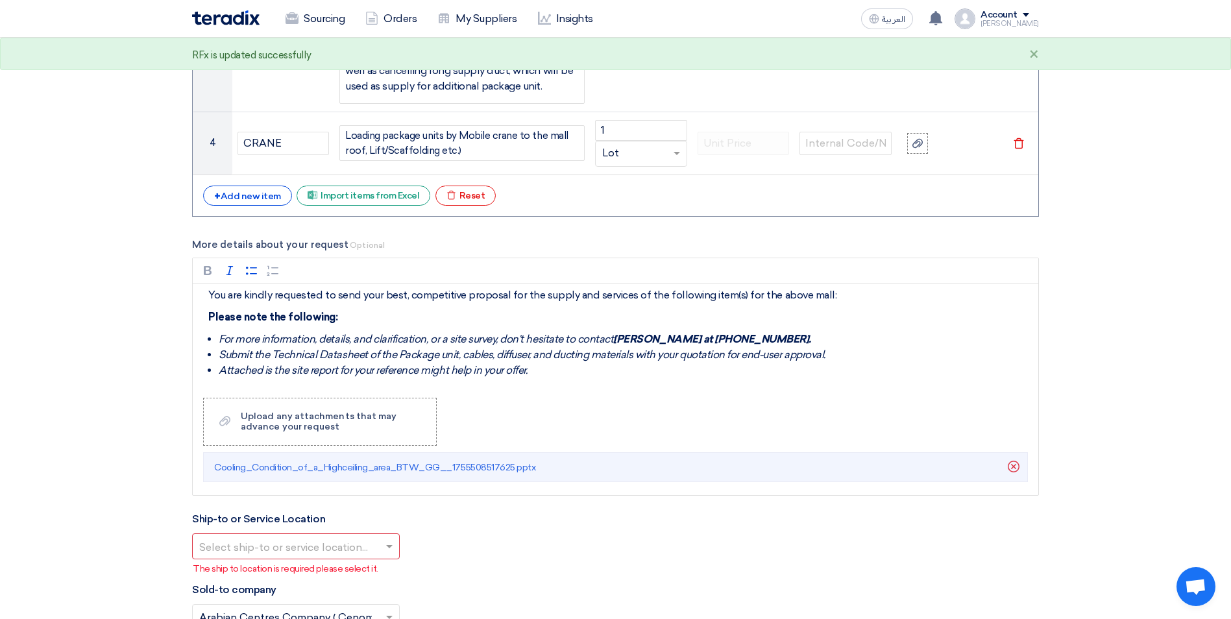
click at [1010, 14] on div "Account" at bounding box center [998, 15] width 37 height 11
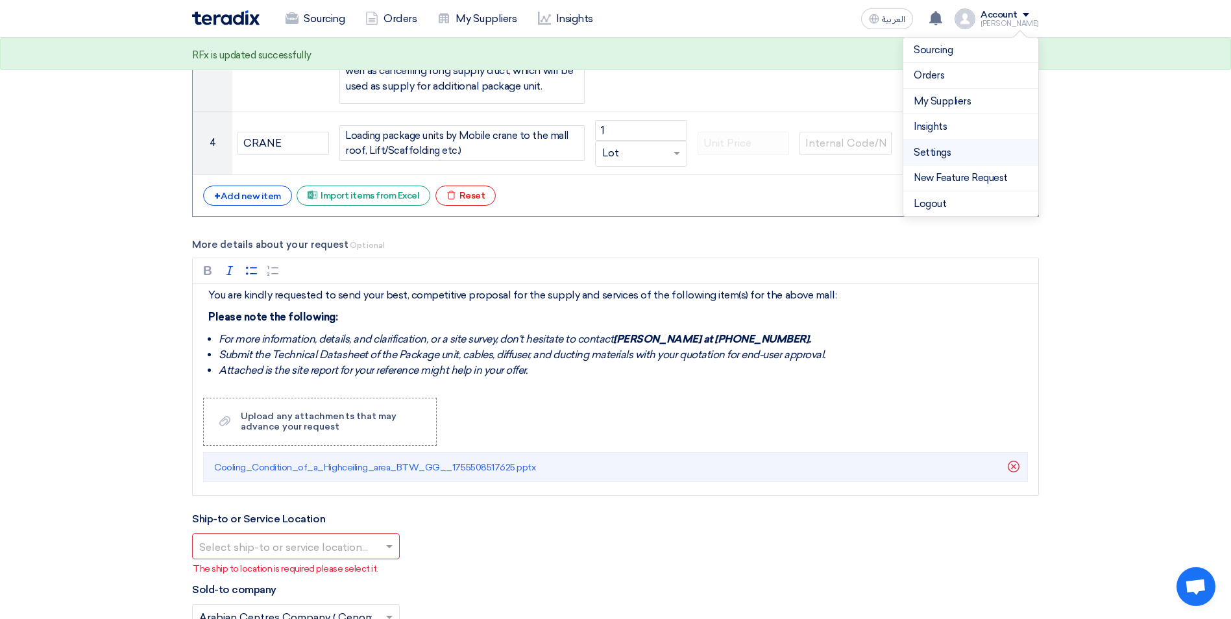
click at [943, 149] on link "Settings" at bounding box center [971, 152] width 114 height 15
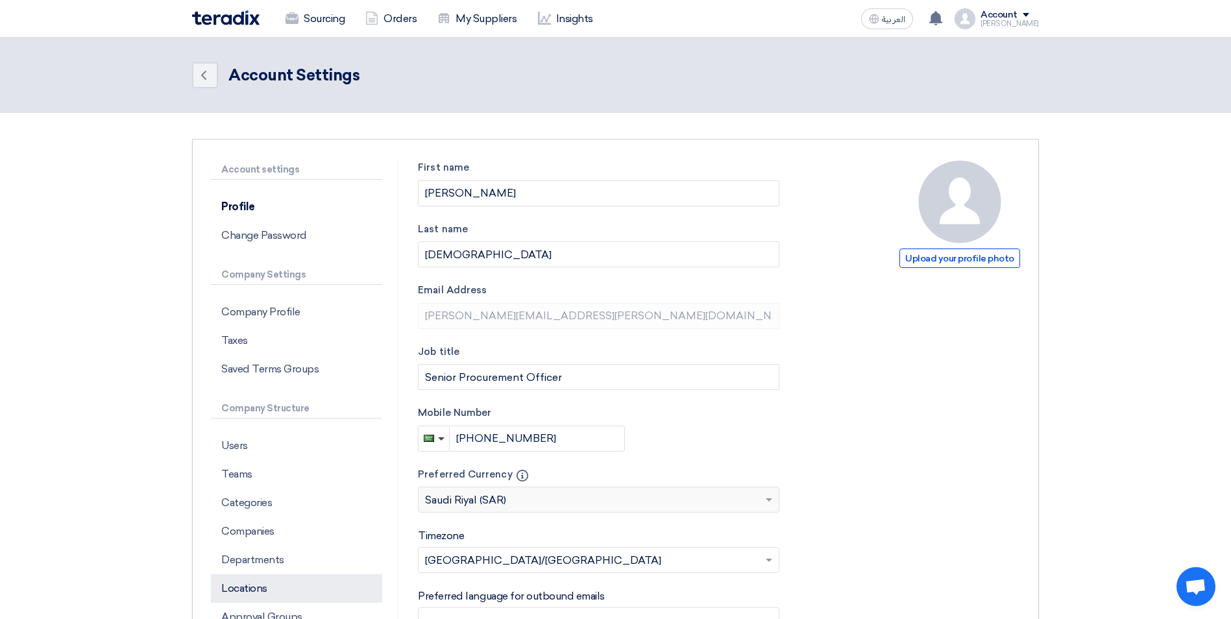
click at [271, 583] on p "Locations" at bounding box center [296, 588] width 171 height 29
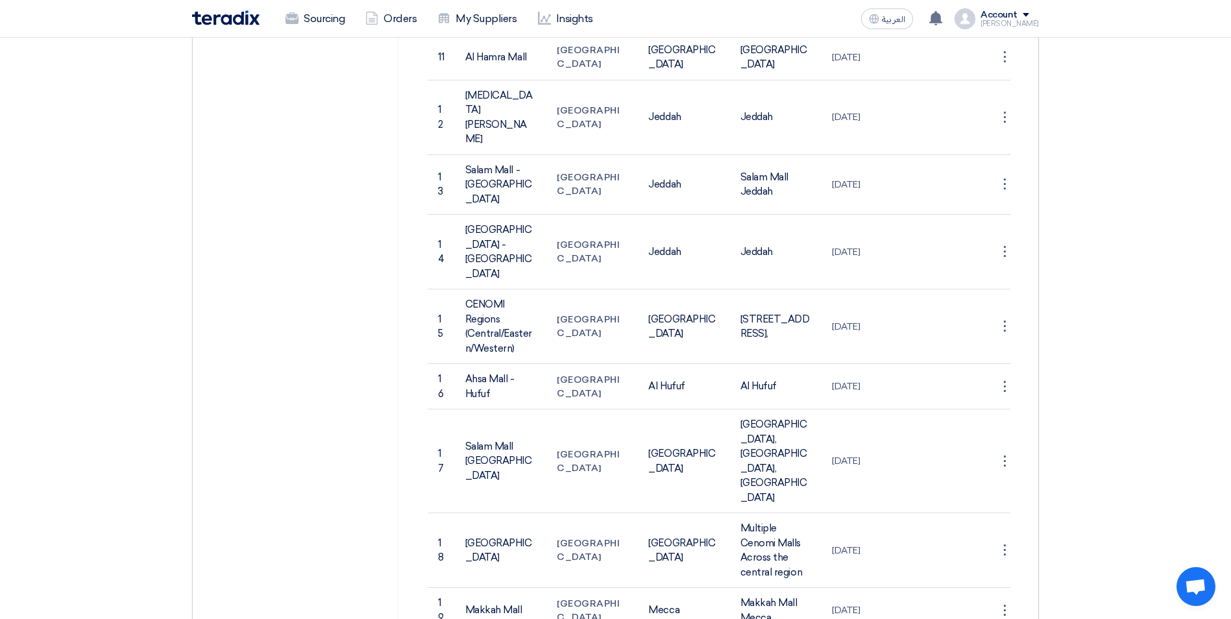
scroll to position [908, 0]
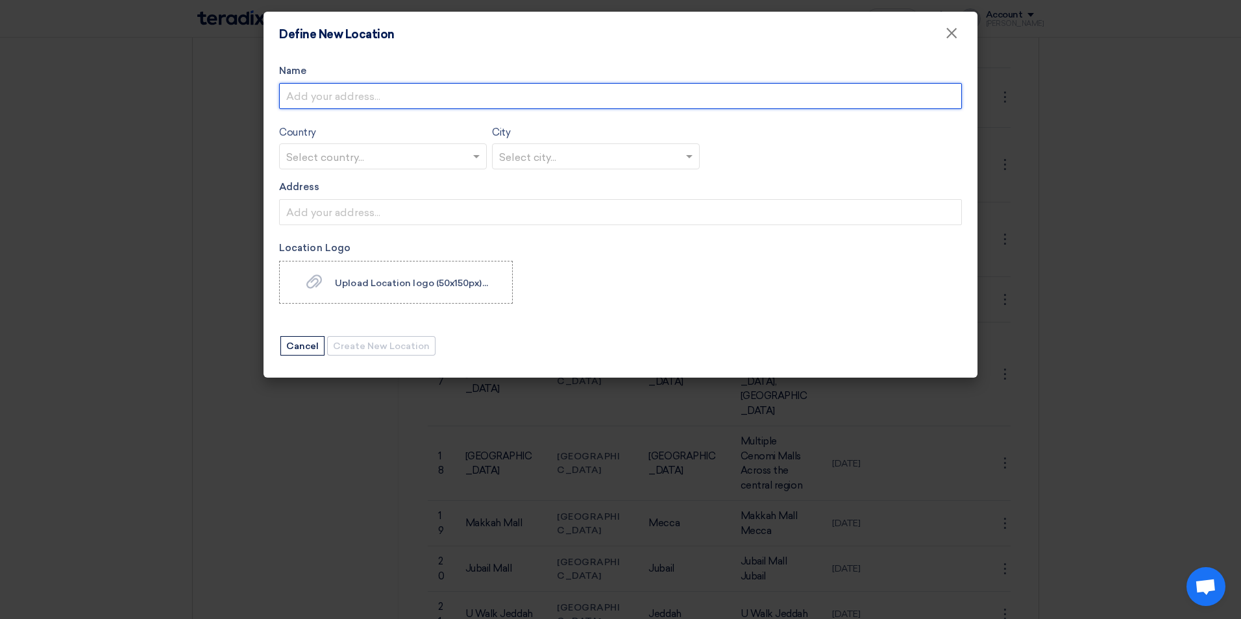
click at [345, 93] on input "Name" at bounding box center [620, 96] width 683 height 26
type input "Haifa Mall"
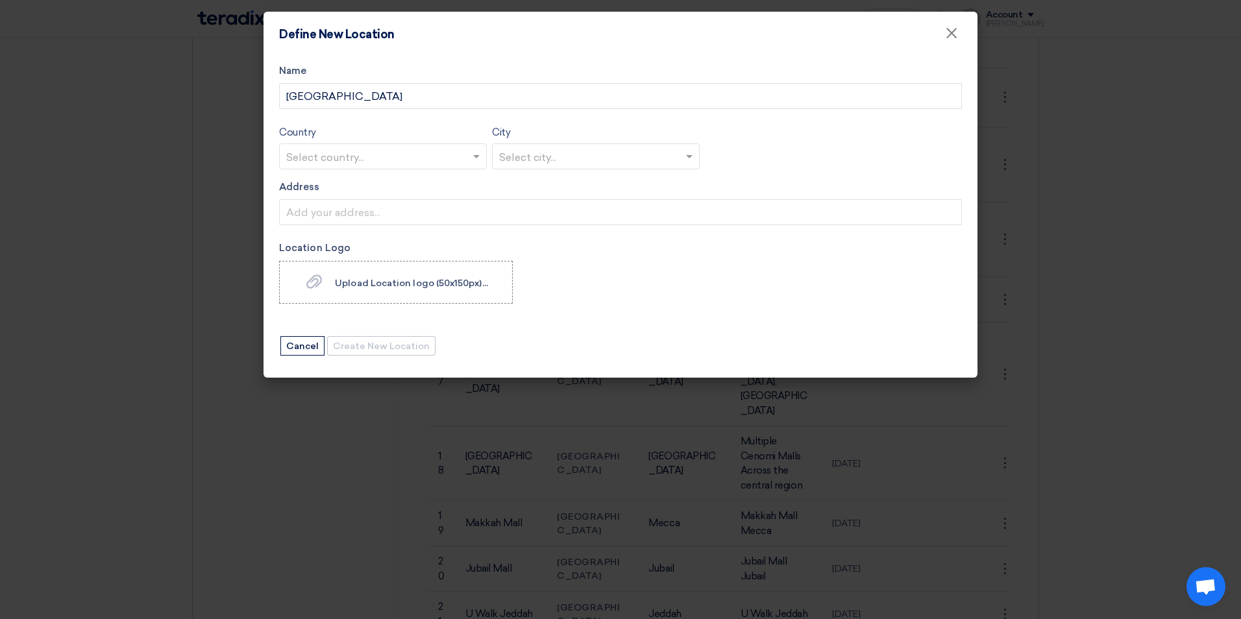
click at [359, 153] on input "text" at bounding box center [376, 157] width 180 height 21
type input "sau"
click at [365, 182] on div "Saudi Arabia" at bounding box center [383, 182] width 206 height 26
click at [524, 155] on input "text" at bounding box center [589, 157] width 180 height 21
type input "je"
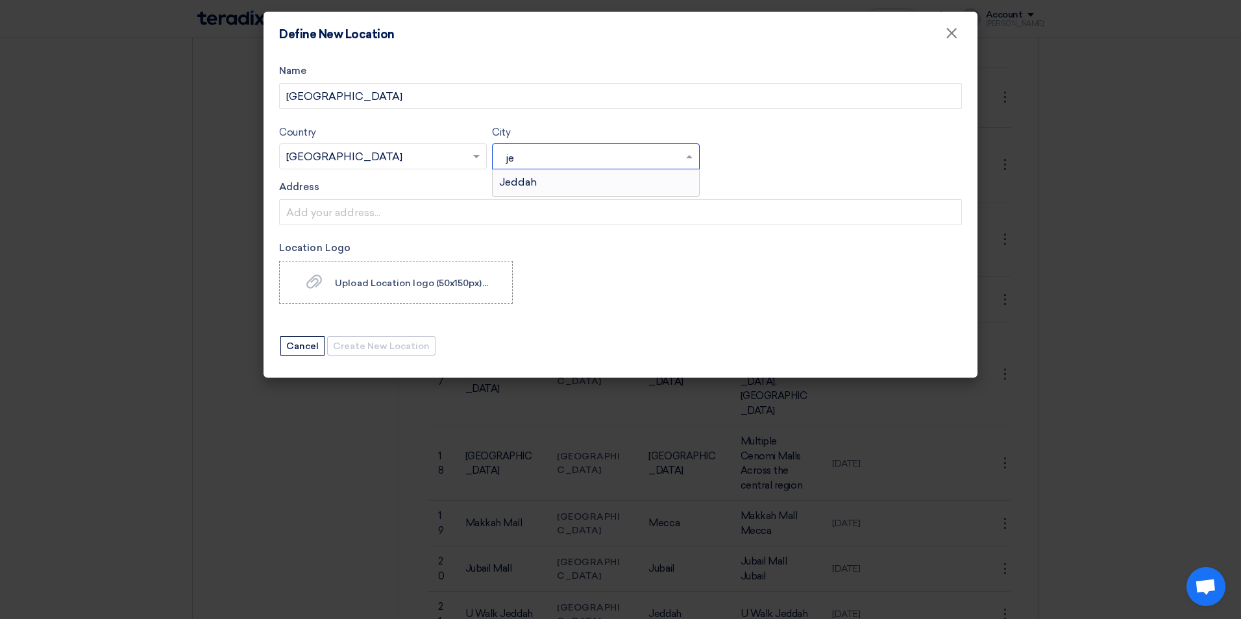
click at [526, 186] on span "Jeddah" at bounding box center [518, 182] width 38 height 12
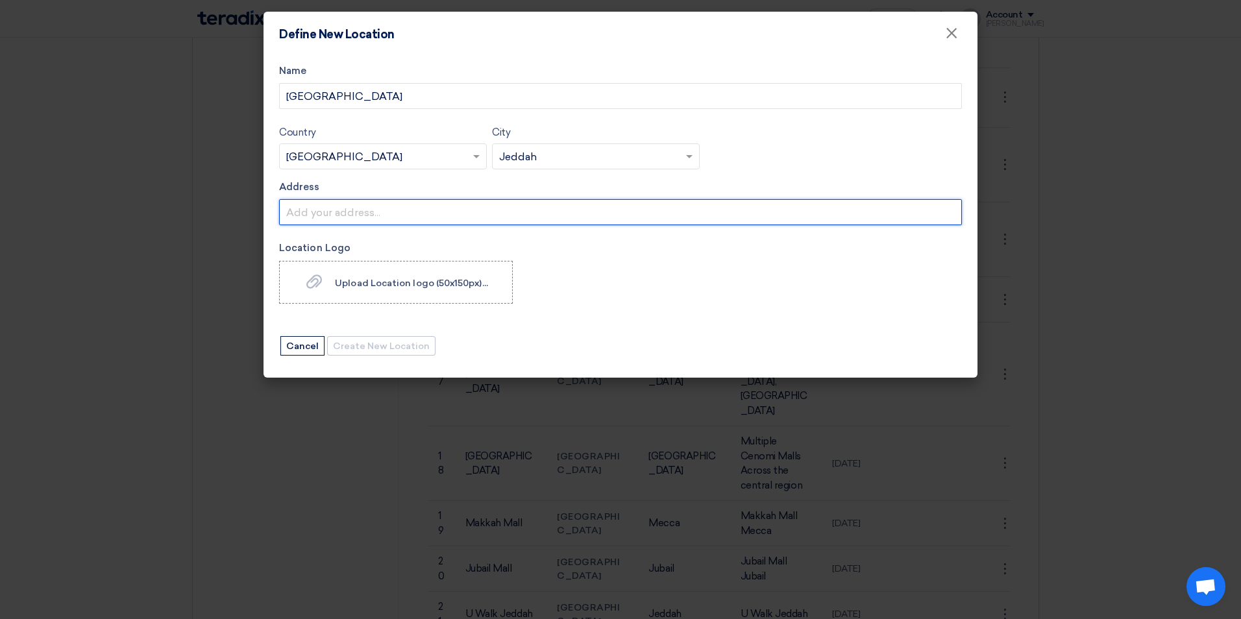
click at [312, 208] on input "Address" at bounding box center [620, 212] width 683 height 26
type input "Haifa Mall Jeddah"
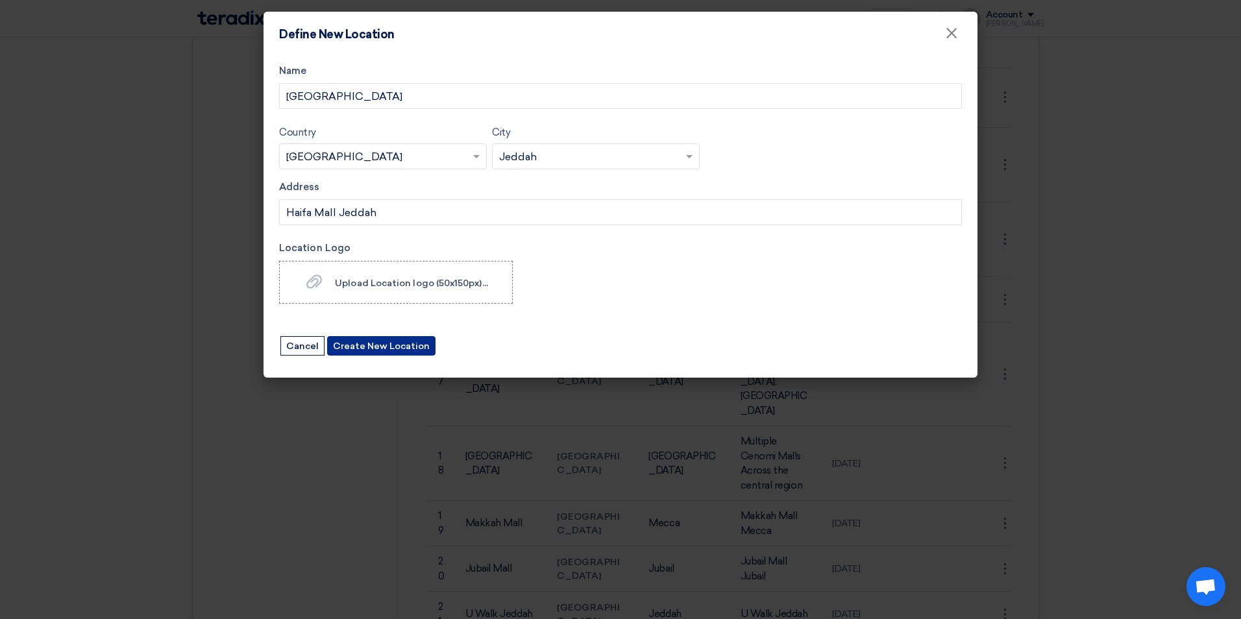
click at [351, 344] on button "Create New Location" at bounding box center [381, 345] width 108 height 19
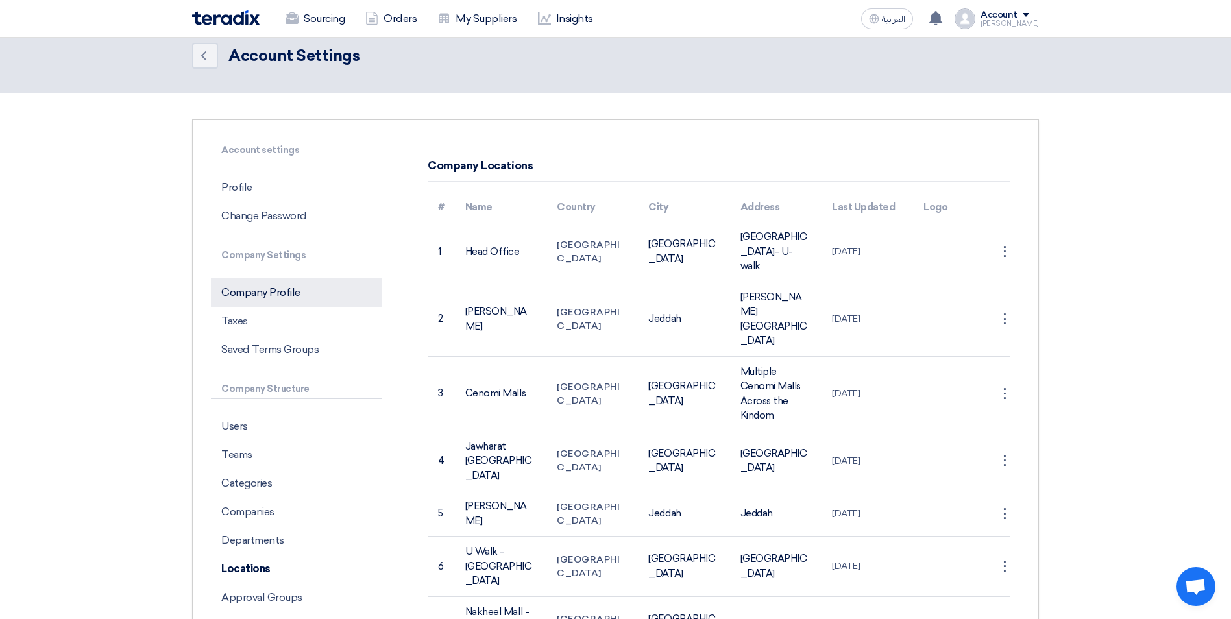
scroll to position [0, 0]
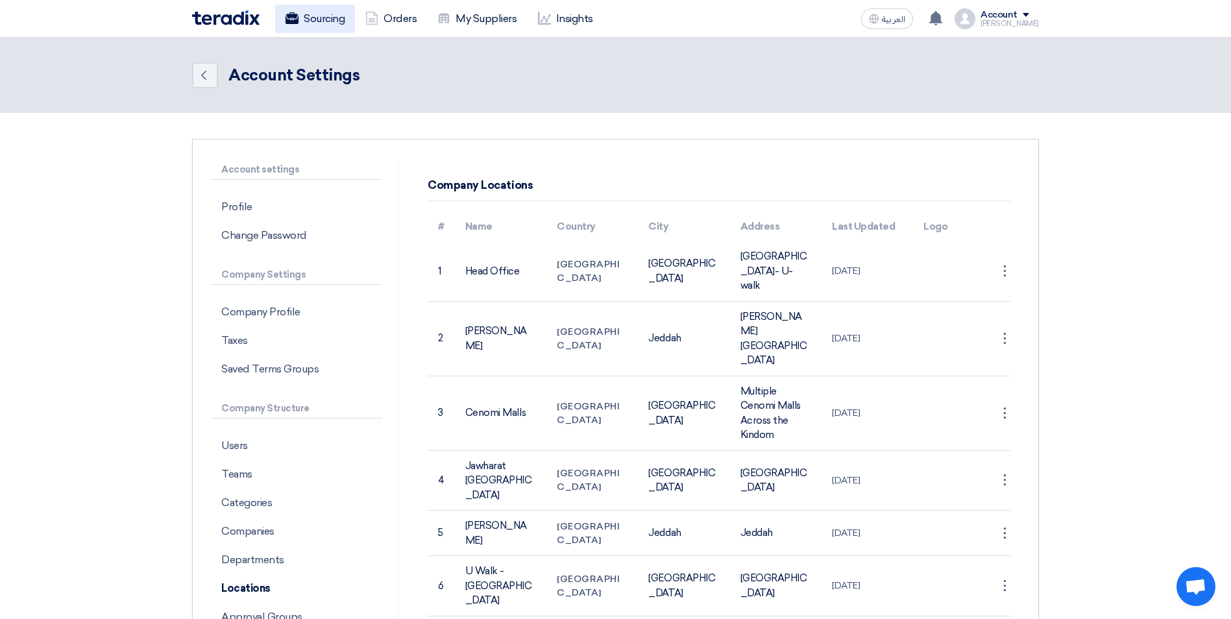
click at [304, 19] on link "Sourcing" at bounding box center [315, 19] width 80 height 29
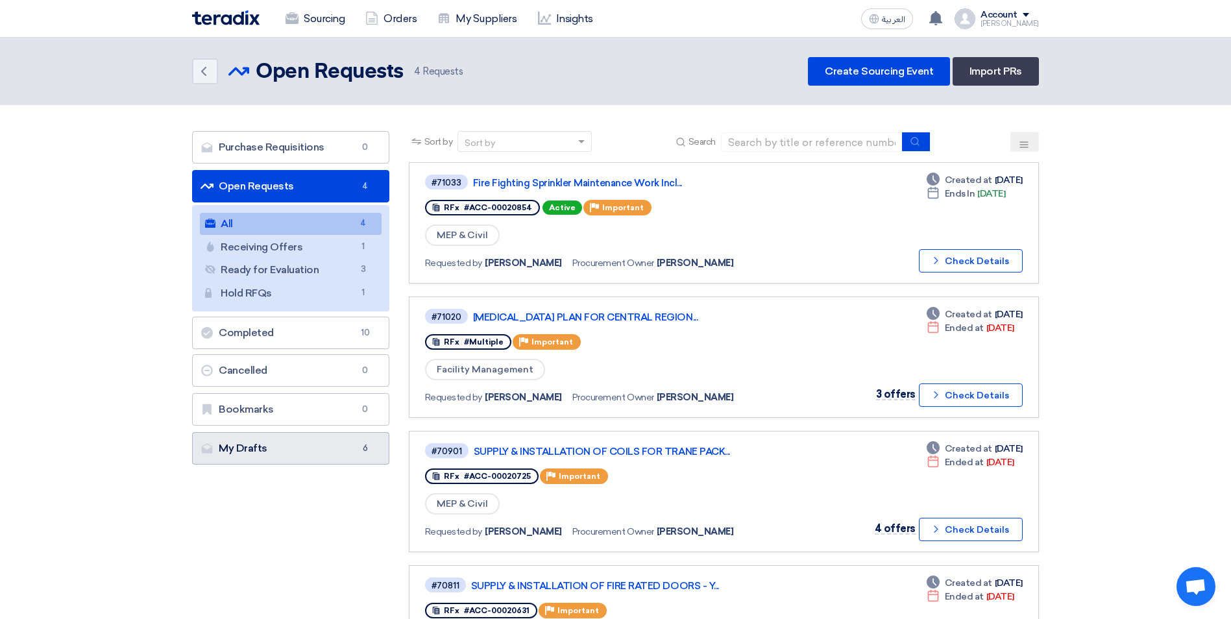
click at [280, 450] on link "My Drafts My Drafts 6" at bounding box center [290, 448] width 197 height 32
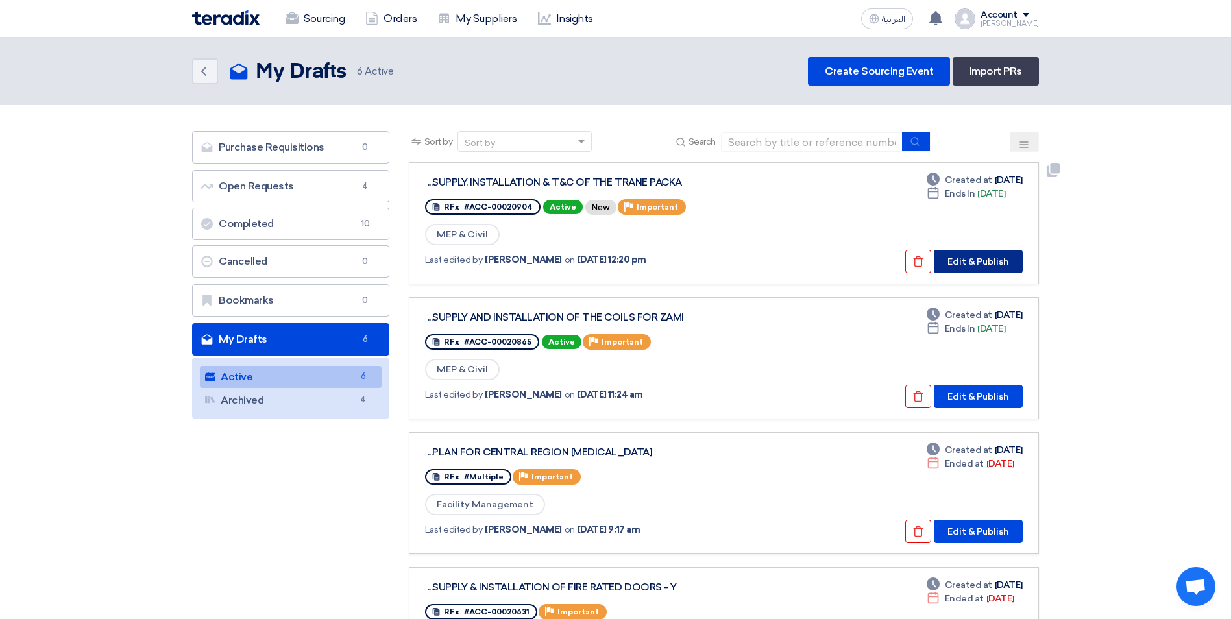
click at [942, 263] on button "Edit & Publish" at bounding box center [978, 261] width 89 height 23
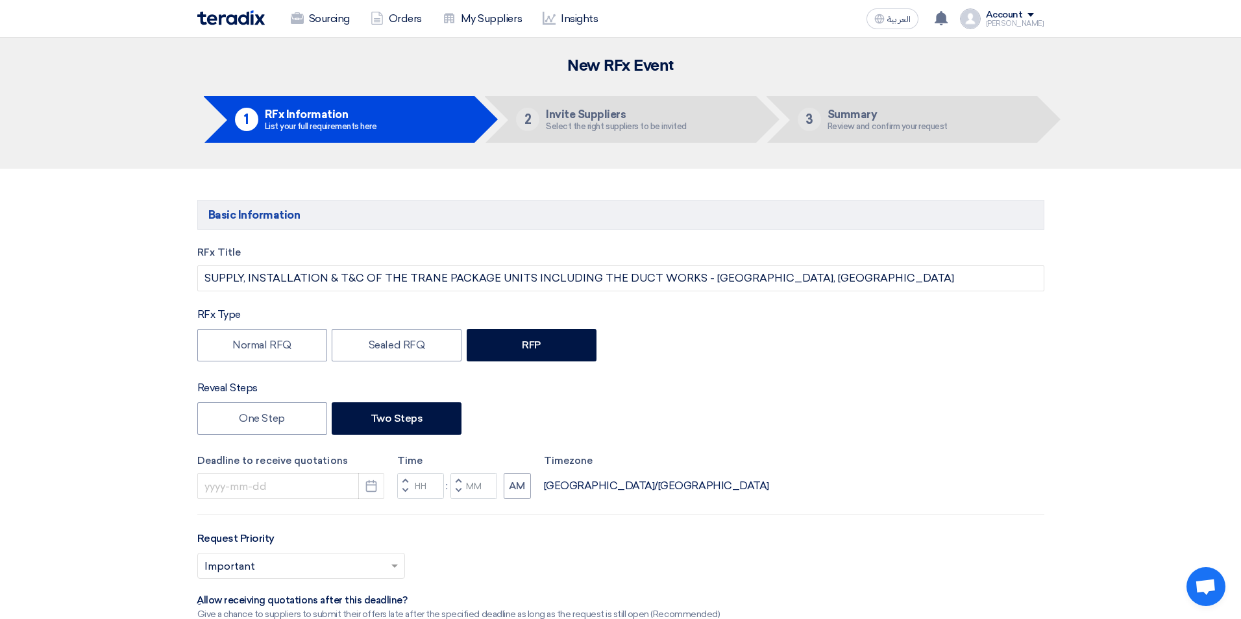
type input "8/24/2025"
type input "05"
type input "00"
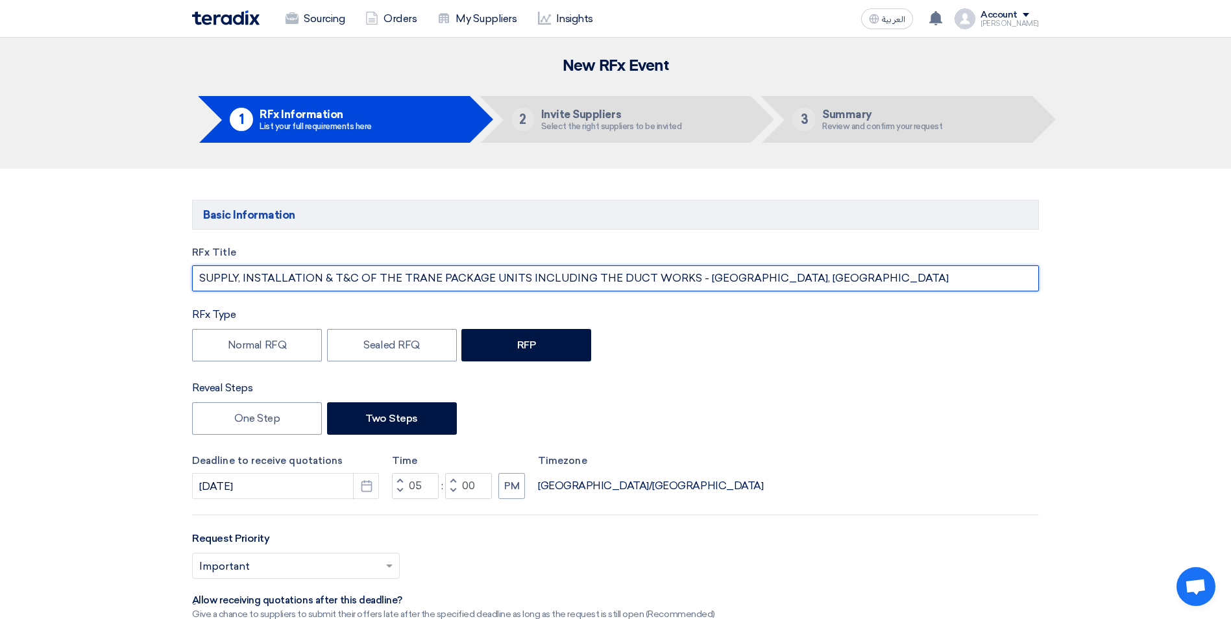
click at [201, 278] on input "SUPPLY, INSTALLATION & T&C OF THE TRANE PACKAGE UNITS INCLUDING THE DUCT WORKS …" at bounding box center [615, 278] width 847 height 26
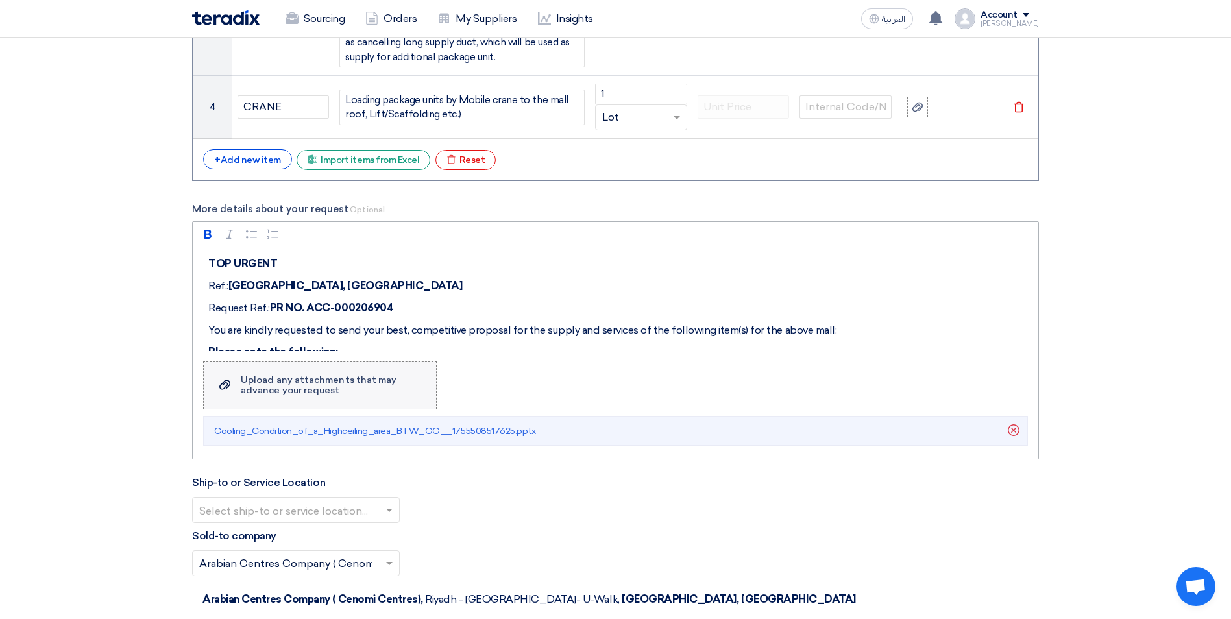
scroll to position [2141, 0]
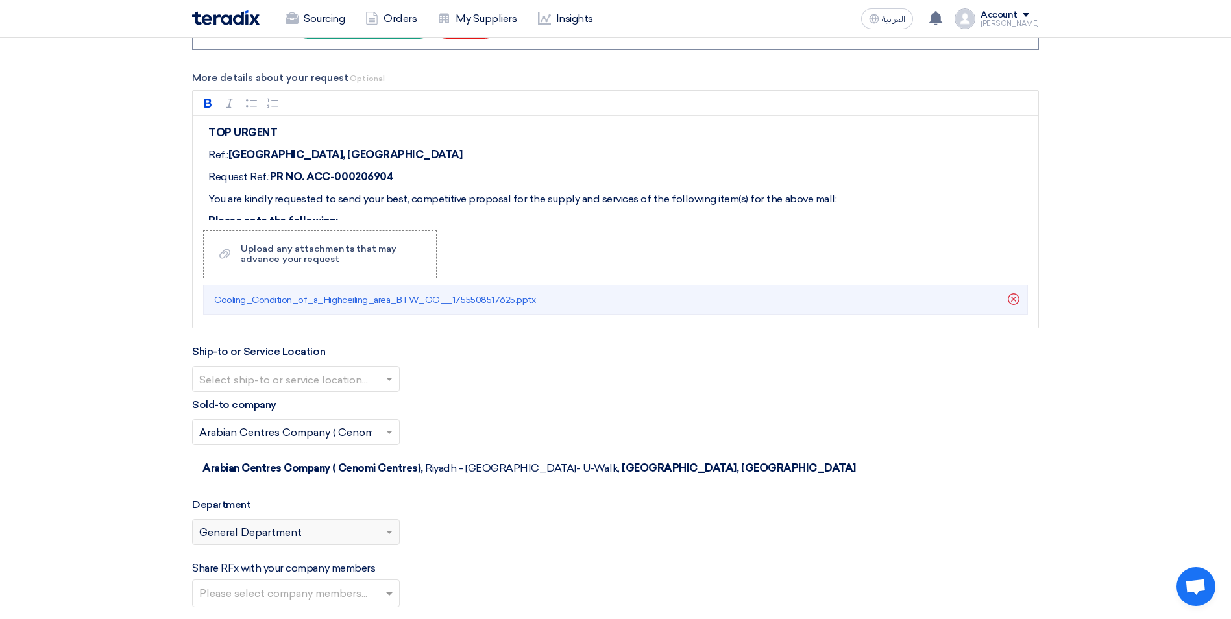
click at [319, 376] on input "text" at bounding box center [289, 380] width 180 height 21
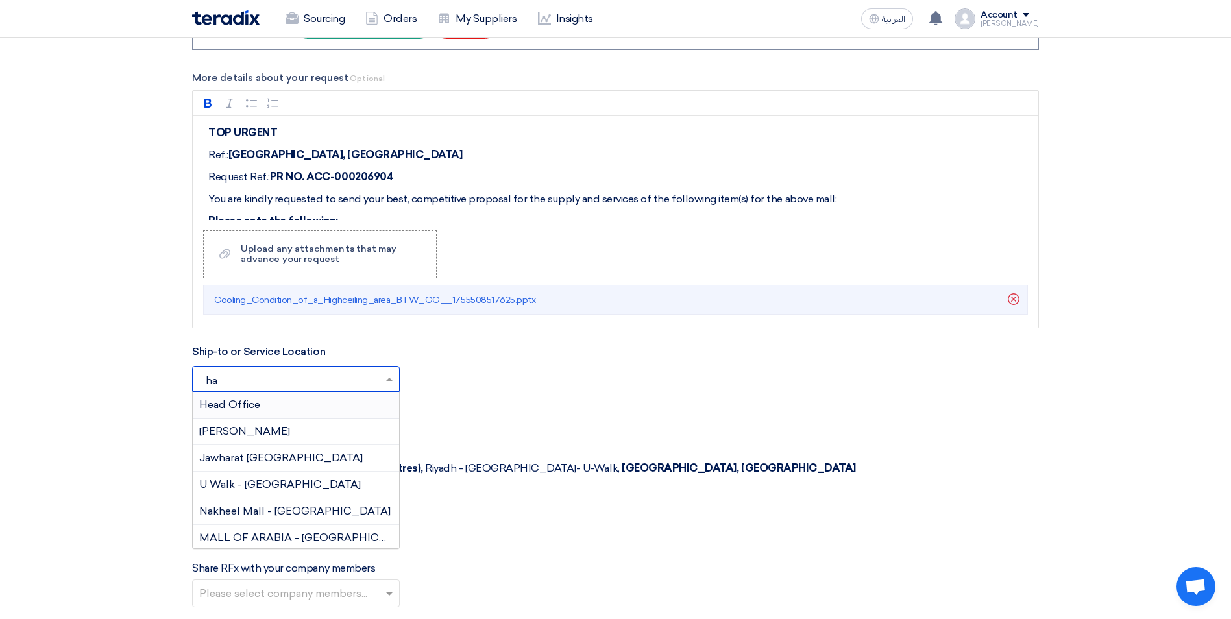
type input "hai"
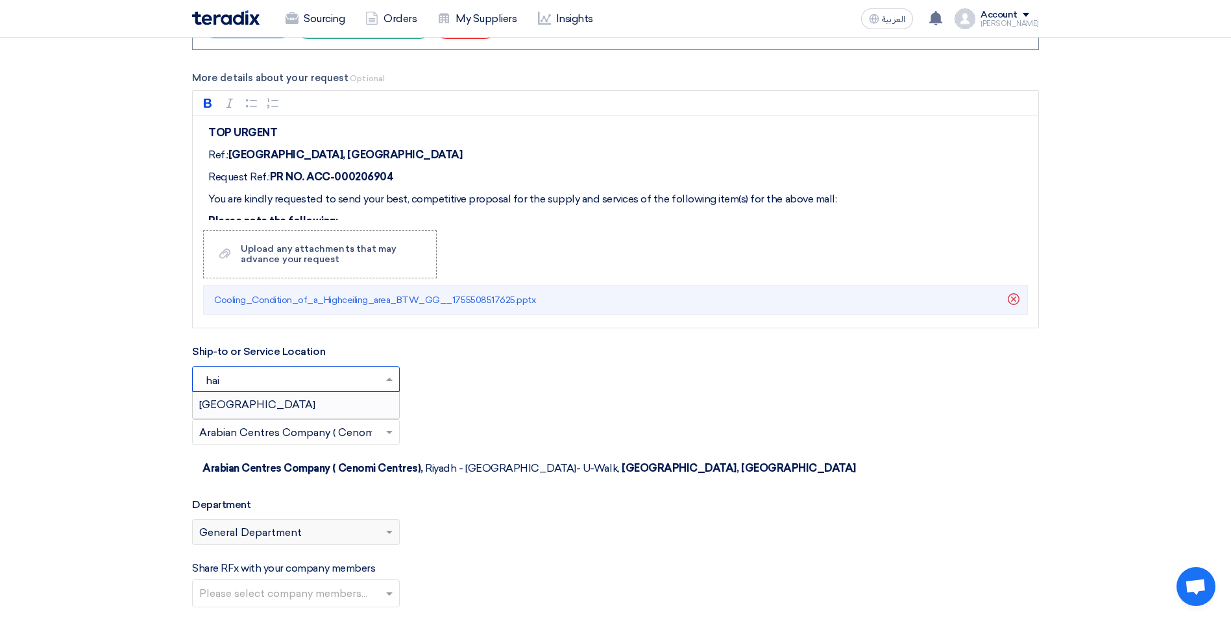
click at [307, 407] on div "Haifa Mall" at bounding box center [296, 405] width 206 height 26
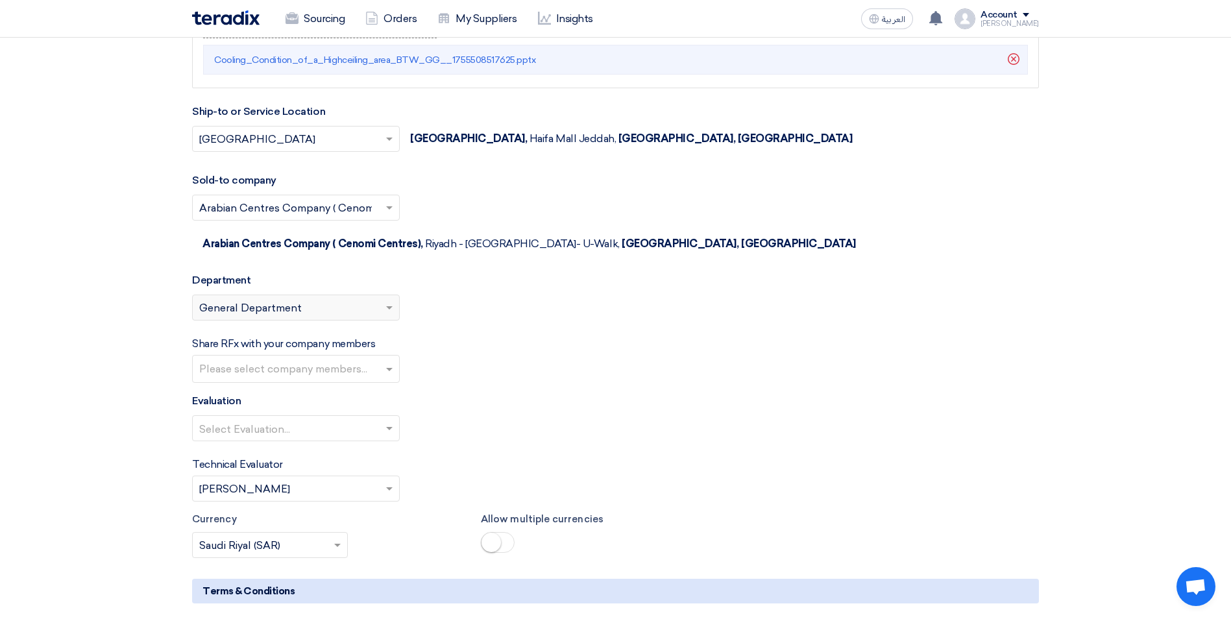
scroll to position [2401, 0]
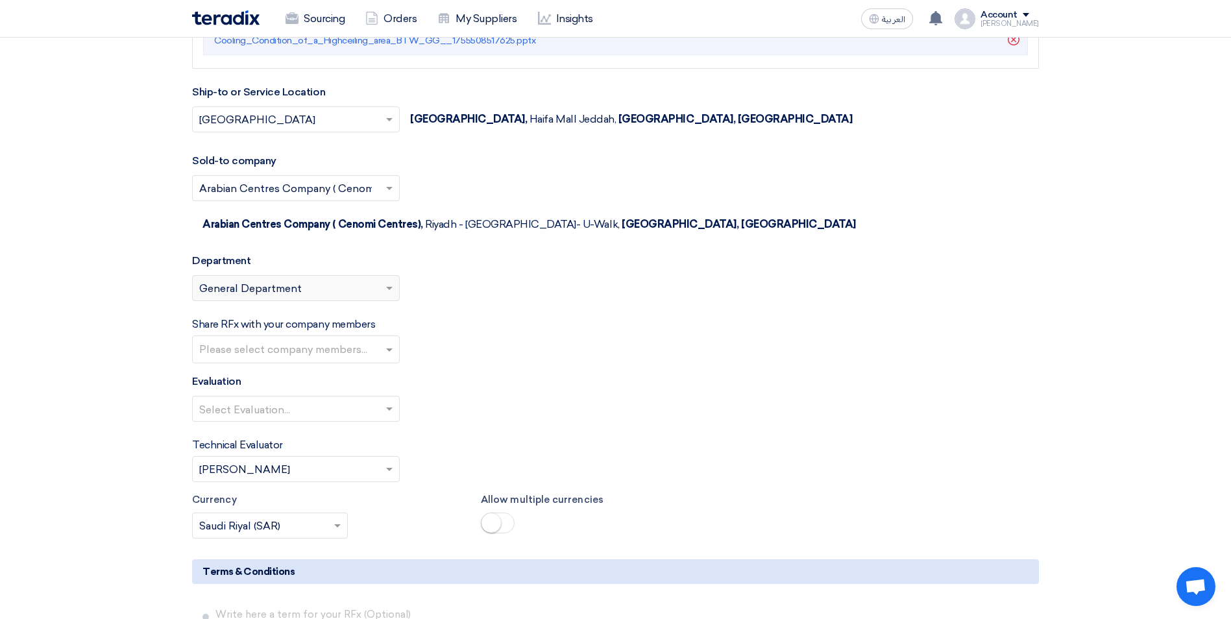
click at [350, 400] on input "text" at bounding box center [289, 410] width 180 height 21
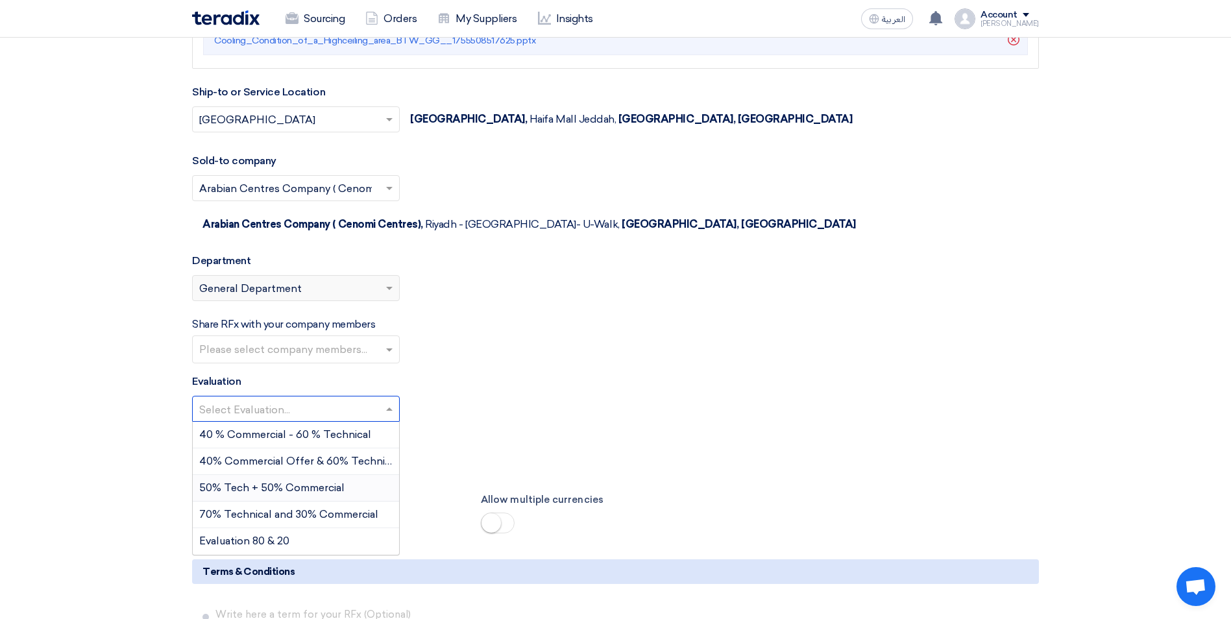
click at [339, 481] on span "50% Tech + 50% Commercial" at bounding box center [271, 487] width 145 height 12
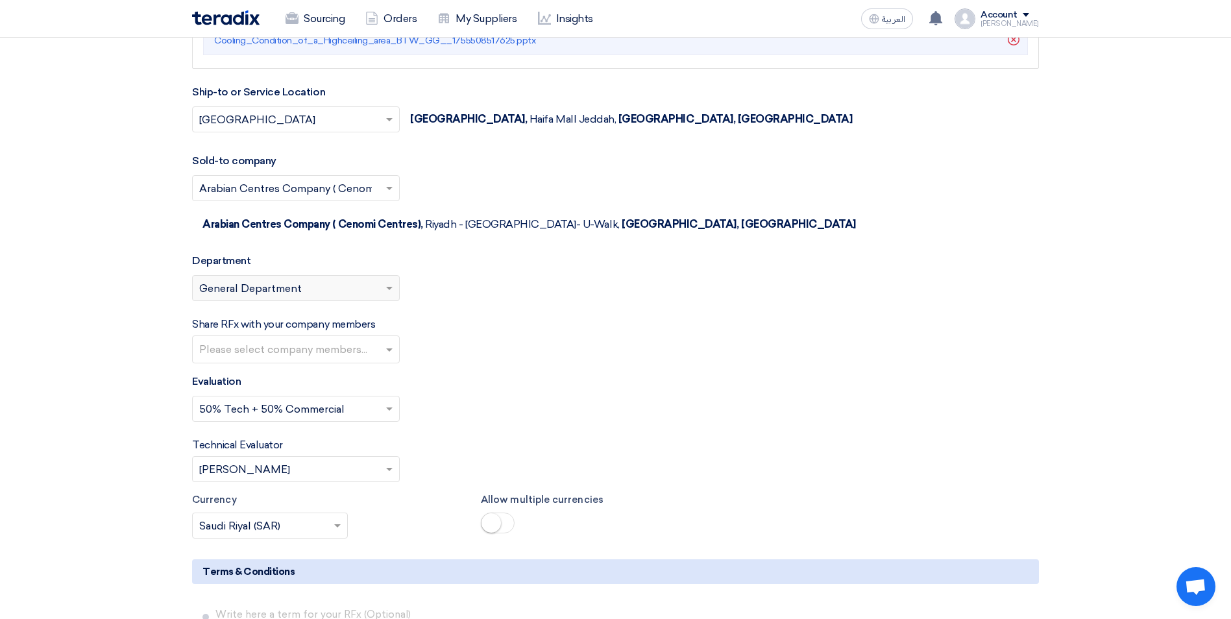
click at [583, 396] on div "Select Evaluation... × 50% Tech + 50% Commercial ×" at bounding box center [615, 414] width 847 height 36
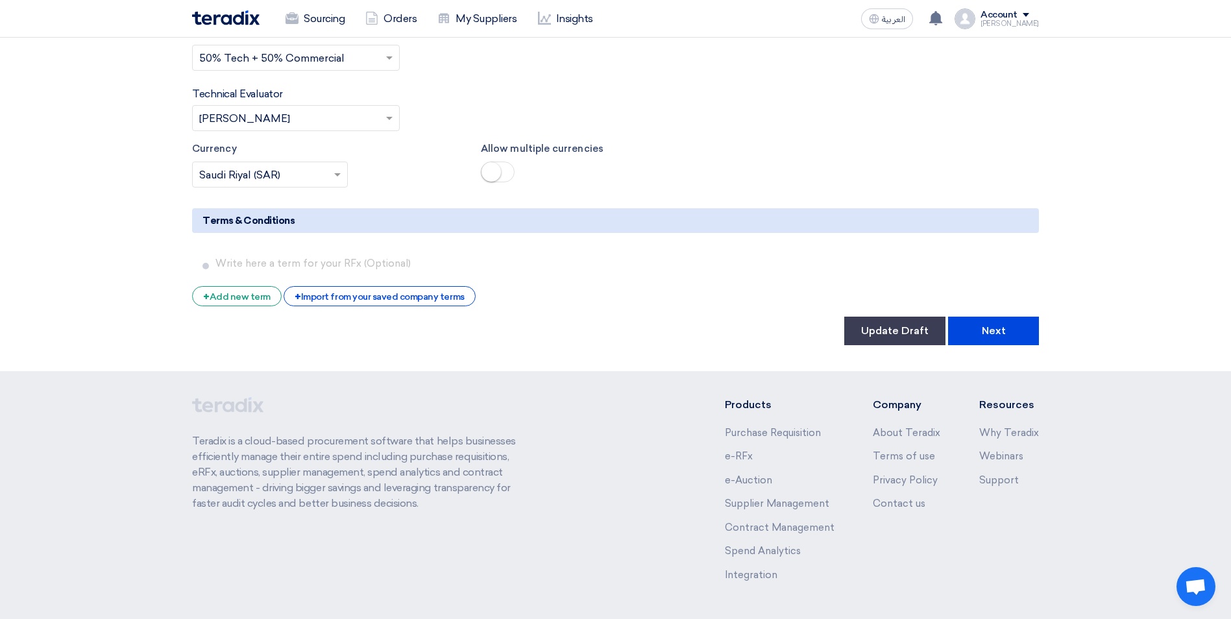
scroll to position [2766, 0]
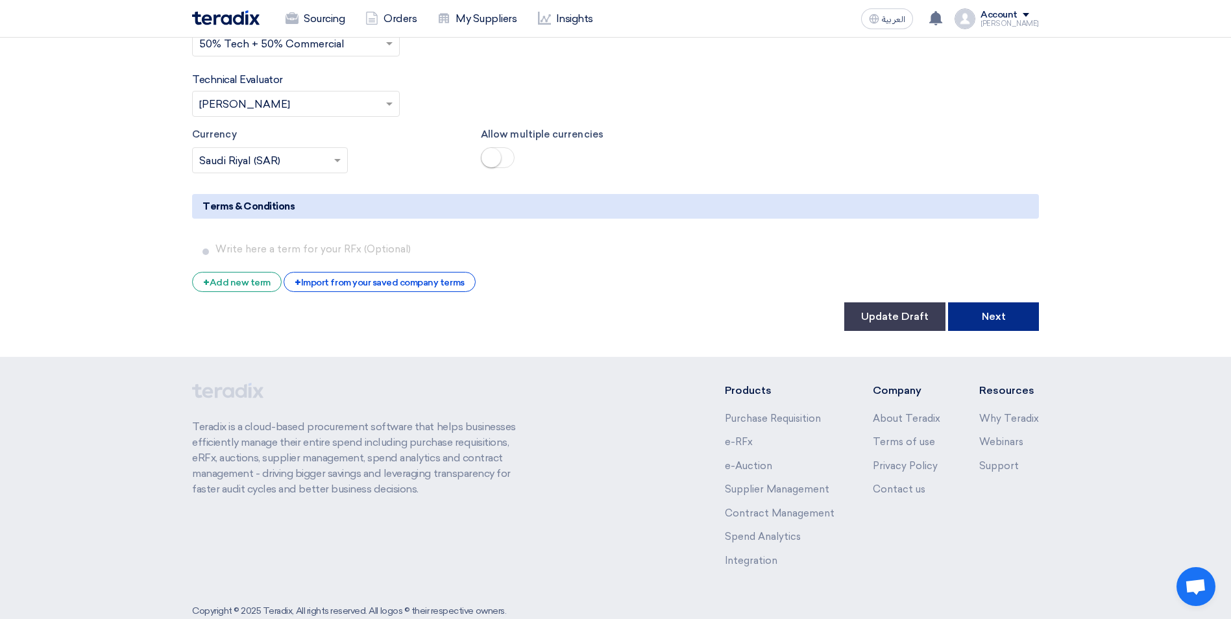
click at [994, 302] on button "Next" at bounding box center [993, 316] width 91 height 29
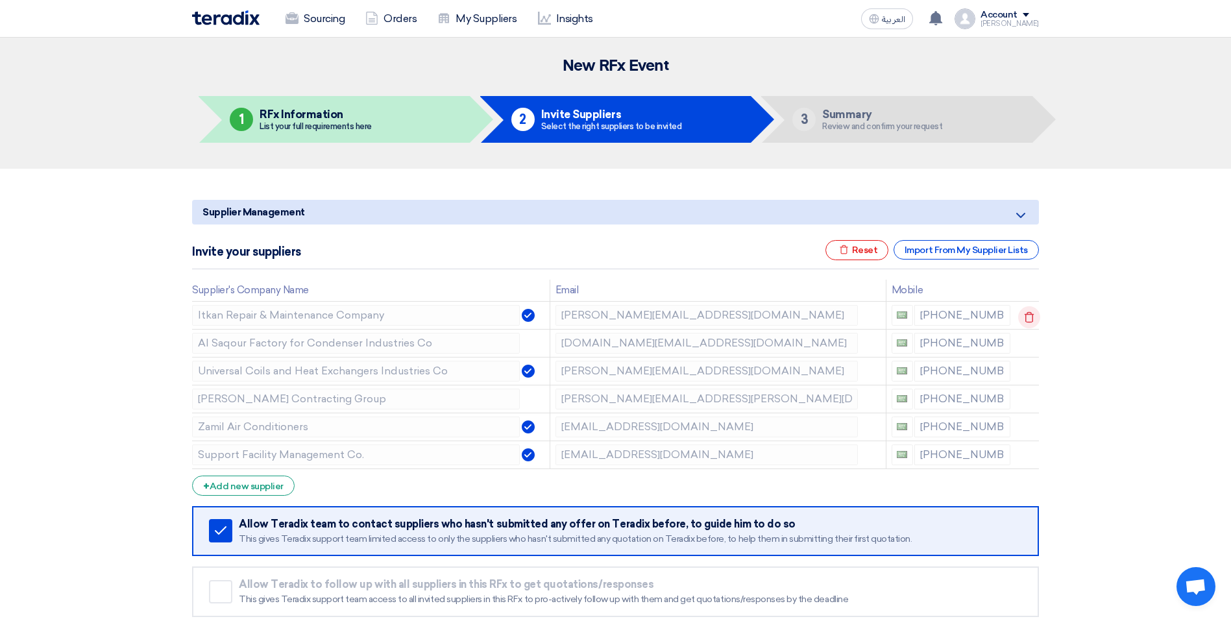
click at [1028, 316] on icon at bounding box center [1029, 317] width 22 height 22
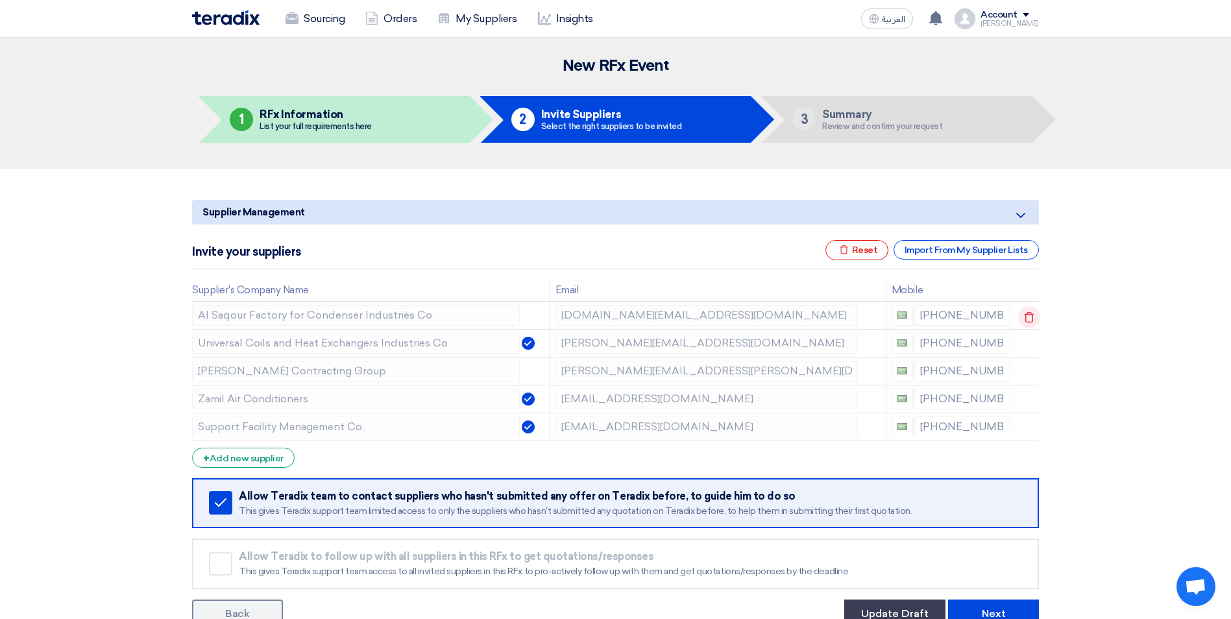
click at [1025, 313] on use at bounding box center [1030, 316] width 10 height 11
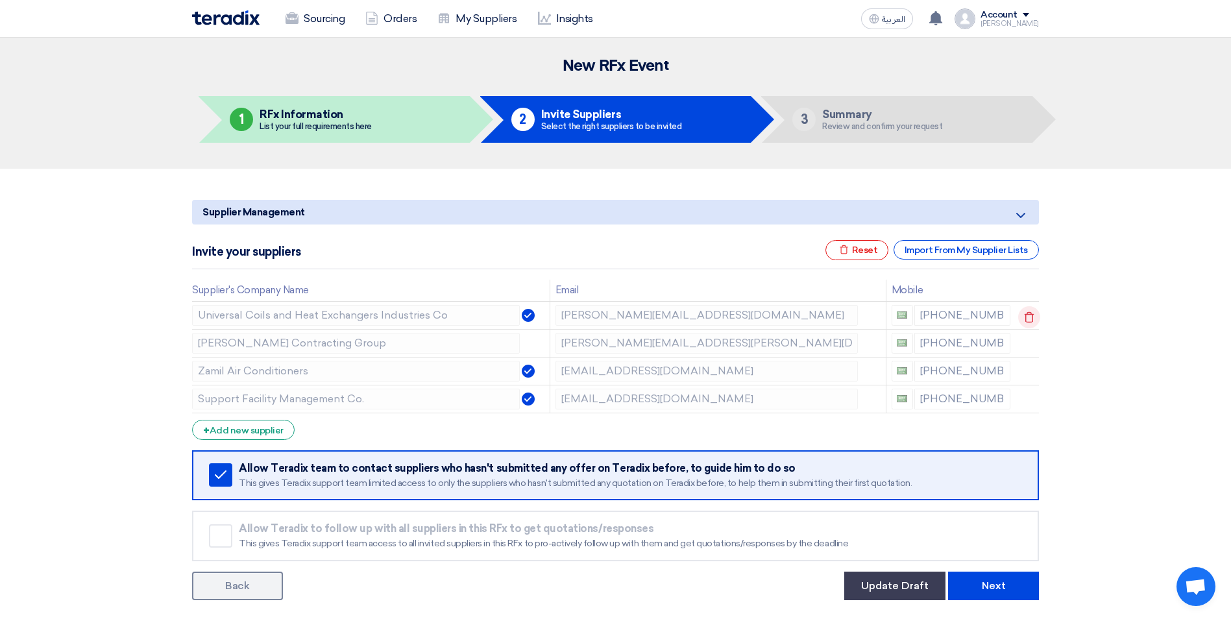
click at [1028, 315] on icon at bounding box center [1029, 317] width 22 height 22
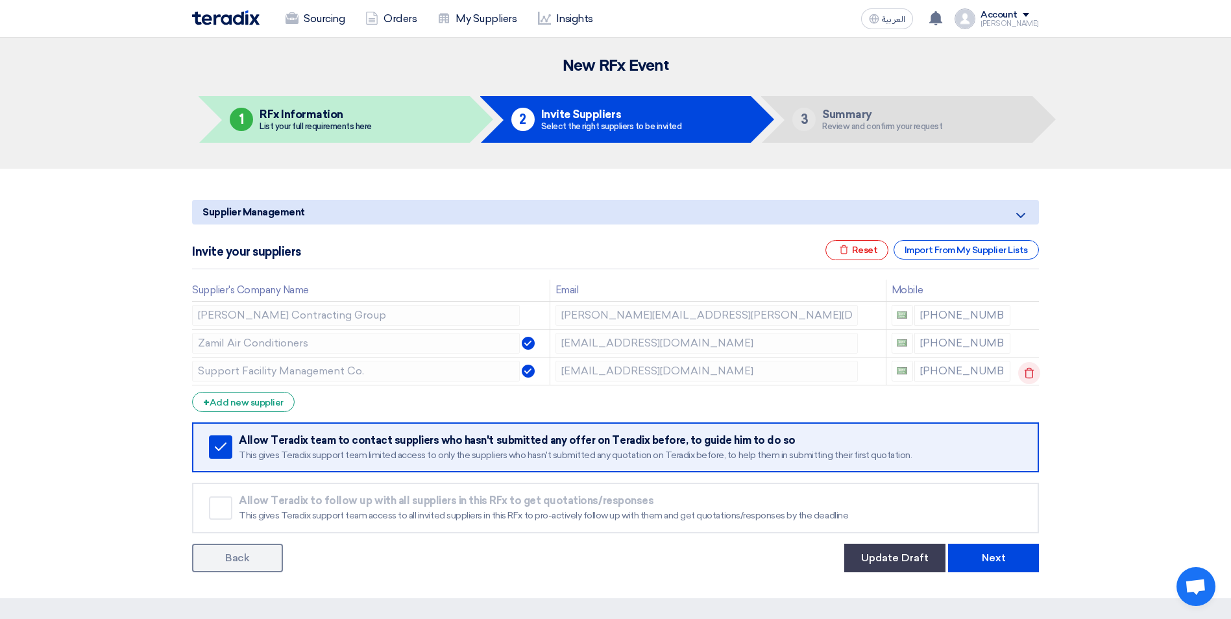
click at [1026, 369] on use at bounding box center [1030, 372] width 10 height 11
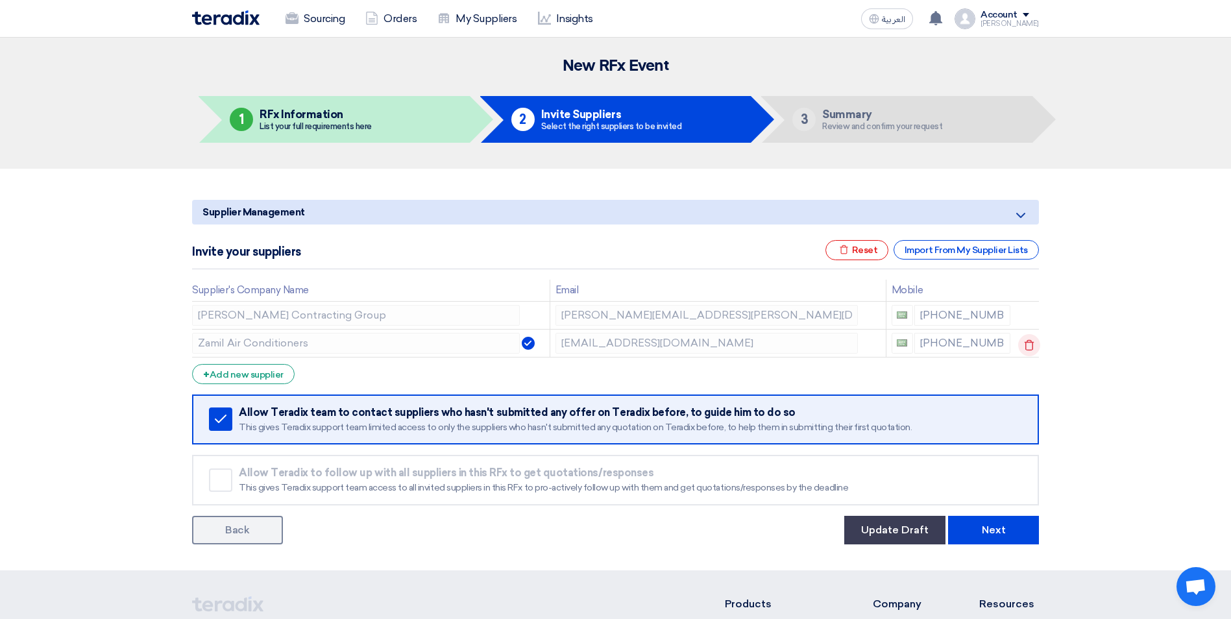
click at [1029, 343] on icon at bounding box center [1029, 345] width 22 height 22
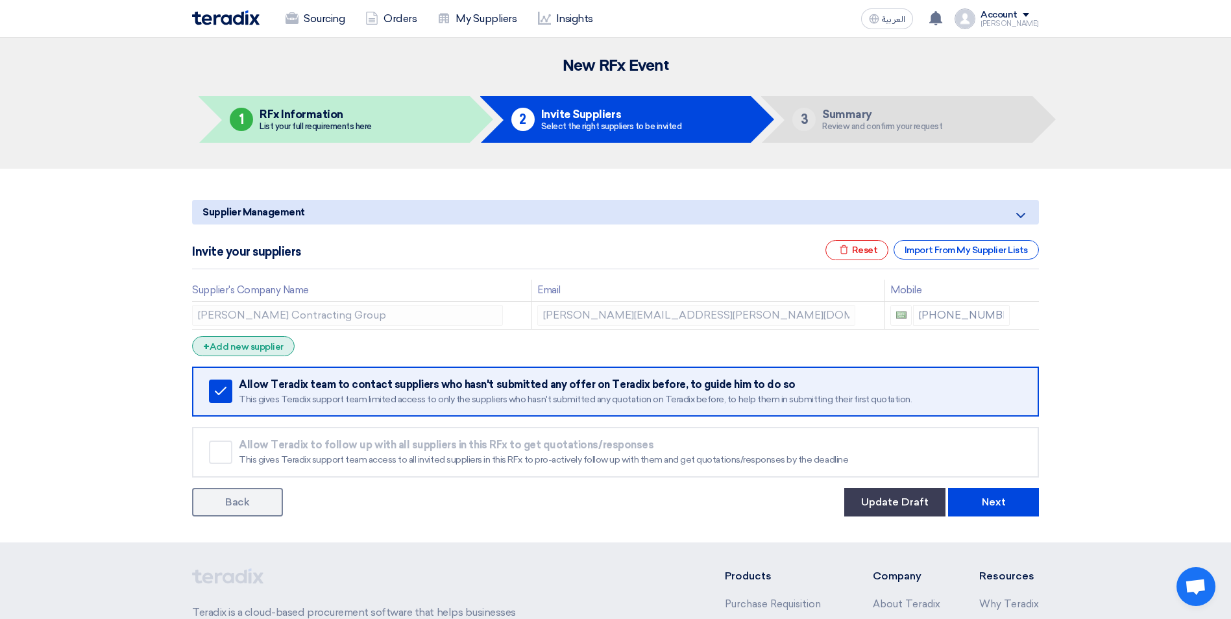
click at [248, 350] on div "+ Add new supplier" at bounding box center [243, 346] width 103 height 20
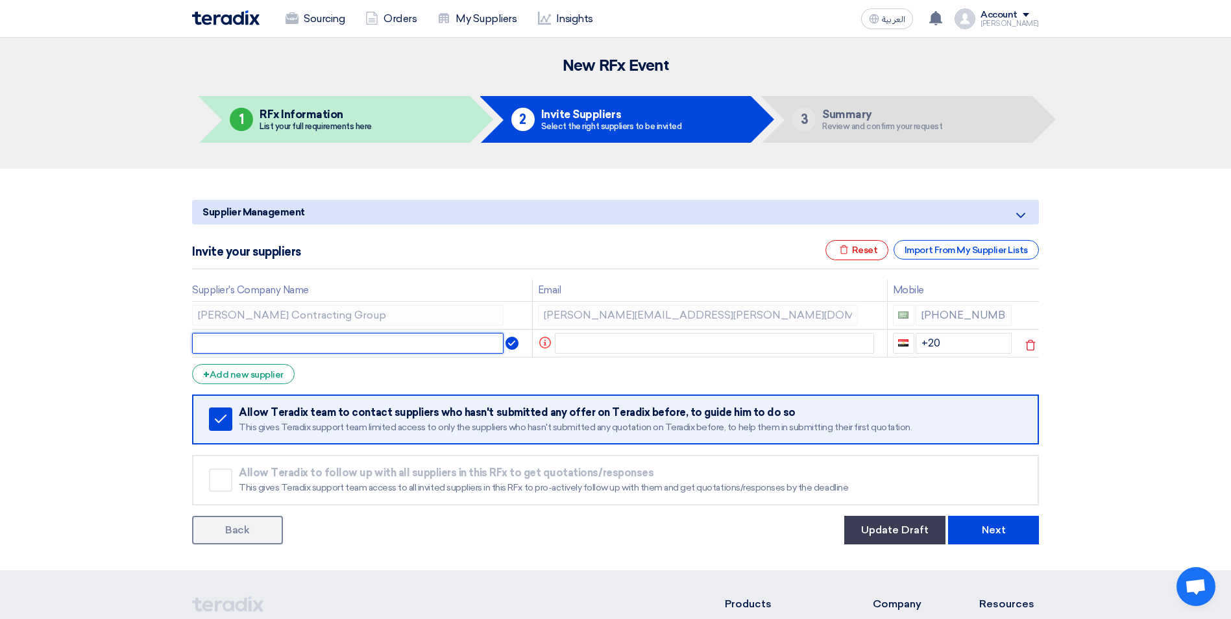
click at [243, 346] on input "text" at bounding box center [347, 343] width 311 height 21
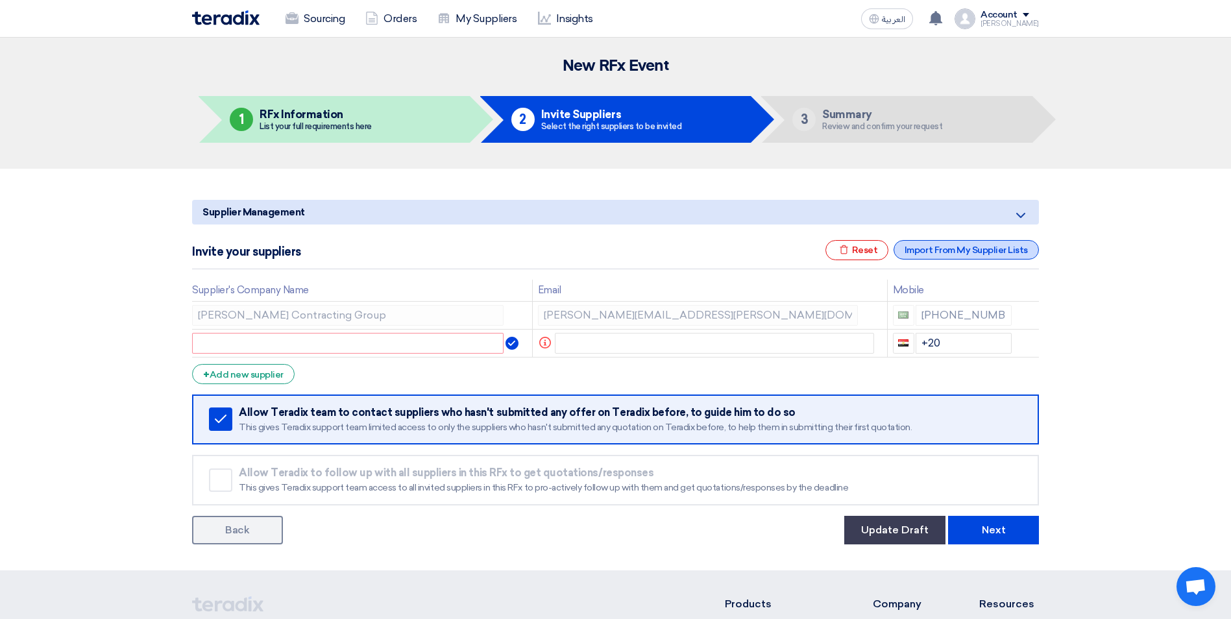
click at [956, 251] on div "Import From My Supplier Lists" at bounding box center [965, 249] width 145 height 19
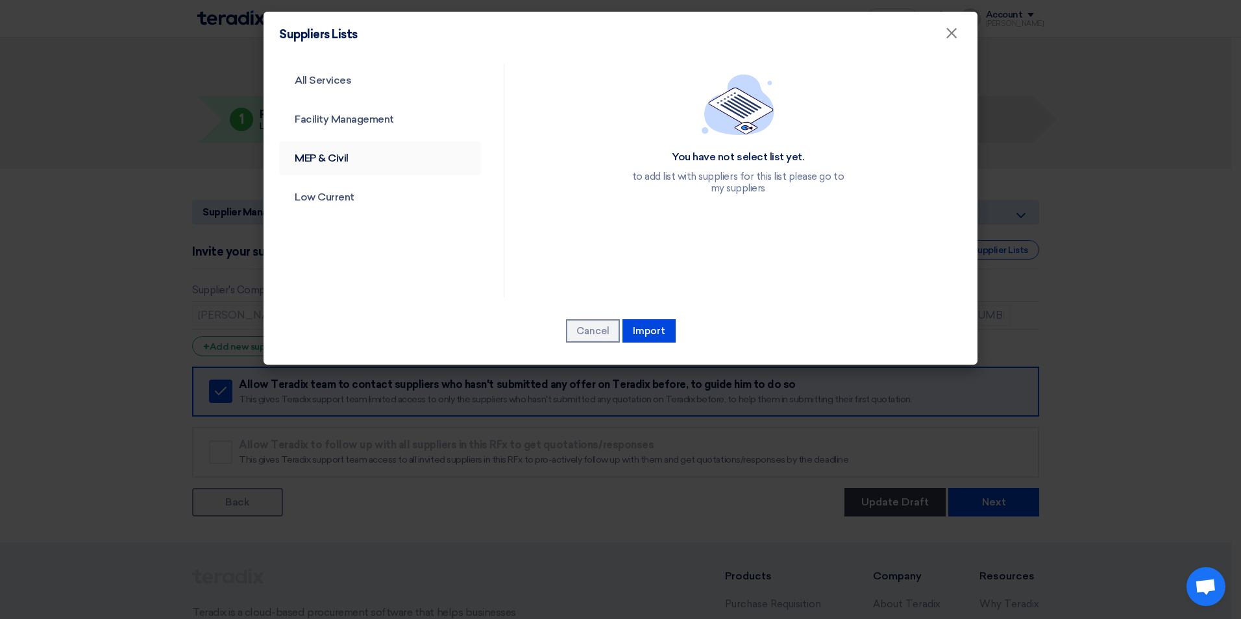
click at [327, 152] on link "MEP & Civil" at bounding box center [380, 158] width 202 height 34
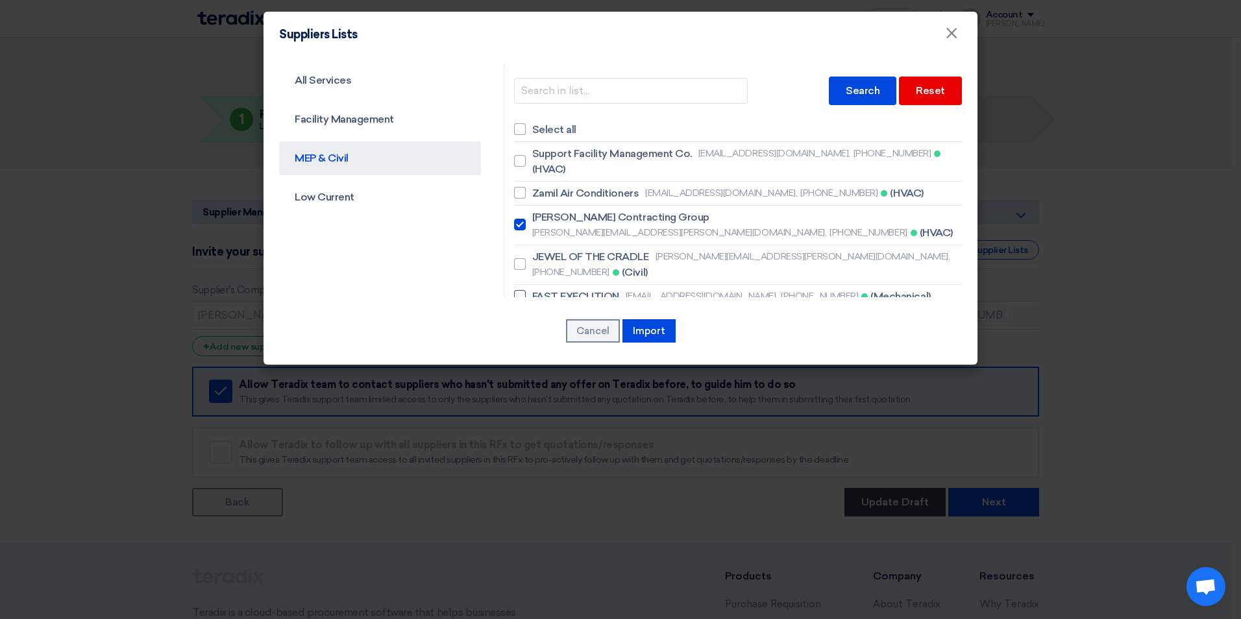
click at [518, 290] on div at bounding box center [520, 296] width 12 height 12
click at [532, 165] on input "FAST EXECUTION mahdi@fastcce.com, +966558023360 (Mechanical)" at bounding box center [536, 161] width 8 height 8
checkbox input "true"
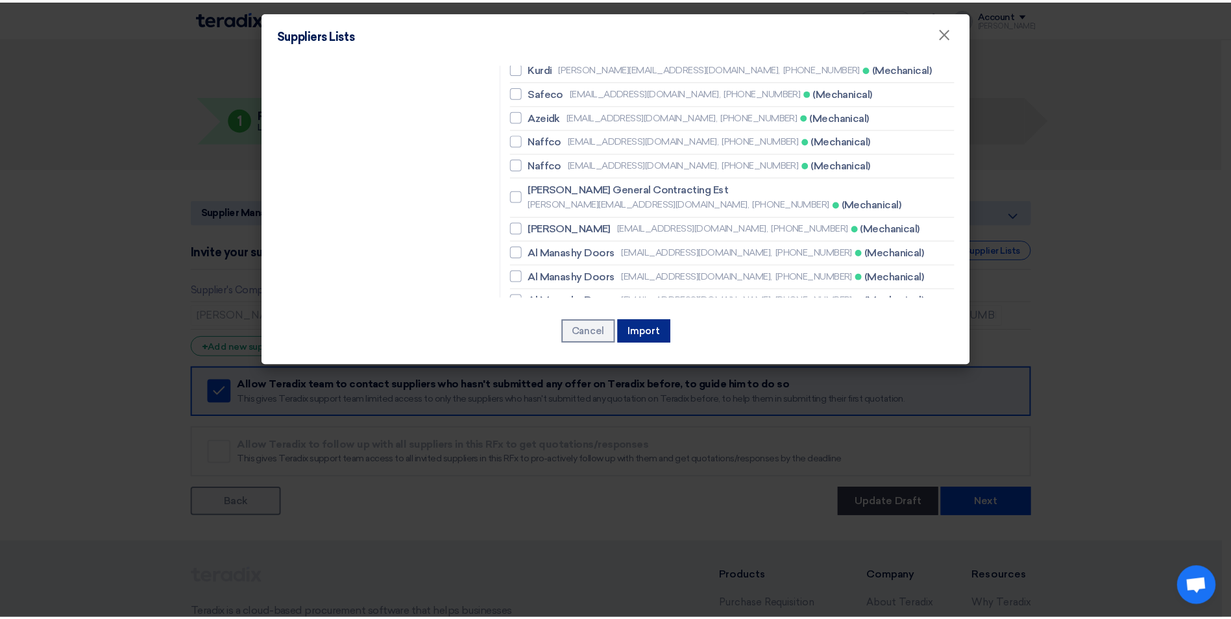
scroll to position [585, 0]
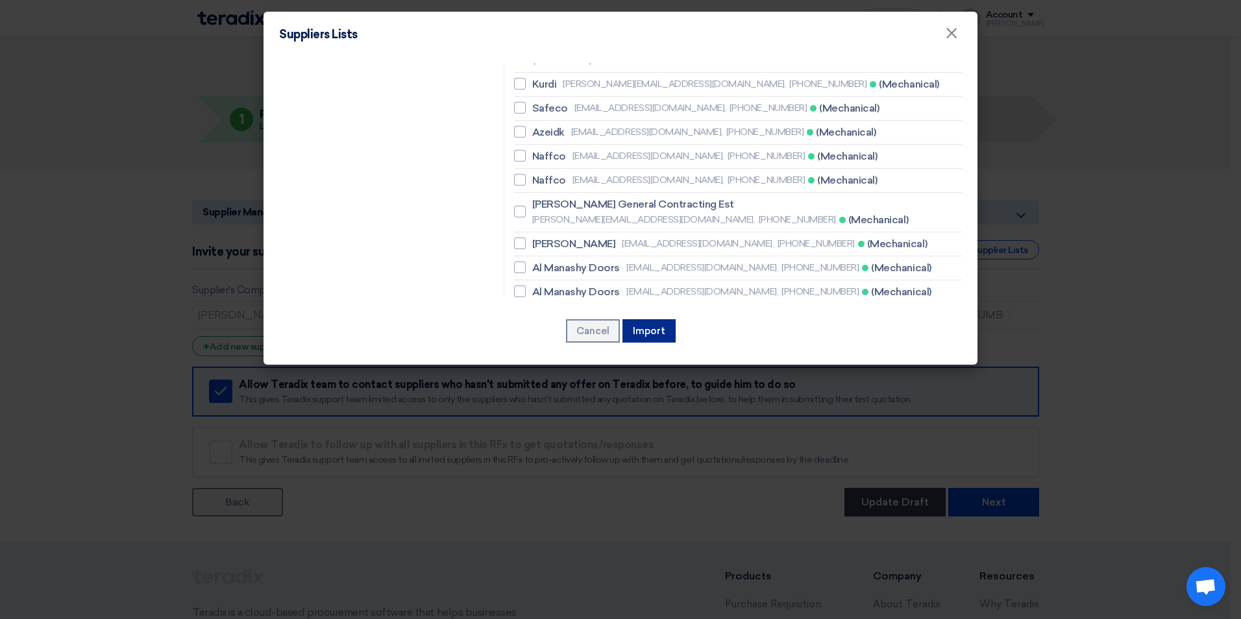
click at [652, 328] on button "Import" at bounding box center [648, 330] width 53 height 23
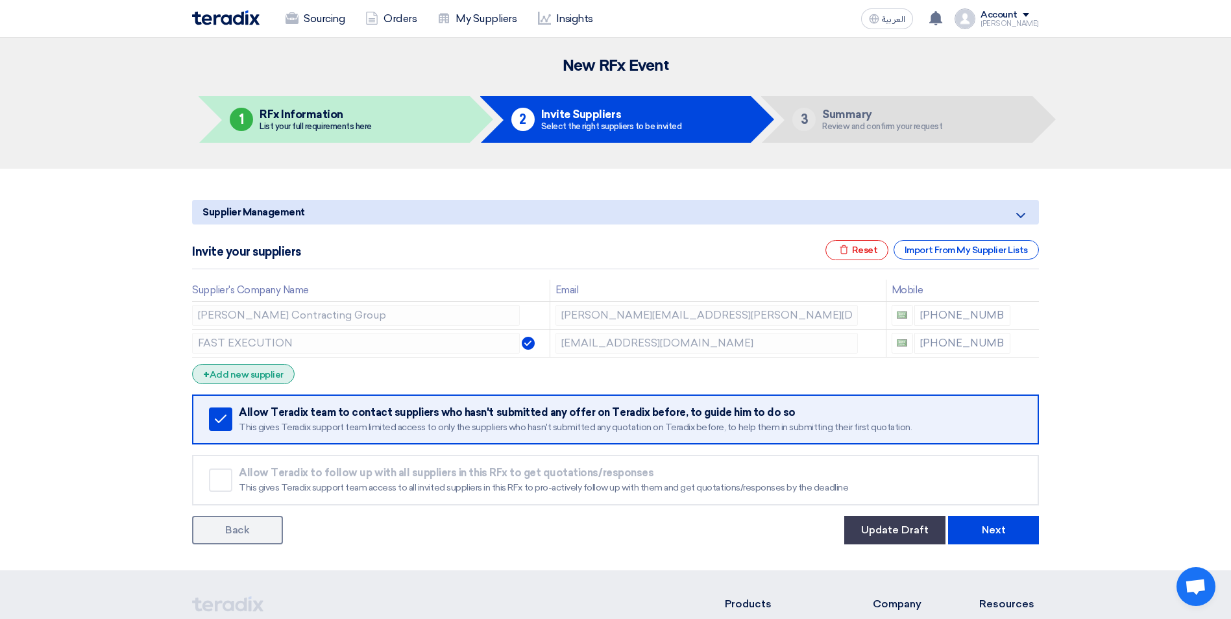
click at [252, 375] on div "+ Add new supplier" at bounding box center [243, 374] width 103 height 20
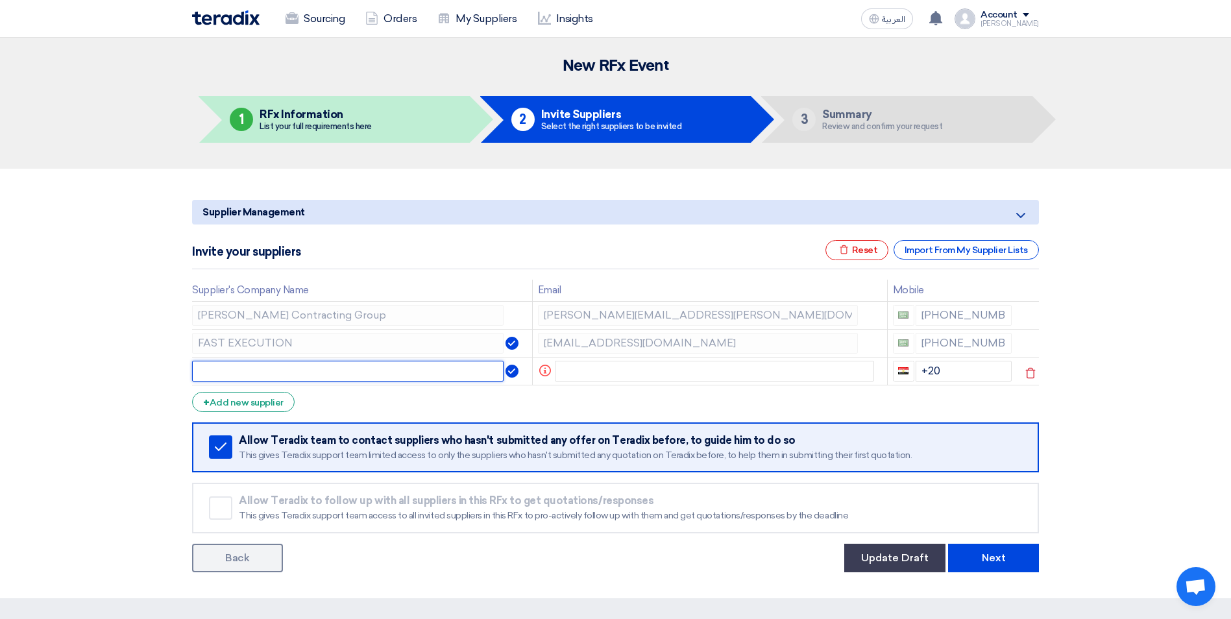
click at [250, 371] on input "text" at bounding box center [347, 371] width 311 height 21
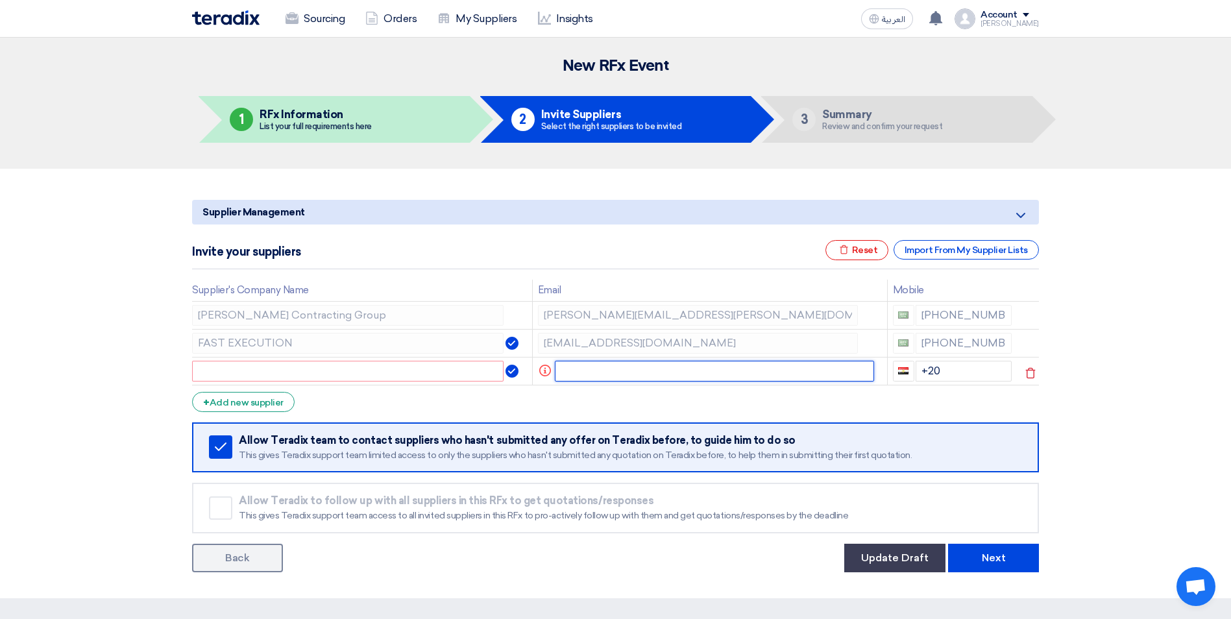
click at [566, 374] on input "text" at bounding box center [715, 371] width 320 height 21
paste input "a.atom@sagco-contracting.com"
type input "a.atom@sagco-contracting.com"
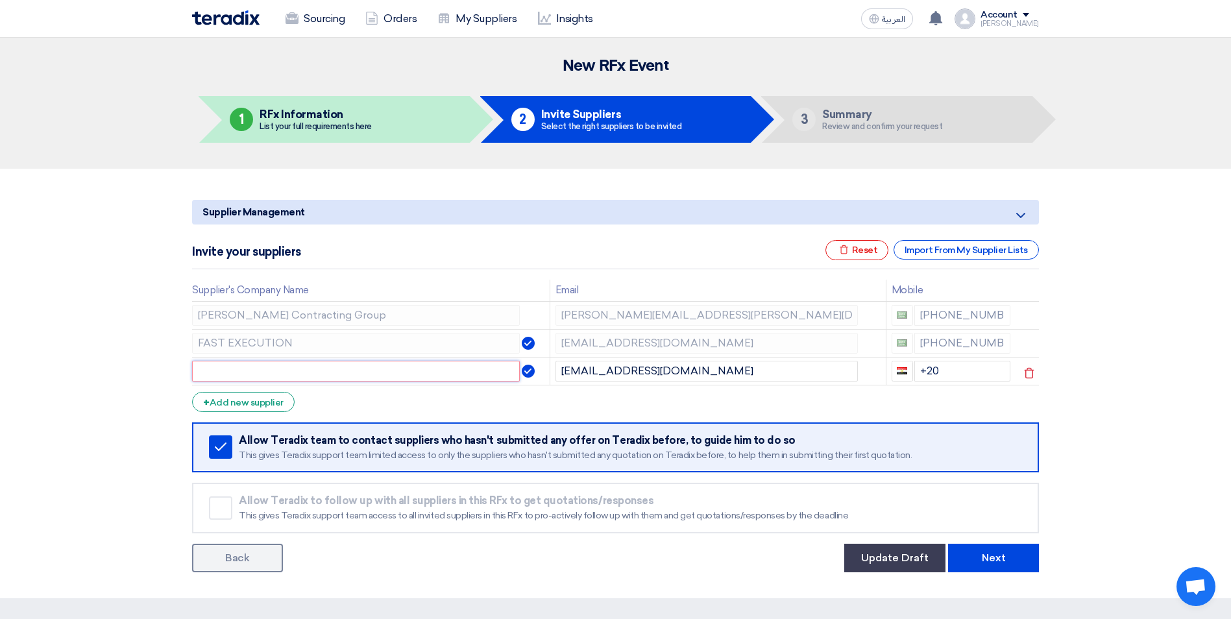
click at [481, 374] on input "text" at bounding box center [356, 371] width 328 height 21
type input "SAGCO"
click at [943, 372] on input "+20" at bounding box center [962, 371] width 97 height 21
drag, startPoint x: 942, startPoint y: 366, endPoint x: 907, endPoint y: 369, distance: 35.1
click at [907, 369] on div "+20" at bounding box center [951, 371] width 119 height 21
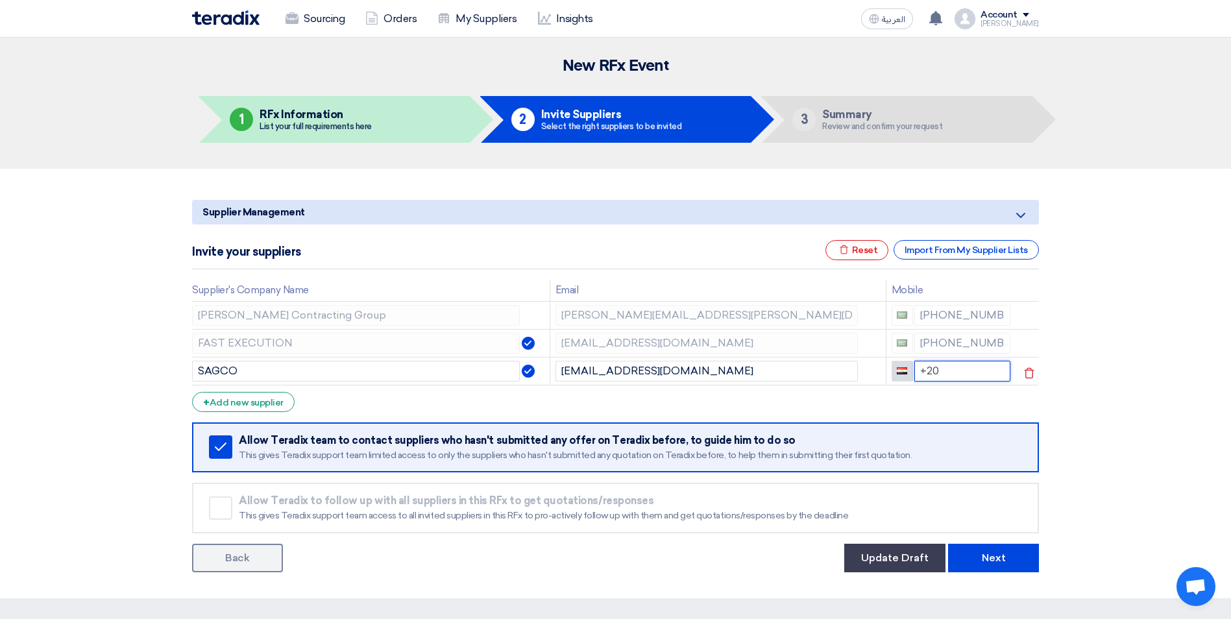
paste input "00966 59 5715646"
click at [929, 372] on input "00966 59 5715646" at bounding box center [962, 371] width 97 height 21
type input "966 59 5715646"
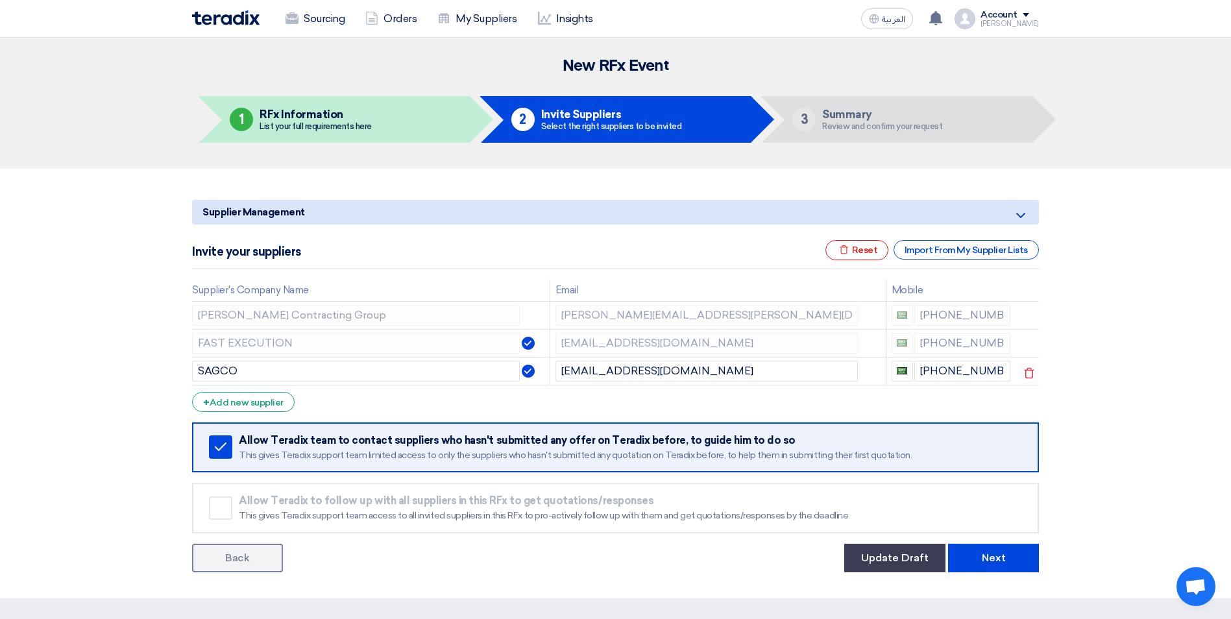
click at [733, 400] on form "Supplier Management Minimize/Maximize Category Invite your suppliers Excel file…" at bounding box center [615, 386] width 847 height 372
click at [986, 559] on button "Next" at bounding box center [993, 558] width 91 height 29
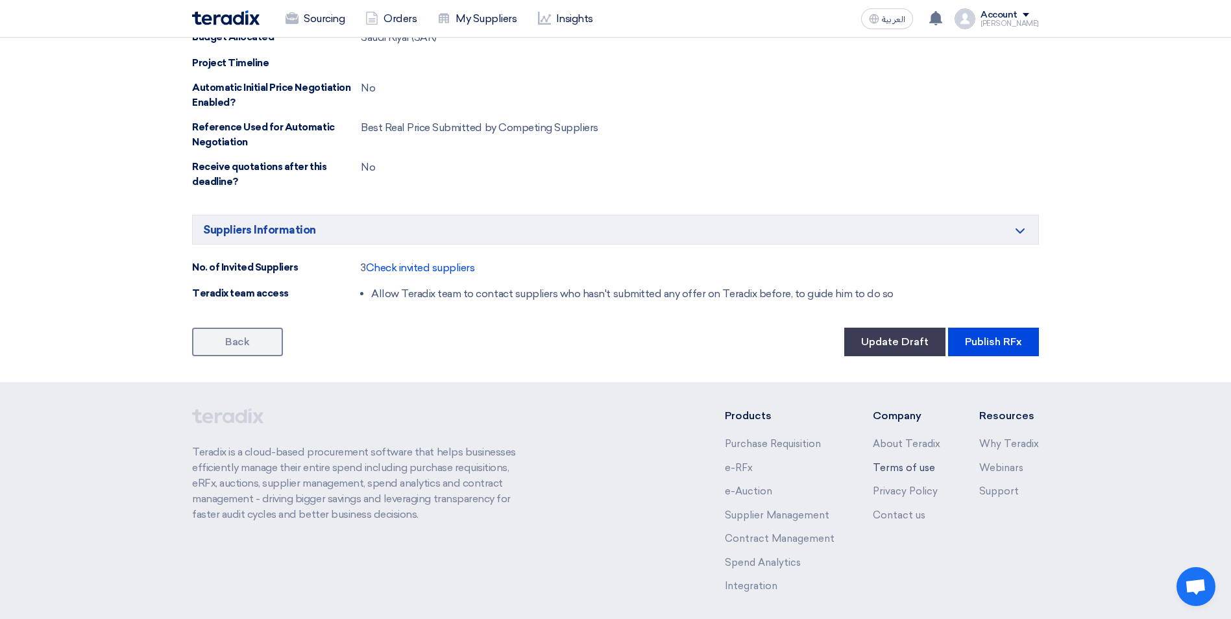
scroll to position [1112, 0]
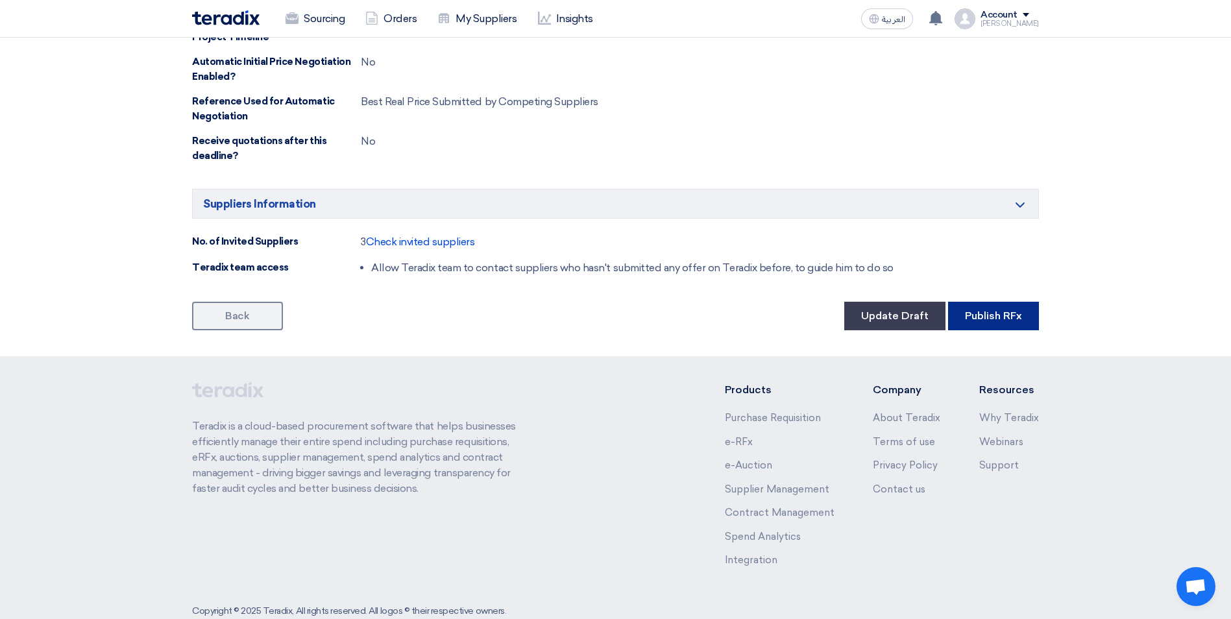
click at [985, 302] on button "Publish RFx" at bounding box center [993, 316] width 91 height 29
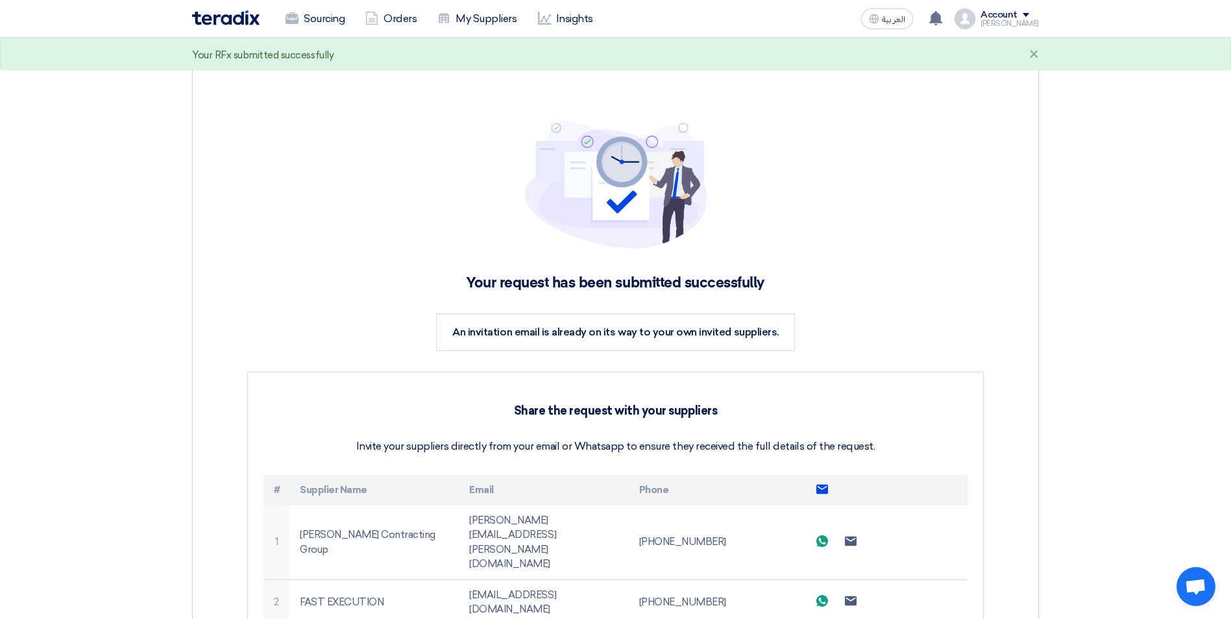
click at [818, 491] on use at bounding box center [822, 488] width 12 height 9
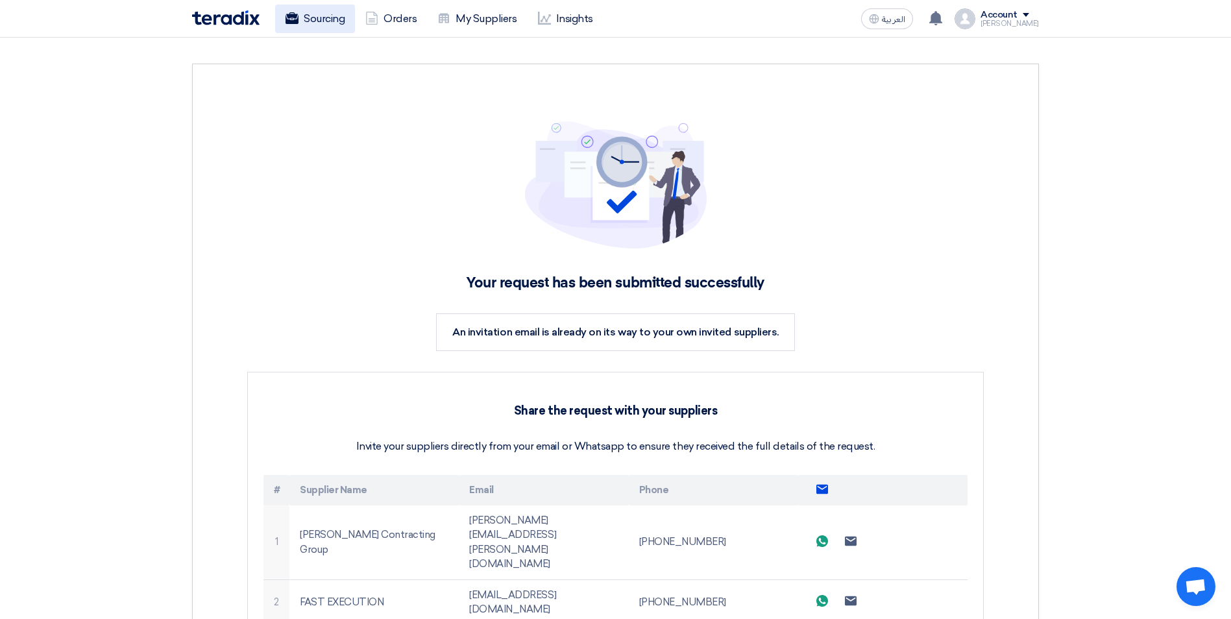
click at [308, 19] on link "Sourcing" at bounding box center [315, 19] width 80 height 29
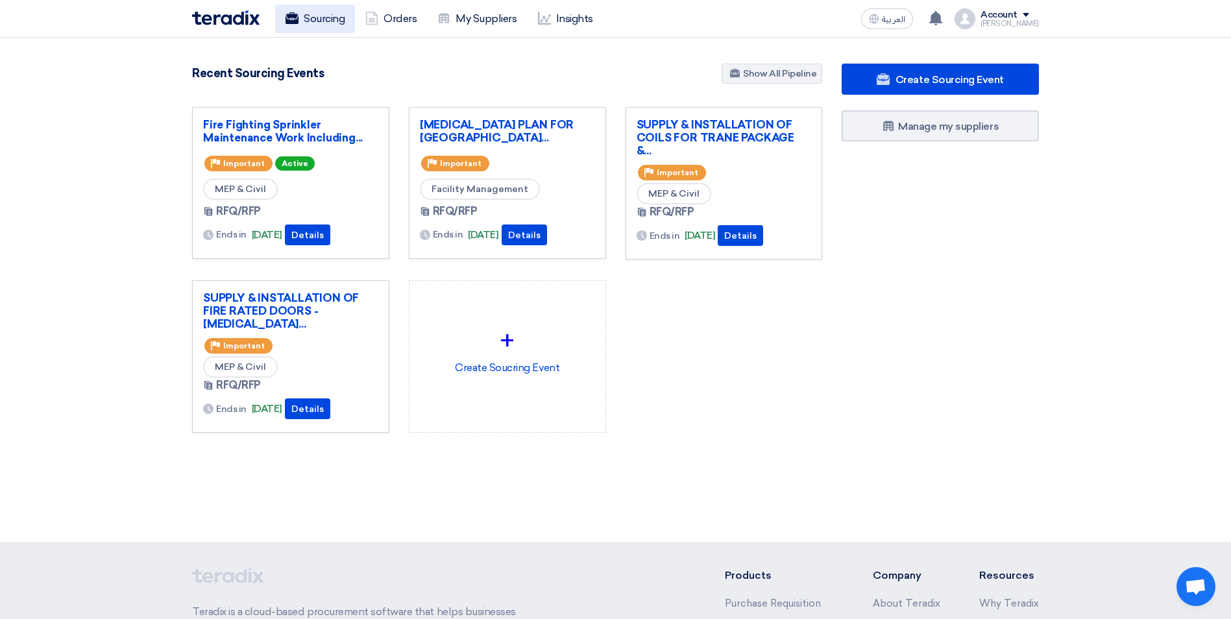
click at [322, 24] on link "Sourcing" at bounding box center [315, 19] width 80 height 29
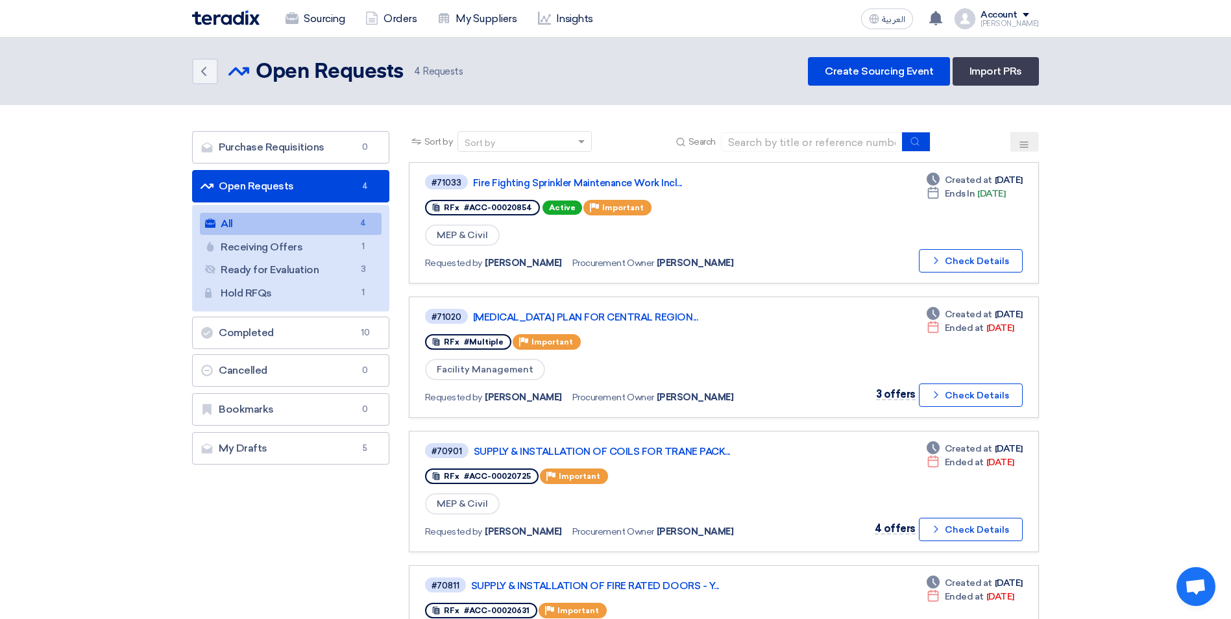
scroll to position [65, 0]
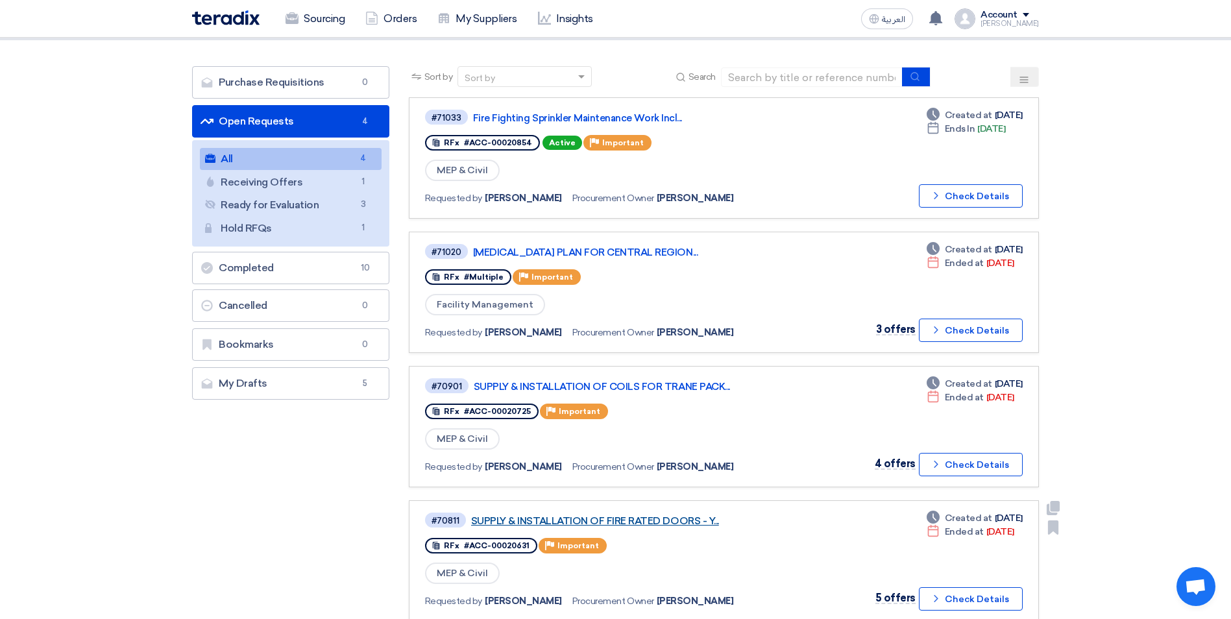
click at [653, 520] on link "SUPPLY & INSTALLATION OF FIRE RATED DOORS - Y..." at bounding box center [633, 521] width 324 height 12
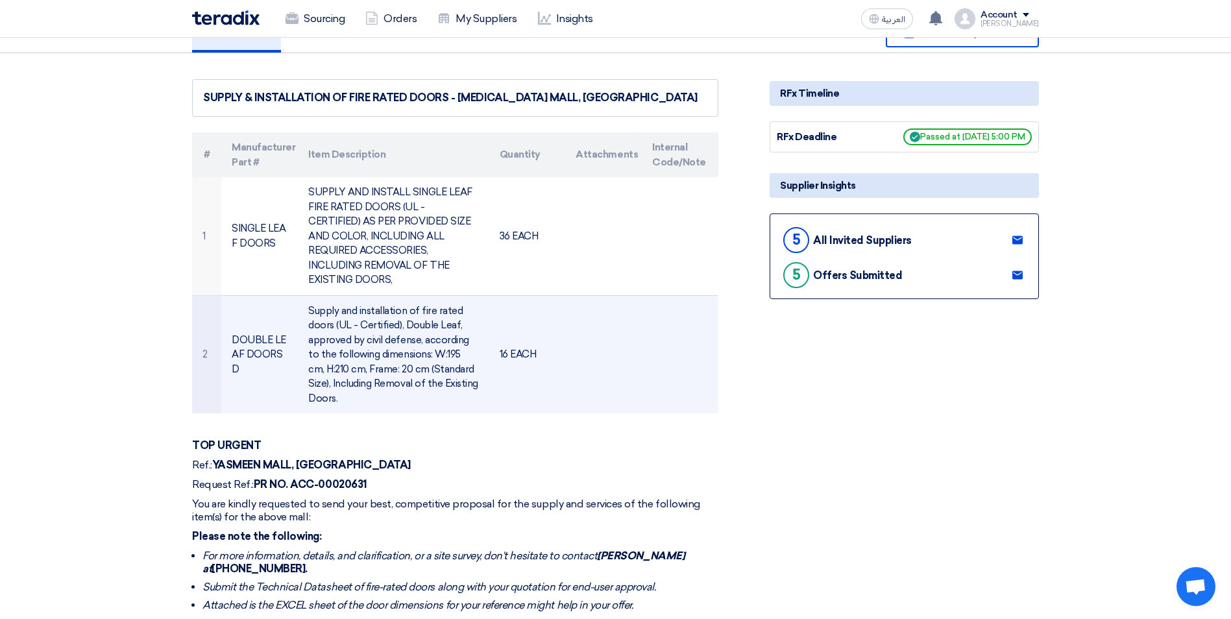
scroll to position [324, 0]
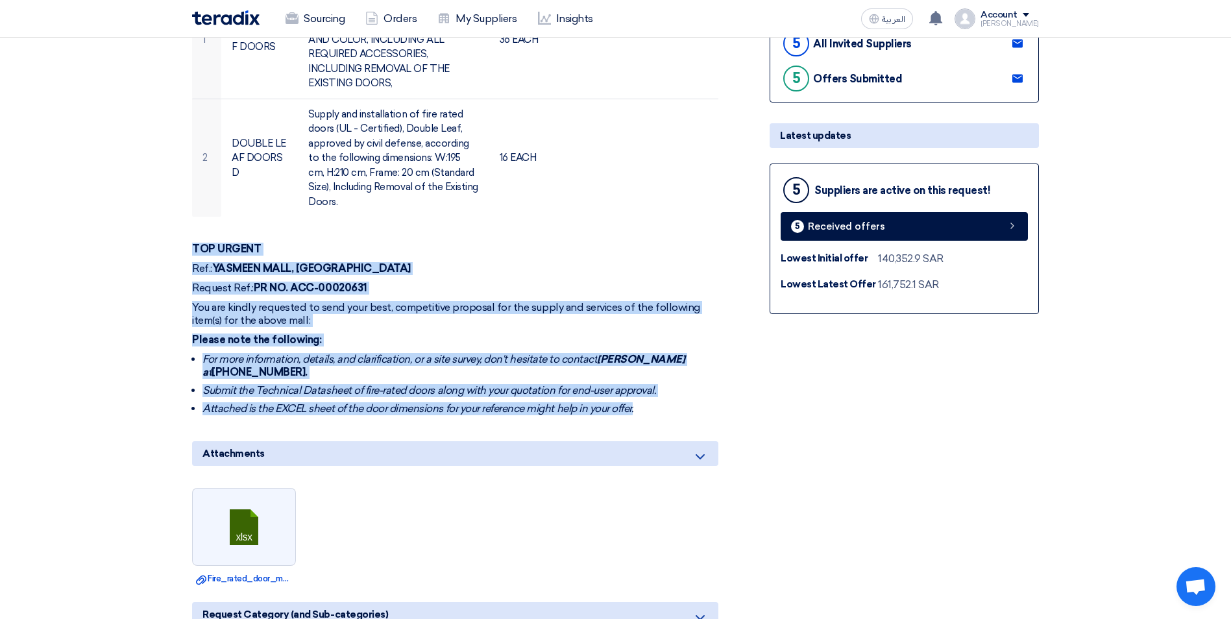
drag, startPoint x: 192, startPoint y: 219, endPoint x: 644, endPoint y: 380, distance: 480.3
click at [644, 380] on div "TOP URGENT Ref.: YASMEEN MALL, JEDDAH Request Ref.: PR NO. ACC-00020631 You are…" at bounding box center [455, 329] width 526 height 173
copy div "TOP URGENT Ref.: YASMEEN MALL, JEDDAH Request Ref.: PR NO. ACC-00020631 You are…"
